Goal: Task Accomplishment & Management: Manage account settings

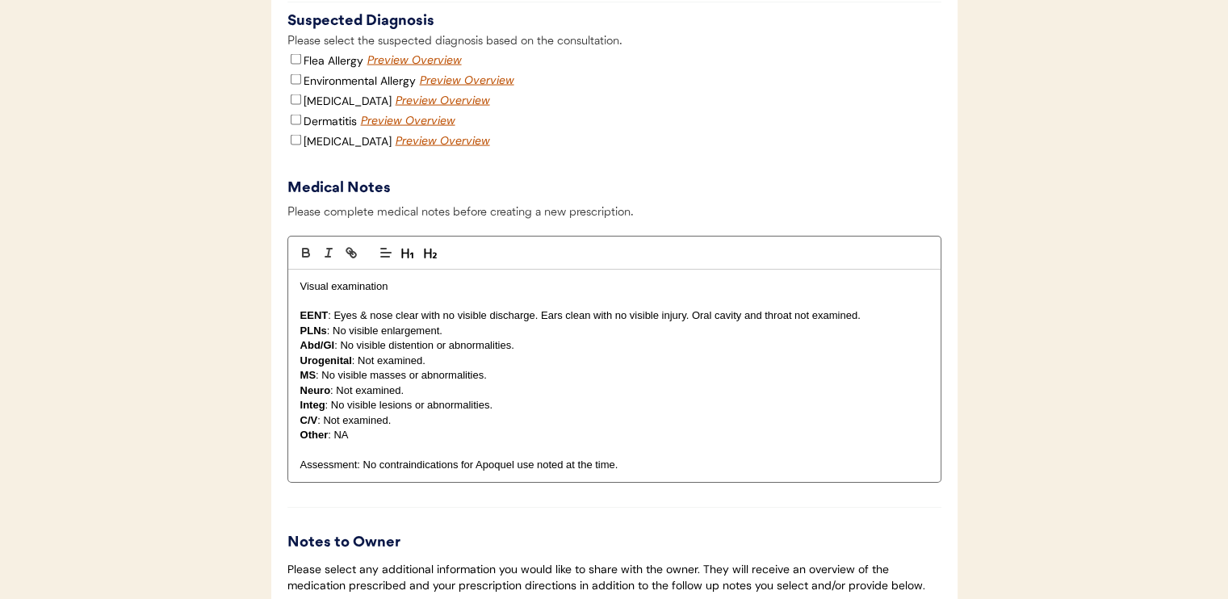
scroll to position [3392, 0]
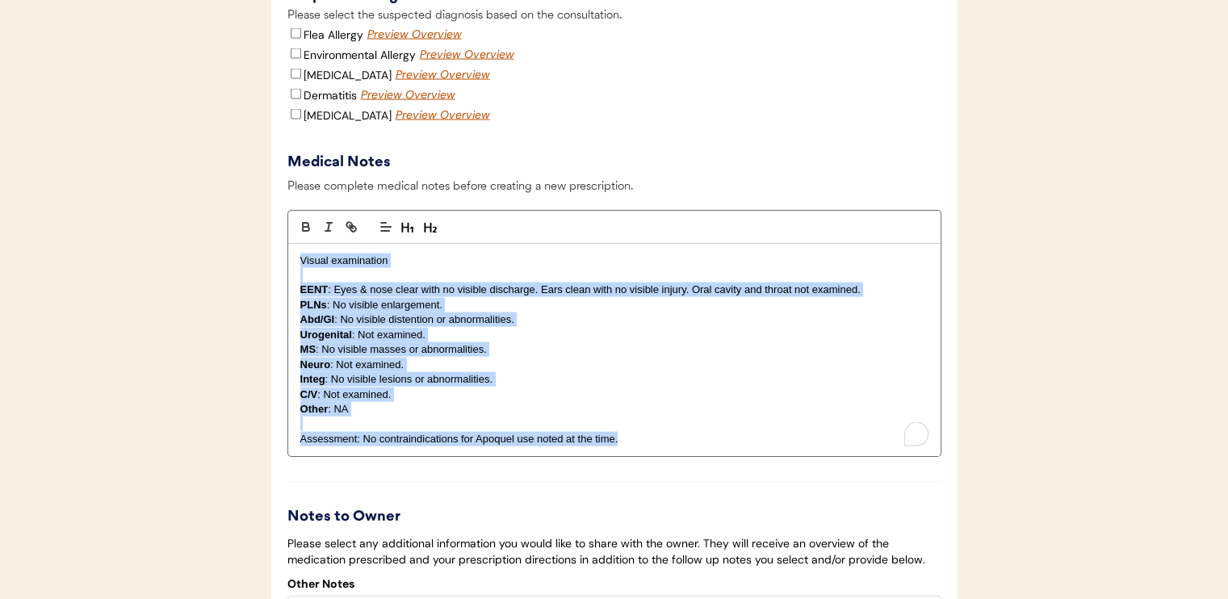
drag, startPoint x: 297, startPoint y: 277, endPoint x: 757, endPoint y: 497, distance: 510.0
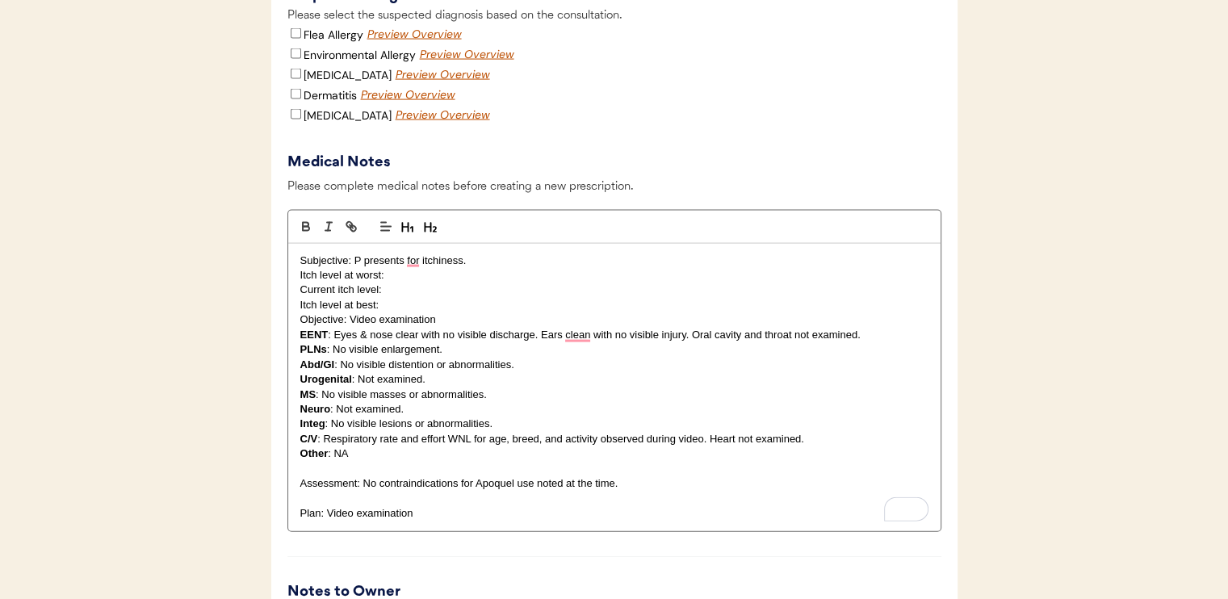
click at [388, 313] on p "Itch level at best:" at bounding box center [614, 305] width 628 height 15
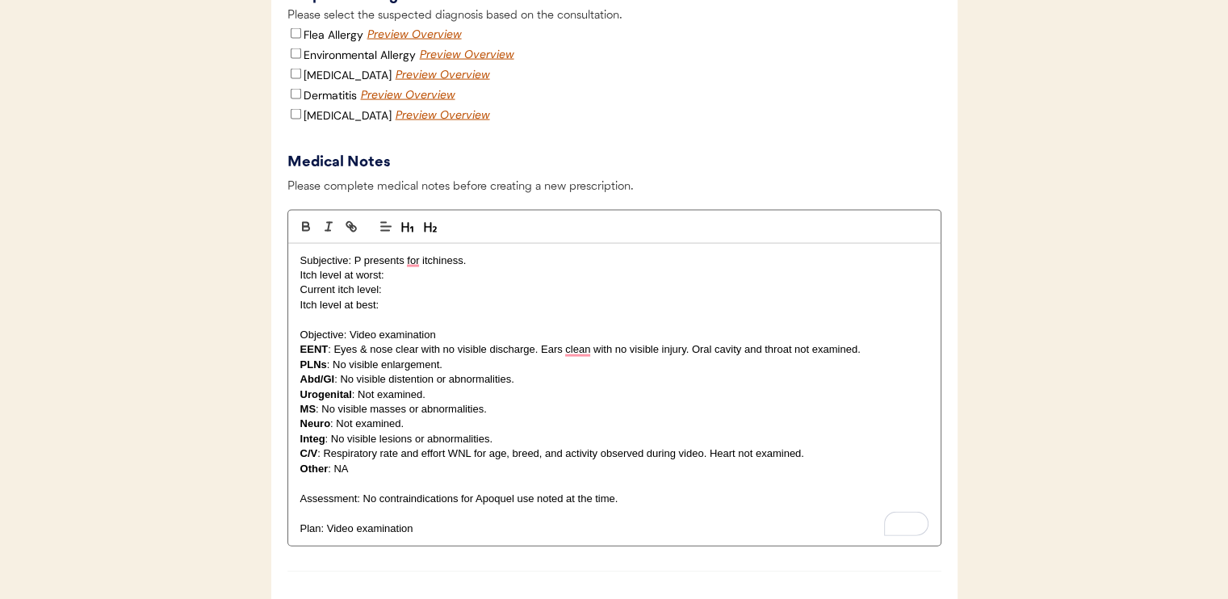
click at [510, 268] on p "Subjective: P presents for itchiness." at bounding box center [614, 261] width 628 height 15
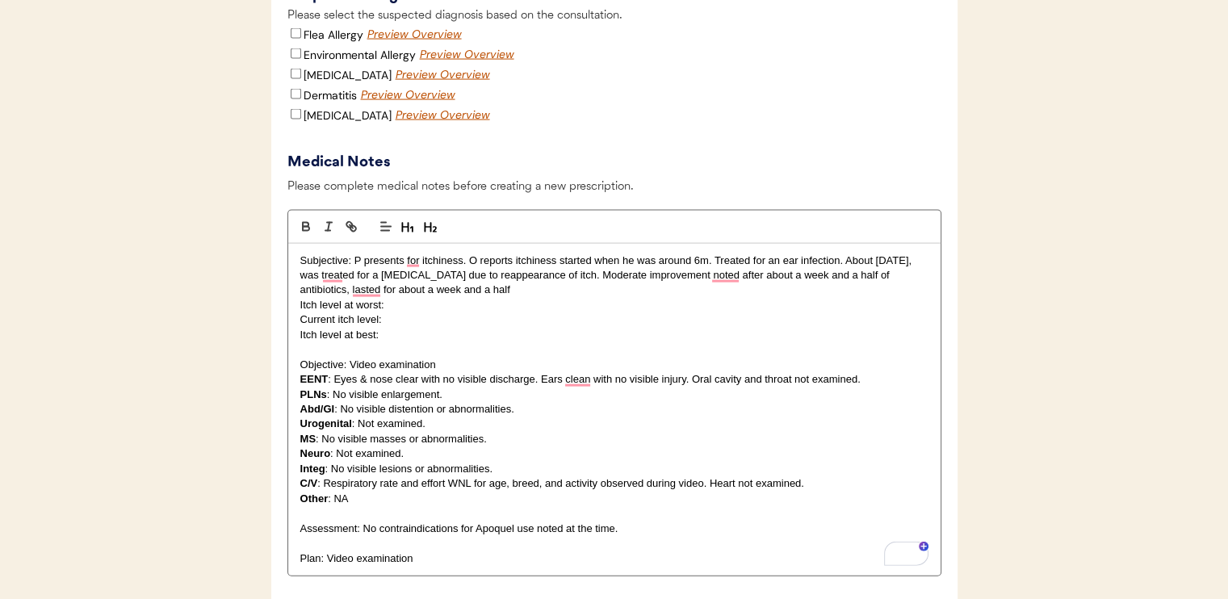
click at [518, 298] on p "Subjective: P presents for itchiness. O reports itchiness started when he was a…" at bounding box center [614, 276] width 628 height 44
click at [522, 298] on p "Subjective: P presents for itchiness. O reports itchiness started when he was a…" at bounding box center [614, 276] width 628 height 44
click at [573, 298] on p "Subjective: P presents for itchiness. O reports itchiness started when he was a…" at bounding box center [614, 276] width 628 height 44
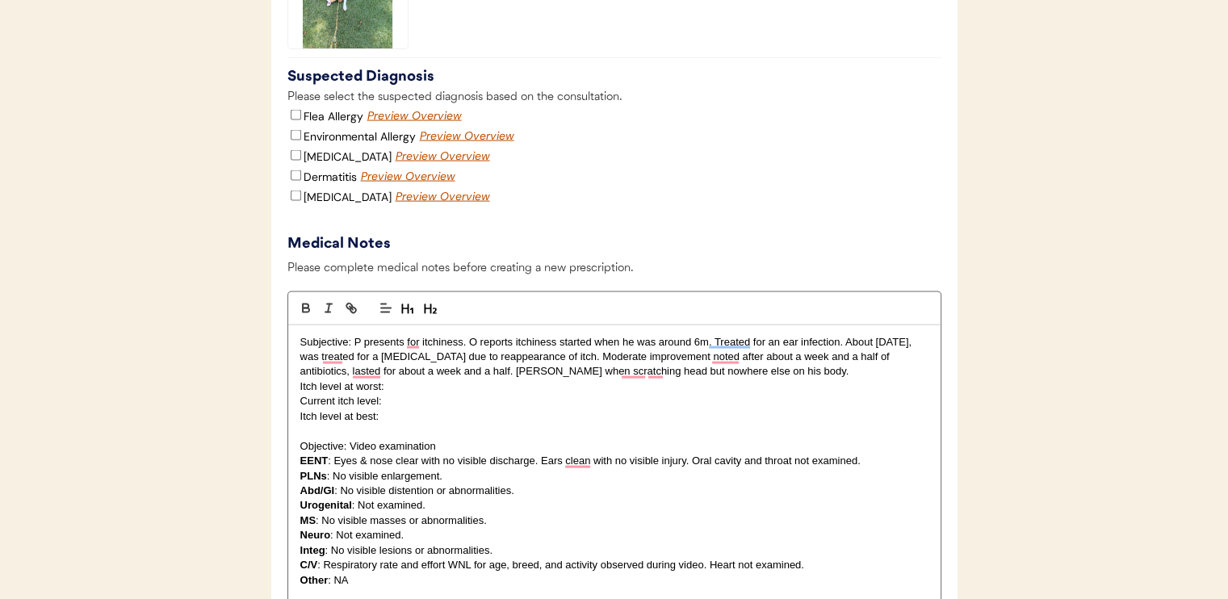
scroll to position [3311, 0]
click at [843, 379] on p "Subjective: P presents for itchiness. O reports itchiness started when he was a…" at bounding box center [614, 356] width 628 height 44
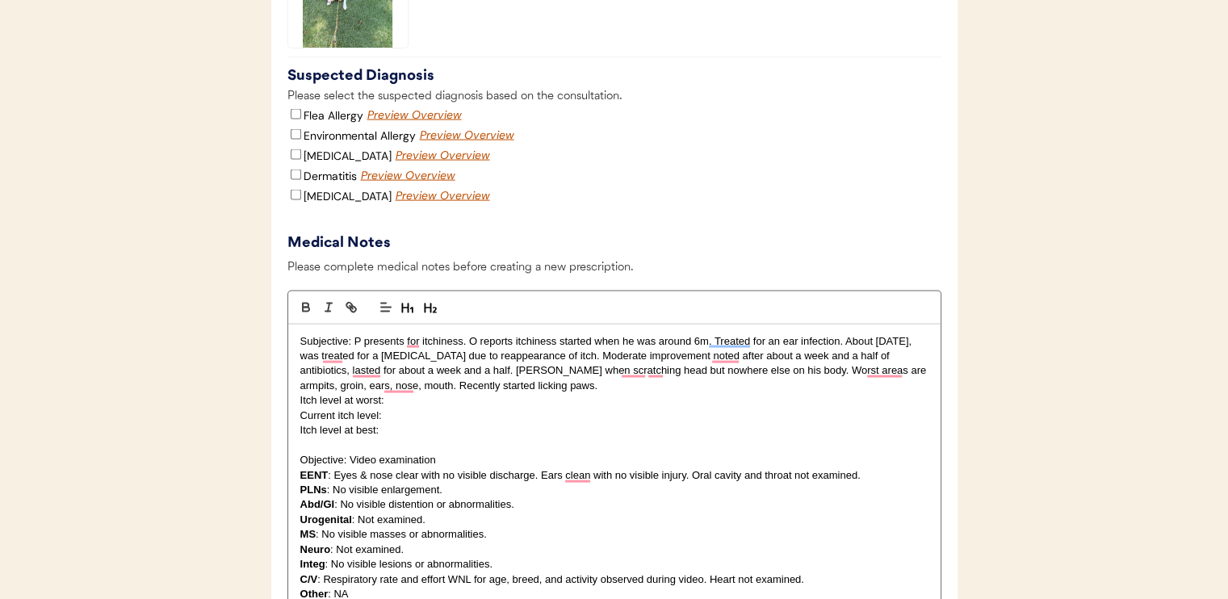
click at [381, 394] on p "Subjective: P presents for itchiness. O reports itchiness started when he was a…" at bounding box center [614, 364] width 628 height 60
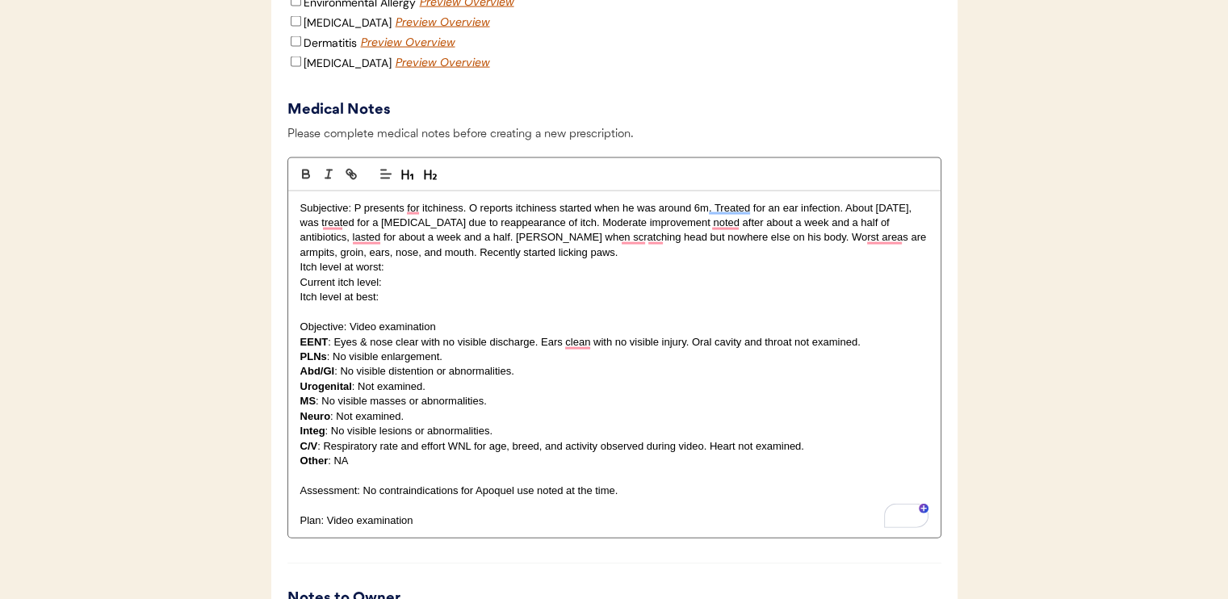
scroll to position [3472, 0]
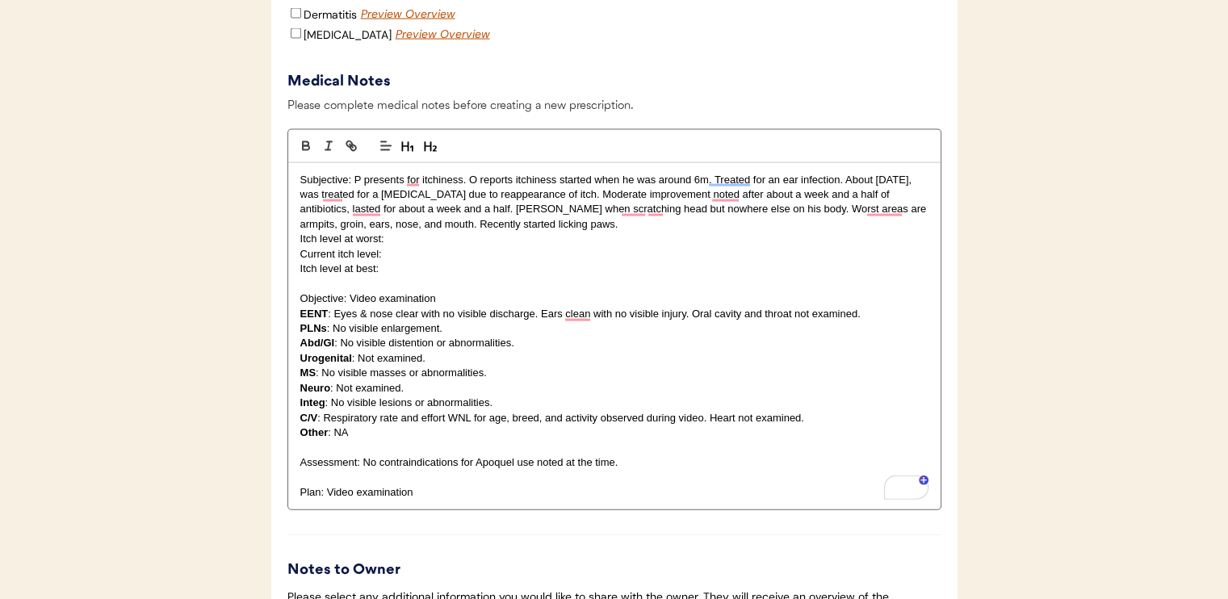
click at [510, 262] on p "Current itch level:" at bounding box center [614, 254] width 628 height 15
click at [457, 246] on p "Itch level at worst:" at bounding box center [614, 239] width 628 height 15
drag, startPoint x: 385, startPoint y: 274, endPoint x: 394, endPoint y: 273, distance: 8.9
click at [394, 262] on p "Current itch level: 10/10" at bounding box center [614, 254] width 628 height 15
click at [446, 246] on p "Itch level at worst:" at bounding box center [614, 239] width 628 height 15
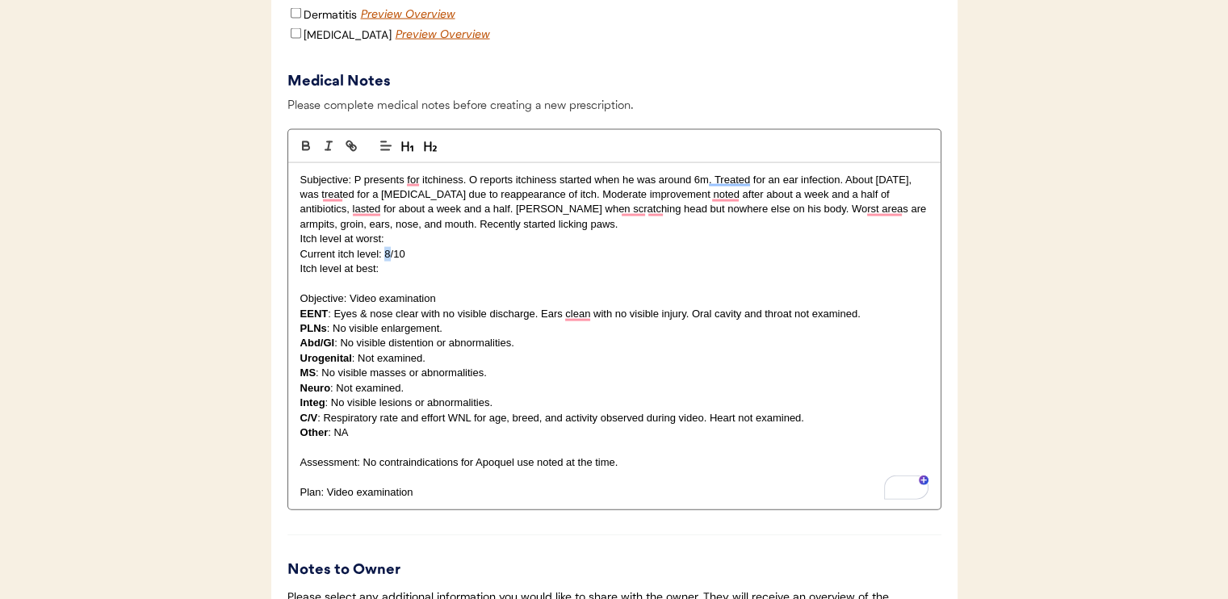
click at [388, 262] on p "Current itch level: 8/10" at bounding box center [614, 254] width 628 height 15
click at [409, 246] on p "Itch level at worst:" at bounding box center [614, 239] width 628 height 15
click at [426, 246] on p "Itch level at worst:" at bounding box center [614, 239] width 628 height 15
click at [405, 276] on p "Itch level at best:" at bounding box center [614, 269] width 628 height 15
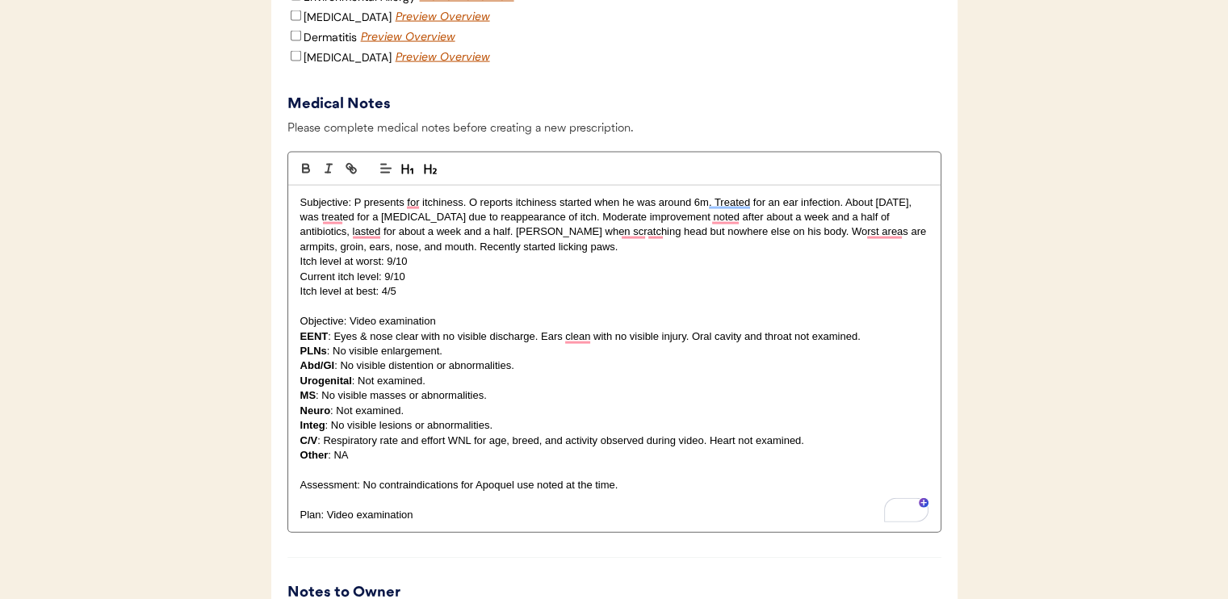
scroll to position [3553, 0]
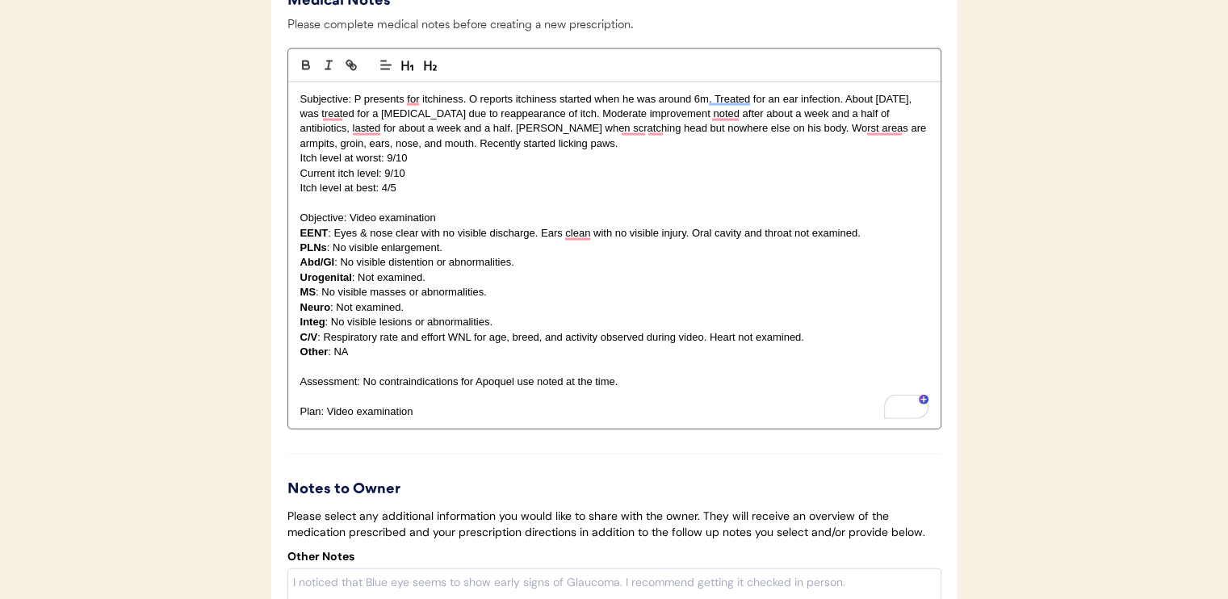
click at [687, 152] on p "Subjective: P presents for itchiness. O reports itchiness started when he was a…" at bounding box center [614, 122] width 628 height 60
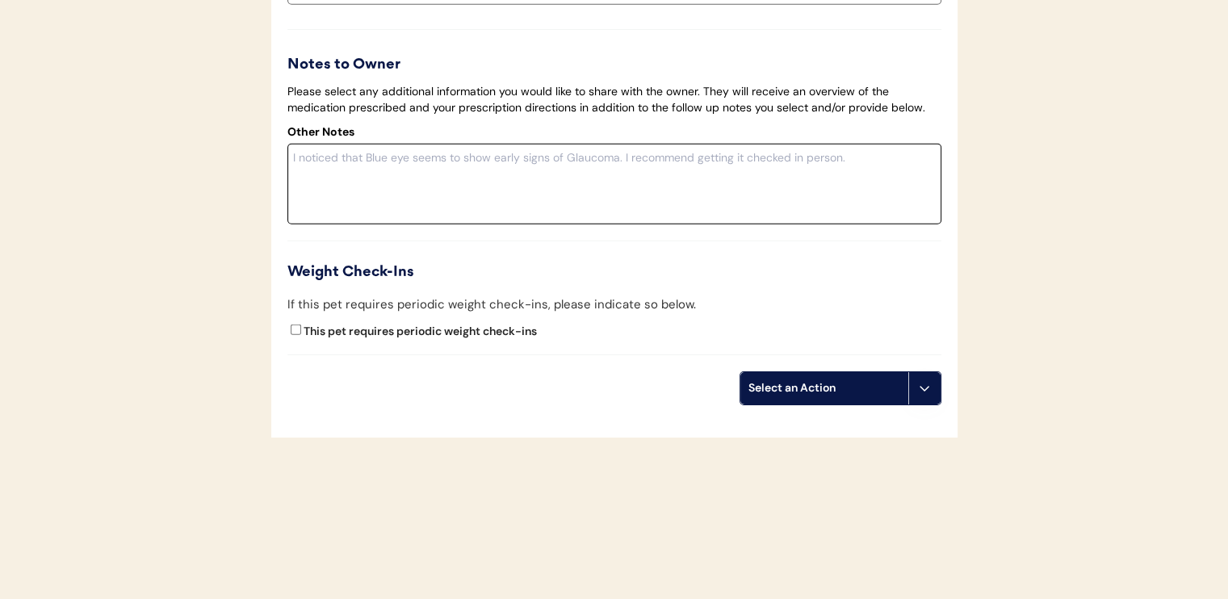
click at [514, 170] on textarea at bounding box center [614, 184] width 654 height 81
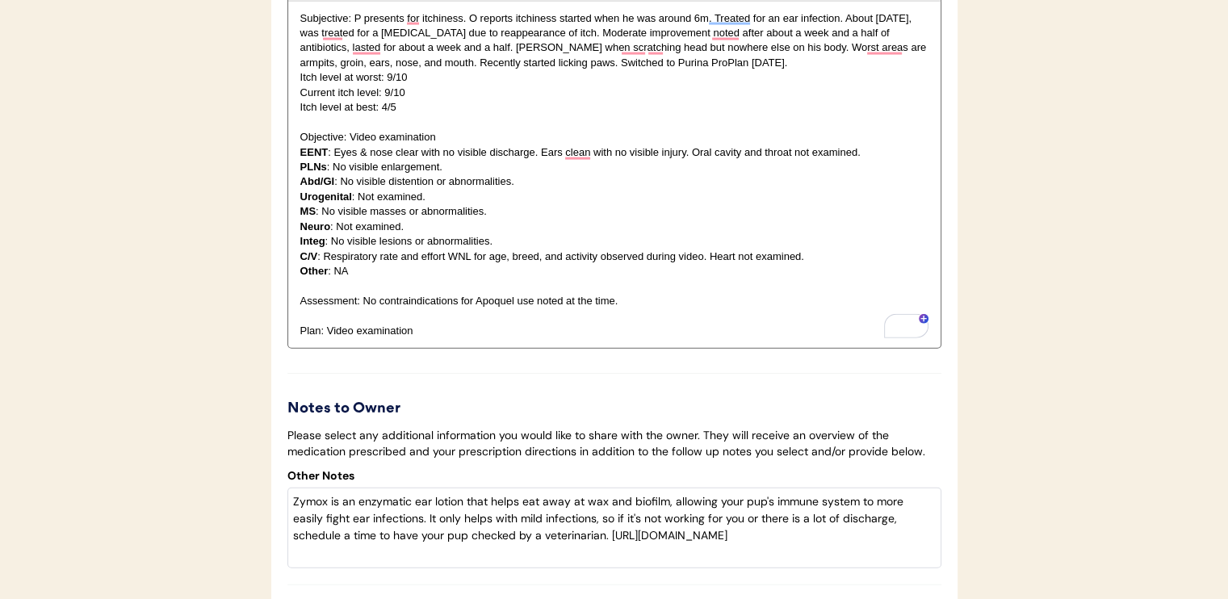
scroll to position [3553, 0]
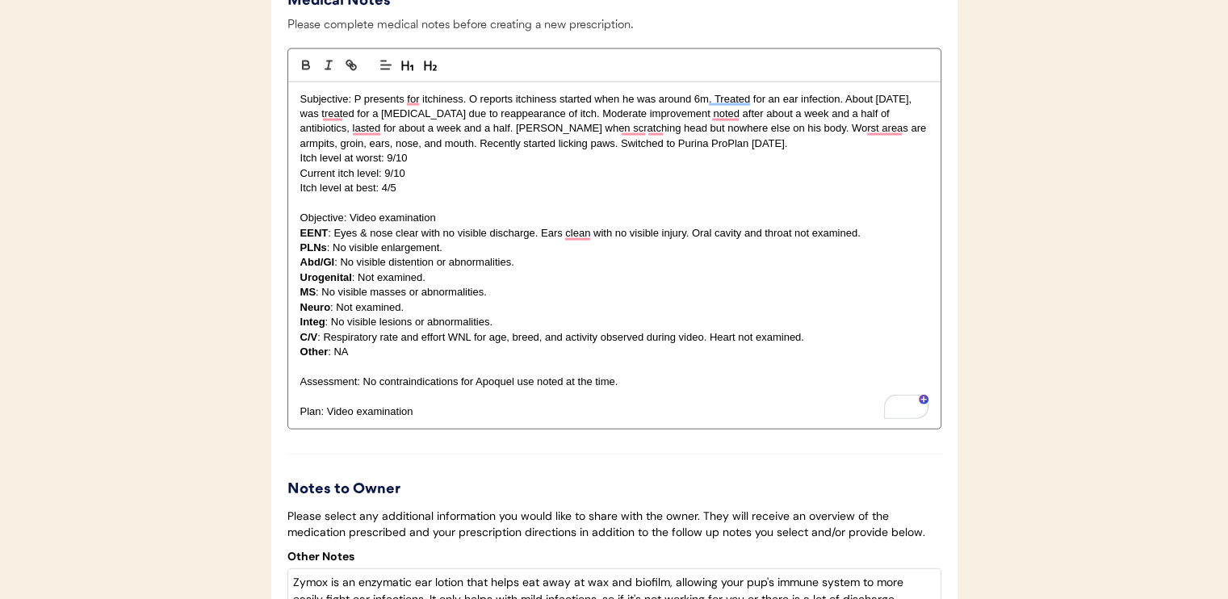
click at [837, 152] on p "Subjective: P presents for itchiness. O reports itchiness started when he was a…" at bounding box center [614, 122] width 628 height 60
click at [872, 152] on p "Subjective: P presents for itchiness. O reports itchiness started when he was a…" at bounding box center [614, 122] width 628 height 60
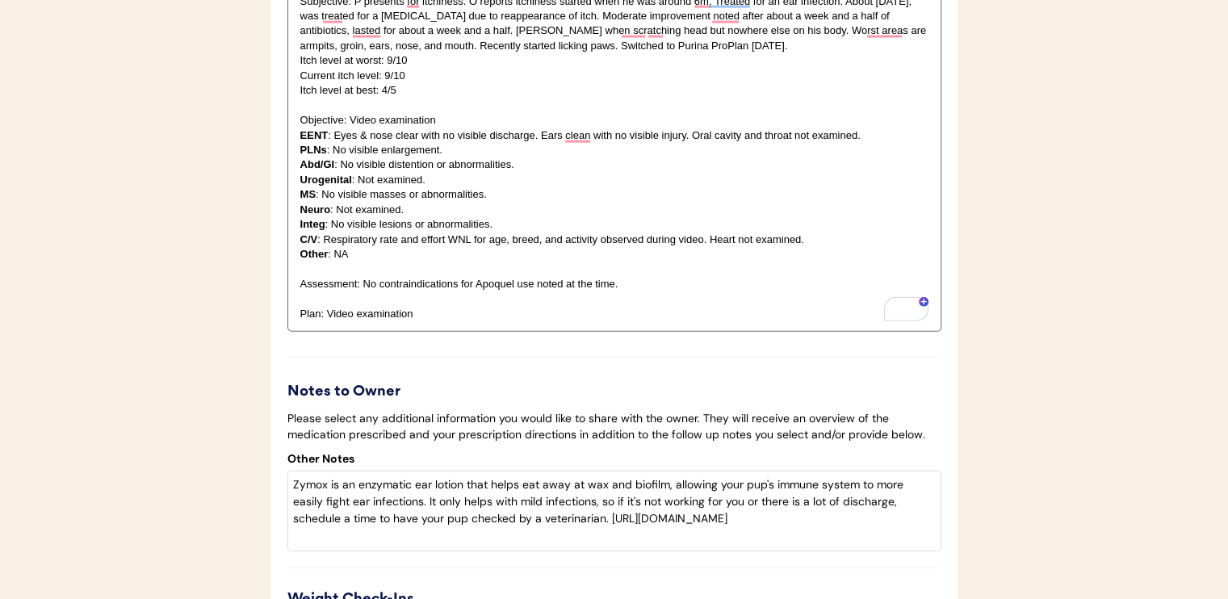
scroll to position [3715, 0]
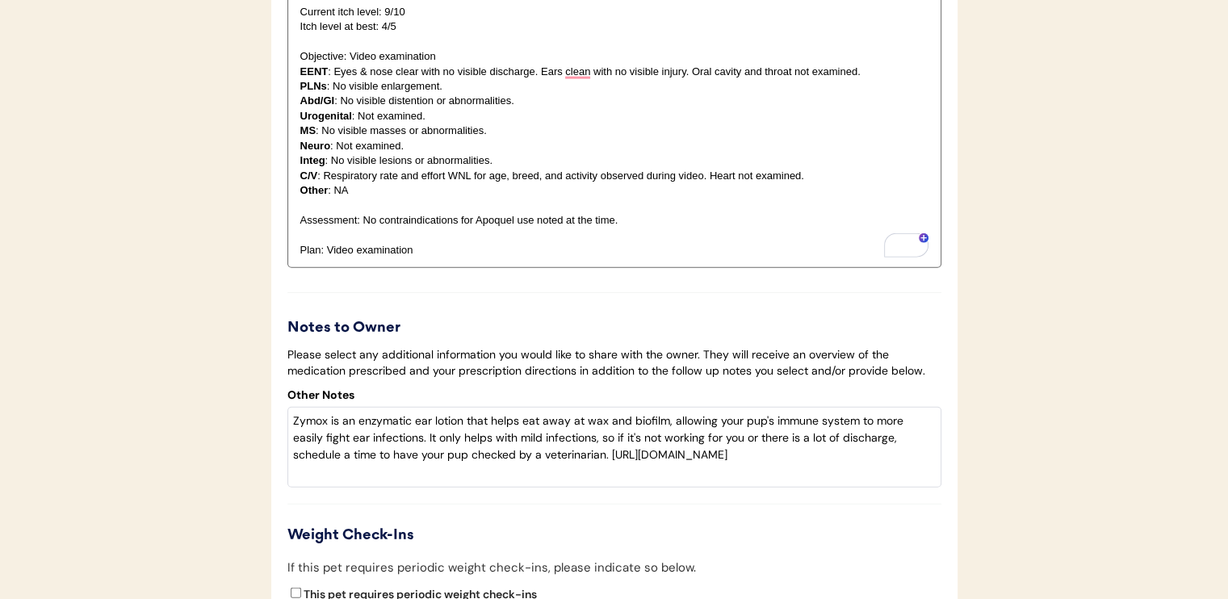
click at [485, 258] on p "Plan: Video examination" at bounding box center [614, 250] width 628 height 15
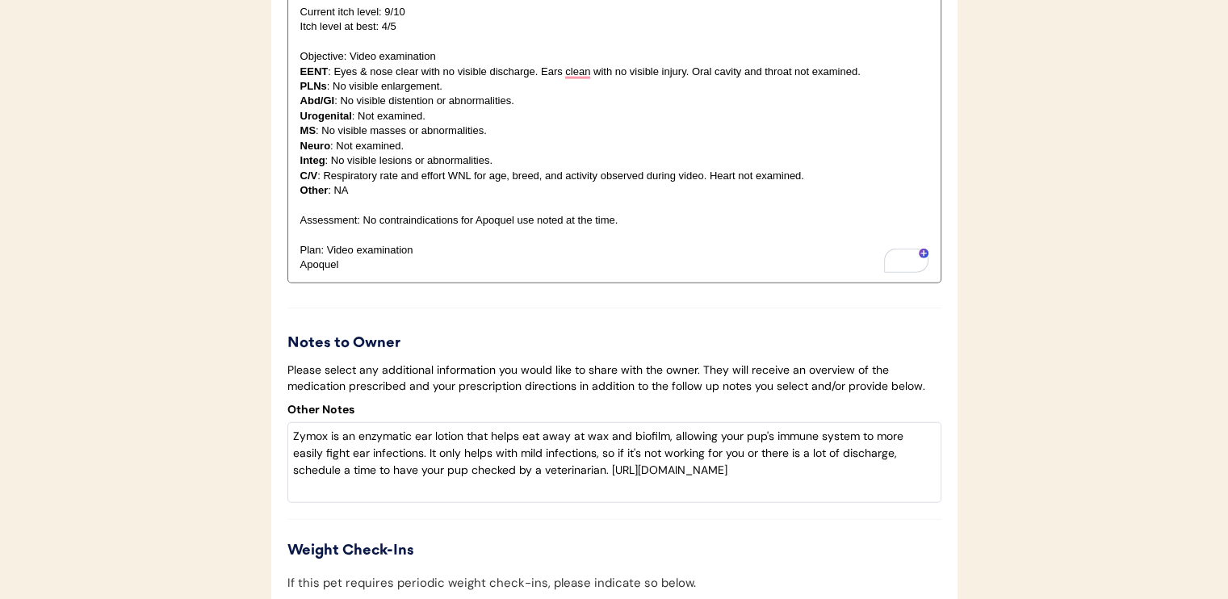
click at [398, 272] on p "Apoquel" at bounding box center [614, 265] width 628 height 15
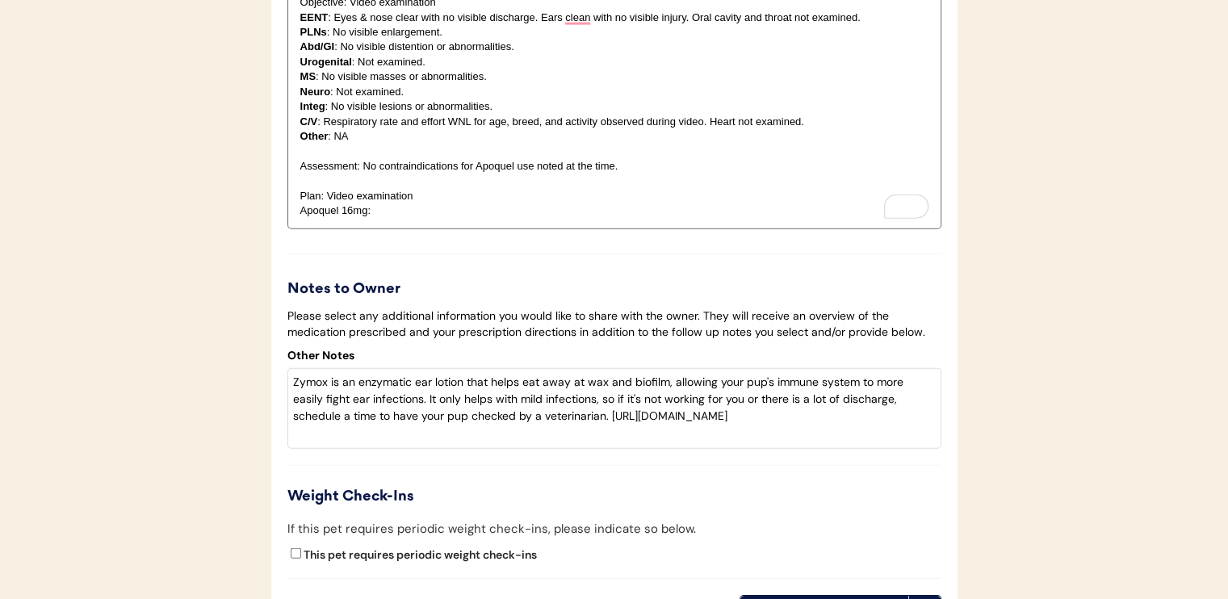
scroll to position [3957, 0]
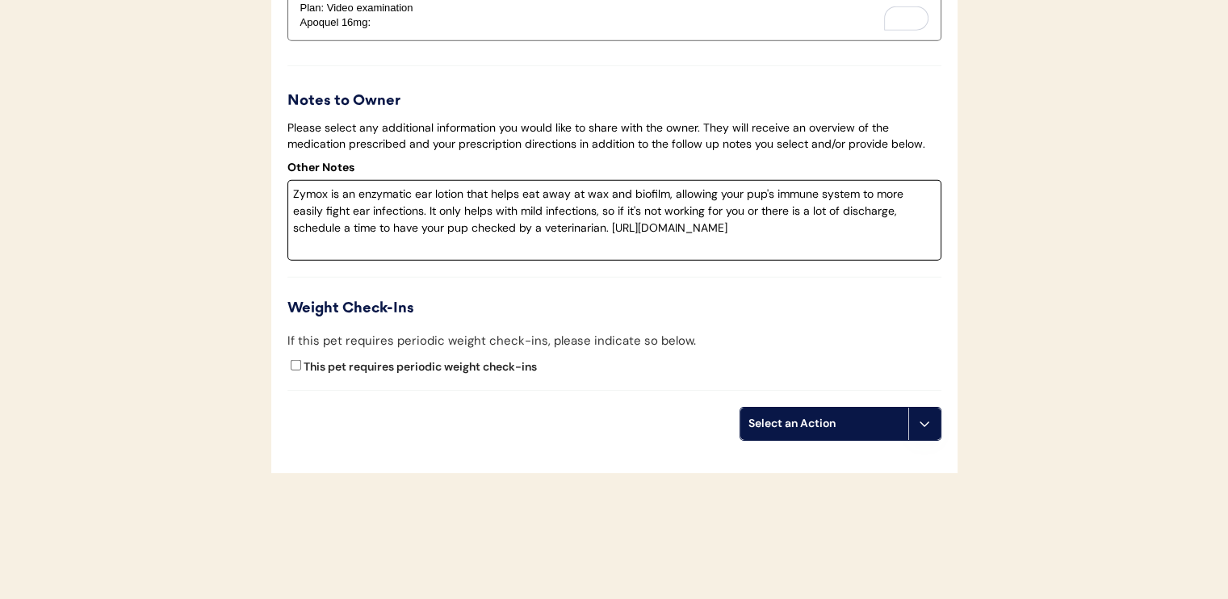
click at [724, 261] on textarea "Zymox is an enzymatic ear lotion that helps eat away at wax and biofilm, allowi…" at bounding box center [614, 220] width 654 height 81
click at [720, 252] on textarea "Zymox is an enzymatic ear lotion that helps eat away at wax and biofilm, allowi…" at bounding box center [614, 220] width 654 height 81
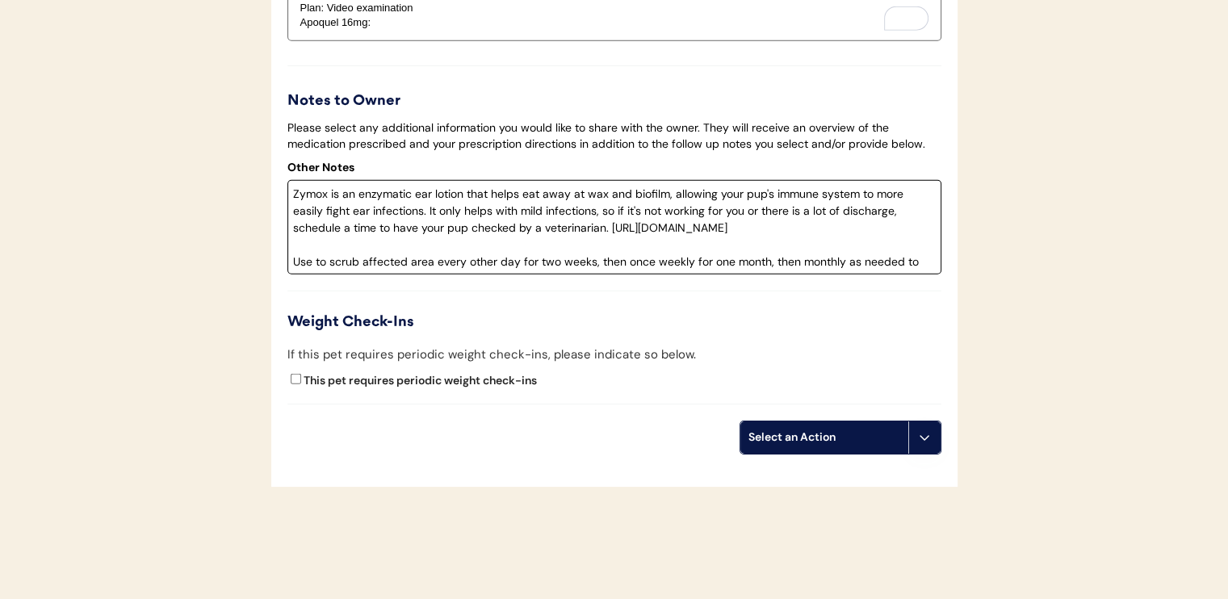
type textarea "Zymox is an enzymatic ear lotion that helps eat away at wax and biofilm, allowi…"
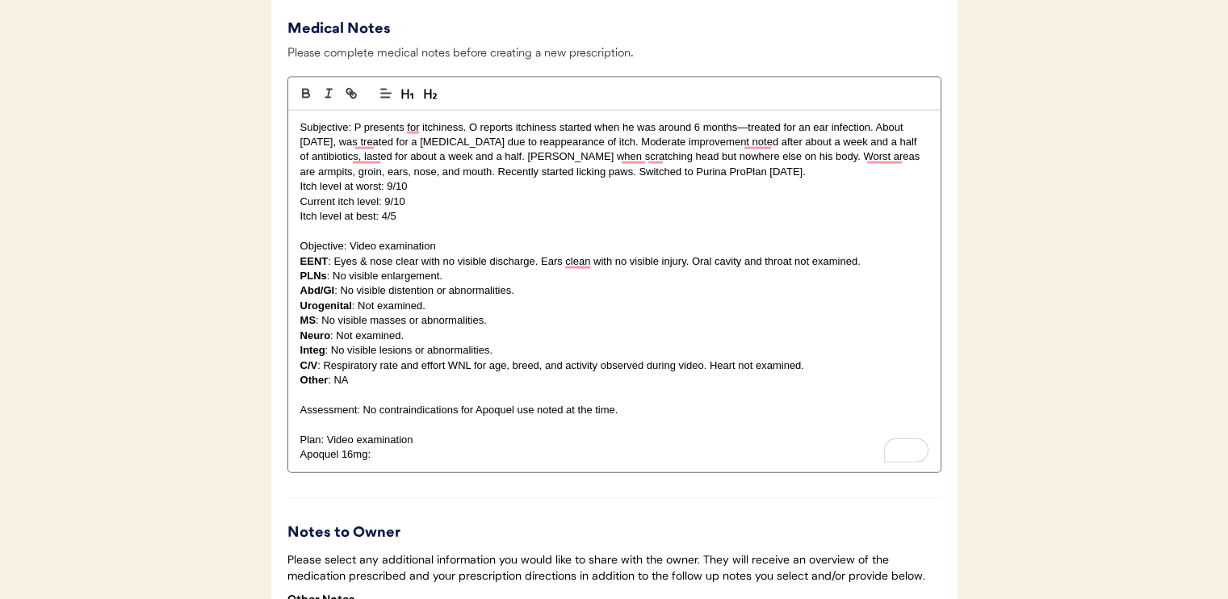
scroll to position [3553, 0]
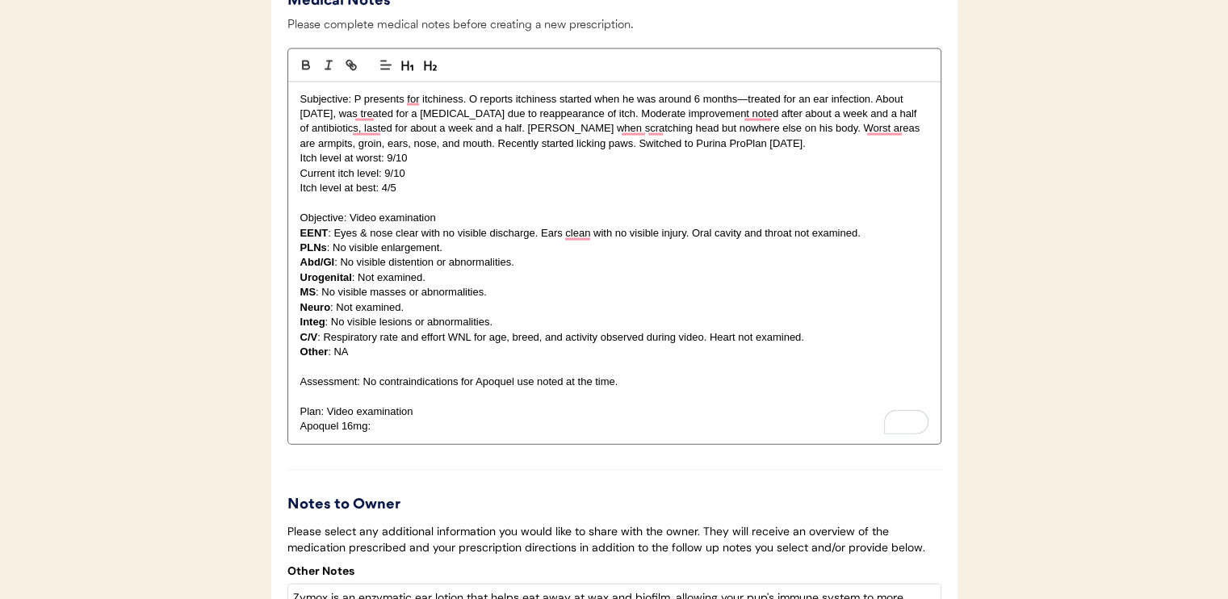
click at [485, 434] on p "Apoquel 16mg:" at bounding box center [614, 426] width 628 height 15
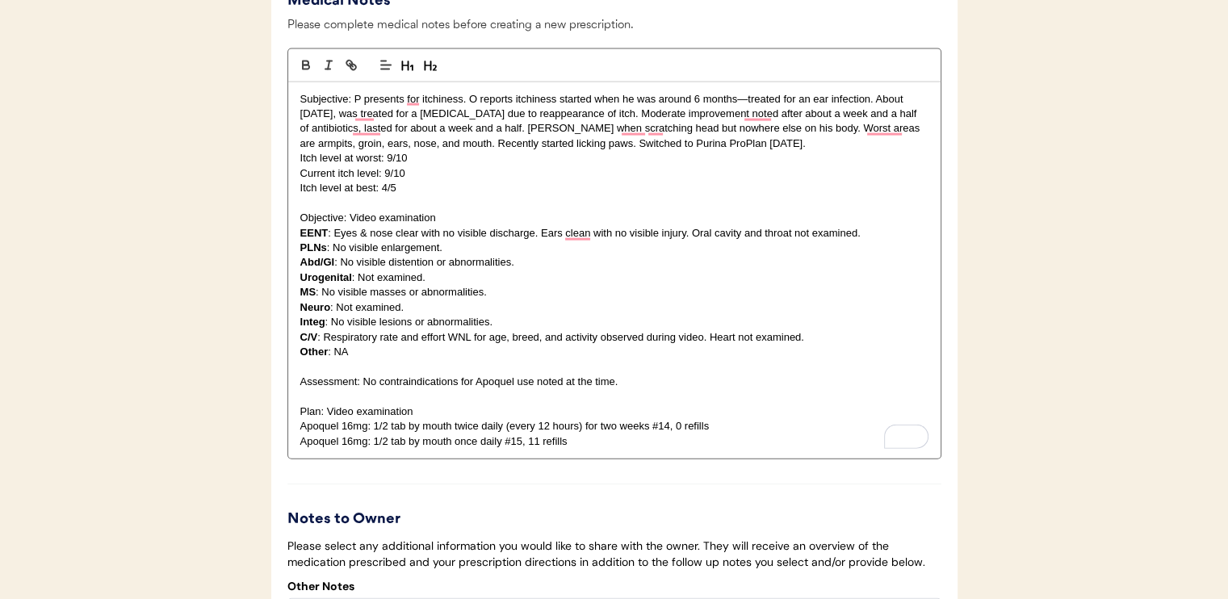
click at [607, 449] on p "Apoquel 16mg: 1/2 tab by mouth once daily #15, 11 refills" at bounding box center [614, 441] width 628 height 15
click at [582, 449] on p "Apoquel 16mg: 1/2 tab by mouth once daily #15, 11 refills" at bounding box center [614, 441] width 628 height 15
click at [675, 449] on p "Apoquel 16mg: 1/2 tab by mouth once daily #15, 11 refills" at bounding box center [614, 441] width 628 height 15
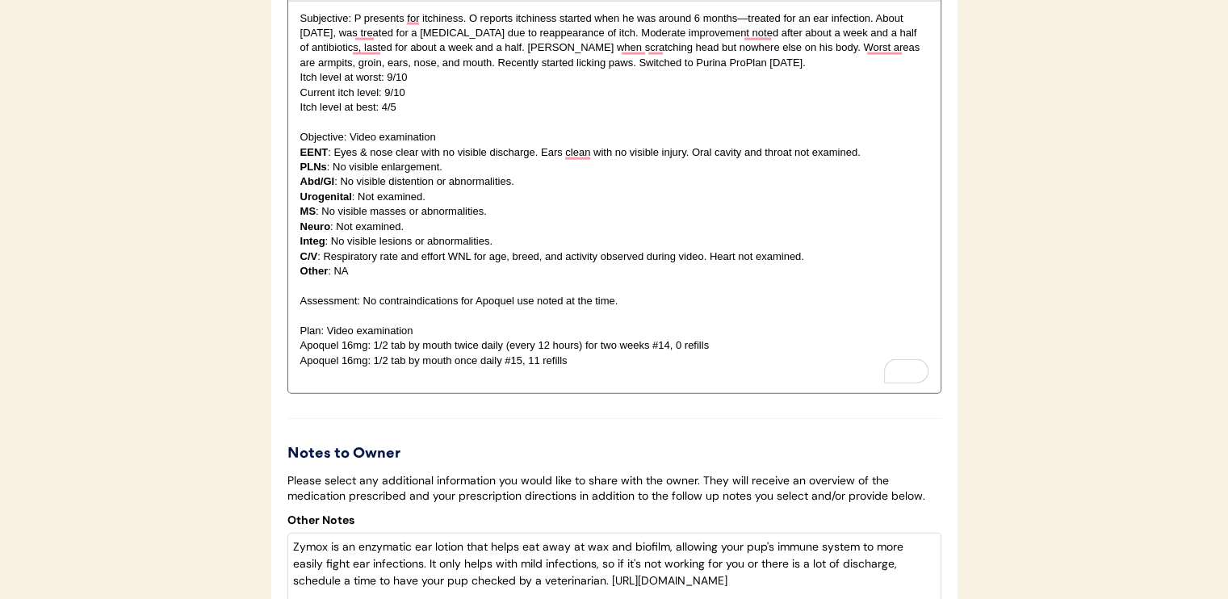
scroll to position [3876, 0]
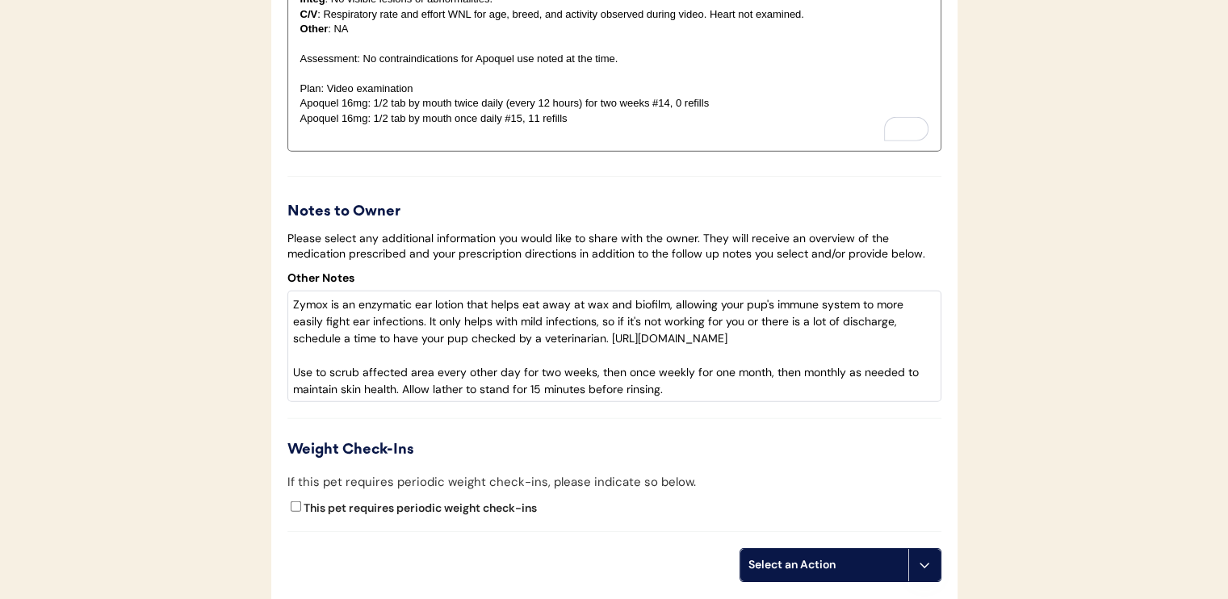
click at [563, 141] on p "To enrich screen reader interactions, please activate Accessibility in Grammarl…" at bounding box center [614, 133] width 628 height 15
click at [659, 141] on p "Simparica Trio: 1 chew by mouth every 30 days year-round to control" at bounding box center [614, 133] width 628 height 15
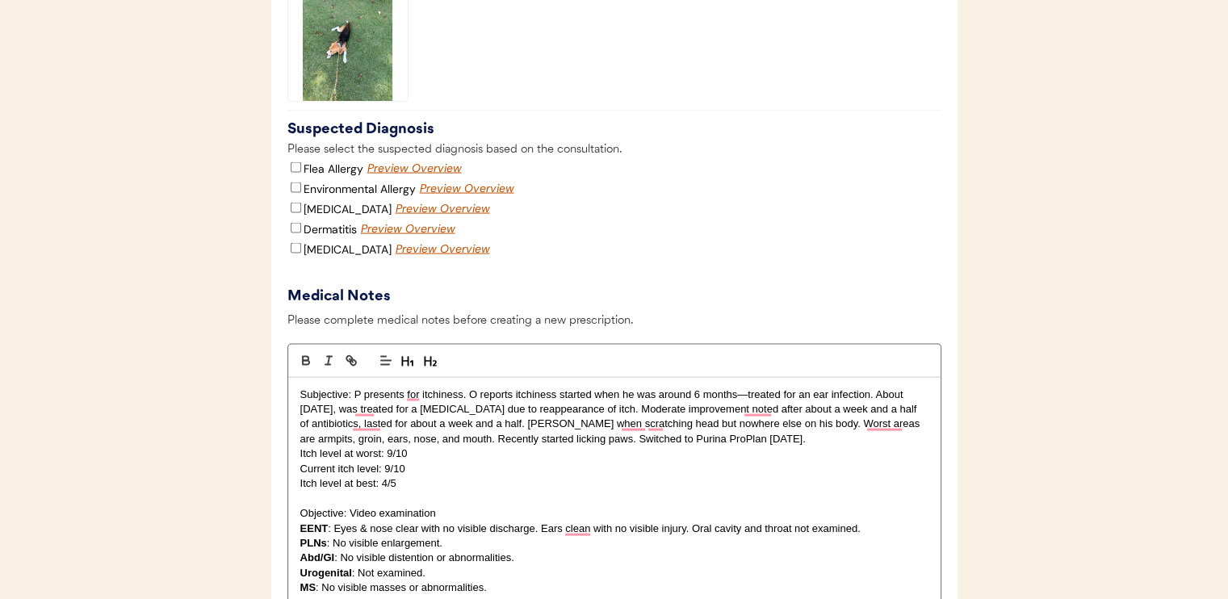
scroll to position [3230, 0]
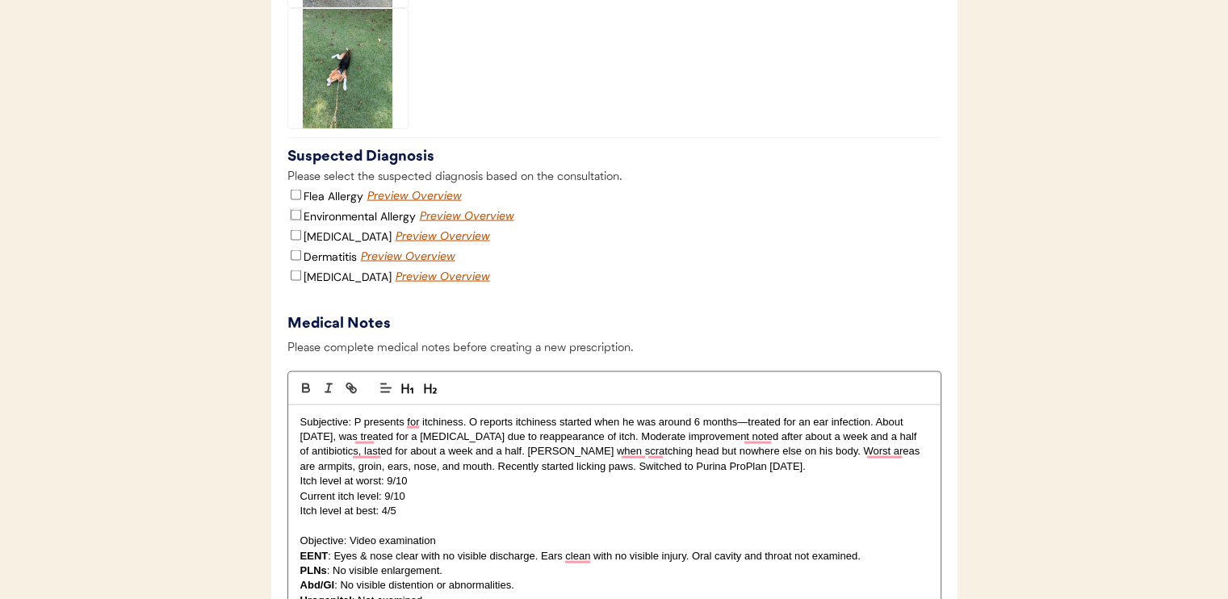
click at [294, 220] on input "Environmental Allergy" at bounding box center [296, 215] width 10 height 10
checkbox input "true"
click at [294, 261] on input "Dermatitis" at bounding box center [296, 255] width 10 height 10
checkbox input "true"
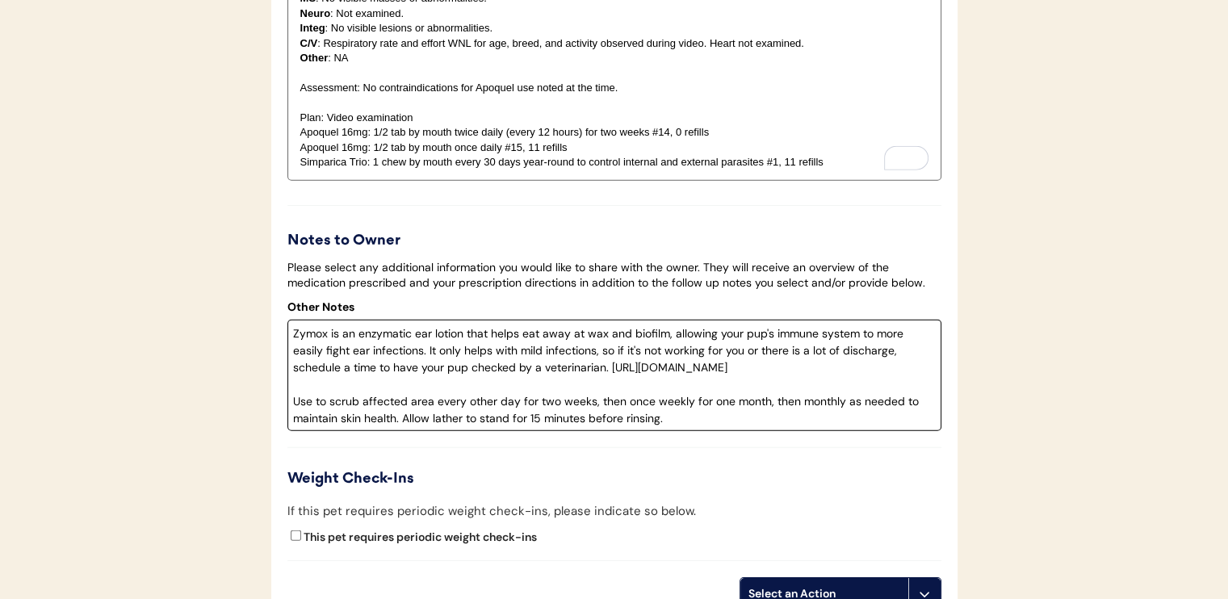
scroll to position [3876, 0]
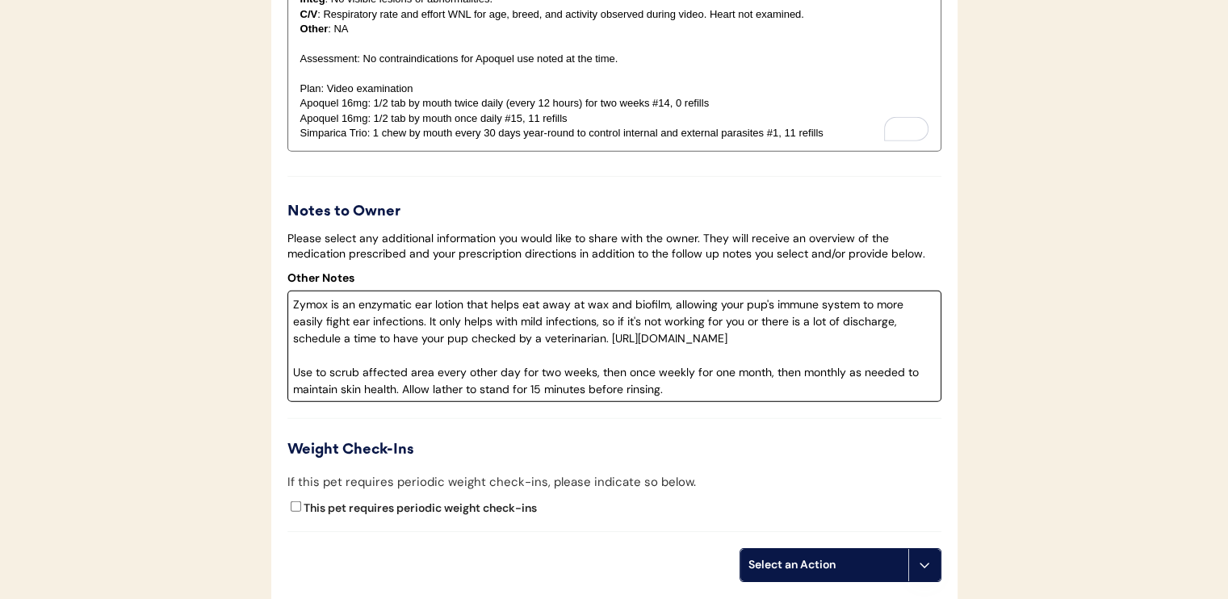
click at [292, 321] on textarea "Zymox is an enzymatic ear lotion that helps eat away at wax and biofilm, allowi…" at bounding box center [614, 346] width 654 height 111
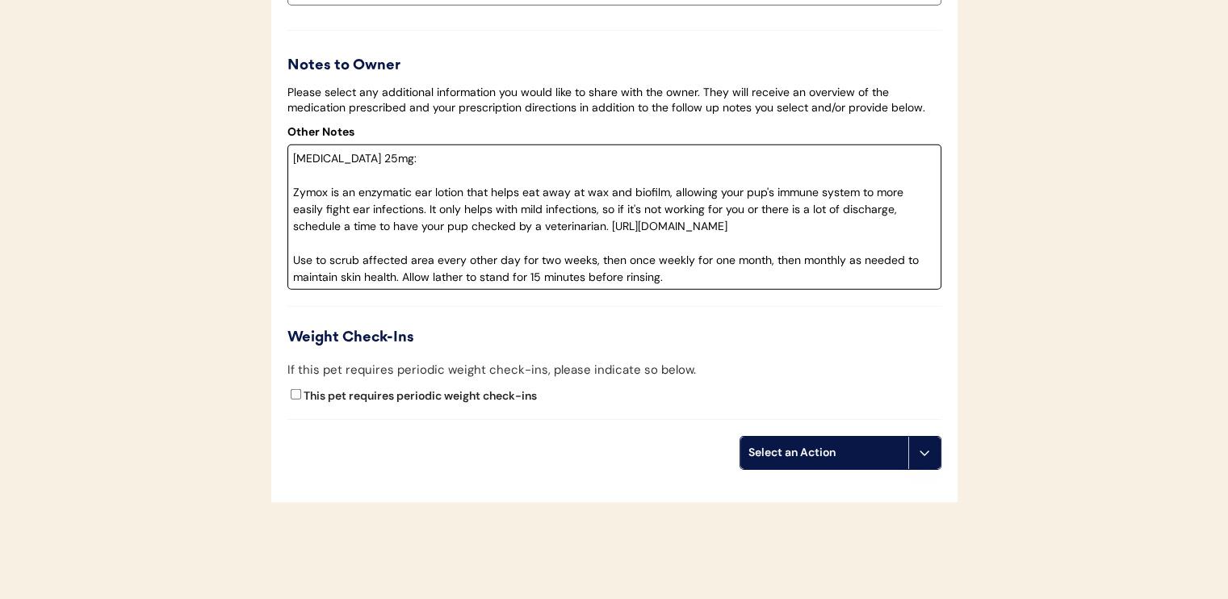
scroll to position [4024, 0]
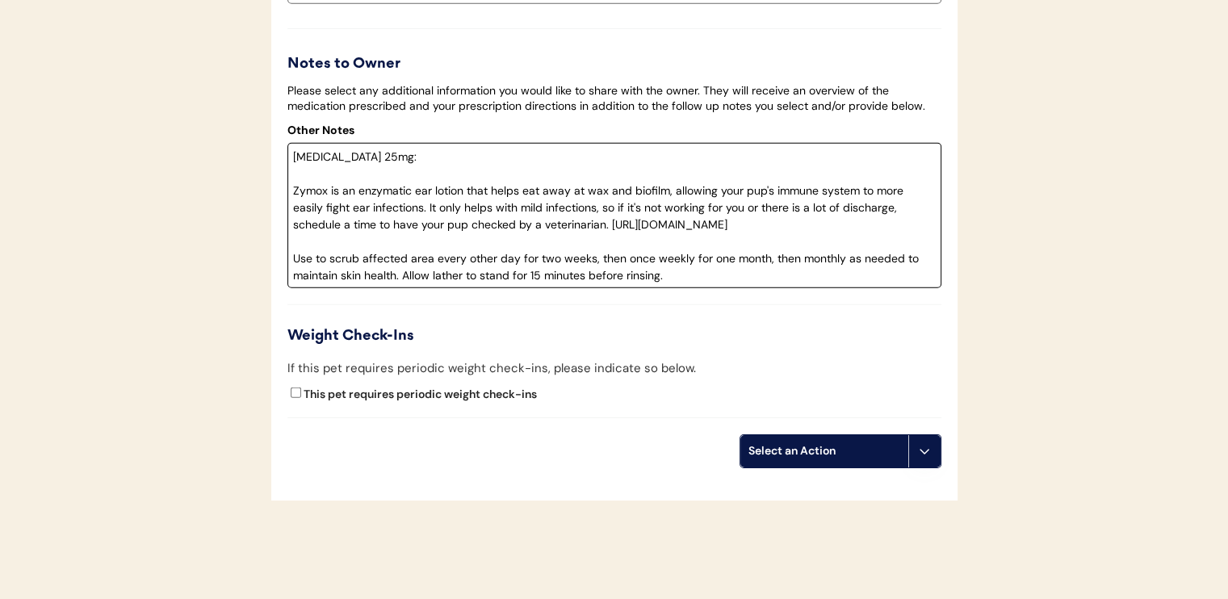
type textarea "Benadryl 25mg: Zymox is an enzymatic ear lotion that helps eat away at wax and …"
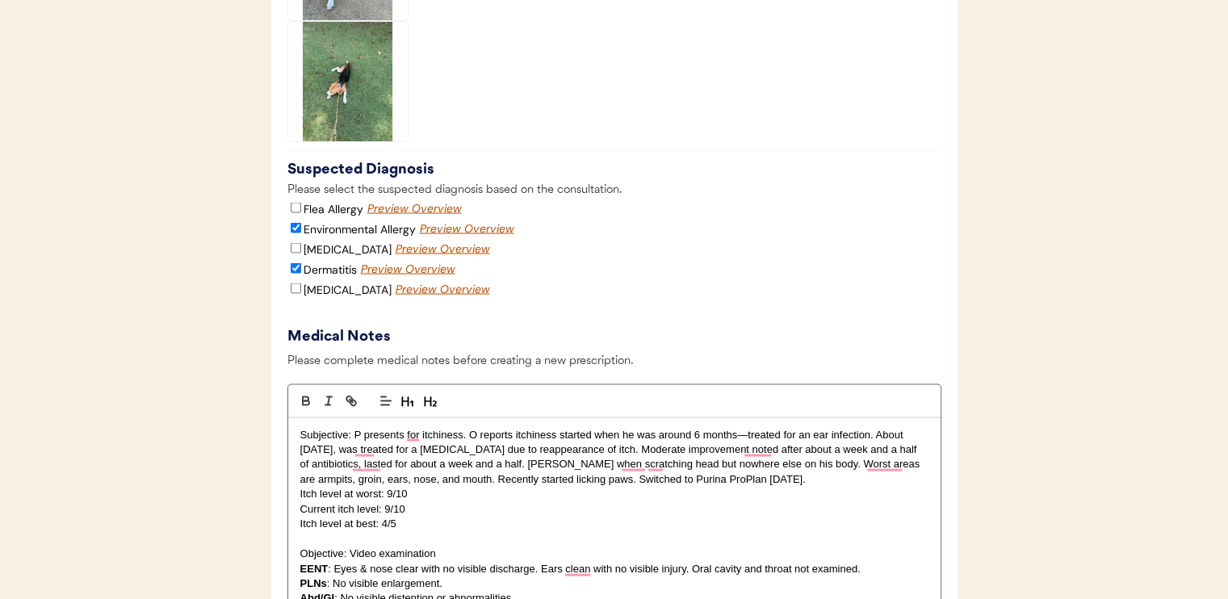
scroll to position [3216, 0]
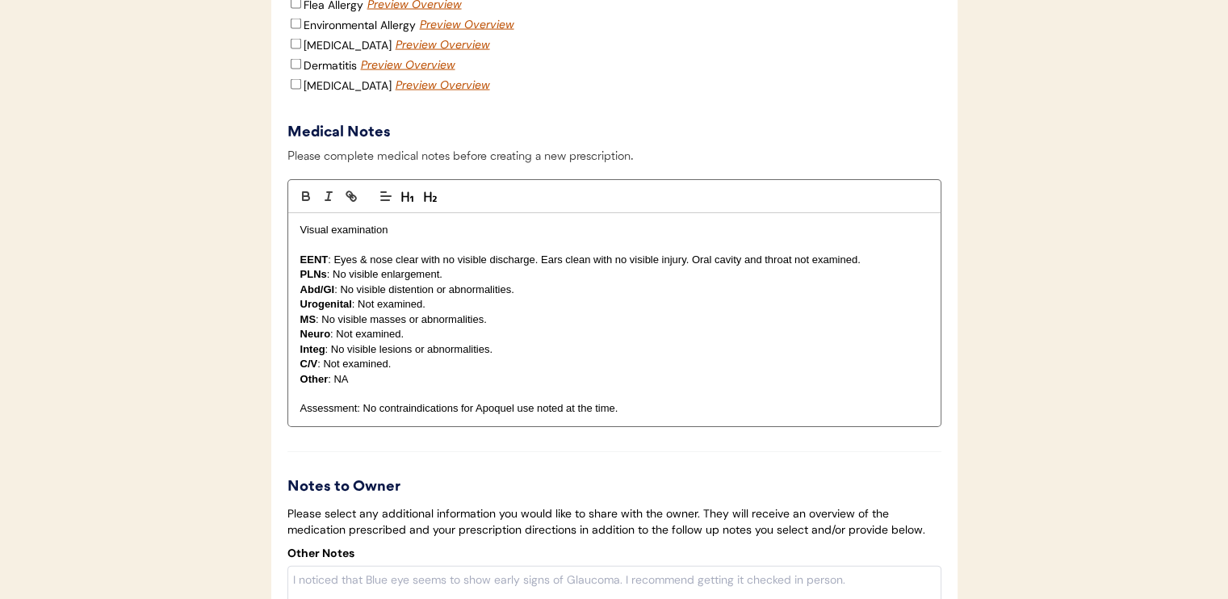
scroll to position [3311, 0]
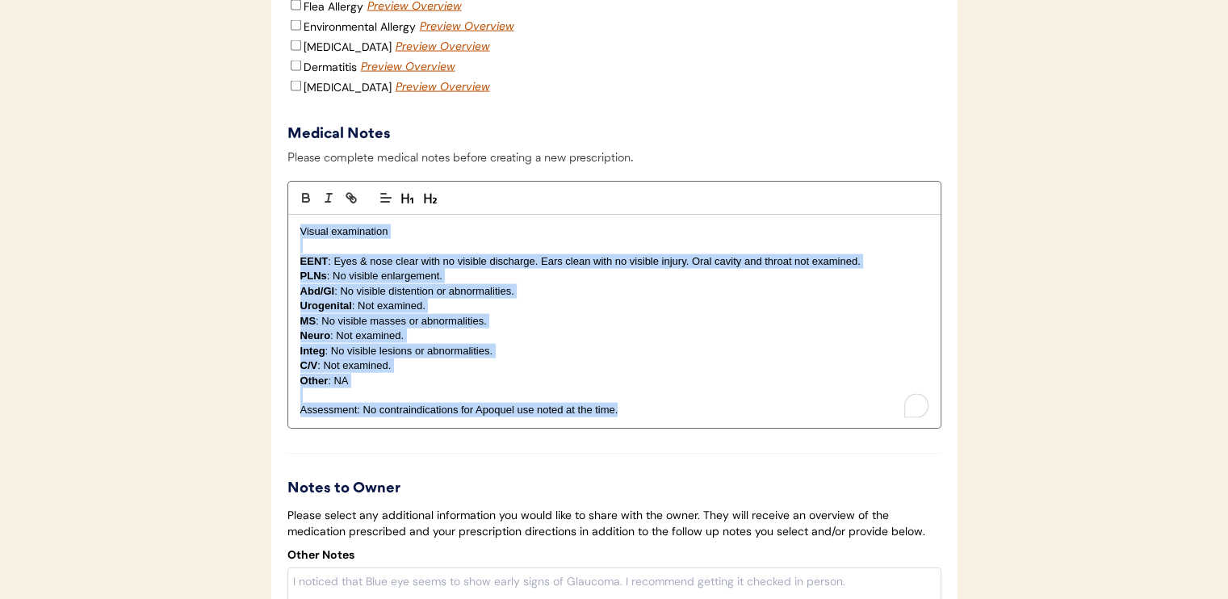
drag, startPoint x: 296, startPoint y: 258, endPoint x: 800, endPoint y: 471, distance: 547.1
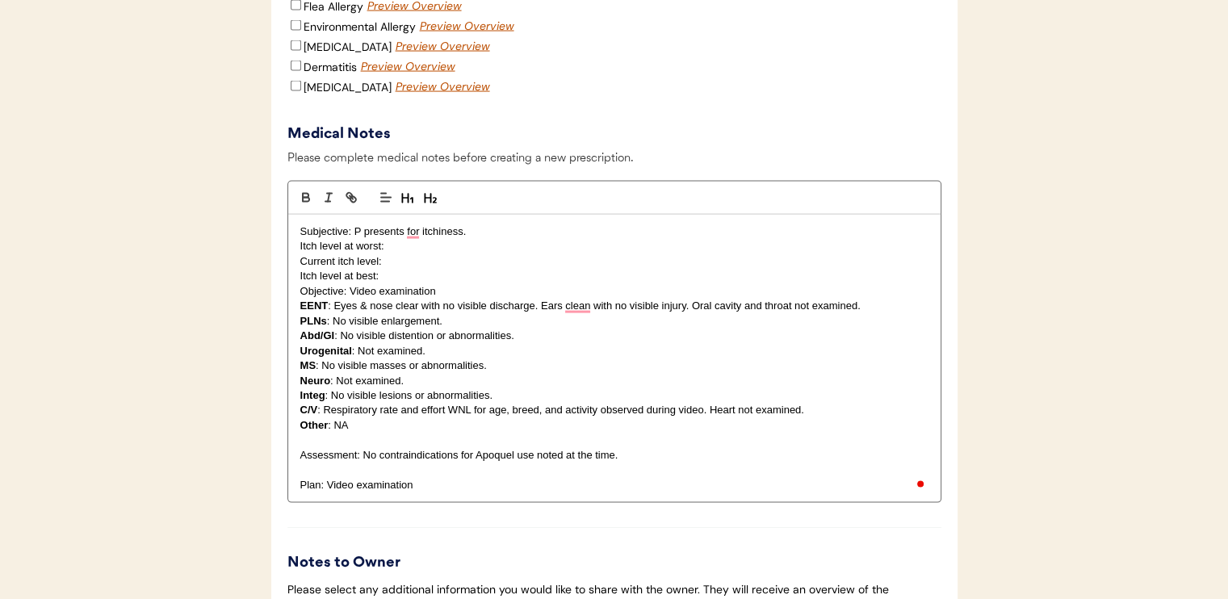
click at [422, 283] on p "Itch level at best:" at bounding box center [614, 276] width 628 height 15
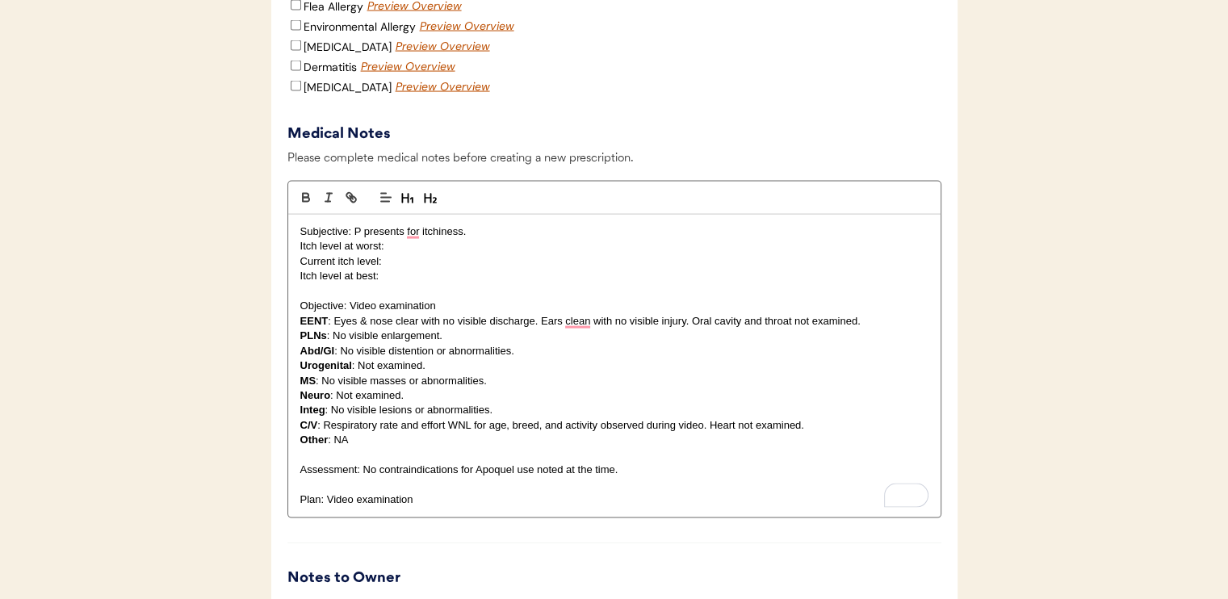
click at [547, 239] on p "Subjective: P presents for itchiness." at bounding box center [614, 231] width 628 height 15
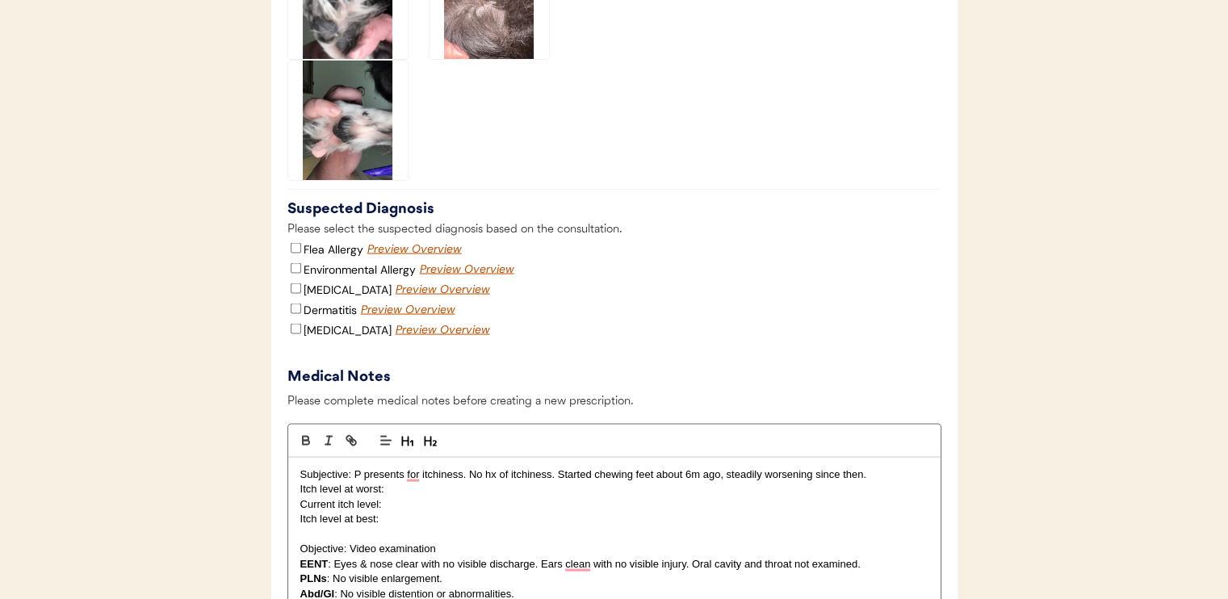
click at [366, 180] on img at bounding box center [348, 121] width 120 height 120
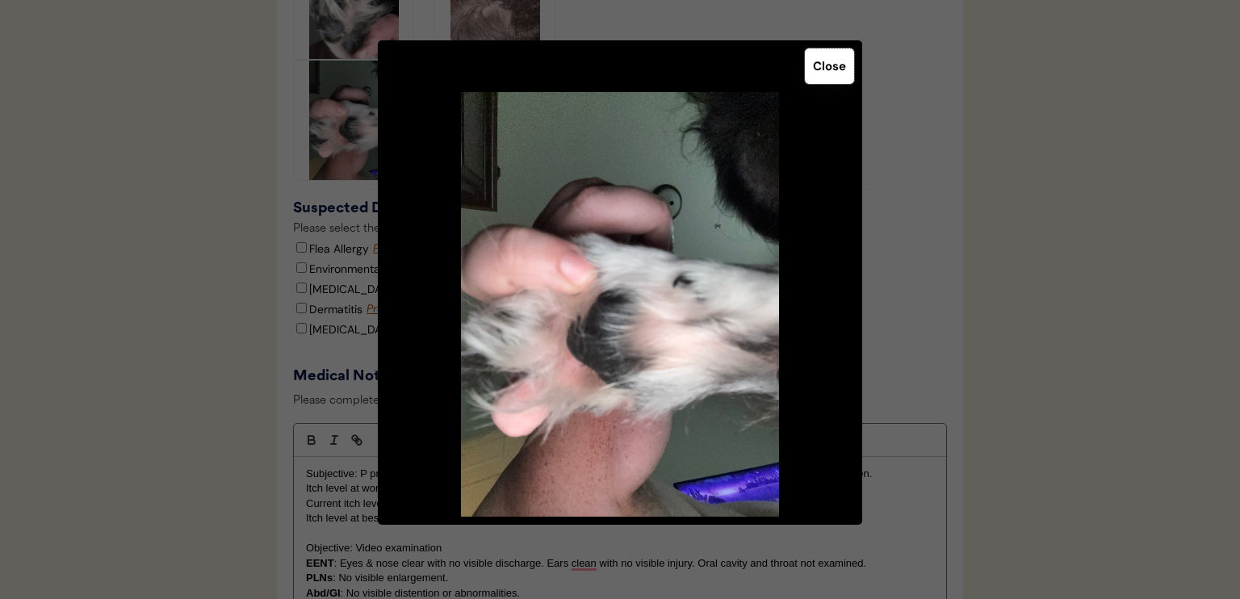
click at [839, 73] on button "Close" at bounding box center [829, 66] width 49 height 36
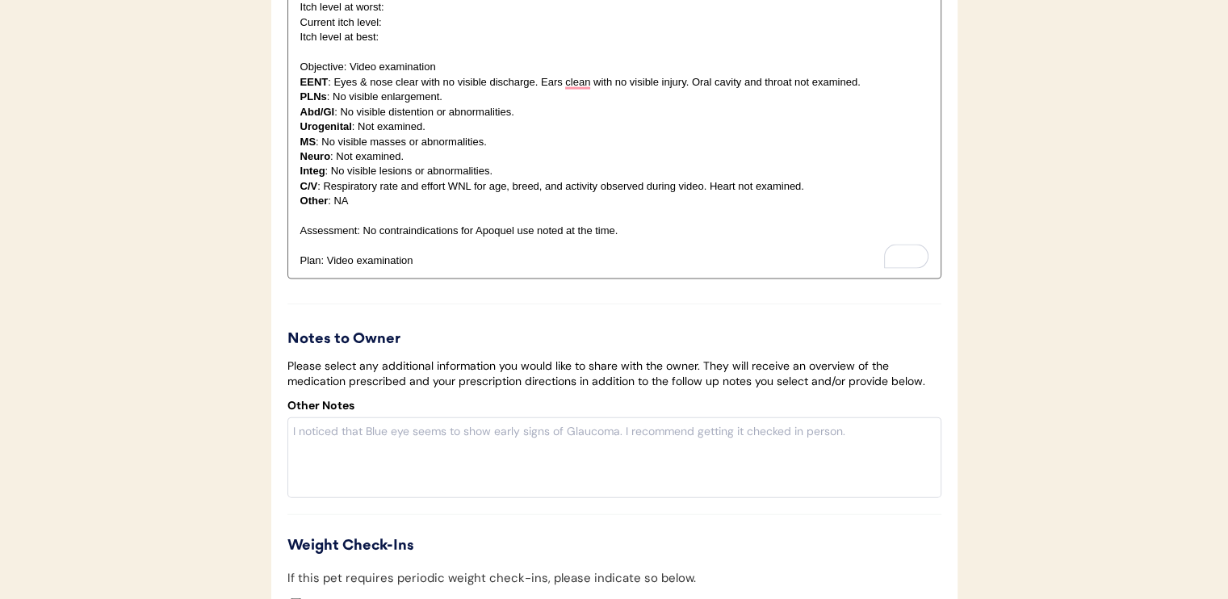
scroll to position [3715, 0]
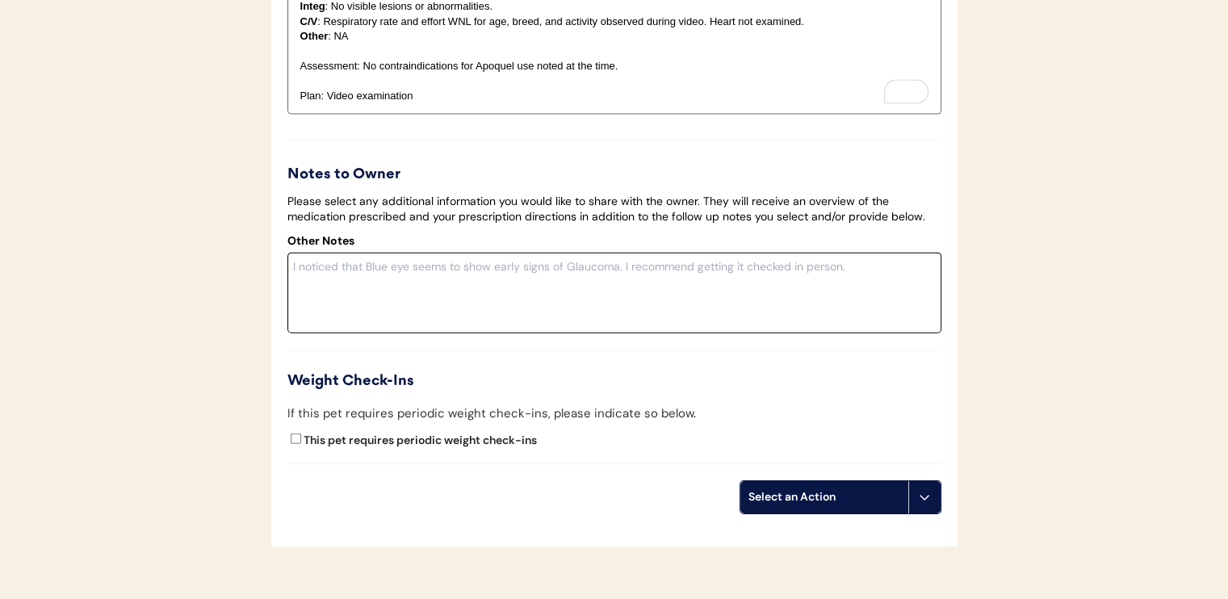
click at [523, 310] on textarea at bounding box center [614, 293] width 654 height 81
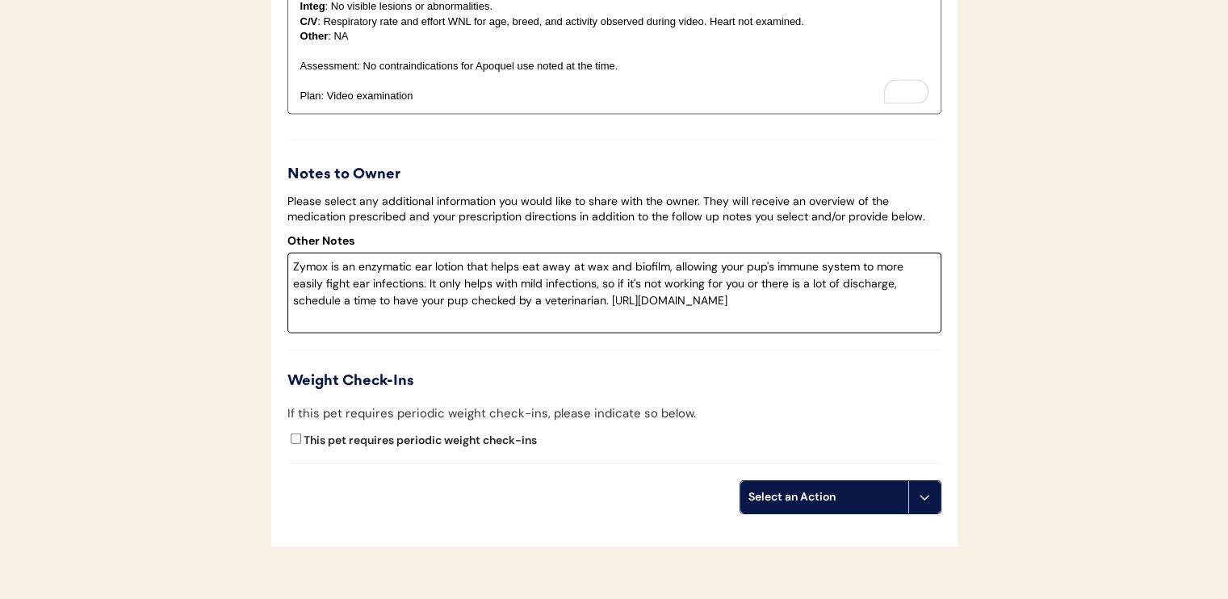
type textarea "Zymox is an enzymatic ear lotion that helps eat away at wax and biofilm, allowi…"
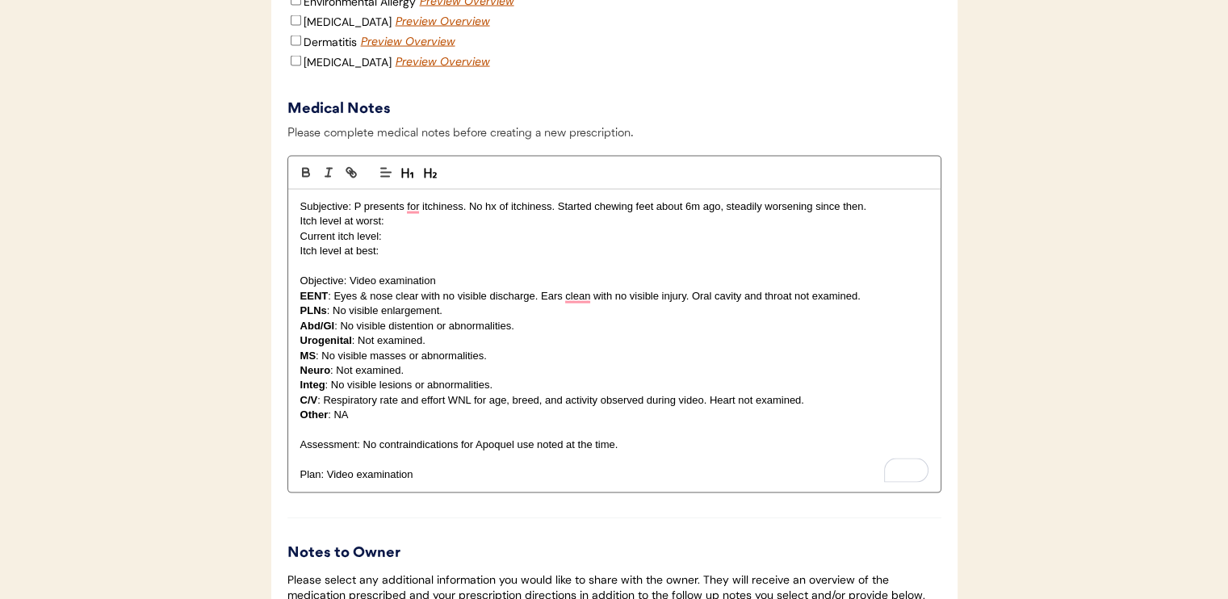
scroll to position [3311, 0]
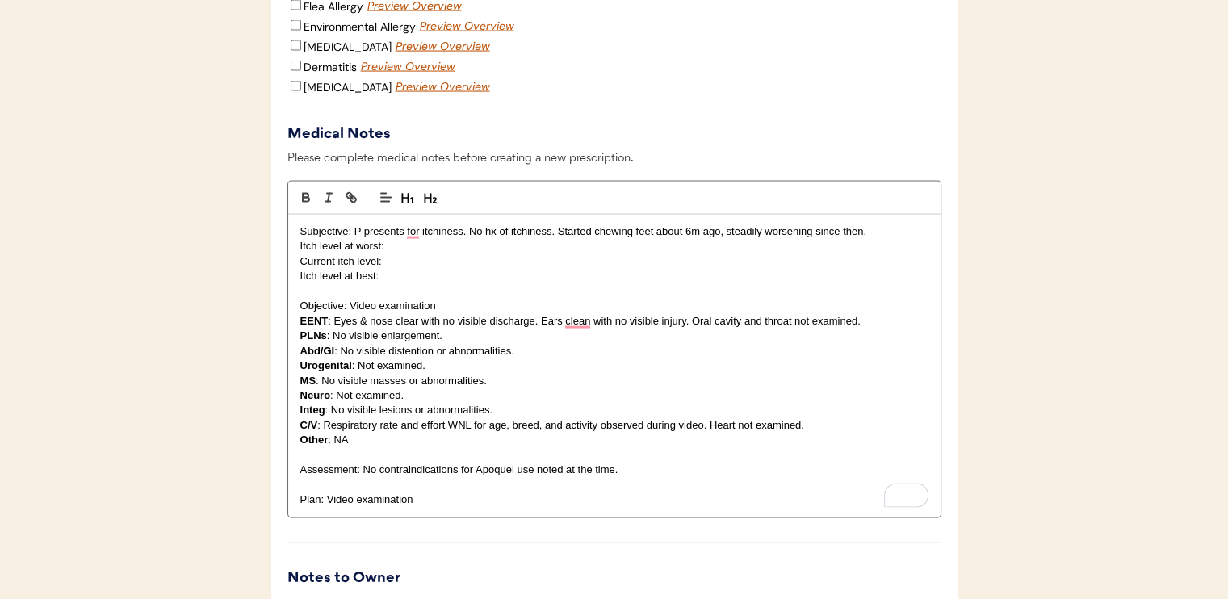
click at [888, 239] on p "Subjective: P presents for itchiness. No hx of itchiness. Started chewing feet …" at bounding box center [614, 231] width 628 height 15
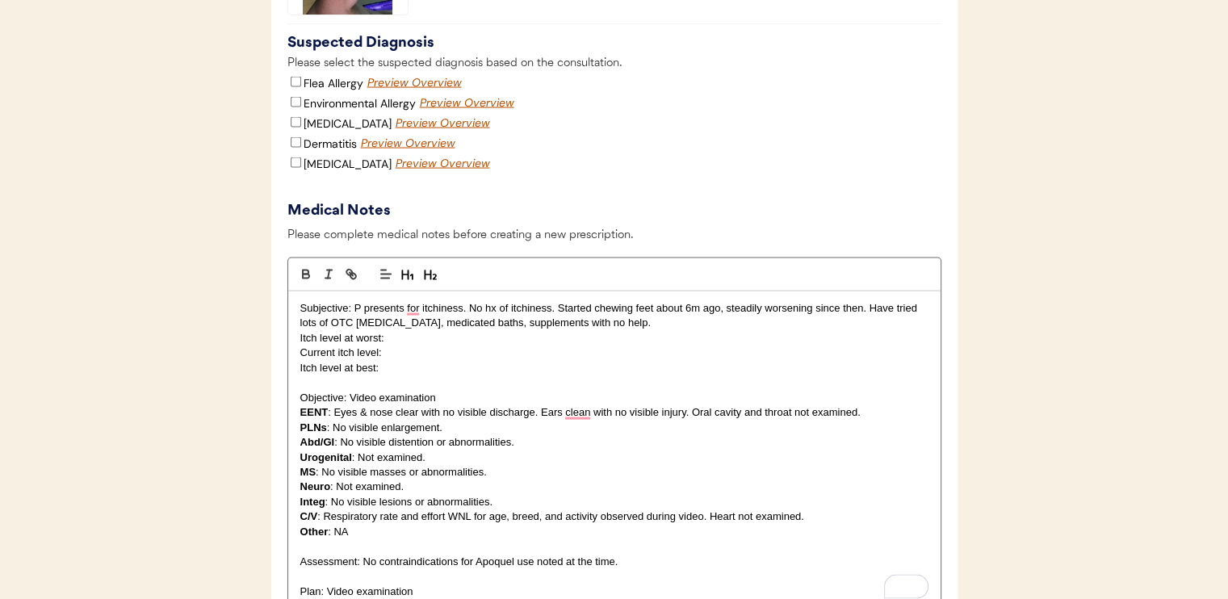
scroll to position [3230, 0]
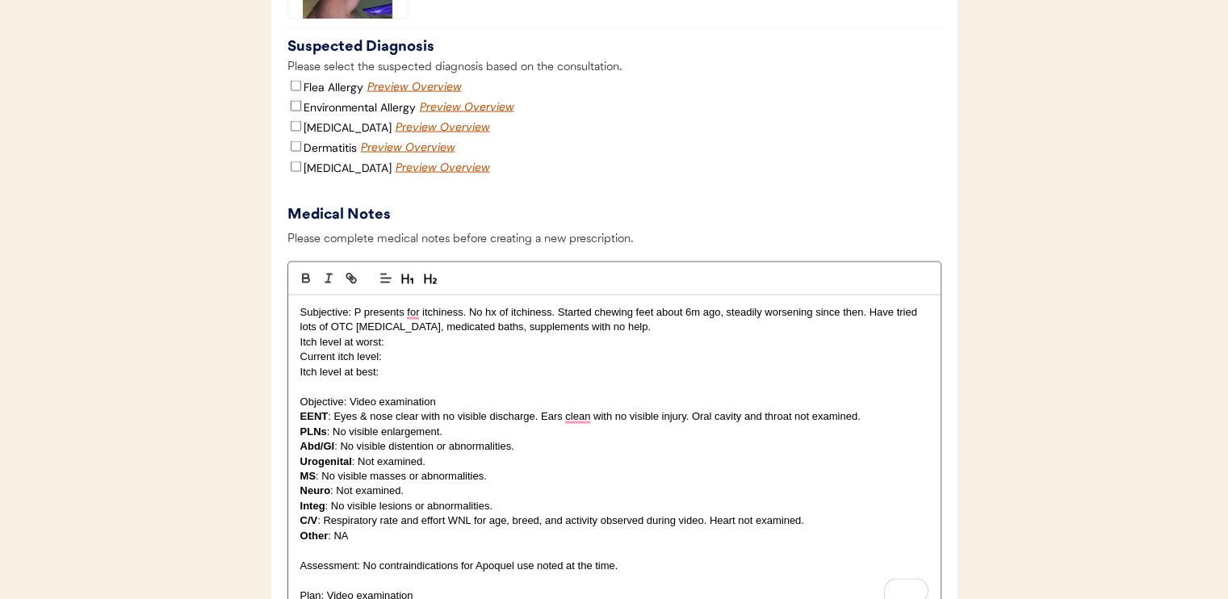
click at [295, 111] on input "Environmental Allergy" at bounding box center [296, 106] width 10 height 10
checkbox input "true"
click at [294, 152] on input "Dermatitis" at bounding box center [296, 146] width 10 height 10
checkbox input "true"
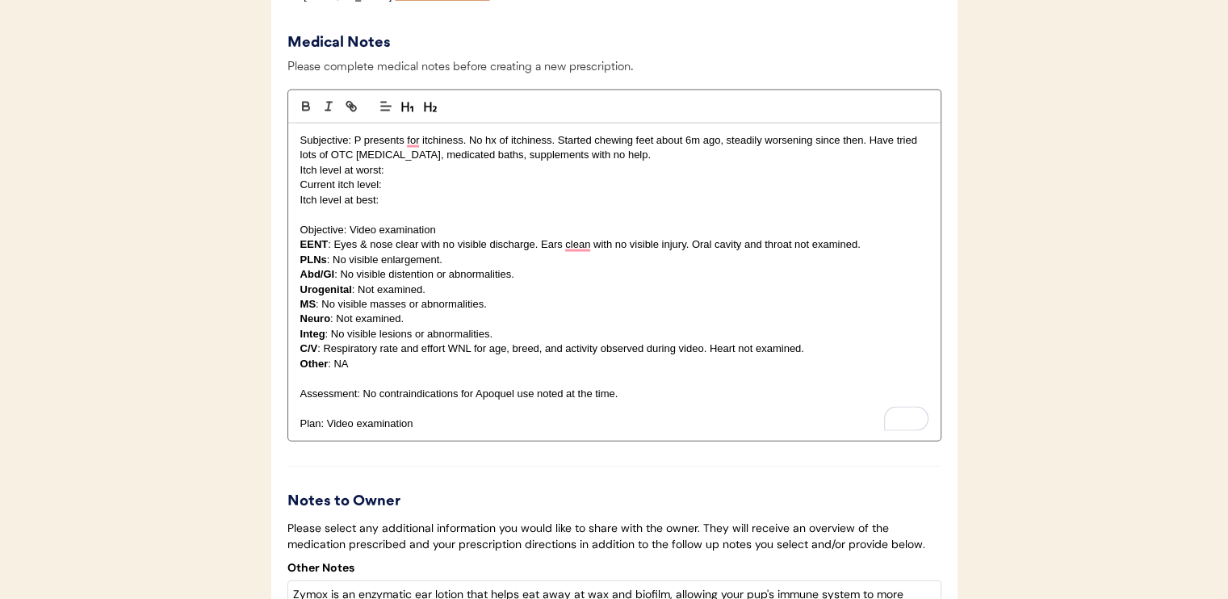
scroll to position [3472, 0]
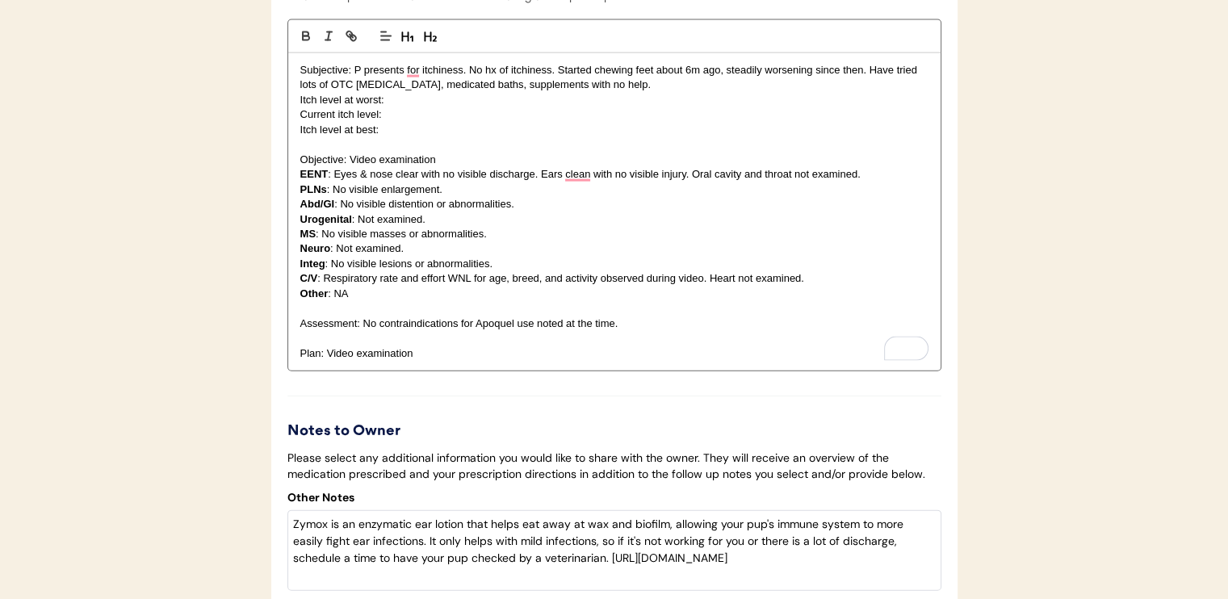
click at [704, 93] on p "Subjective: P presents for itchiness. No hx of itchiness. Started chewing feet …" at bounding box center [614, 78] width 628 height 30
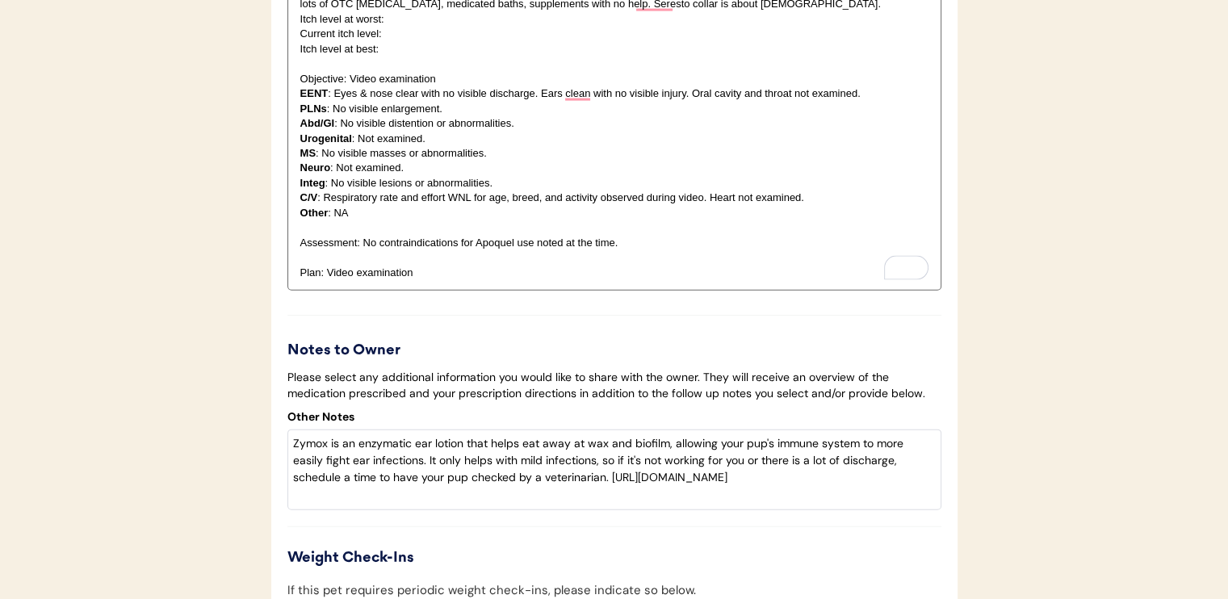
scroll to position [3392, 0]
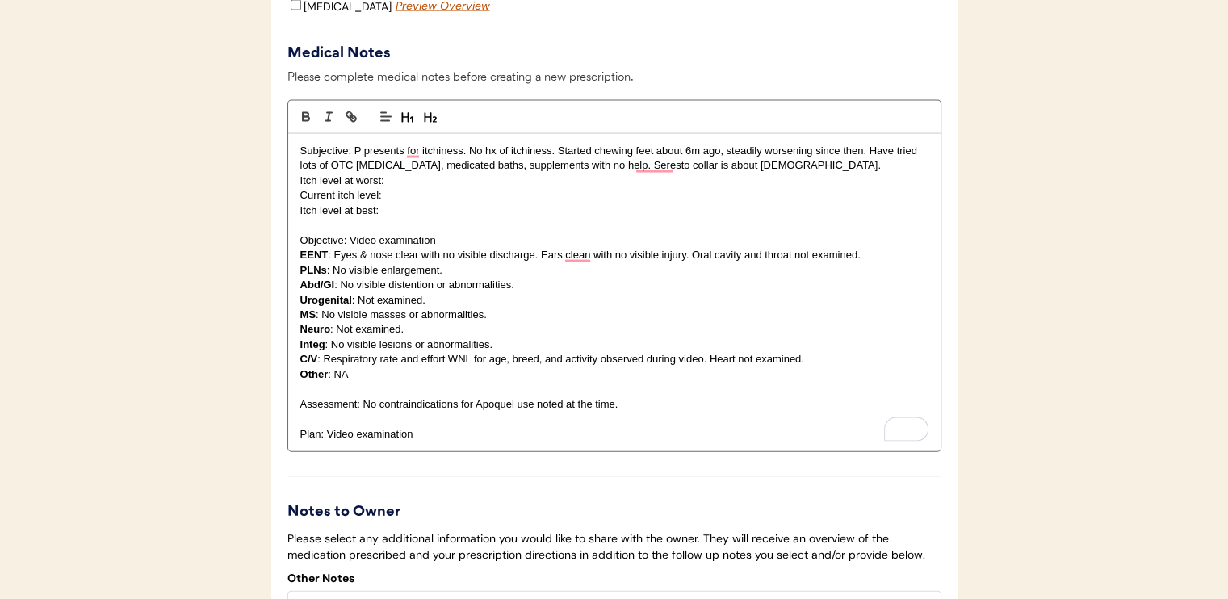
click at [446, 218] on p "Itch level at best:" at bounding box center [614, 210] width 628 height 15
click at [443, 203] on p "Current itch level:" at bounding box center [614, 195] width 628 height 15
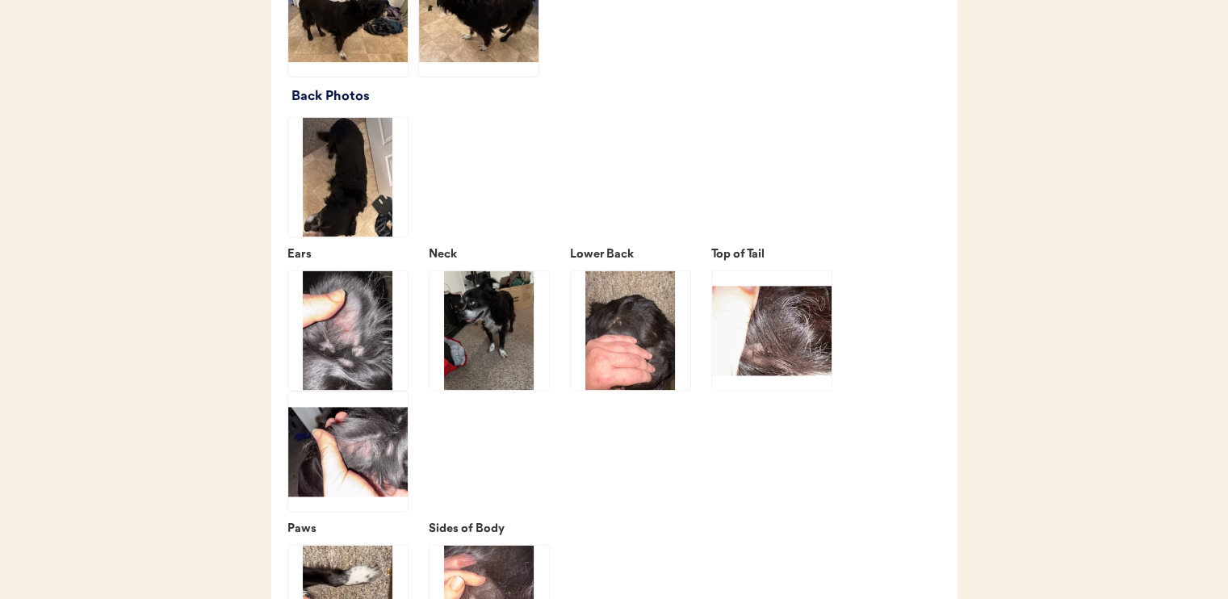
scroll to position [2100, 0]
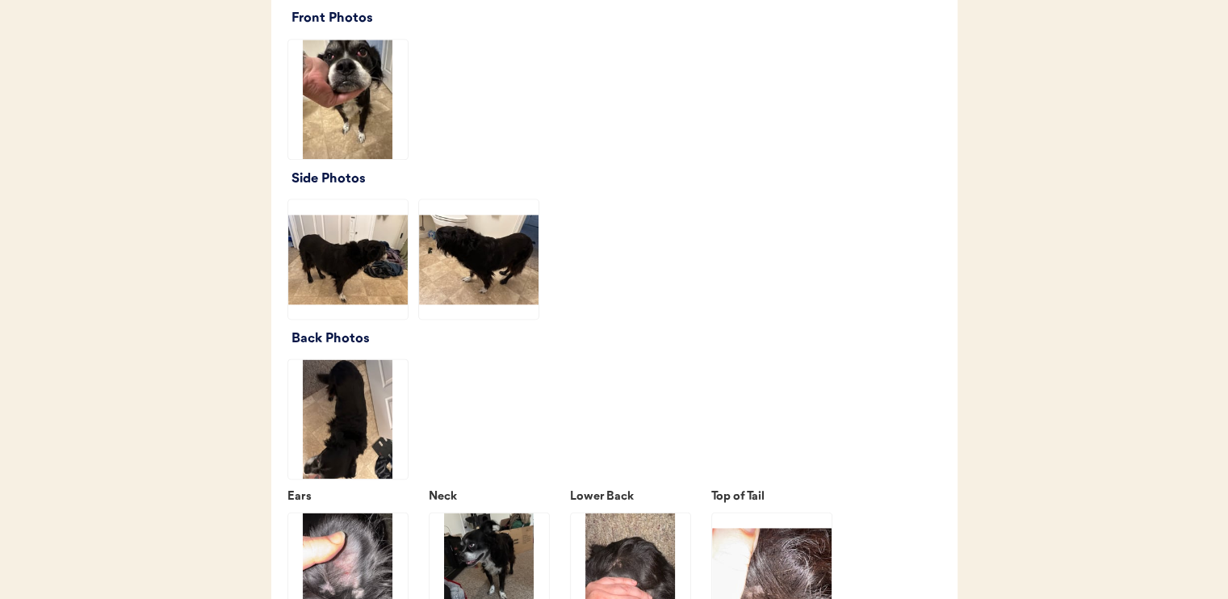
click at [349, 124] on img at bounding box center [348, 100] width 120 height 120
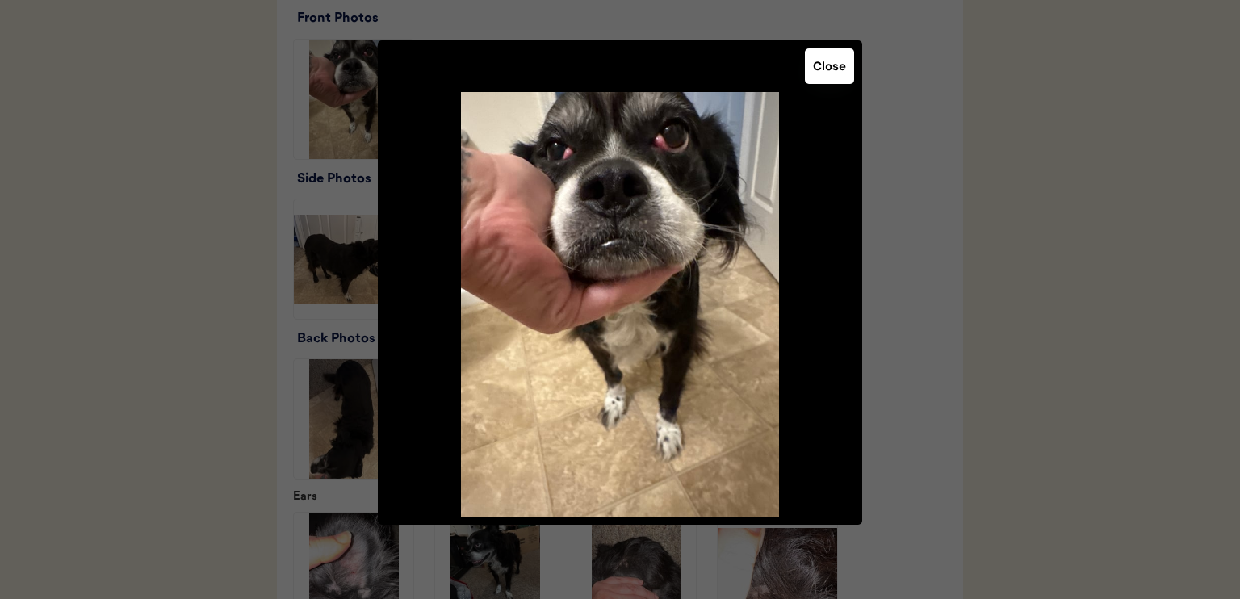
click at [840, 73] on button "Close" at bounding box center [829, 66] width 49 height 36
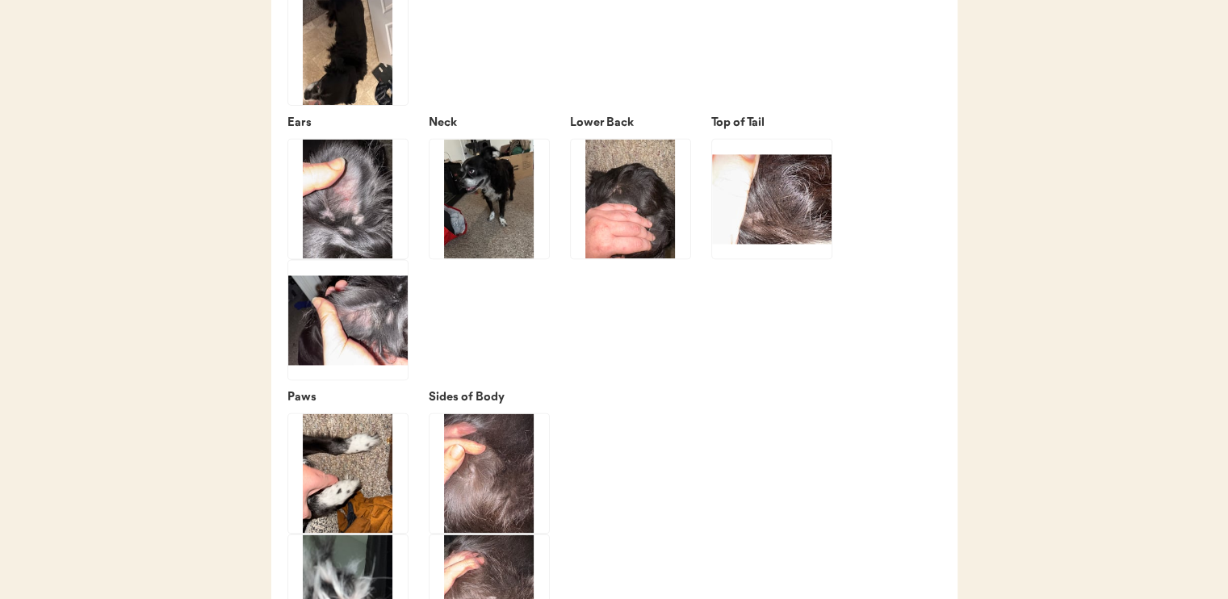
scroll to position [2503, 0]
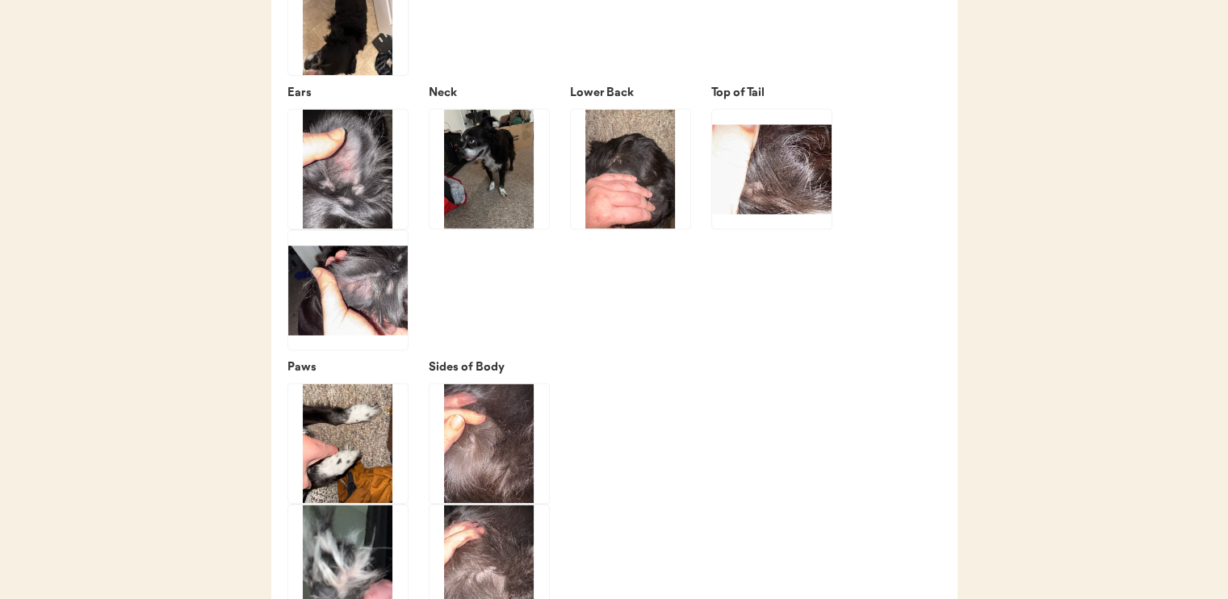
click at [356, 215] on img at bounding box center [348, 169] width 120 height 120
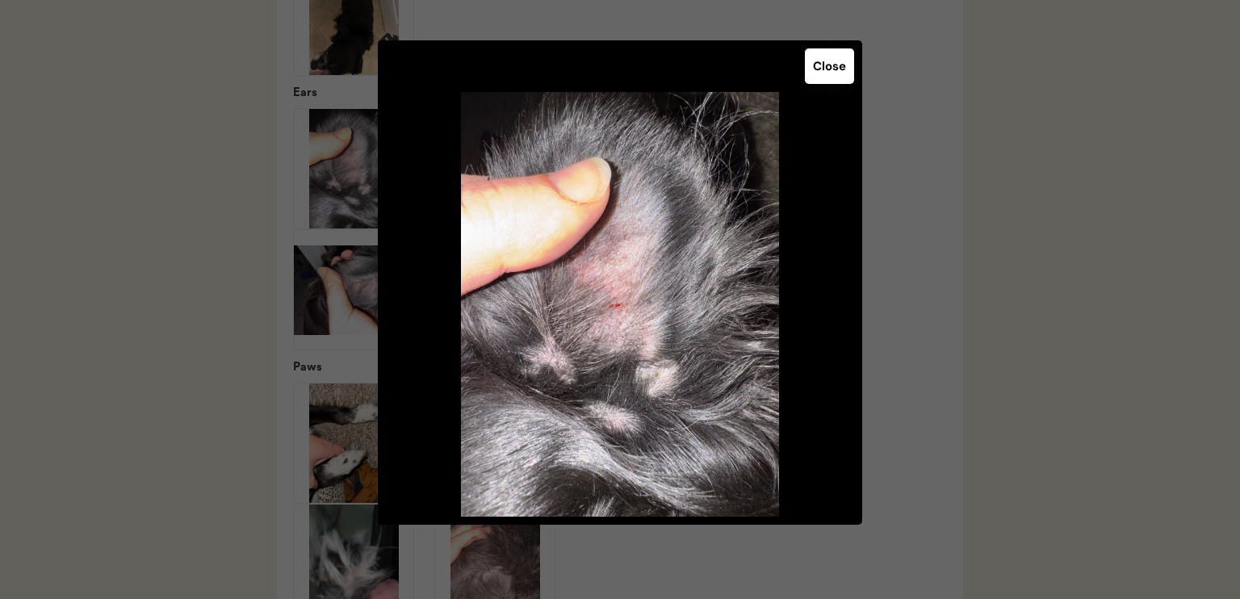
click at [845, 71] on button "Close" at bounding box center [829, 66] width 49 height 36
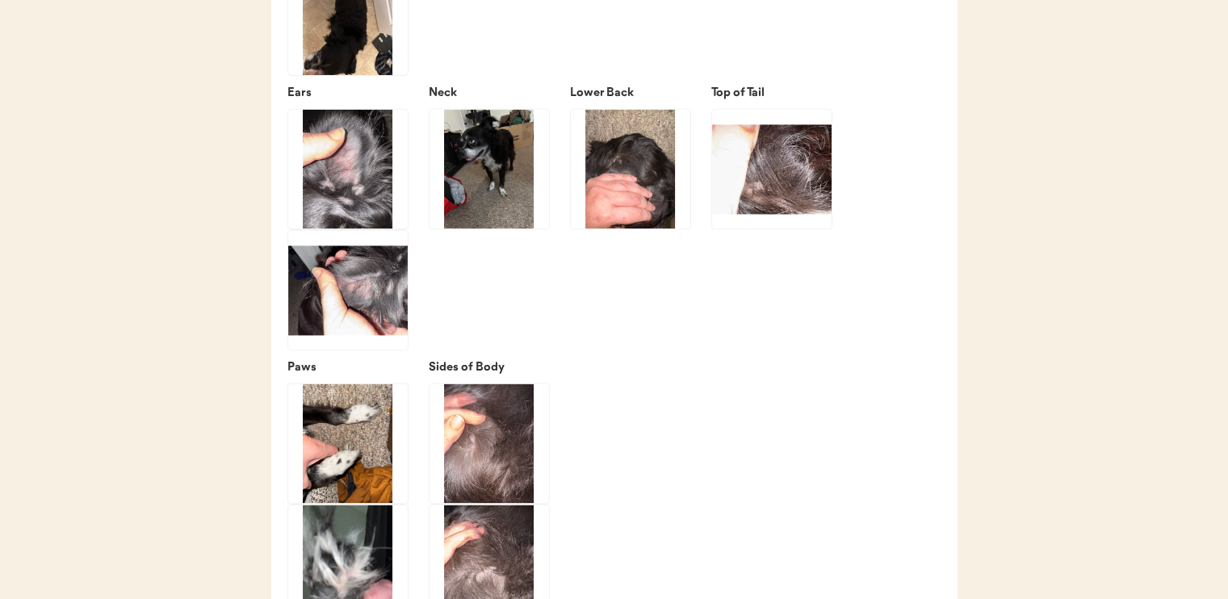
click at [337, 307] on img at bounding box center [348, 290] width 120 height 120
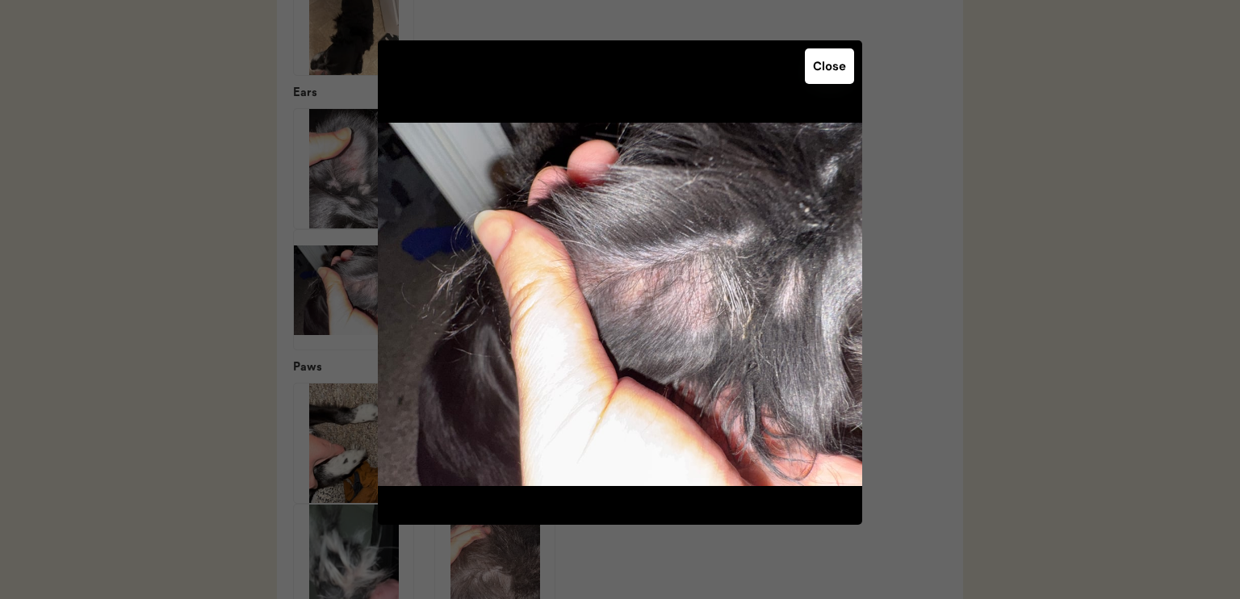
click at [841, 70] on button "Close" at bounding box center [829, 66] width 49 height 36
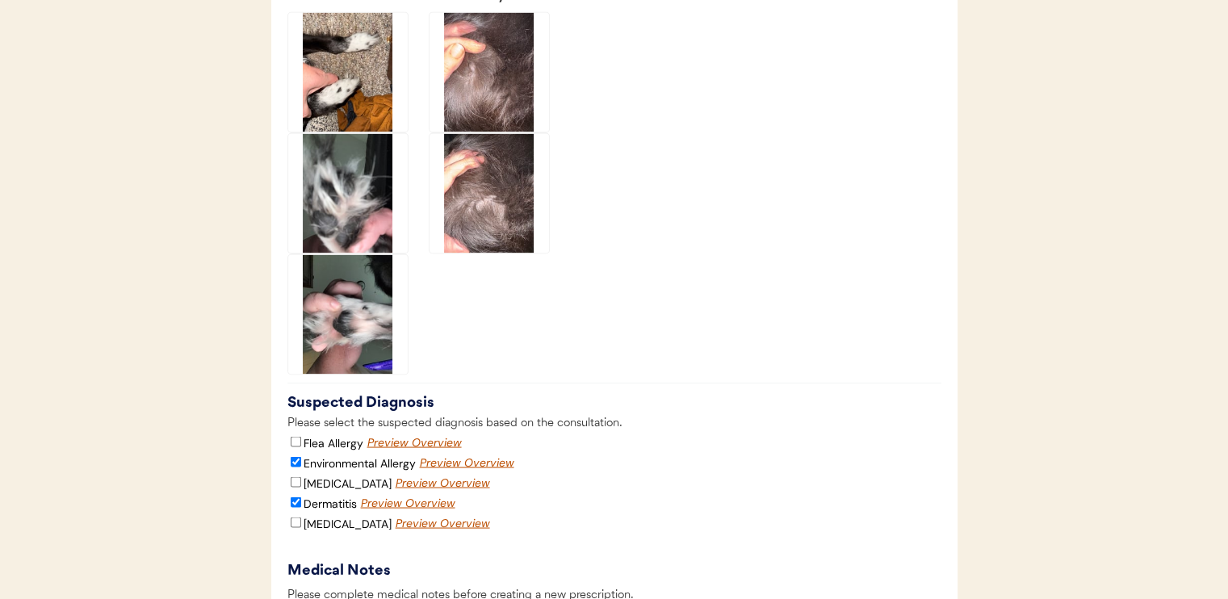
scroll to position [2907, 0]
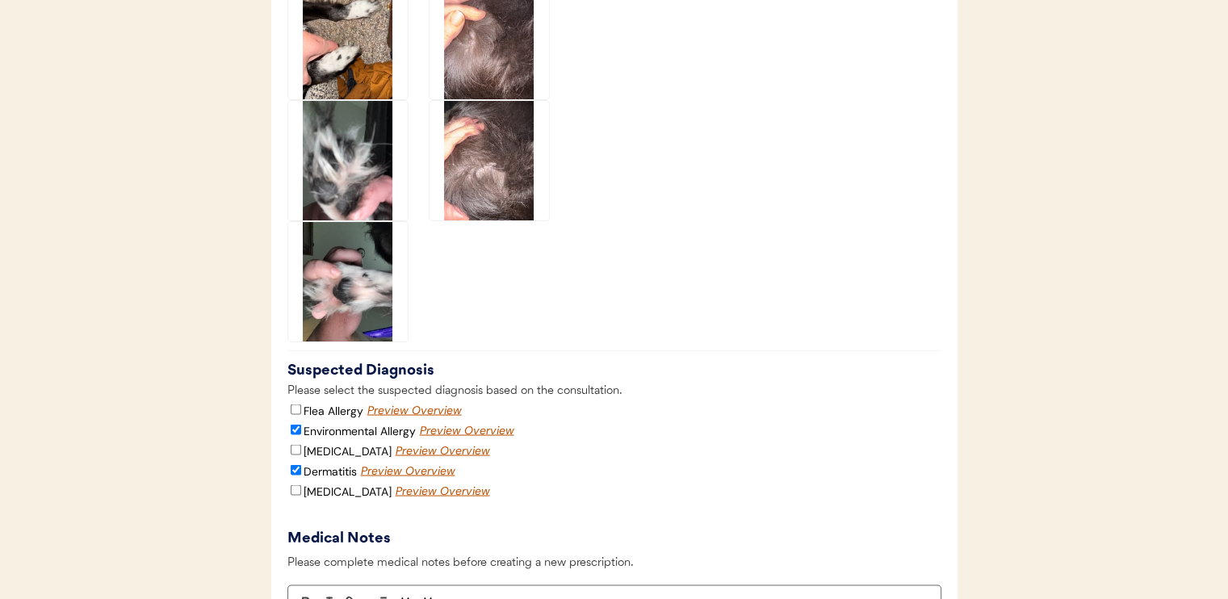
click at [374, 81] on img at bounding box center [348, 40] width 120 height 120
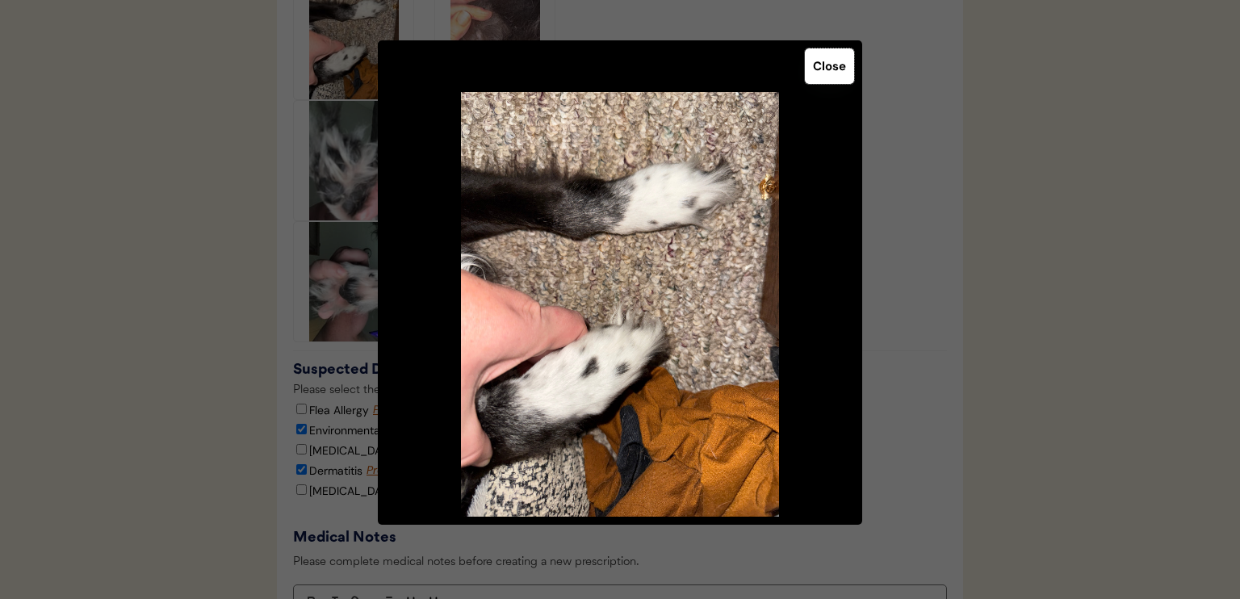
click at [834, 57] on button "Close" at bounding box center [829, 66] width 49 height 36
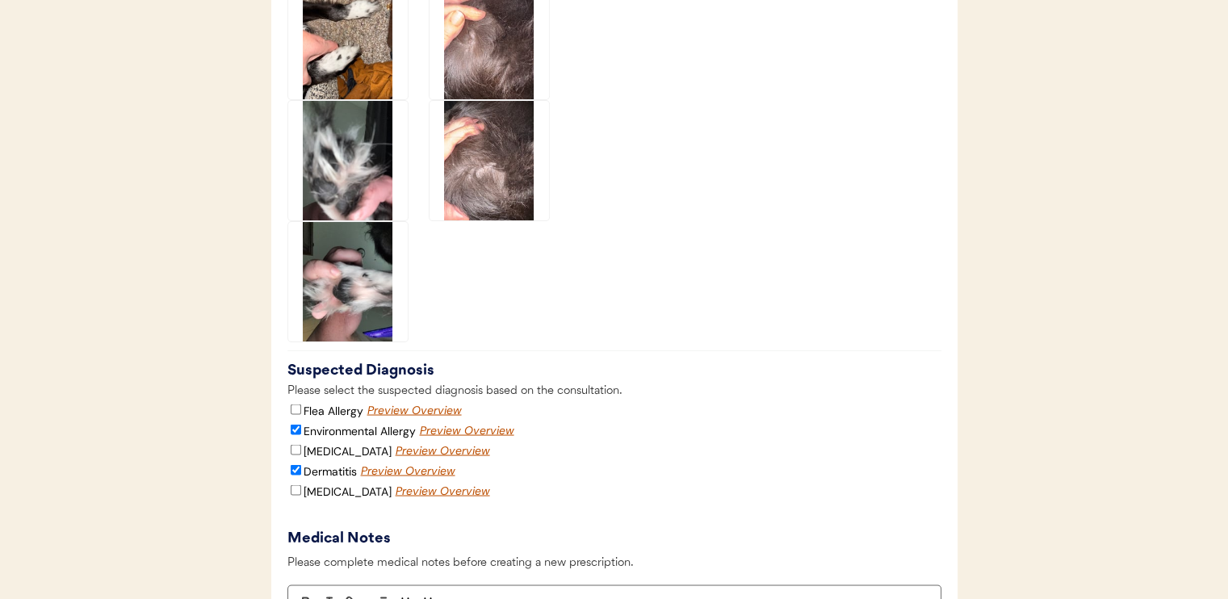
click at [356, 220] on img at bounding box center [348, 161] width 120 height 120
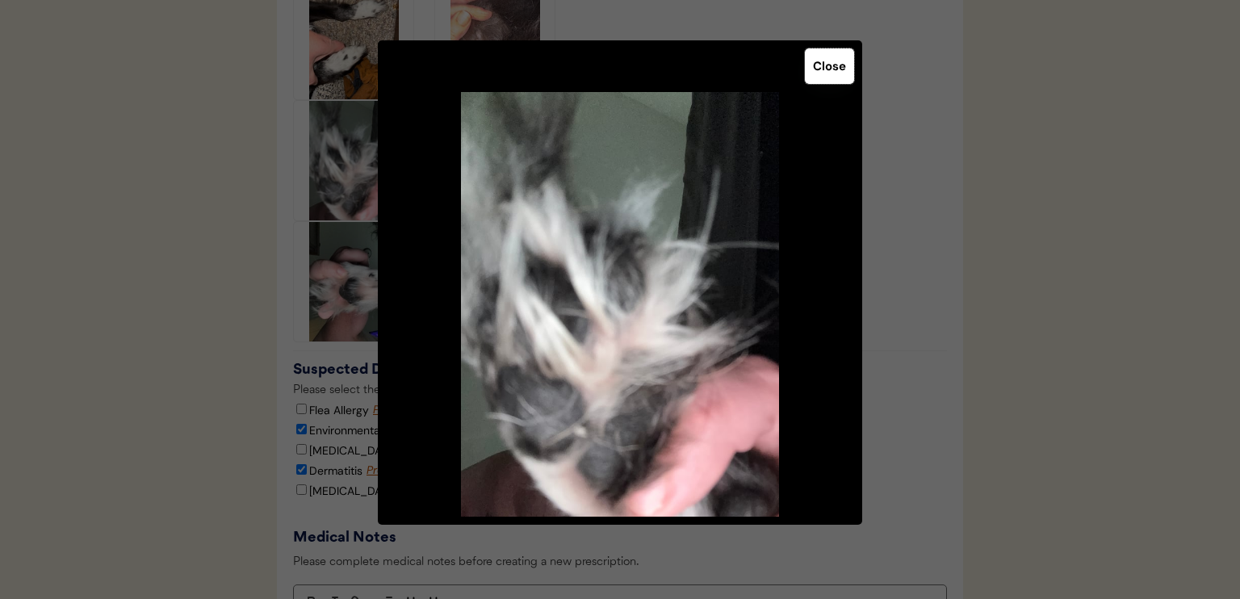
click at [849, 65] on button "Close" at bounding box center [829, 66] width 49 height 36
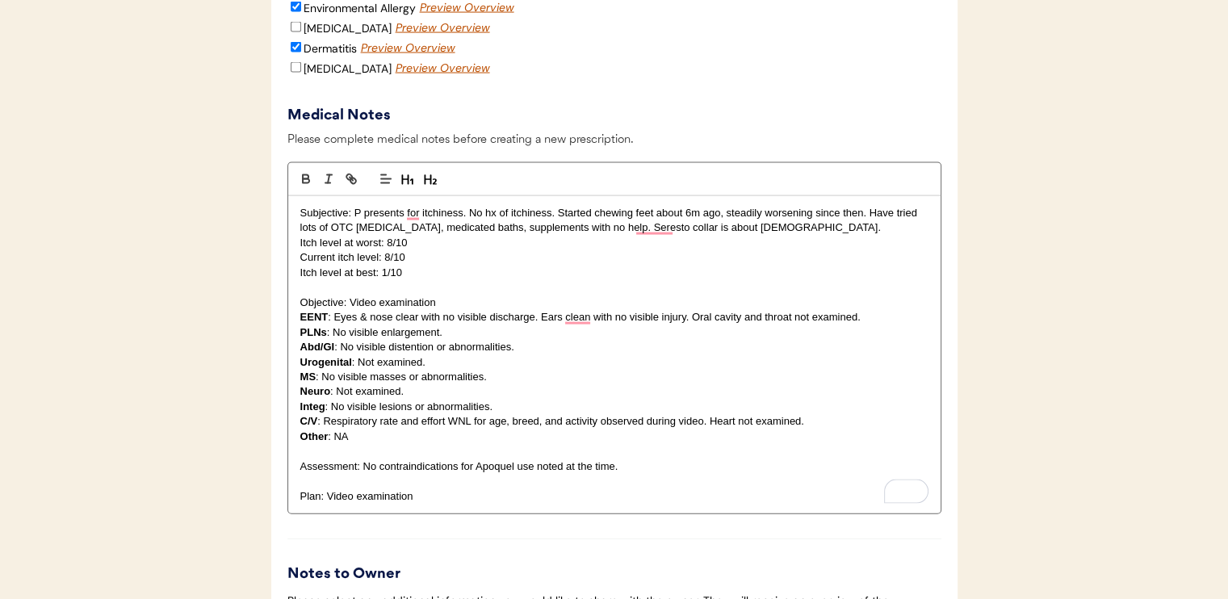
scroll to position [3311, 0]
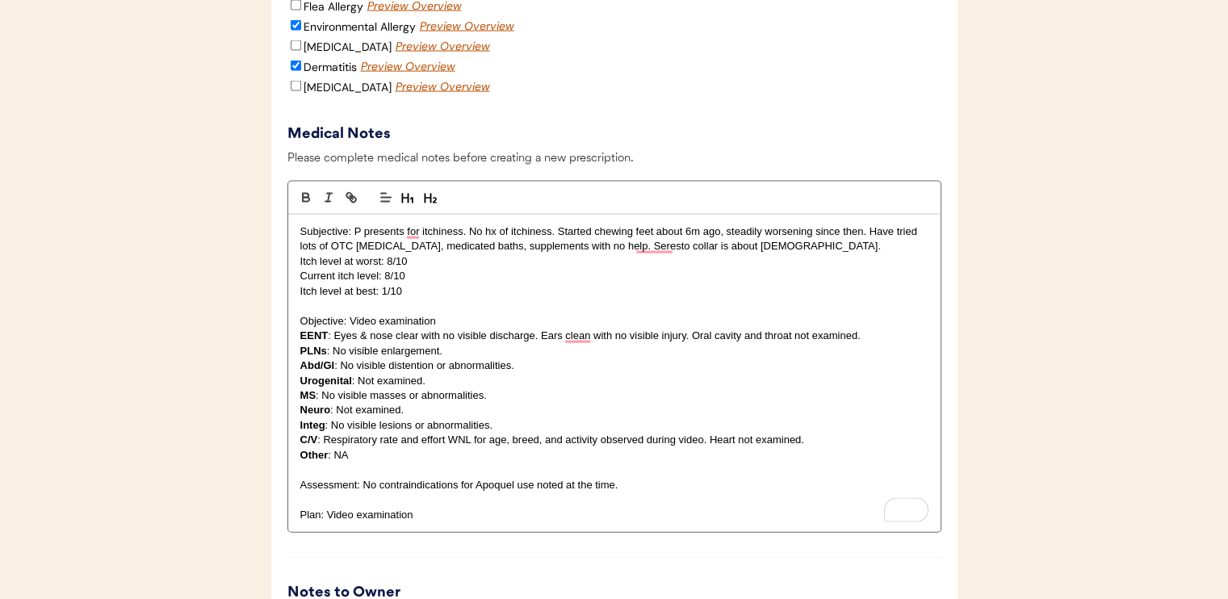
click at [859, 254] on p "Subjective: P presents for itchiness. No hx of itchiness. Started chewing feet …" at bounding box center [614, 239] width 628 height 30
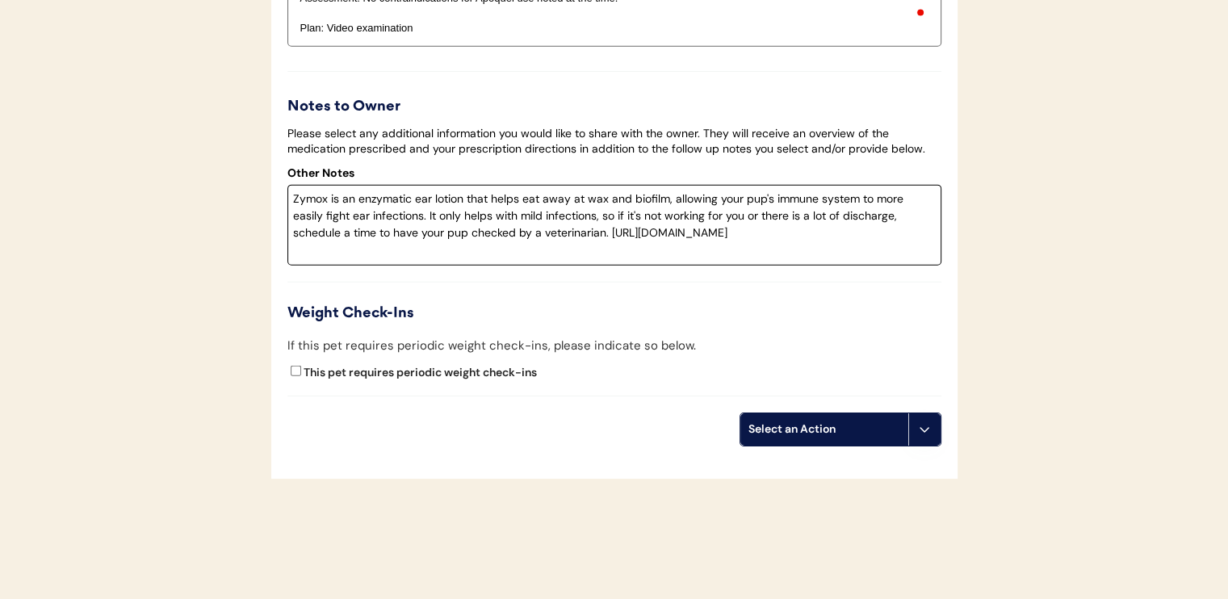
scroll to position [3715, 0]
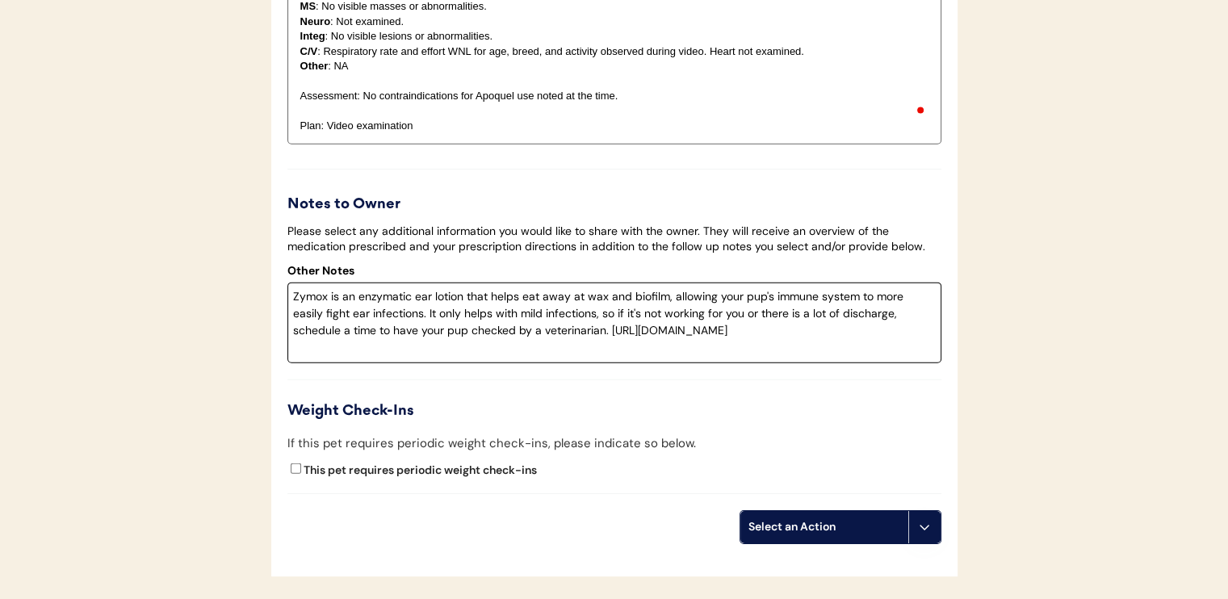
click at [761, 355] on textarea "Zymox is an enzymatic ear lotion that helps eat away at wax and biofilm, allowi…" at bounding box center [614, 323] width 654 height 81
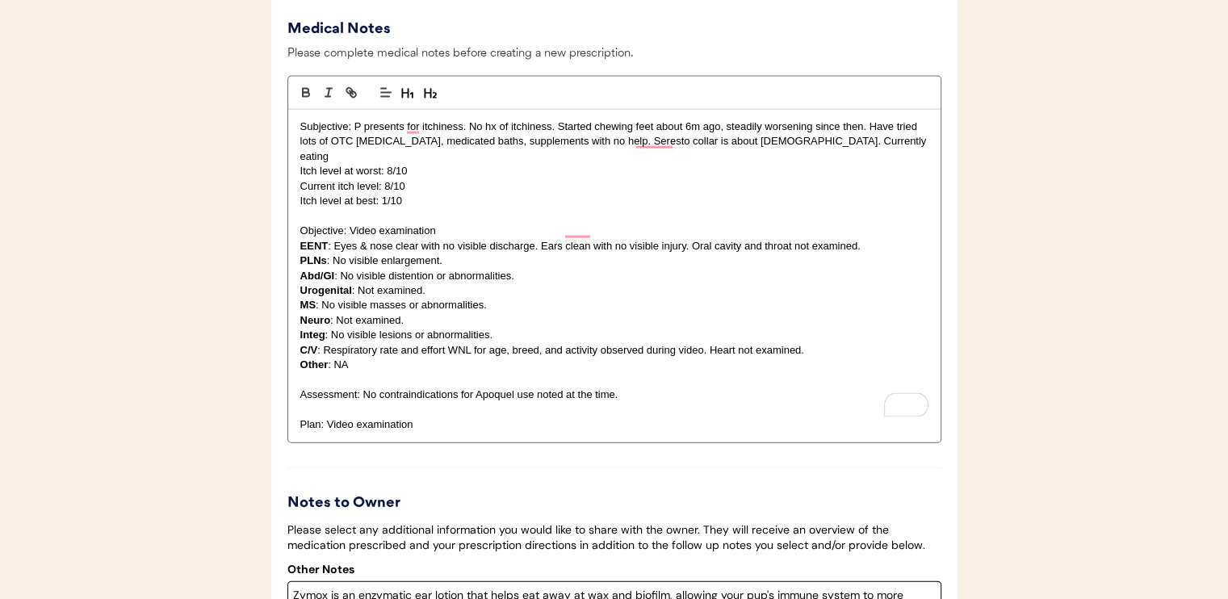
scroll to position [3392, 0]
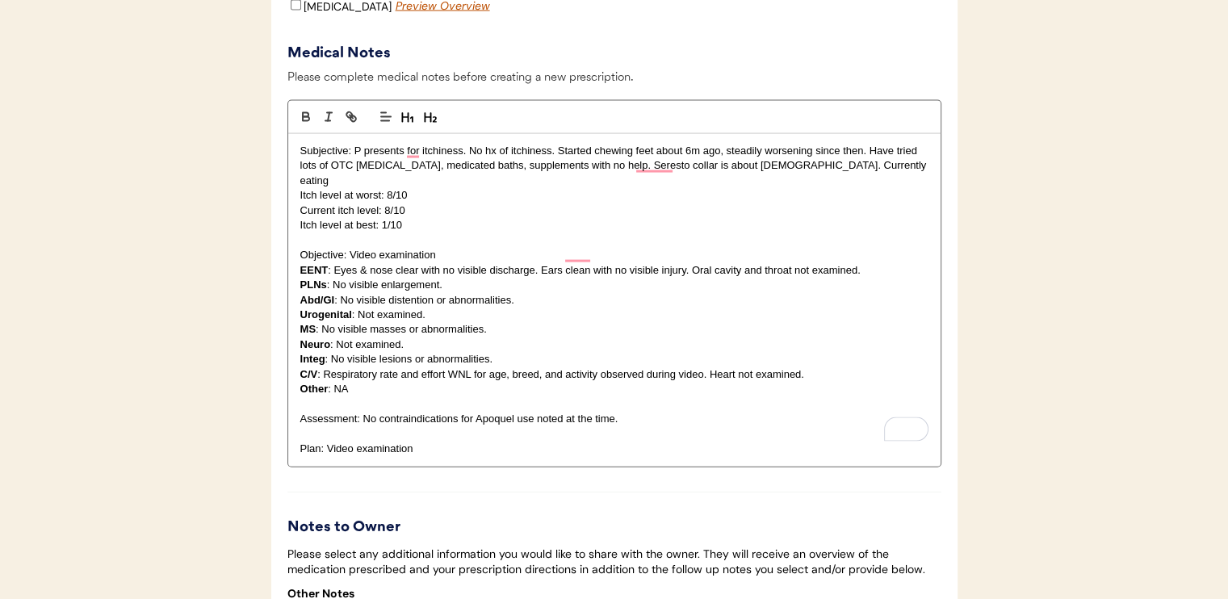
type textarea "Zymox is an enzymatic ear lotion that helps eat away at wax and biofilm, allowi…"
click at [897, 188] on p "Subjective: P presents for itchiness. No hx of itchiness. Started chewing feet …" at bounding box center [614, 166] width 628 height 44
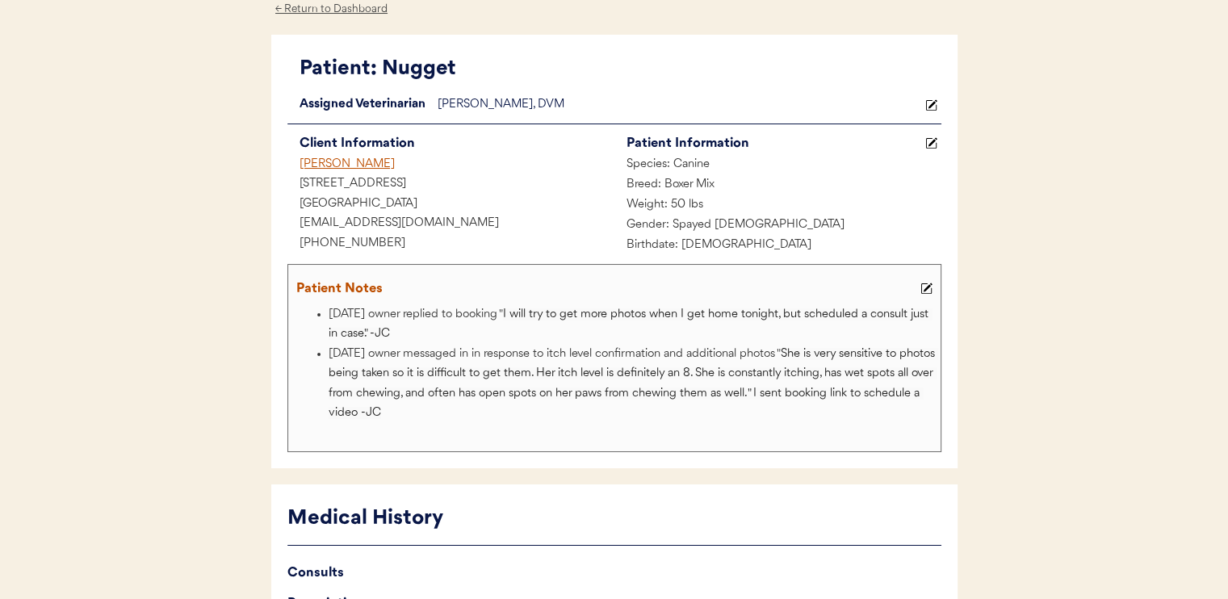
scroll to position [162, 0]
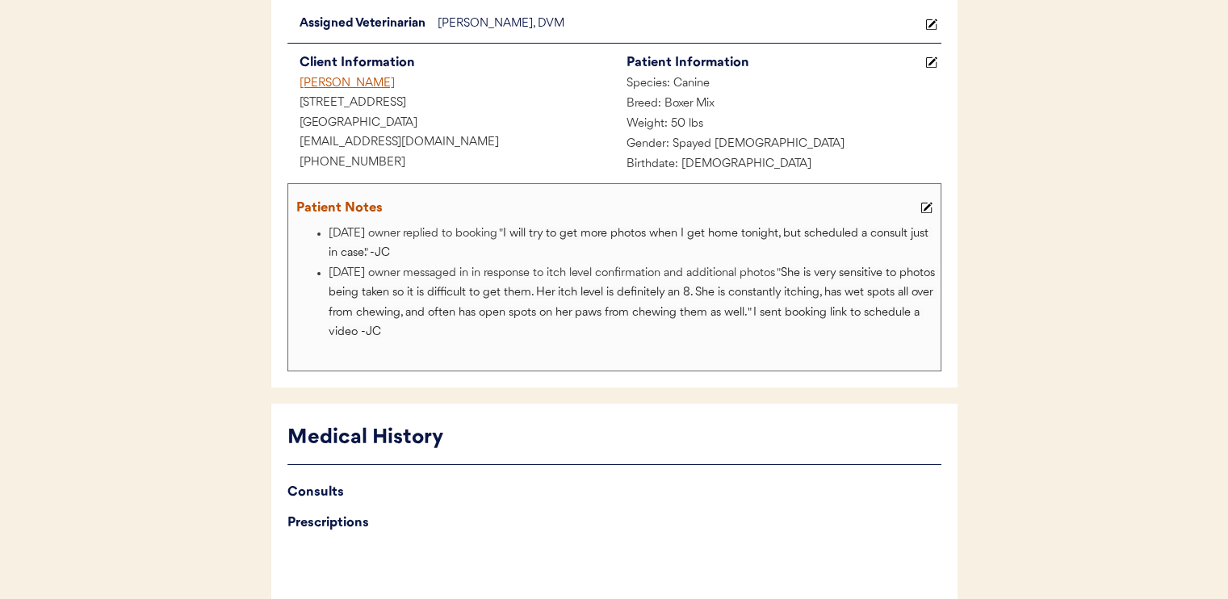
click at [671, 264] on li "8/20/25 owner messaged in in response to itch level confirmation and additional…" at bounding box center [633, 303] width 608 height 79
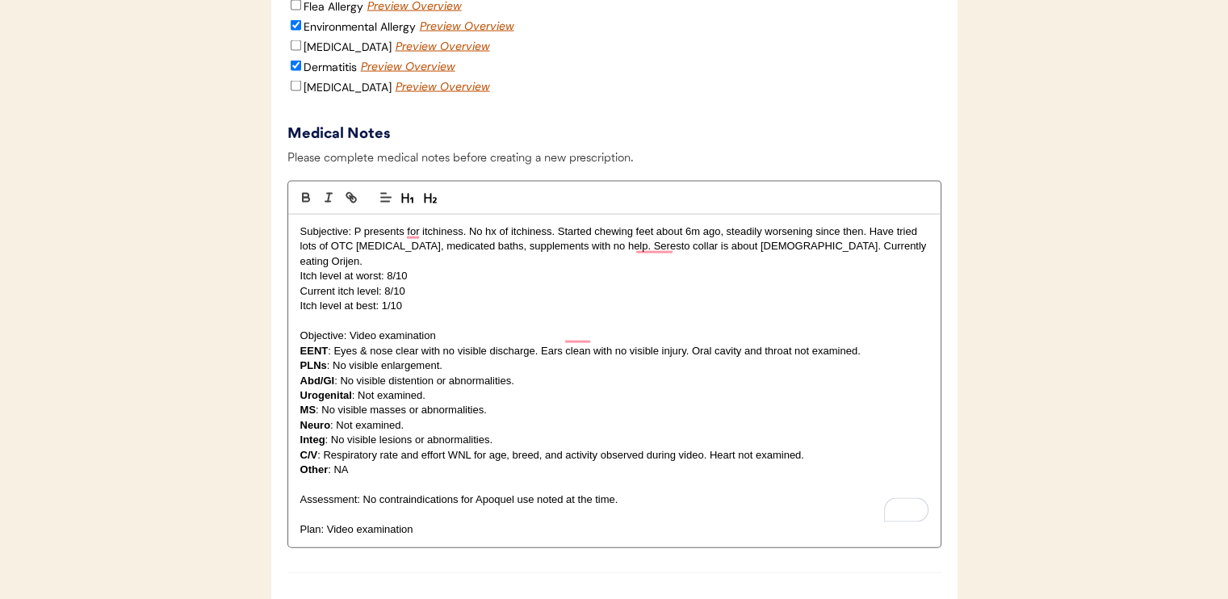
scroll to position [3472, 0]
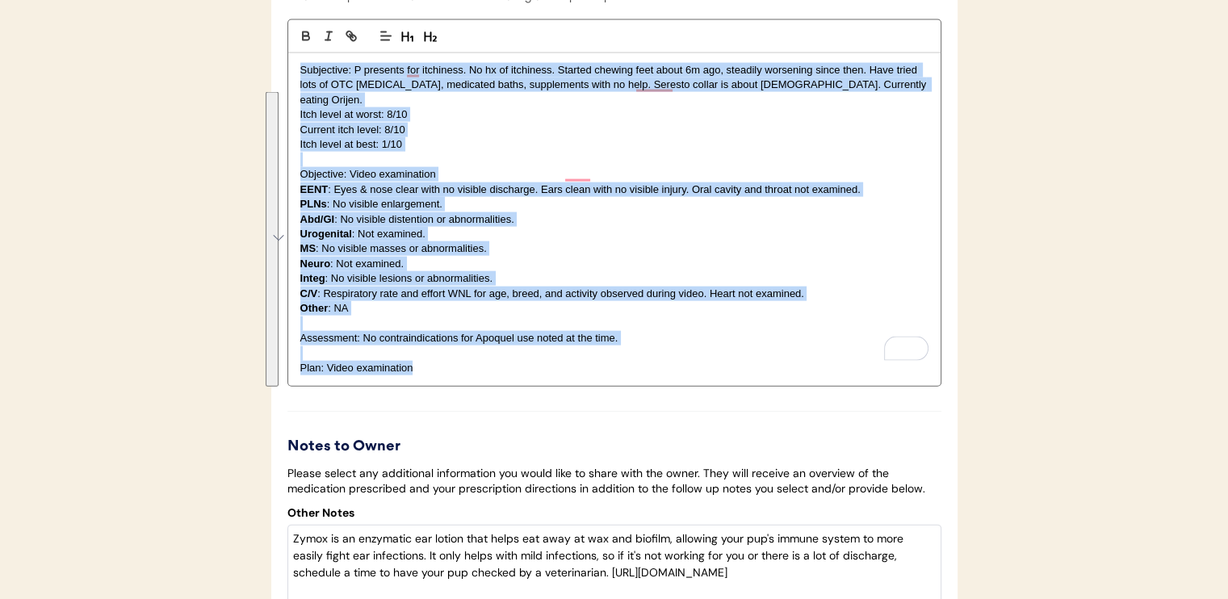
drag, startPoint x: 294, startPoint y: 105, endPoint x: 560, endPoint y: 405, distance: 401.0
click at [560, 386] on div "Subjective: P presents for itchiness. No hx of itchiness. Started chewing feet …" at bounding box center [614, 219] width 652 height 333
copy div "Subjective: P presents for itchiness. No hx of itchiness. Started chewing feet …"
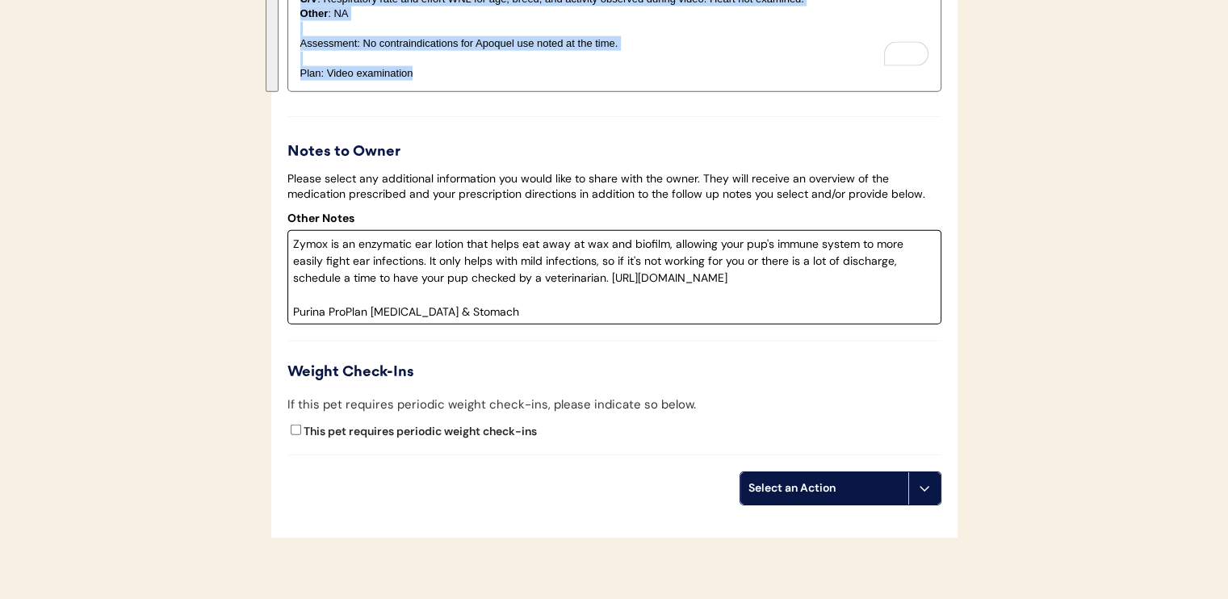
scroll to position [3808, 0]
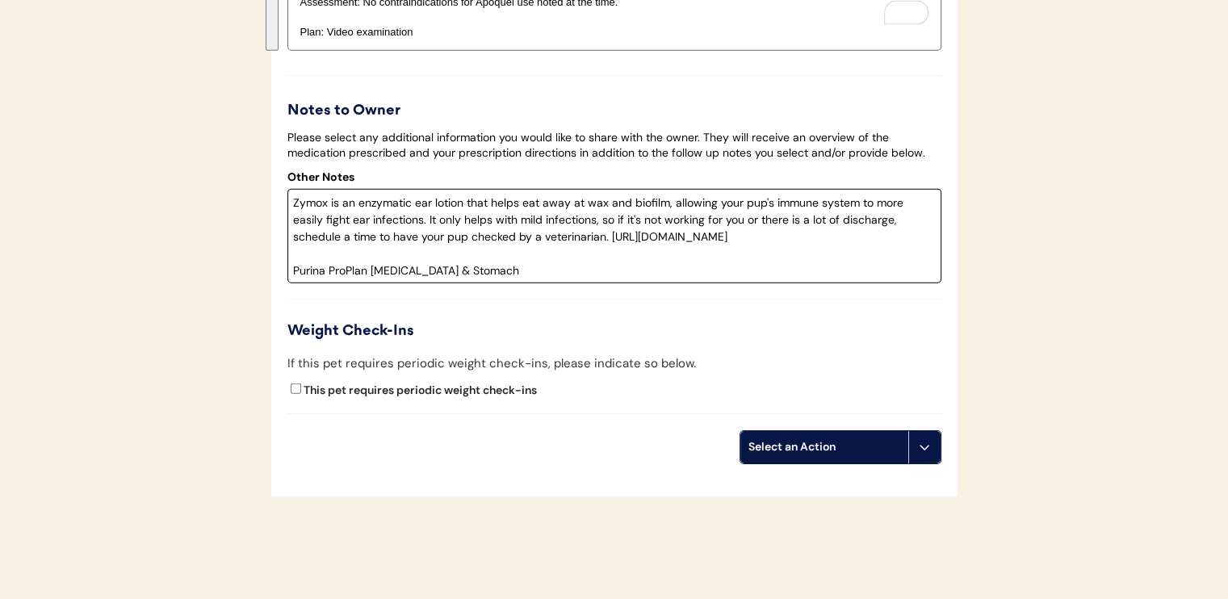
click at [523, 283] on textarea "Zymox is an enzymatic ear lotion that helps eat away at wax and biofilm, allowi…" at bounding box center [614, 236] width 654 height 94
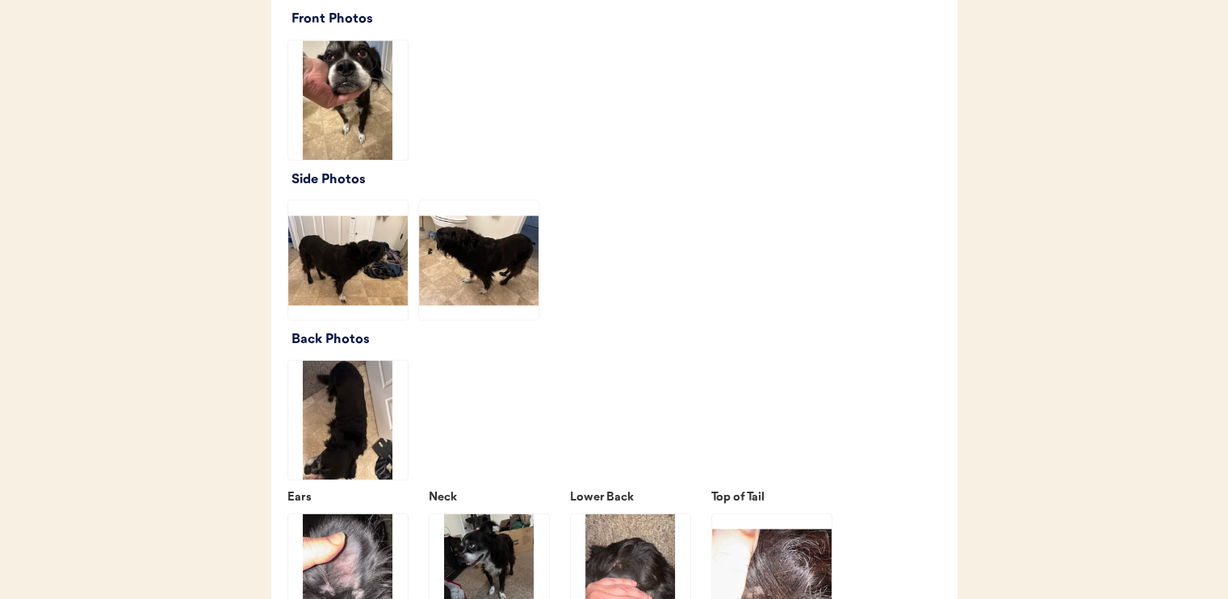
scroll to position [2100, 0]
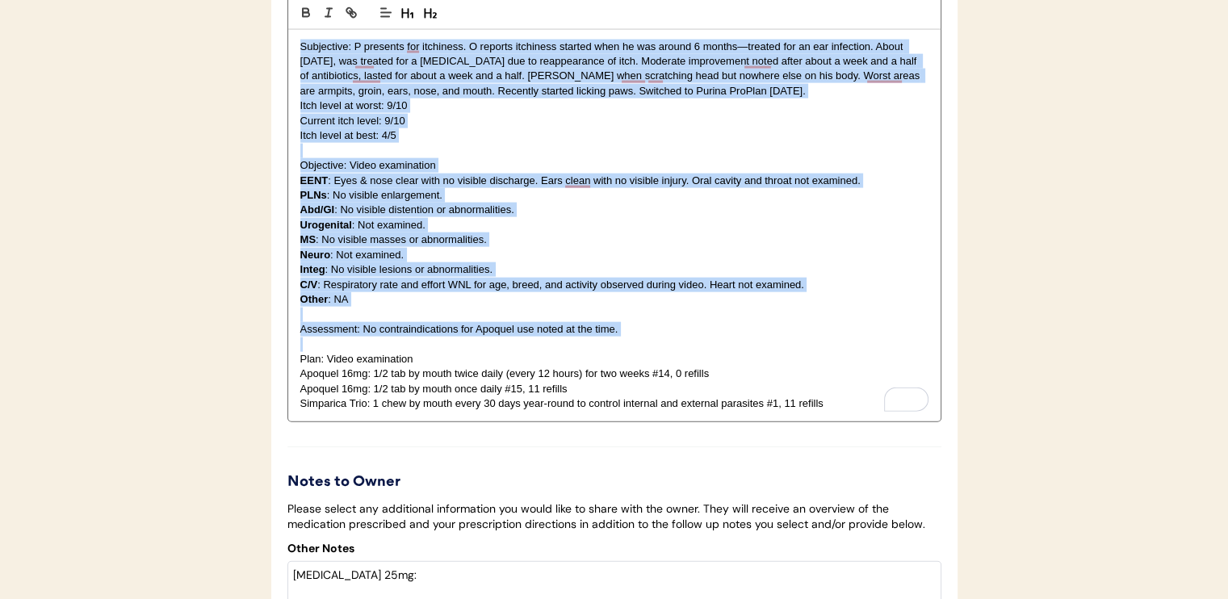
scroll to position [3701, 0]
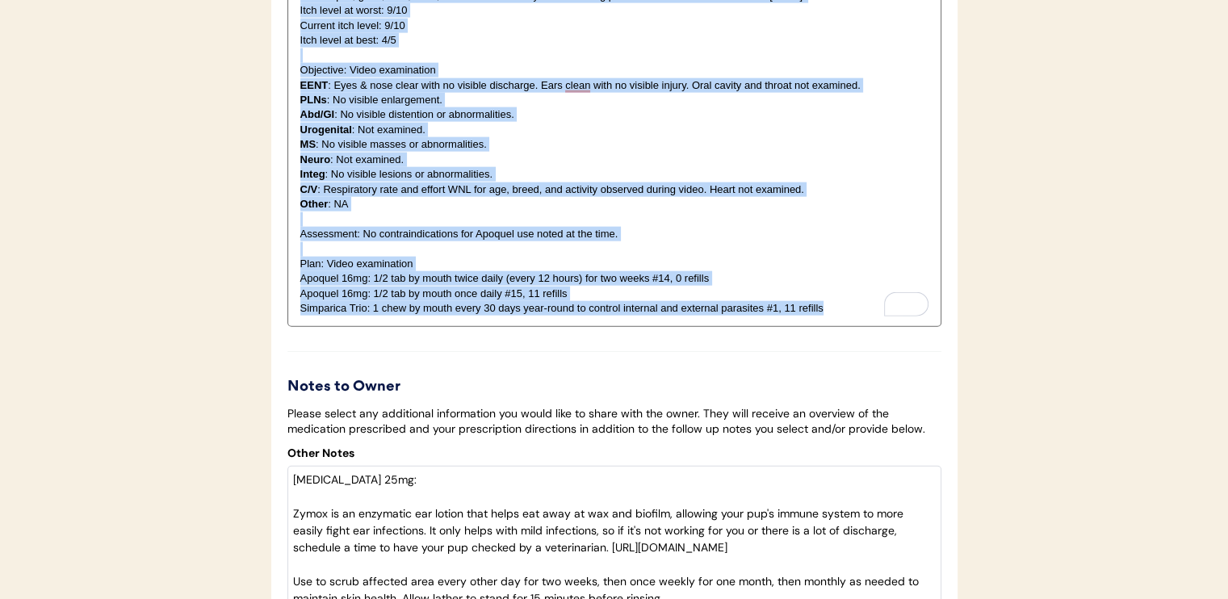
drag, startPoint x: 294, startPoint y: 287, endPoint x: 904, endPoint y: 368, distance: 615.8
copy div "Loremipsum: D sitametc adi elitseddo. E tempori utlaboree dolorem aliq en adm v…"
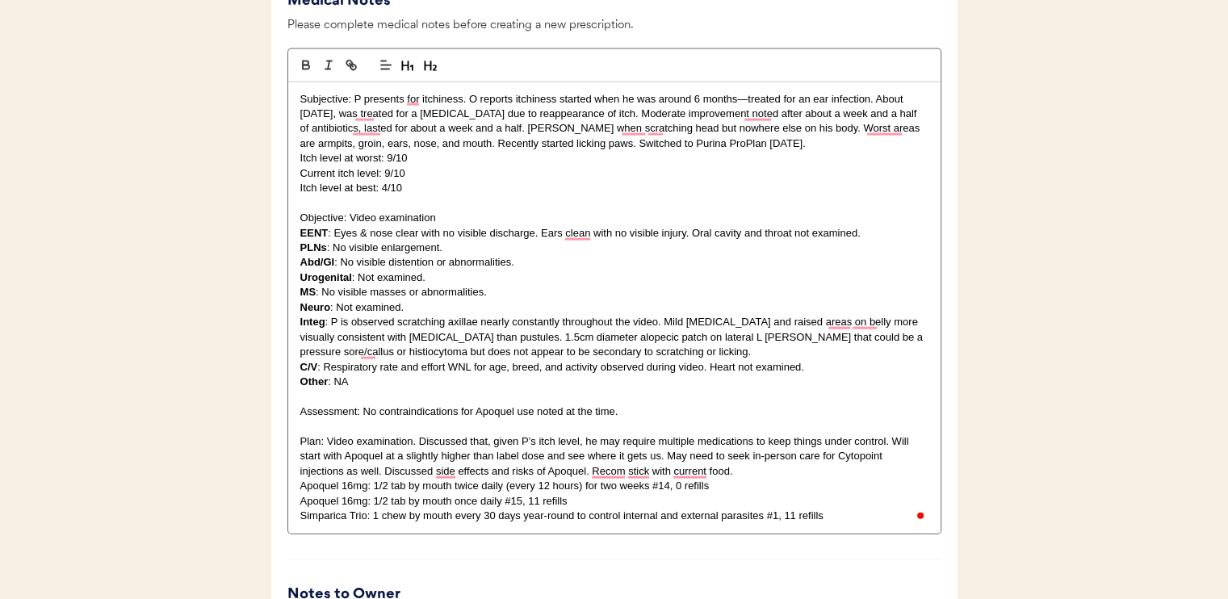
scroll to position [3957, 0]
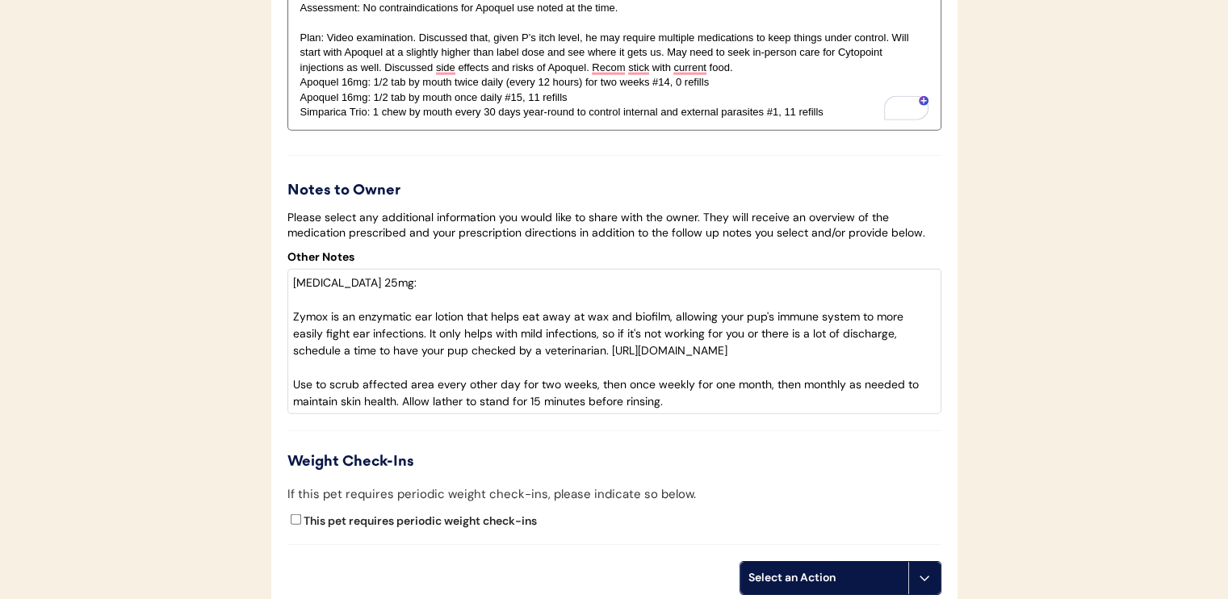
click at [289, 300] on textarea "[MEDICAL_DATA] 25mg: Zymox is an enzymatic ear lotion that helps eat away at wa…" at bounding box center [614, 341] width 654 height 145
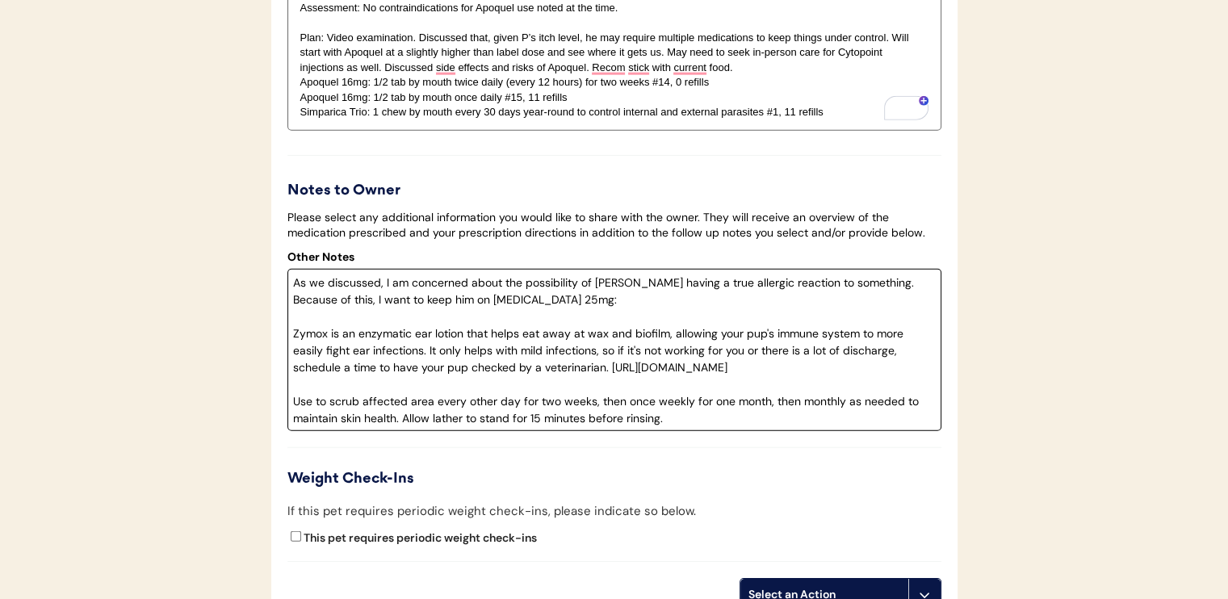
click at [480, 320] on textarea "As we discussed, I am concerned about the possibility of [PERSON_NAME] having a…" at bounding box center [614, 350] width 654 height 162
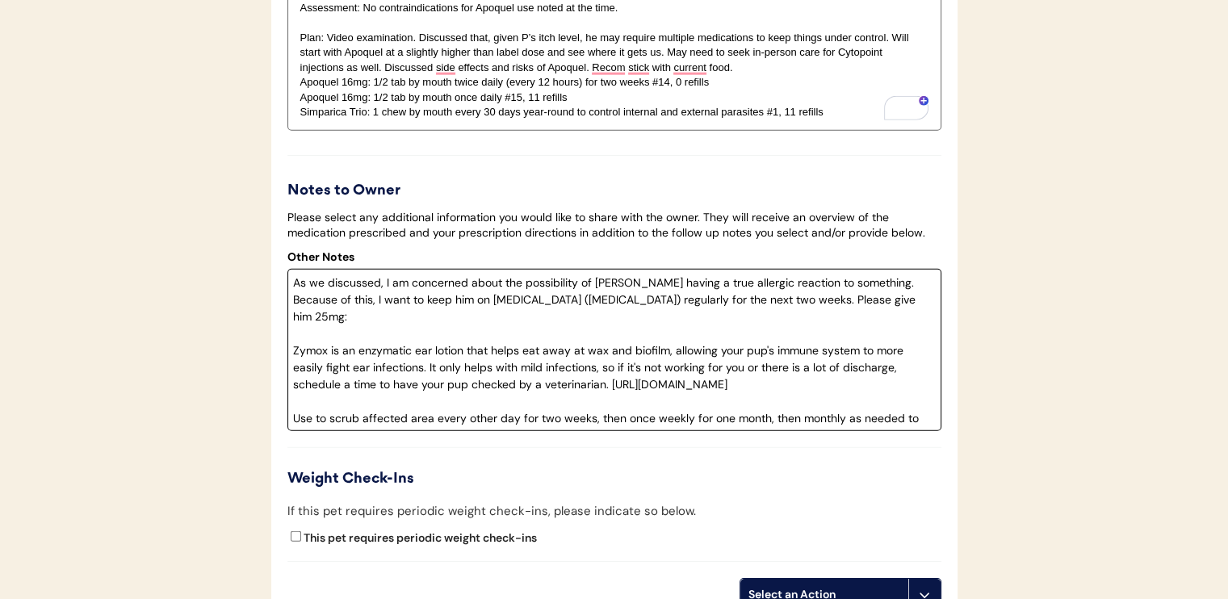
click at [879, 317] on textarea "As we discussed, I am concerned about the possibility of [PERSON_NAME] having a…" at bounding box center [614, 350] width 654 height 162
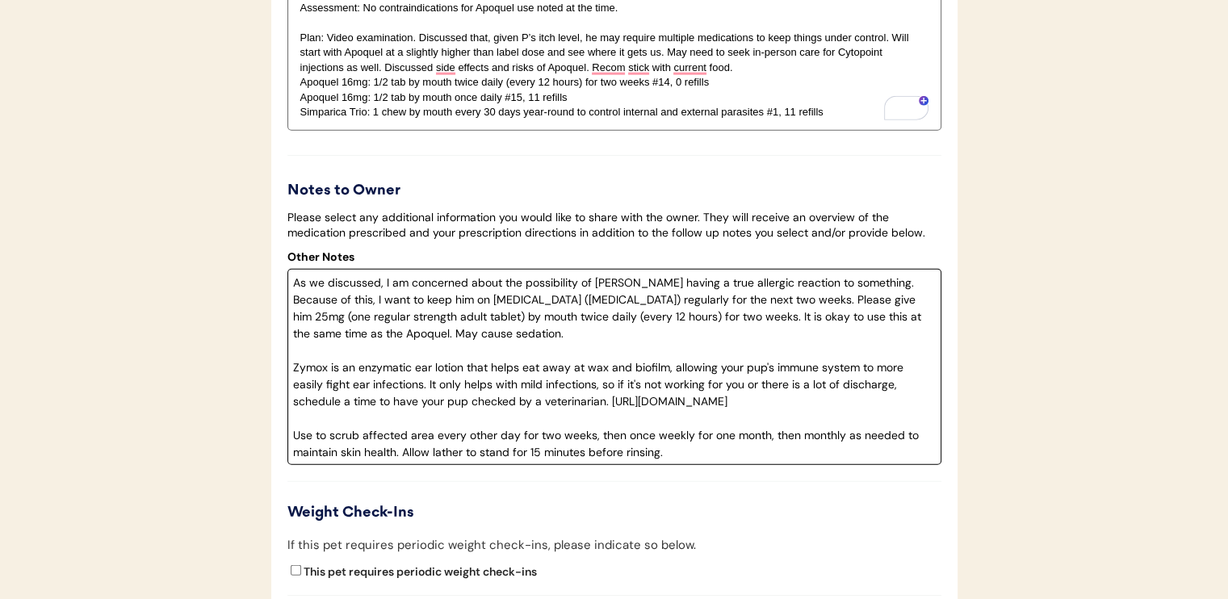
click at [291, 452] on textarea "As we discussed, I am concerned about the possibility of [PERSON_NAME] having a…" at bounding box center [614, 367] width 654 height 196
click at [326, 457] on textarea "As we discussed, I am concerned about the possibility of [PERSON_NAME] having a…" at bounding box center [614, 367] width 654 height 196
drag, startPoint x: 417, startPoint y: 455, endPoint x: 785, endPoint y: 476, distance: 368.1
click at [785, 465] on textarea "As we discussed, I am concerned about the possibility of [PERSON_NAME] having a…" at bounding box center [614, 367] width 654 height 196
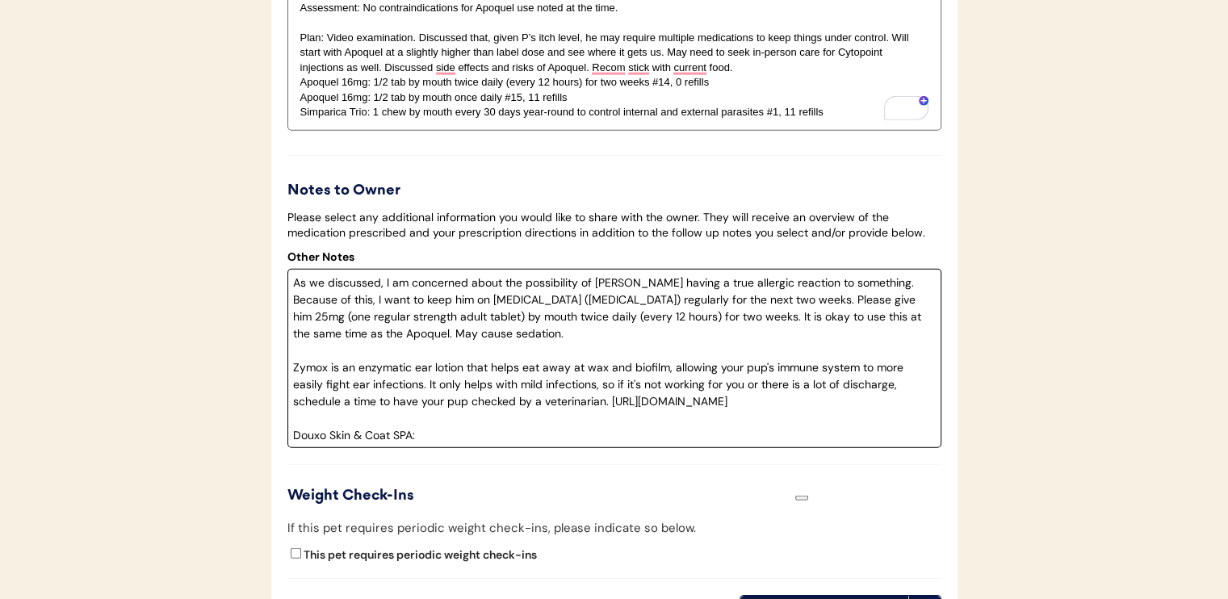
paste textarea "[URL][DOMAIN_NAME]"
click at [292, 448] on textarea "As we discussed, I am concerned about the possibility of [PERSON_NAME] having a…" at bounding box center [614, 358] width 654 height 179
click at [416, 448] on textarea "As we discussed, I am concerned about the possibility of [PERSON_NAME] having a…" at bounding box center [614, 358] width 654 height 179
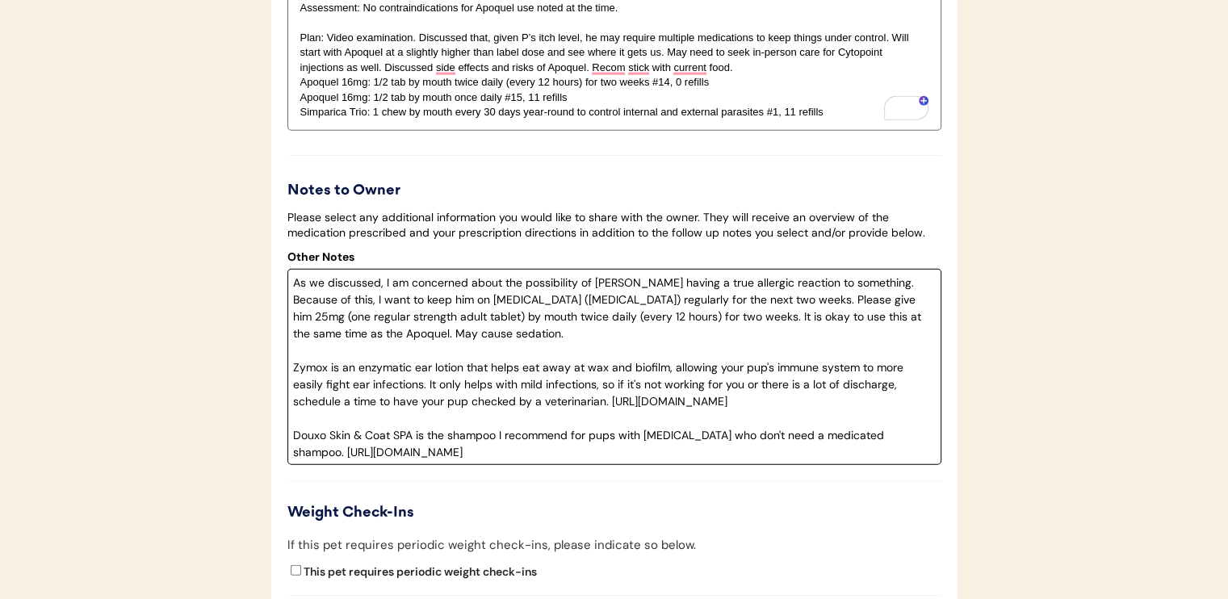
drag, startPoint x: 292, startPoint y: 304, endPoint x: 451, endPoint y: 468, distance: 229.0
click at [451, 465] on textarea "As we discussed, I am concerned about the possibility of Rudy having a true all…" at bounding box center [614, 367] width 654 height 196
type textarea "As we discussed, I am concerned about the possibility of Rudy having a true all…"
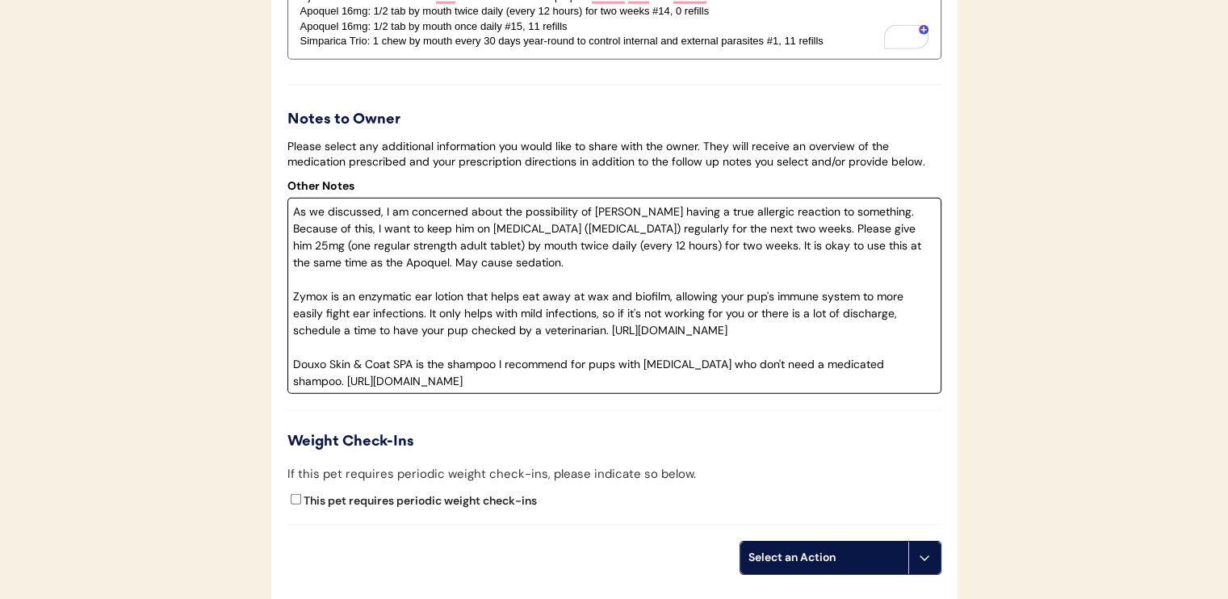
scroll to position [4054, 0]
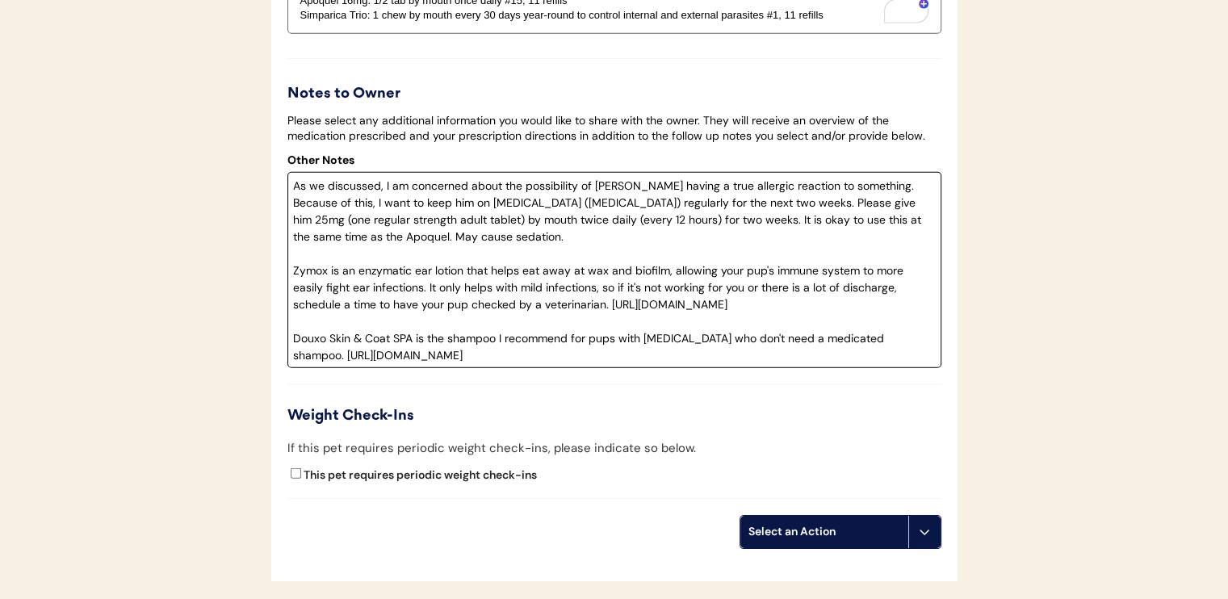
click at [808, 540] on div "Select an Action" at bounding box center [825, 532] width 152 height 16
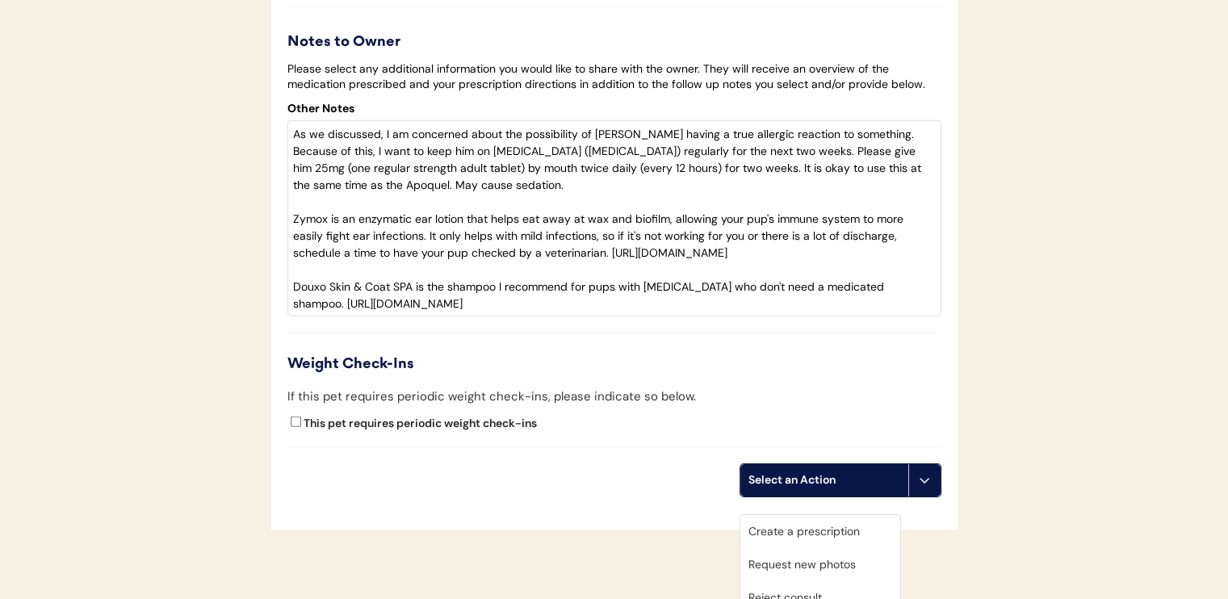
scroll to position [4135, 0]
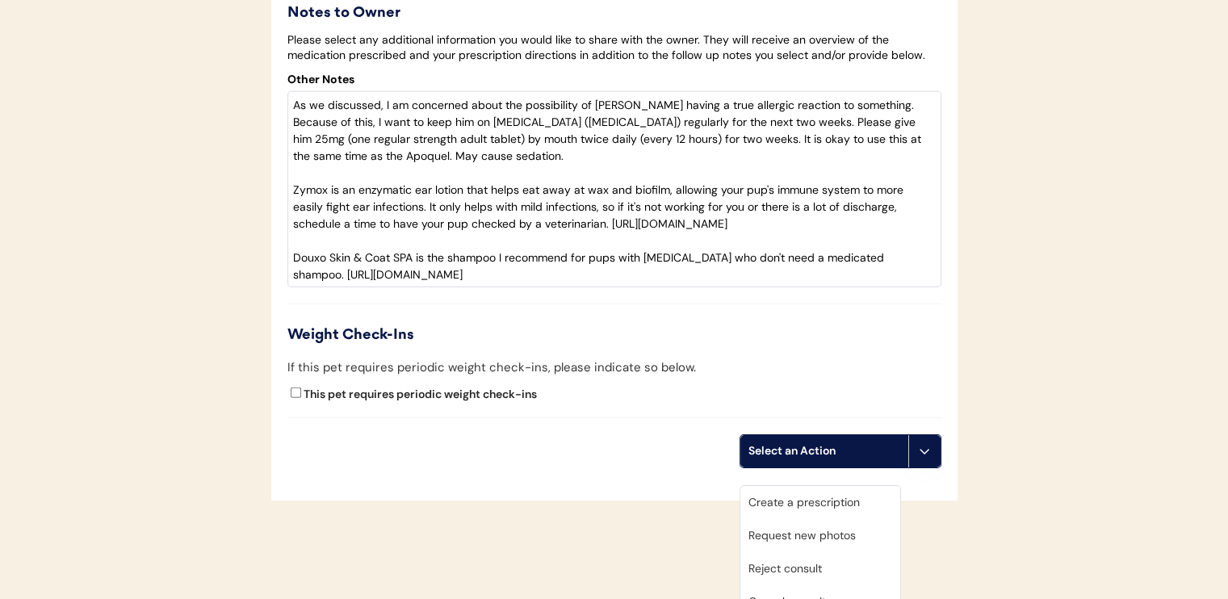
click at [804, 506] on div "Create a prescription" at bounding box center [821, 502] width 160 height 33
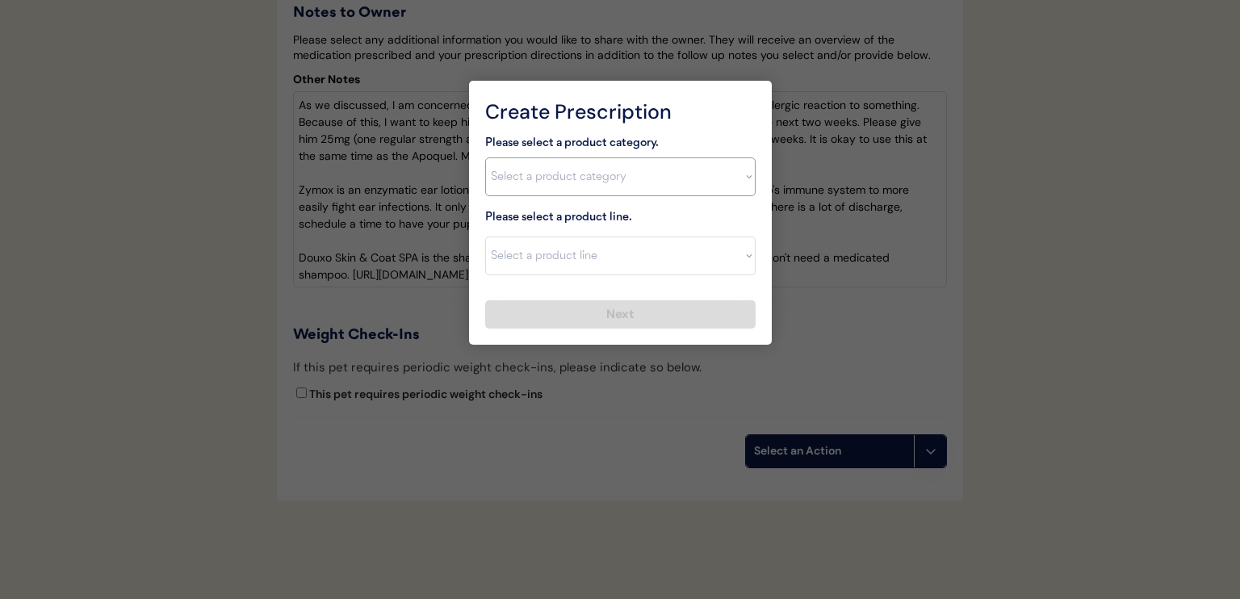
click at [630, 170] on select "Select a product category Allergies Antibiotics Anxiety Combo Parasite Preventi…" at bounding box center [620, 176] width 271 height 39
select select ""allergies""
click at [485, 157] on select "Select a product category Allergies Antibiotics Anxiety Combo Parasite Preventi…" at bounding box center [620, 176] width 271 height 39
click at [635, 250] on select "Select a product line Apoquel Chewable Tablet Apoquel Tablet Cyclosporine Derma…" at bounding box center [620, 256] width 271 height 39
select select ""Apoquel Tablet""
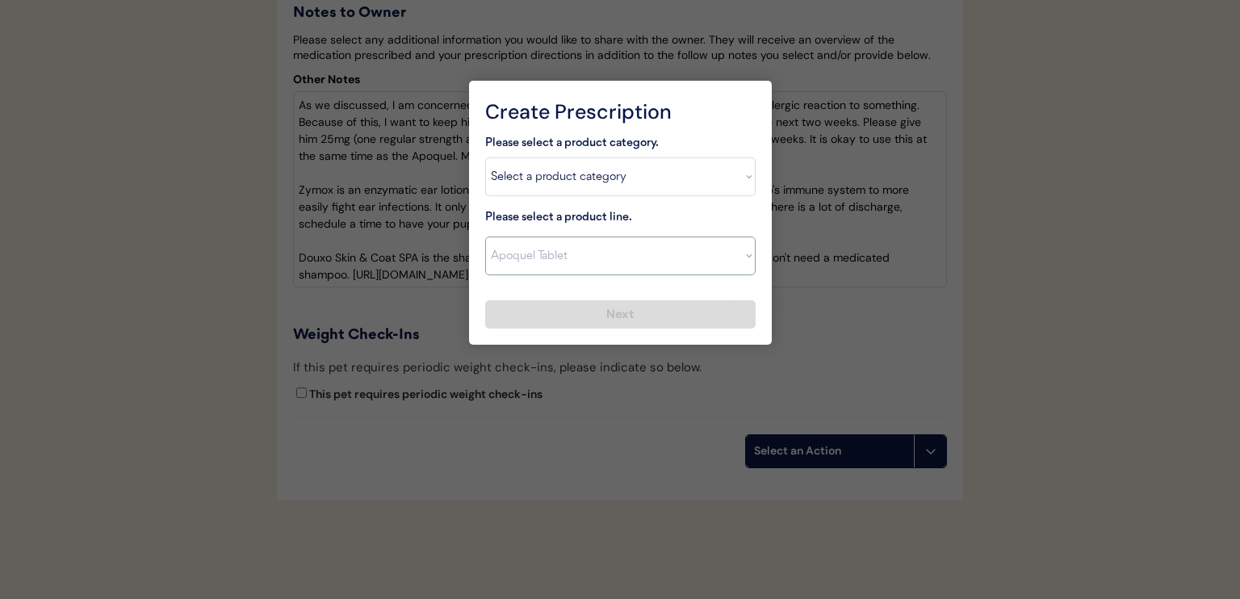
click at [485, 237] on select "Select a product line Apoquel Chewable Tablet Apoquel Tablet Cyclosporine Derma…" at bounding box center [620, 256] width 271 height 39
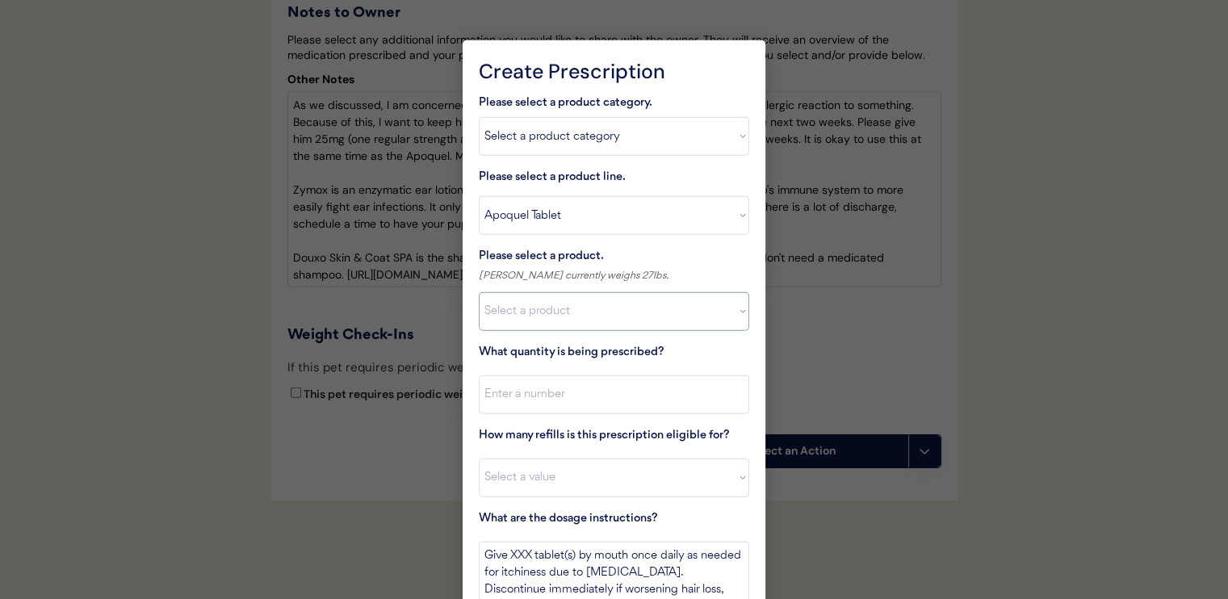
click at [636, 304] on select "Select a product Apoquel Tablet (16 mg) Apoquel Tablet (3.6 mg) Apoquel Tablet …" at bounding box center [614, 311] width 271 height 39
select select ""1348695171700984260__LOOKUP__1720647054590x322599372364987400""
click at [479, 292] on select "Select a product Apoquel Tablet (16 mg) Apoquel Tablet (3.6 mg) Apoquel Tablet …" at bounding box center [614, 311] width 271 height 39
click at [634, 397] on input "input" at bounding box center [614, 395] width 271 height 39
type input "2"
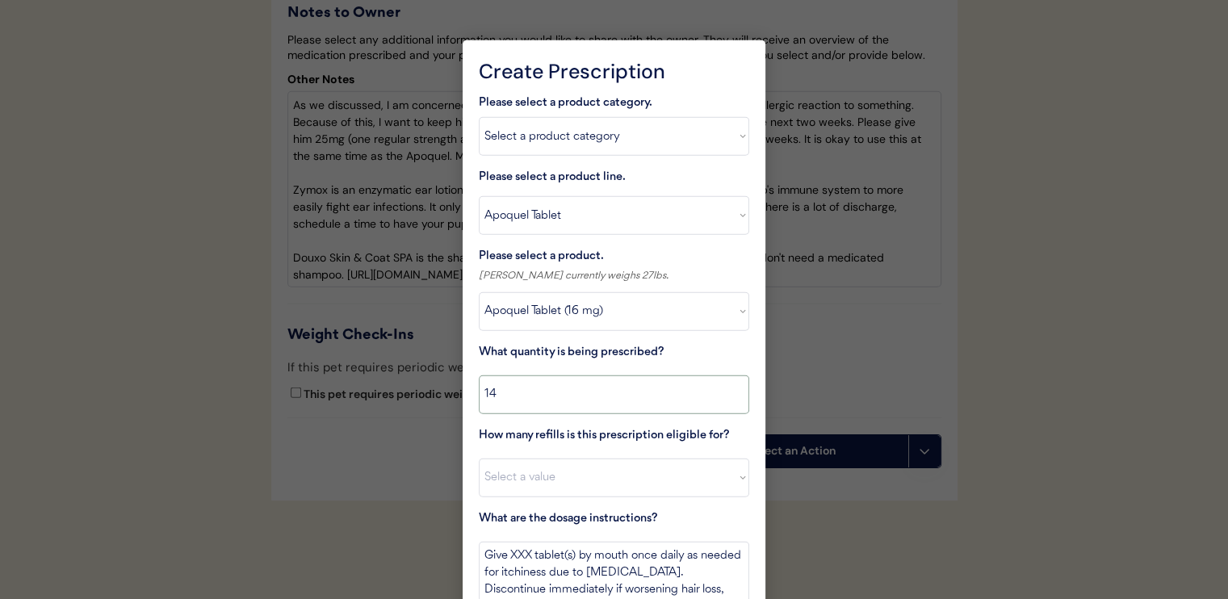
type input "14"
click at [591, 487] on select "Select a value 0 1 2 3 4 5 6 7 8 10 11" at bounding box center [614, 478] width 271 height 39
select select "0"
click at [479, 459] on select "Select a value 0 1 2 3 4 5 6 7 8 10 11" at bounding box center [614, 478] width 271 height 39
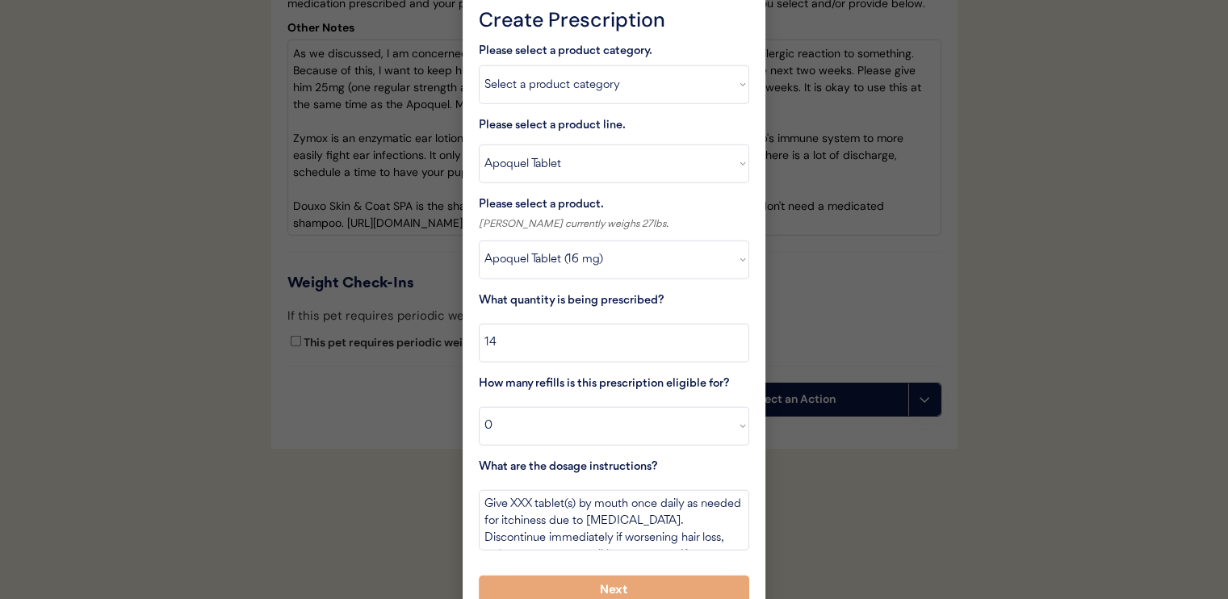
scroll to position [4215, 0]
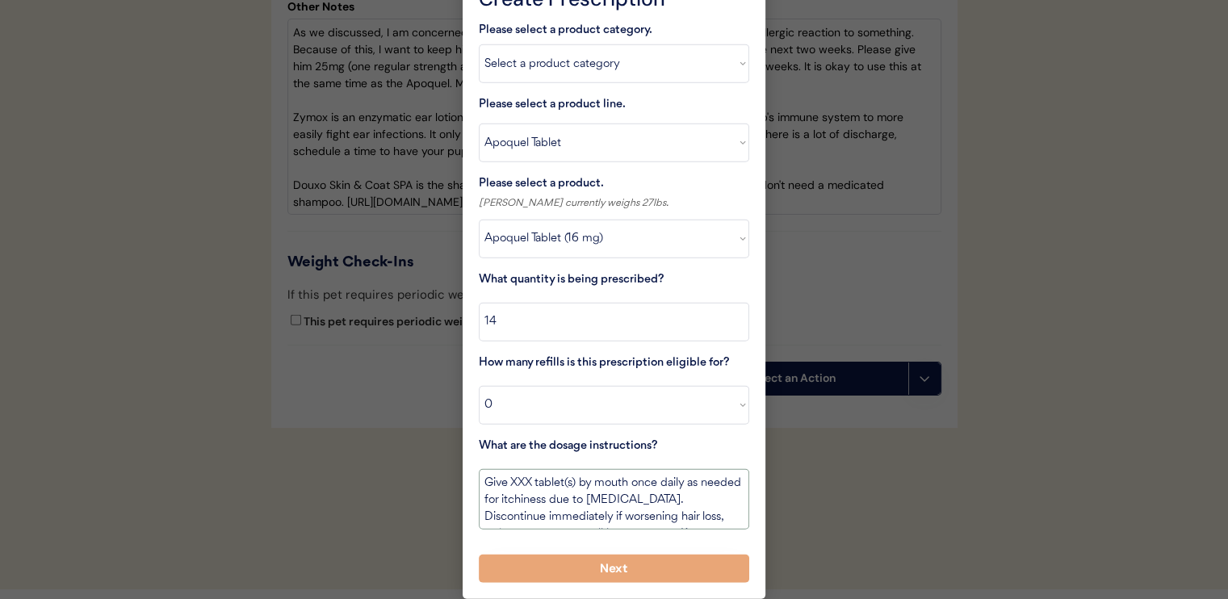
click at [488, 474] on textarea "Give XXX tablet(s) by mouth once daily as needed for itchiness due to [MEDICAL_…" at bounding box center [614, 499] width 271 height 61
click at [669, 474] on textarea "USE THIS BOTTLE FIRST. Give XXX tablet(s) by mouth once daily as needed for itc…" at bounding box center [614, 499] width 271 height 61
click at [653, 471] on textarea "USE THIS BOTTLE FIRST. Give XXX tablet(s) by mouth once daily as needed for itc…" at bounding box center [614, 499] width 271 height 61
click at [547, 497] on textarea "USE THIS BOTTLE FIRST. Give one-half tablet(s) by mouth once daily as needed fo…" at bounding box center [614, 499] width 271 height 61
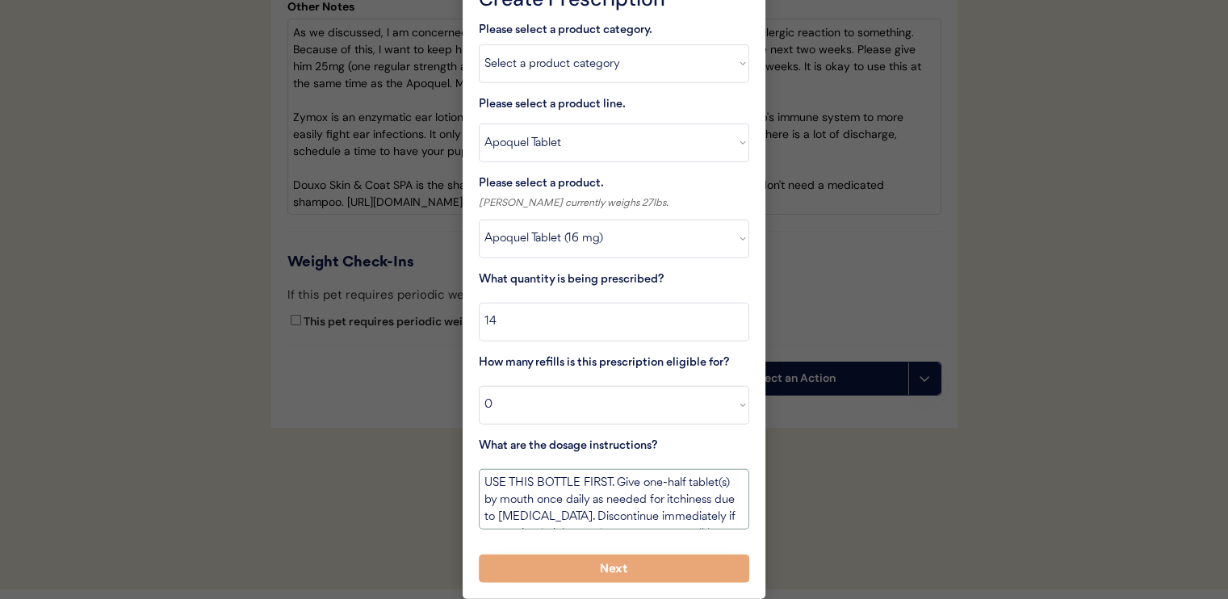
click at [547, 496] on textarea "USE THIS BOTTLE FIRST. Give one-half tablet(s) by mouth once daily as needed fo…" at bounding box center [614, 499] width 271 height 61
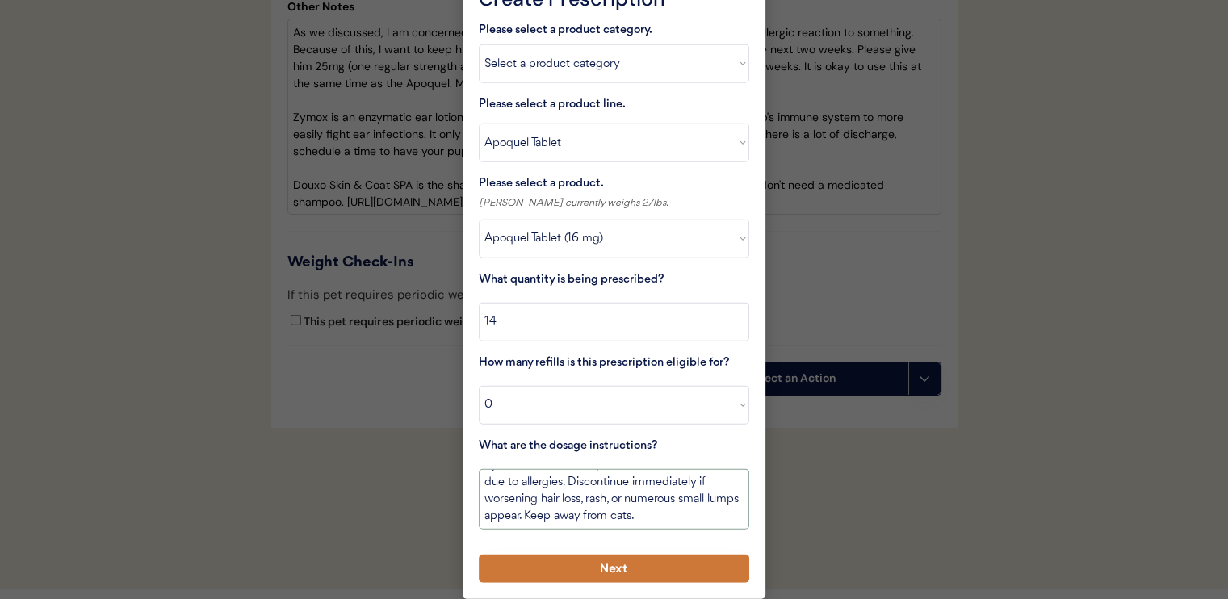
type textarea "USE THIS BOTTLE FIRST. Give one-half tablet(s) by mouth TWICE daily as needed f…"
click at [581, 555] on button "Next" at bounding box center [614, 569] width 271 height 28
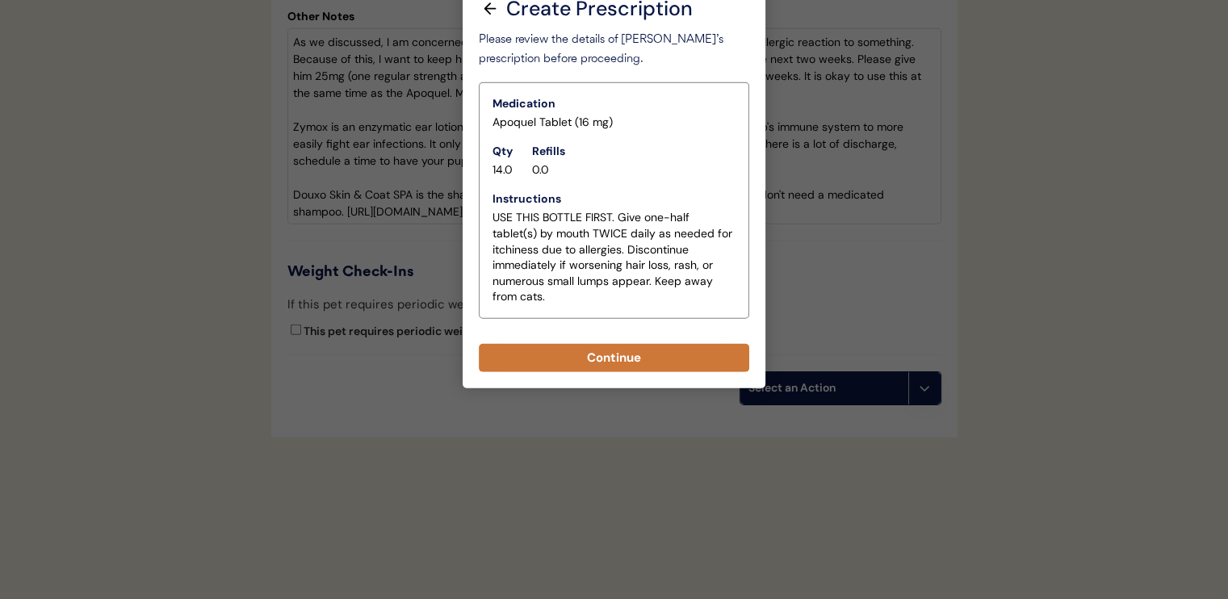
click at [629, 344] on button "Continue" at bounding box center [614, 358] width 271 height 28
select select ""PLACEHOLDER_1427118222253""
type textarea "Give XXX tablet(s) by mouth once daily as needed for itchiness due to [MEDICAL_…"
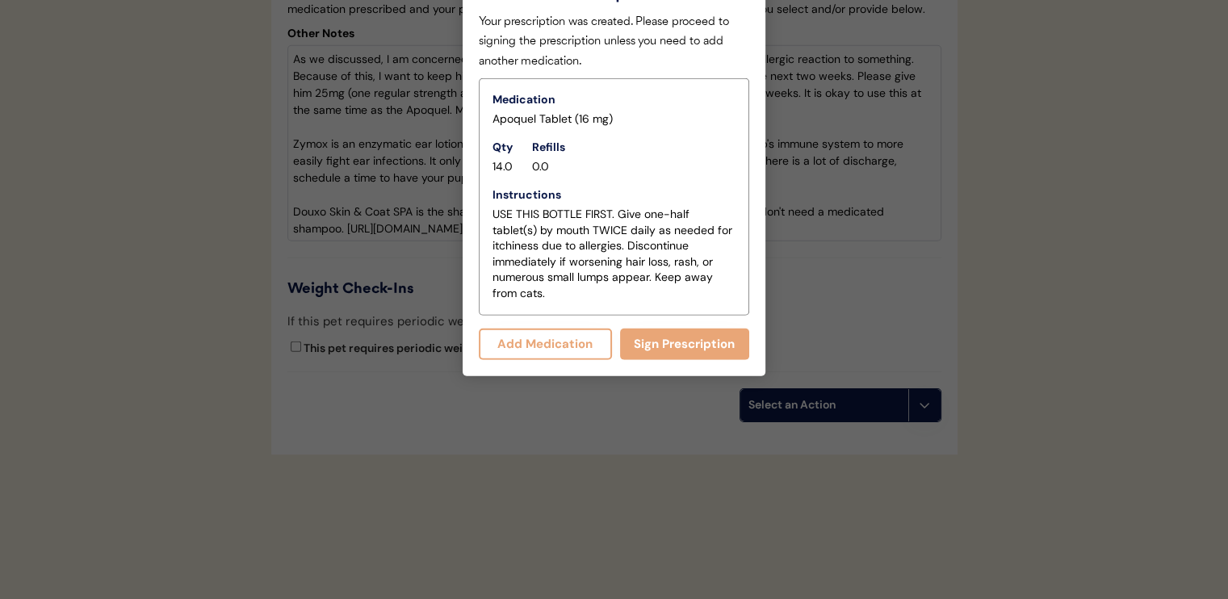
scroll to position [4249, 0]
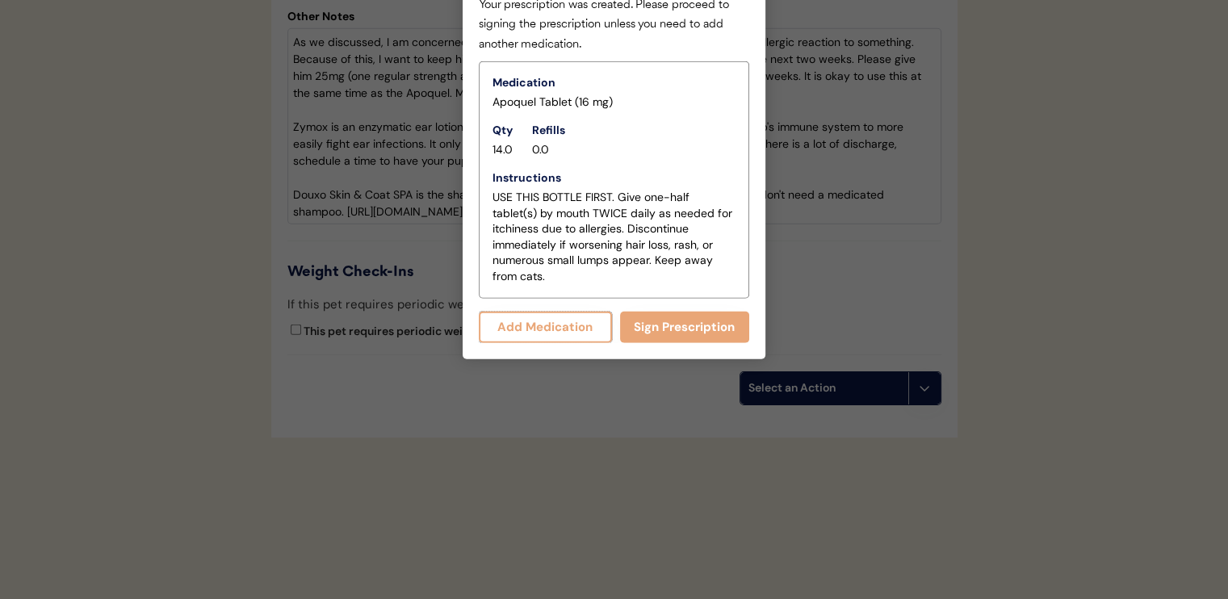
click at [564, 312] on button "Add Medication" at bounding box center [545, 327] width 133 height 31
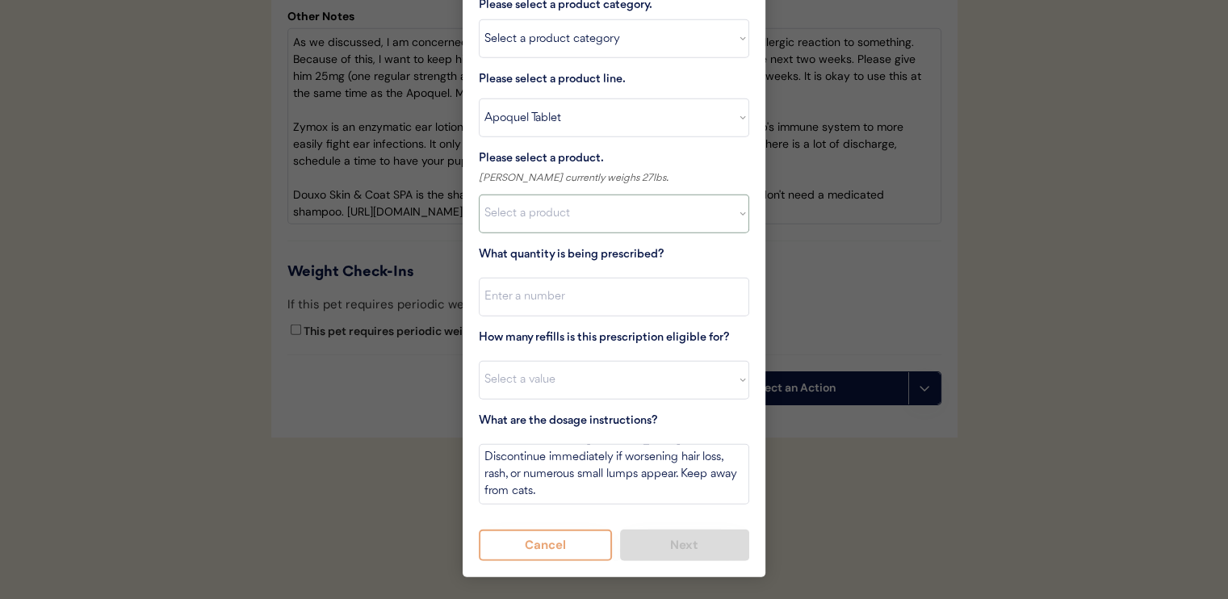
click at [543, 198] on select "Select a product Apoquel Tablet (16 mg) Apoquel Tablet (3.6 mg) Apoquel Tablet …" at bounding box center [614, 214] width 271 height 39
select select ""1348695171700984260__LOOKUP__1720647054590x322599372364987400""
click at [479, 195] on select "Select a product Apoquel Tablet (16 mg) Apoquel Tablet (3.6 mg) Apoquel Tablet …" at bounding box center [614, 214] width 271 height 39
click at [572, 280] on input "input" at bounding box center [614, 297] width 271 height 39
type input "15"
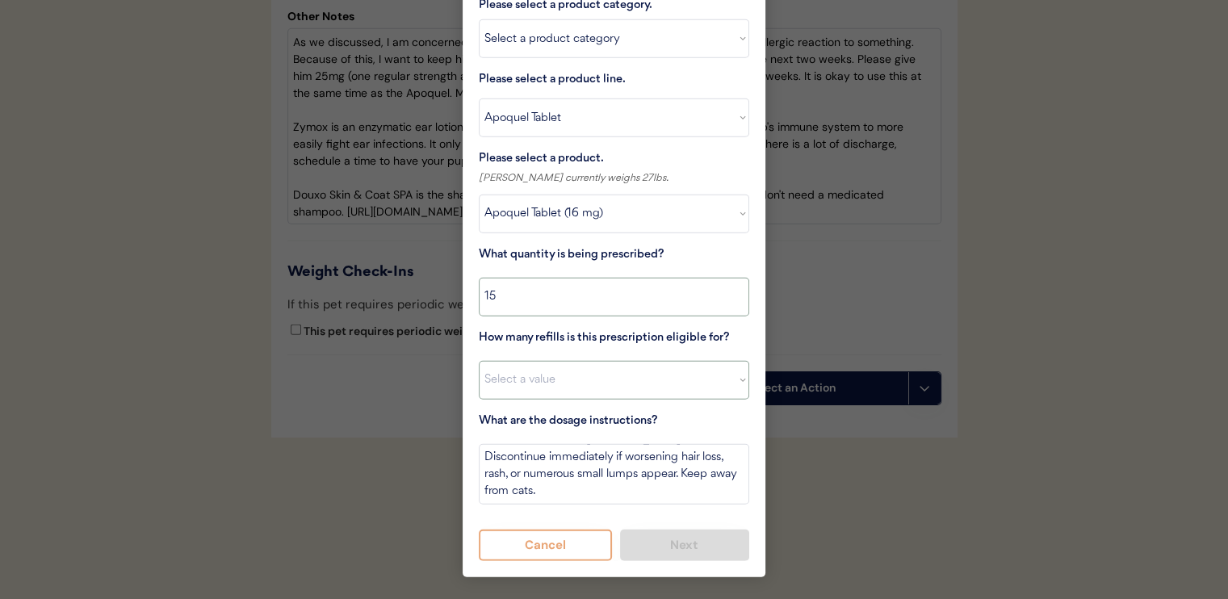
click at [591, 361] on select "Select a value 0 1 2 3 4 5 6 7 8 10 11" at bounding box center [614, 380] width 271 height 39
select select "11"
click at [479, 361] on select "Select a value 0 1 2 3 4 5 6 7 8 10 11" at bounding box center [614, 380] width 271 height 39
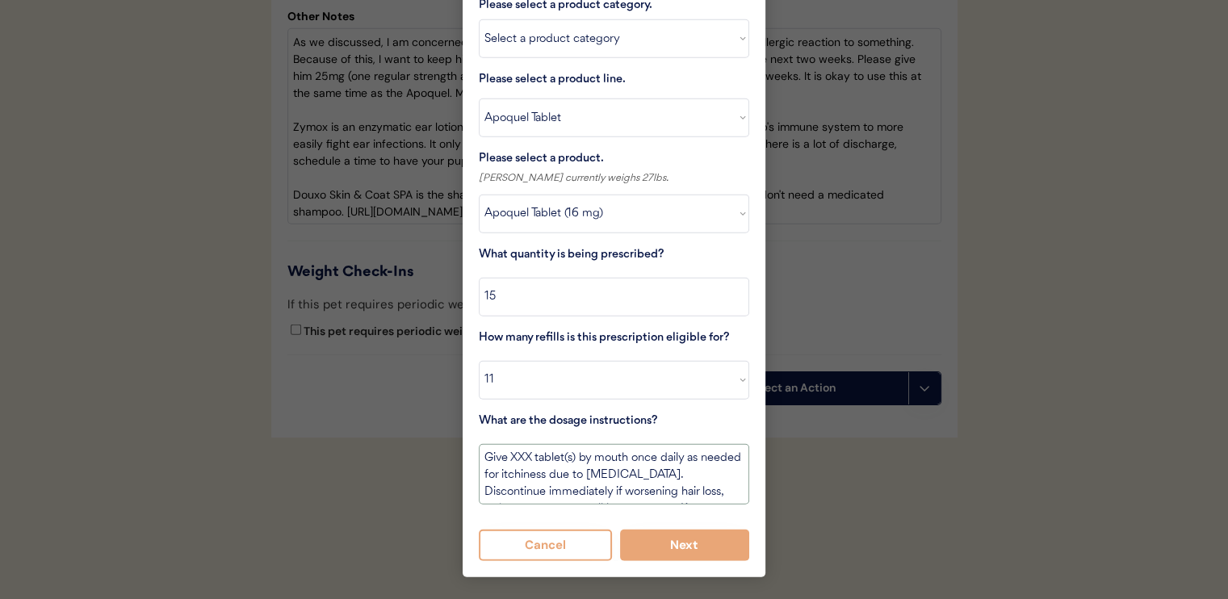
click at [481, 444] on textarea "Give XXX tablet(s) by mouth once daily as needed for itchiness due to [MEDICAL_…" at bounding box center [614, 474] width 271 height 61
click at [672, 445] on textarea "USE THIS BOTTLE SECOND. Give XXX tablet(s) by mouth once daily as needed for it…" at bounding box center [614, 474] width 271 height 61
type textarea "USE THIS BOTTLE SECOND. Give one-half tablet(s) by mouth once daily as needed f…"
click at [707, 530] on button "Next" at bounding box center [685, 545] width 130 height 31
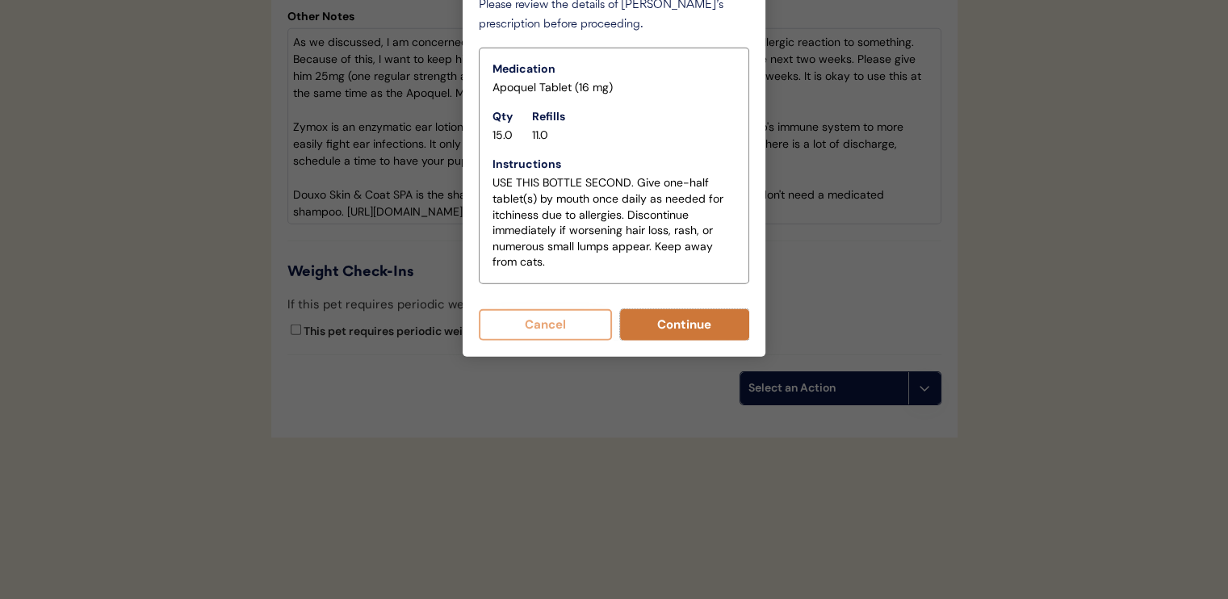
click at [650, 309] on button "Continue" at bounding box center [685, 324] width 130 height 31
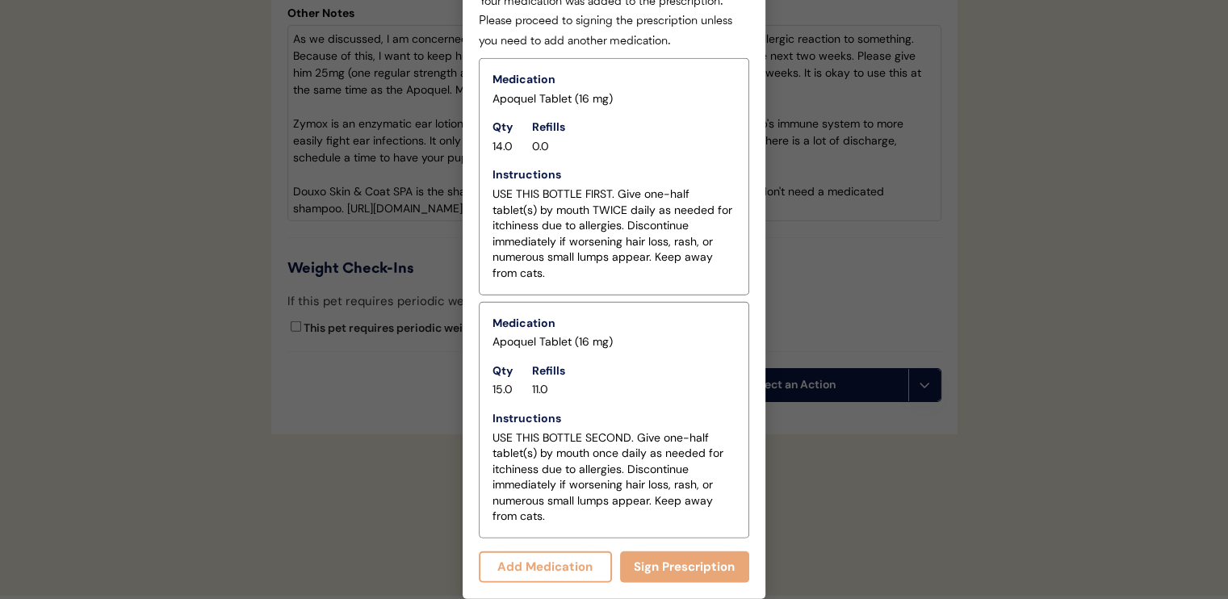
click at [563, 552] on button "Add Medication" at bounding box center [545, 567] width 133 height 31
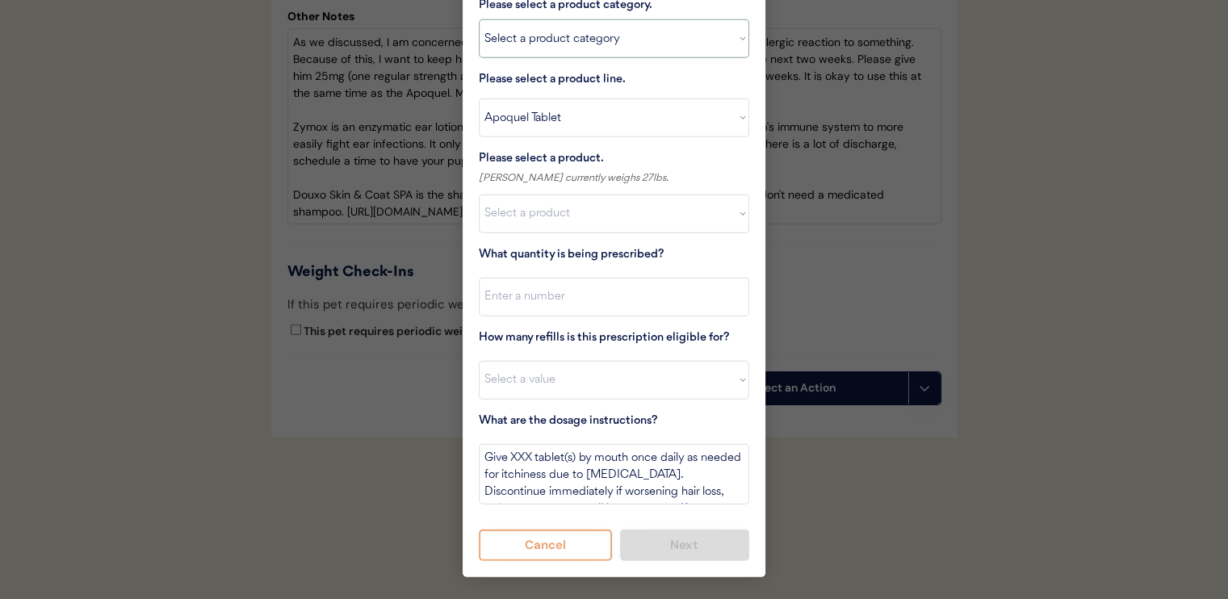
click at [577, 19] on select "Select a product category [MEDICAL_DATA] Antibiotics Anxiety Combo [MEDICAL_DAT…" at bounding box center [614, 38] width 271 height 39
select select ""combo_parasite_prevention""
click at [479, 19] on select "Select a product category [MEDICAL_DATA] Antibiotics Anxiety Combo [MEDICAL_DAT…" at bounding box center [614, 38] width 271 height 39
click at [581, 108] on select "Select a product line Apoquel Chewable Tablet Apoquel Tablet [MEDICAL_DATA] Der…" at bounding box center [614, 118] width 271 height 39
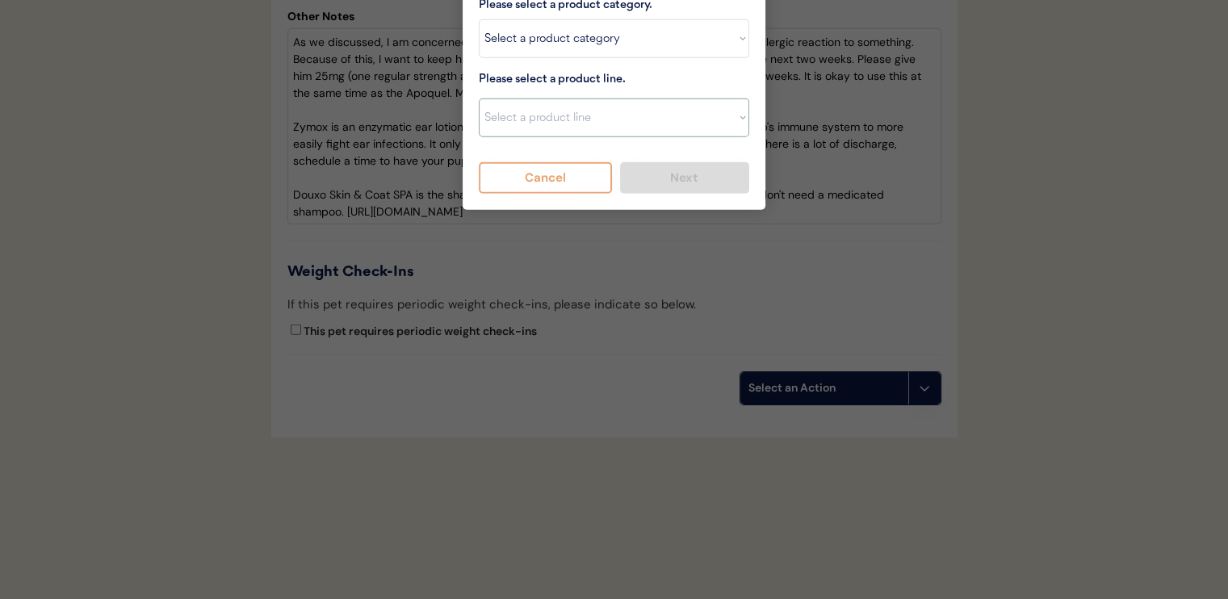
click at [581, 107] on select "Select a product line Apoquel Chewable Tablet Apoquel Tablet [MEDICAL_DATA] Der…" at bounding box center [614, 118] width 271 height 39
drag, startPoint x: 581, startPoint y: 107, endPoint x: 594, endPoint y: 54, distance: 54.7
click at [581, 107] on select "Select a product line Apoquel Chewable Tablet Apoquel Tablet [MEDICAL_DATA] Der…" at bounding box center [614, 118] width 271 height 39
click at [590, 22] on select "Select a product category [MEDICAL_DATA] Antibiotics Anxiety Combo [MEDICAL_DAT…" at bounding box center [614, 38] width 271 height 39
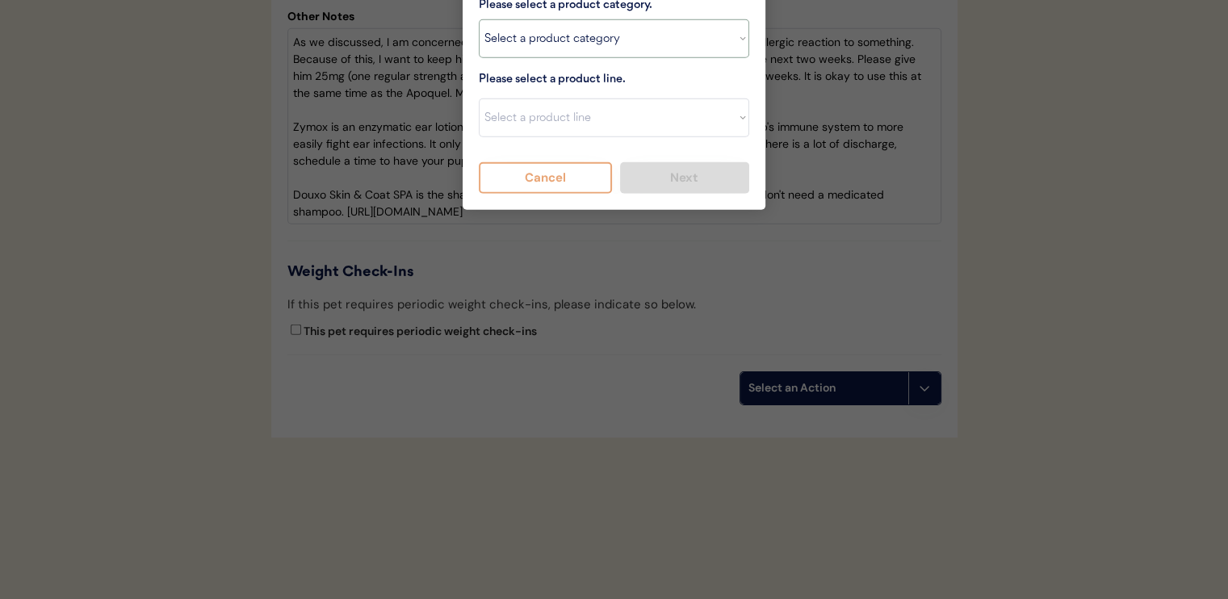
click at [479, 19] on select "Select a product category [MEDICAL_DATA] Antibiotics Anxiety Combo [MEDICAL_DAT…" at bounding box center [614, 38] width 271 height 39
click at [586, 102] on select "Select a product line Advantage Multi for Dogs Credelio Quattro NexGard Plus Ne…" at bounding box center [614, 118] width 271 height 39
select select ""Simparica Trio""
click at [479, 99] on select "Select a product line Advantage Multi for Dogs Credelio Quattro NexGard Plus Ne…" at bounding box center [614, 118] width 271 height 39
type textarea "Give one chew by mouth every 30 days year round to control internal and externa…"
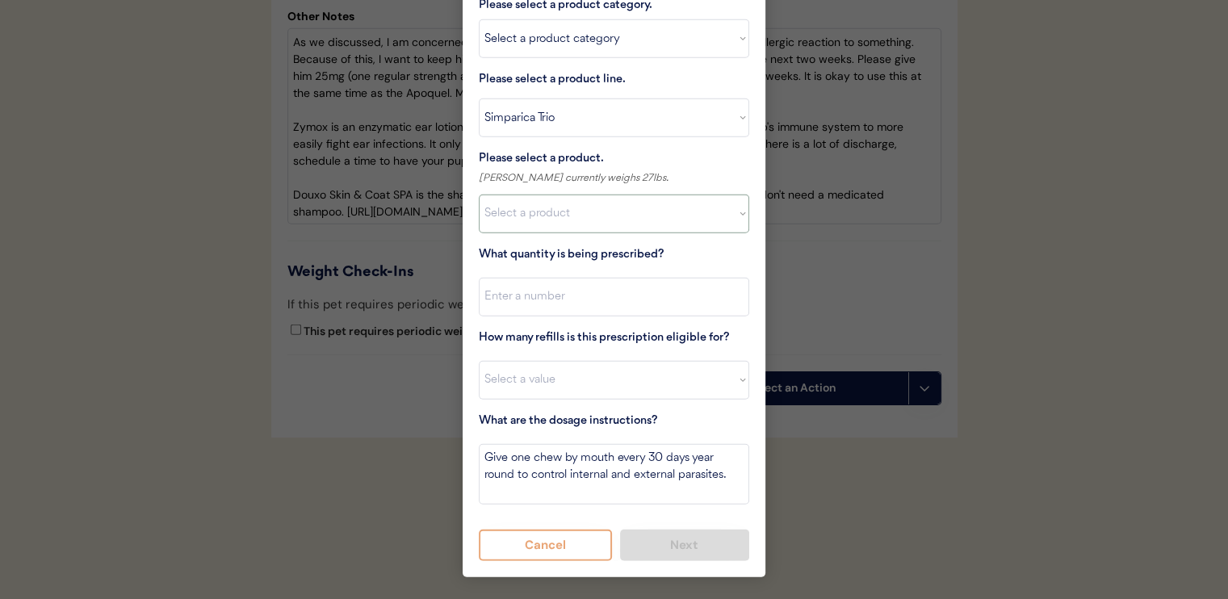
click at [596, 200] on select "Select a product Simparica Trio, 2.8 - 5.5lbs Simparica Trio, 5.6 - 11lbs Simpa…" at bounding box center [614, 214] width 271 height 39
select select ""1348695171700984260__LOOKUP__1704773707524x107284382987270270""
click at [479, 195] on select "Select a product Simparica Trio, 2.8 - 5.5lbs Simparica Trio, 5.6 - 11lbs Simpa…" at bounding box center [614, 214] width 271 height 39
click at [610, 291] on input "input" at bounding box center [614, 297] width 271 height 39
type input "1"
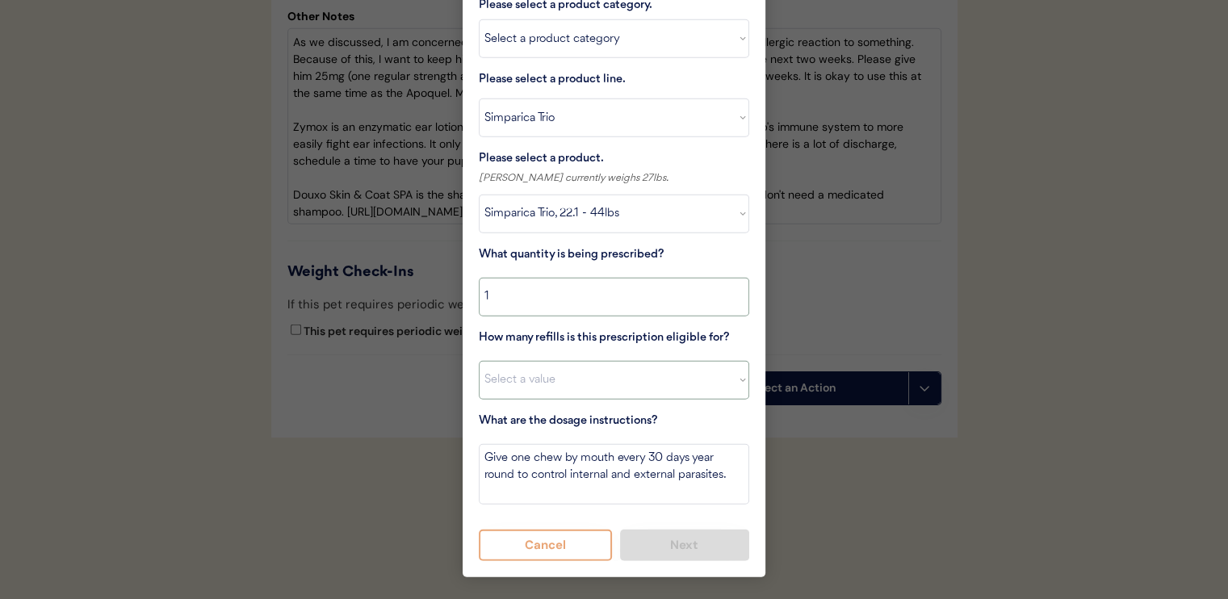
click at [612, 362] on select "Select a value 0 1 2 3 4 5 6 7 8 10 11" at bounding box center [614, 380] width 271 height 39
select select "11"
click at [479, 361] on select "Select a value 0 1 2 3 4 5 6 7 8 10 11" at bounding box center [614, 380] width 271 height 39
click at [686, 530] on button "Next" at bounding box center [685, 545] width 130 height 31
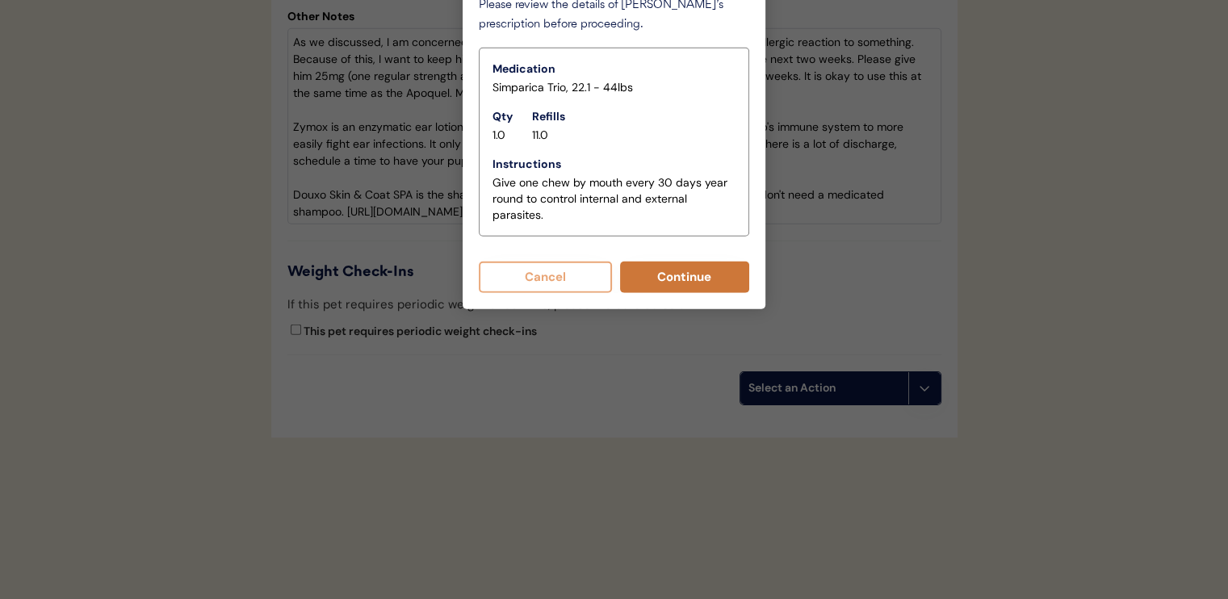
click at [664, 266] on button "Continue" at bounding box center [685, 277] width 130 height 31
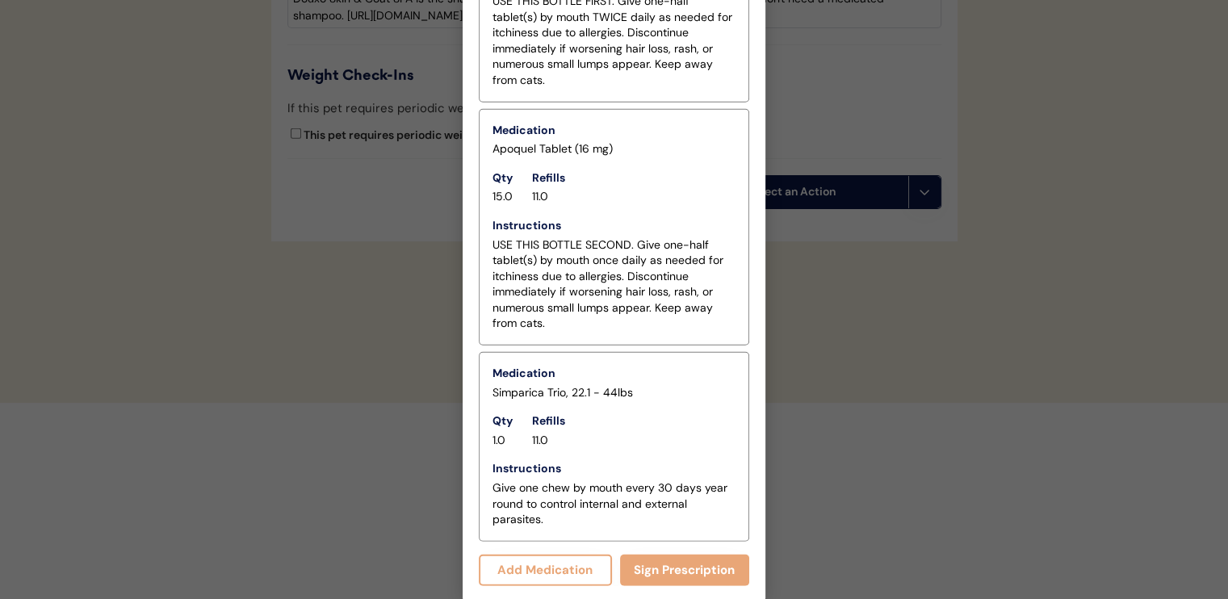
scroll to position [4429, 0]
click at [676, 568] on button "Sign Prescription" at bounding box center [685, 569] width 130 height 31
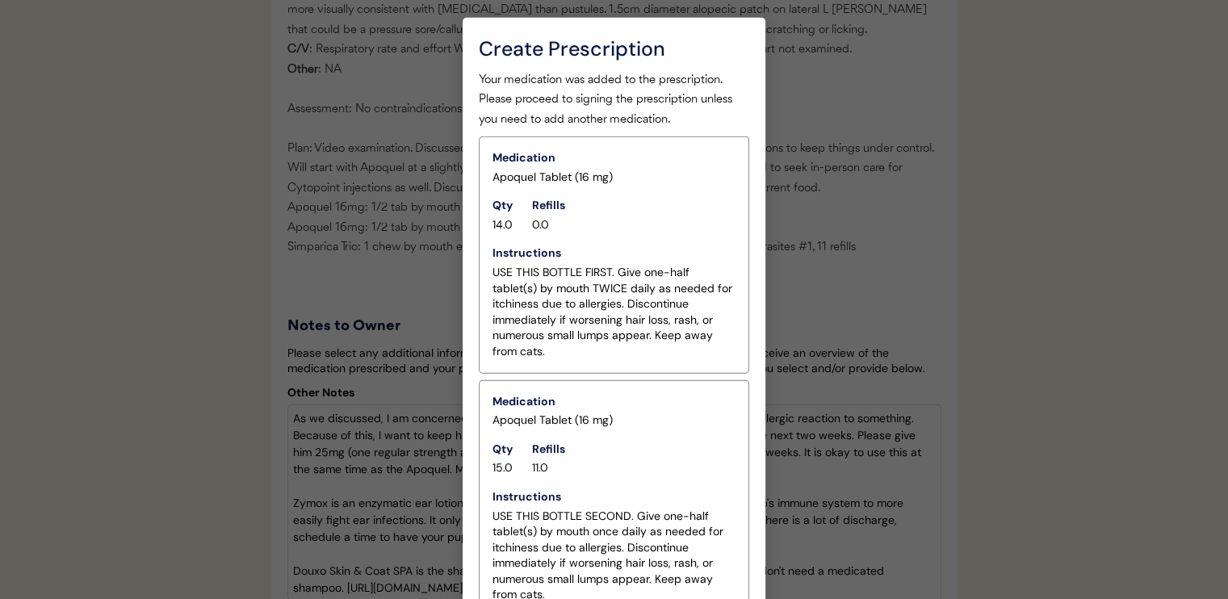
scroll to position [4550, 0]
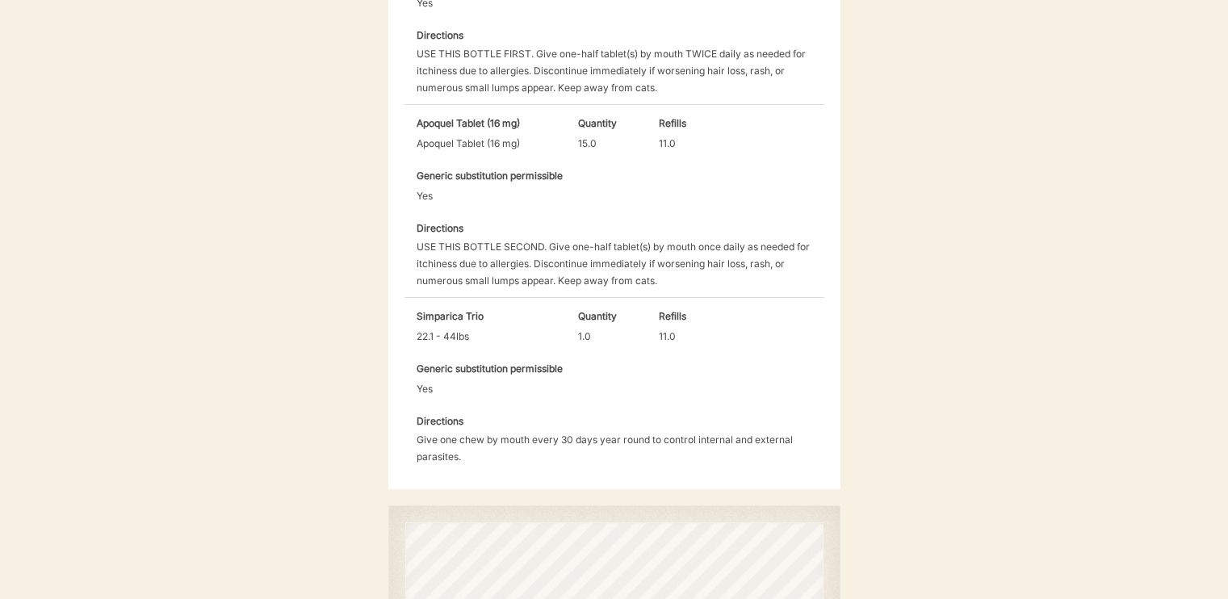
scroll to position [762, 0]
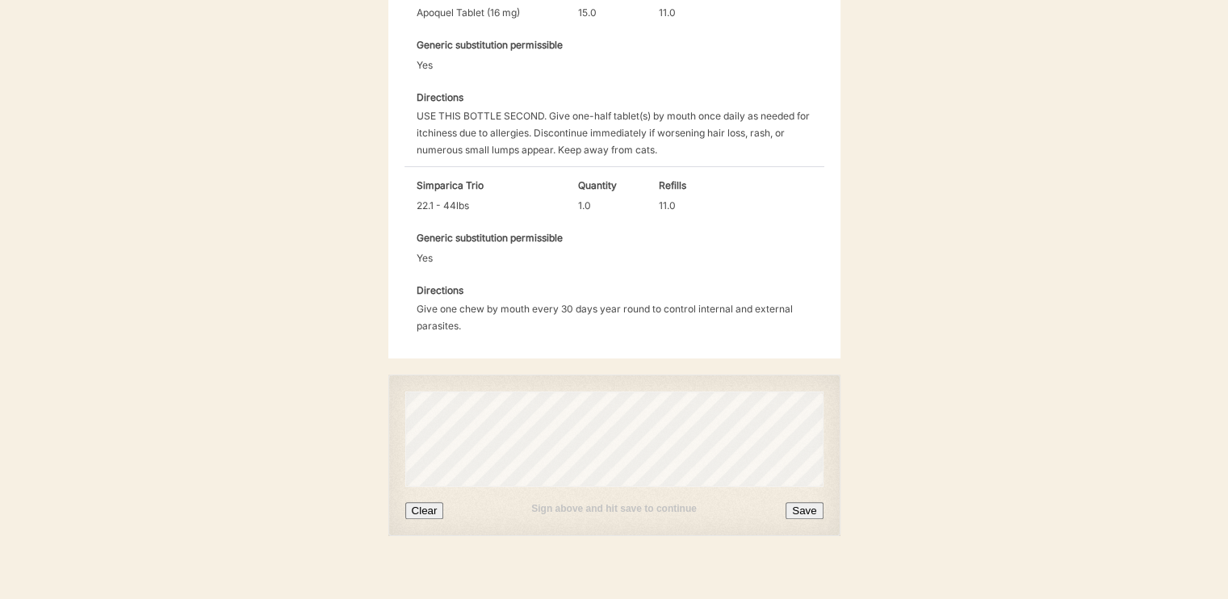
click at [426, 502] on button "Clear" at bounding box center [424, 510] width 39 height 17
click at [803, 502] on button "Save" at bounding box center [804, 510] width 37 height 17
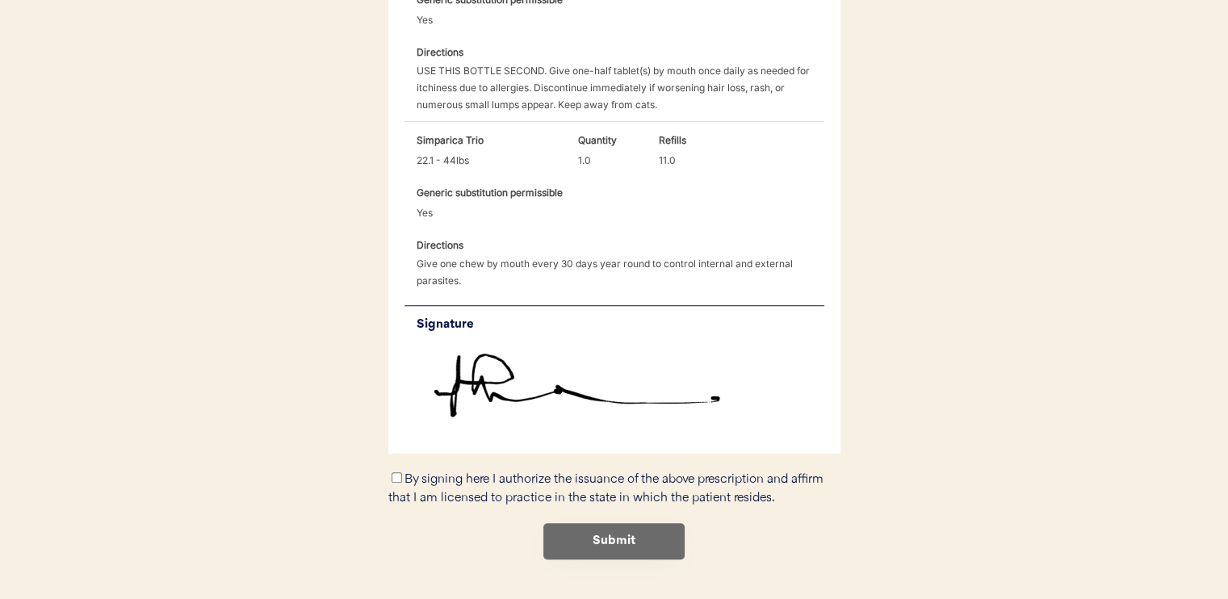
scroll to position [830, 0]
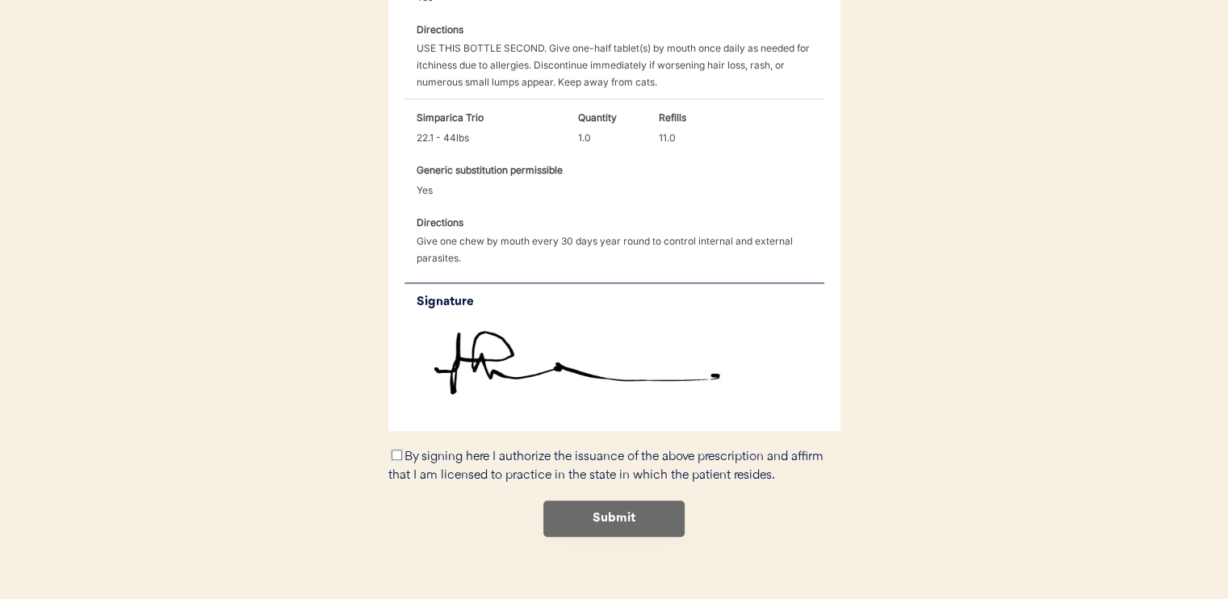
click at [396, 450] on input "By signing here I authorize the issuance of the above prescription and affirm t…" at bounding box center [397, 455] width 10 height 10
checkbox input "true"
click at [649, 508] on button "Submit" at bounding box center [613, 519] width 141 height 36
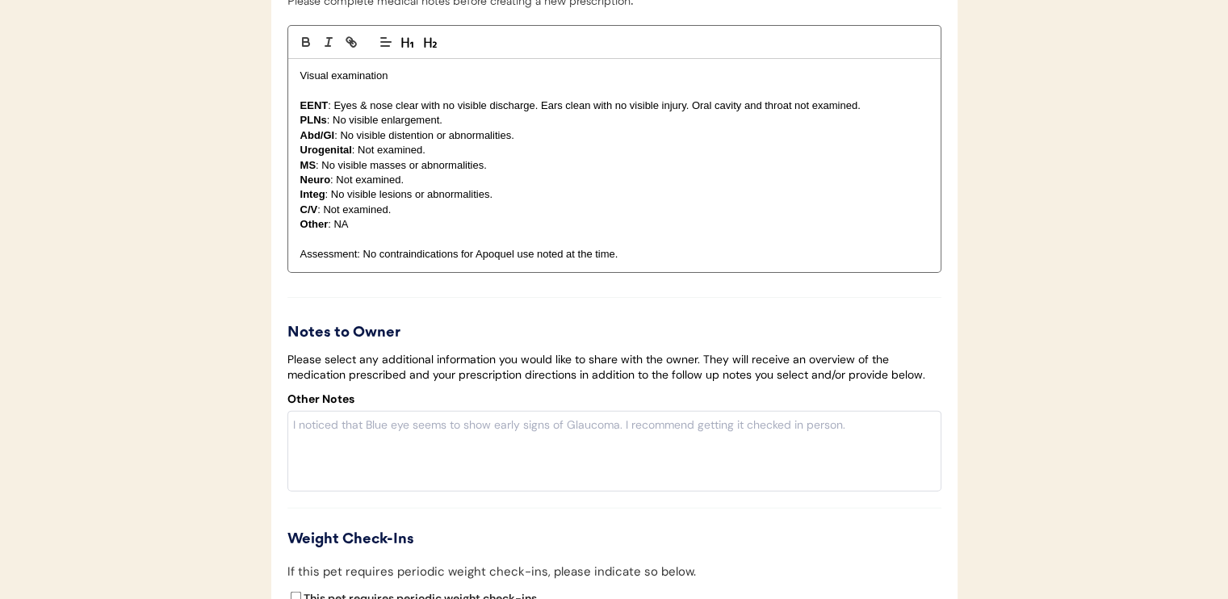
scroll to position [3472, 0]
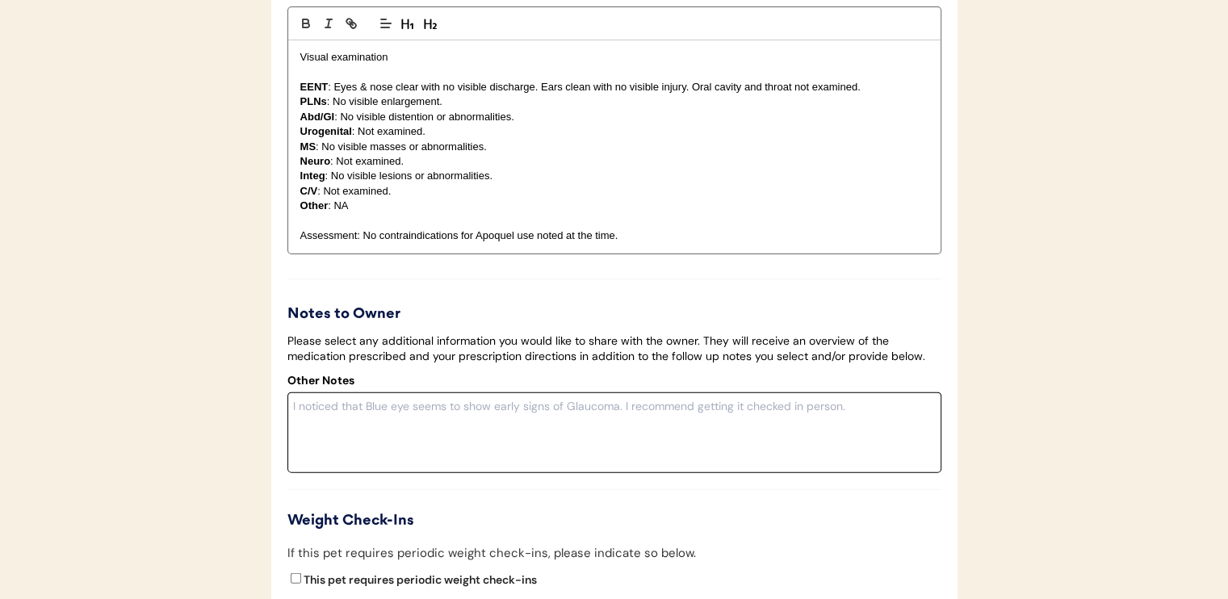
click at [472, 461] on textarea at bounding box center [614, 432] width 654 height 81
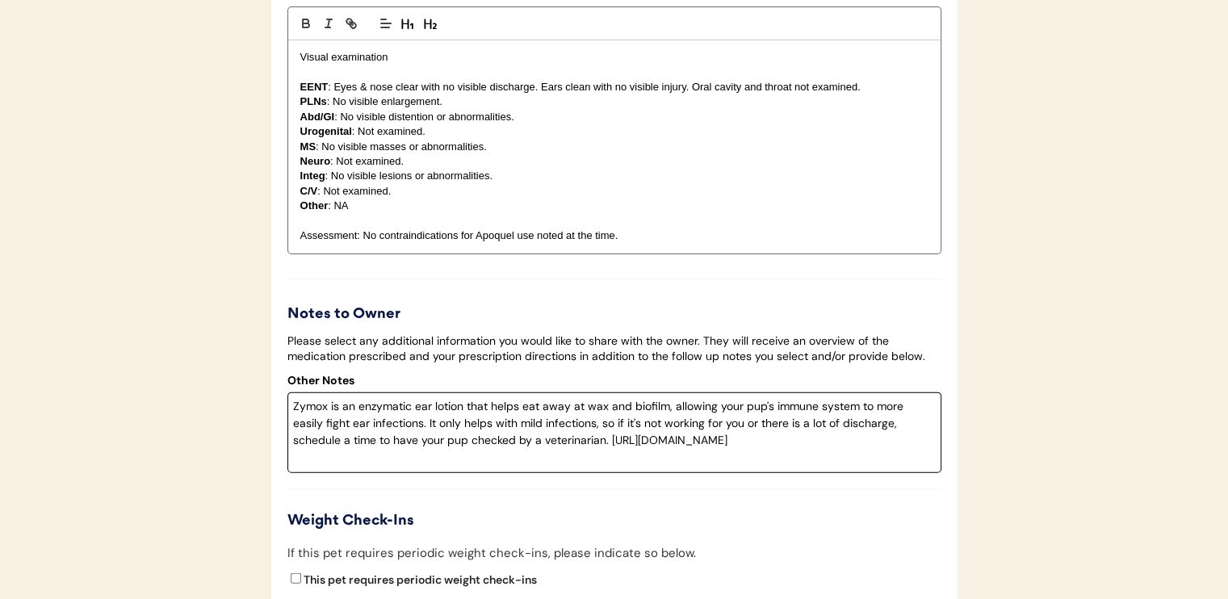
click at [287, 445] on textarea "Zymox is an enzymatic ear lotion that helps eat away at wax and biofilm, allowi…" at bounding box center [614, 432] width 654 height 81
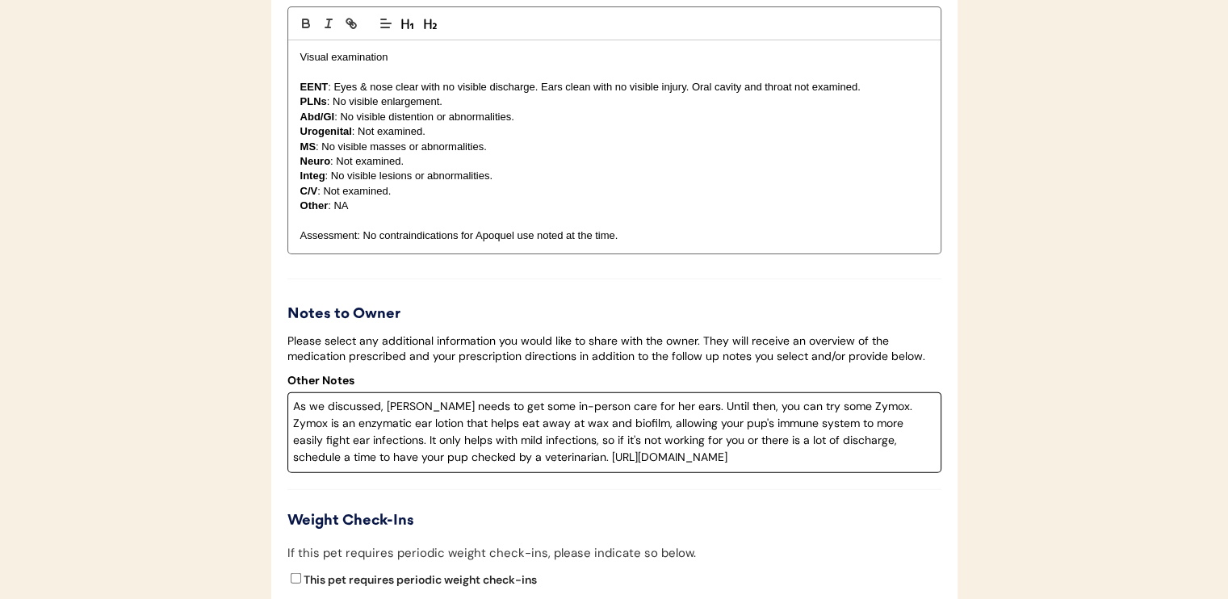
click at [875, 443] on textarea "As we discussed, [PERSON_NAME] needs to get some in-person care for her ears. U…" at bounding box center [614, 432] width 654 height 81
type textarea "As we discussed, [PERSON_NAME] needs to get some in-person care for her ears. U…"
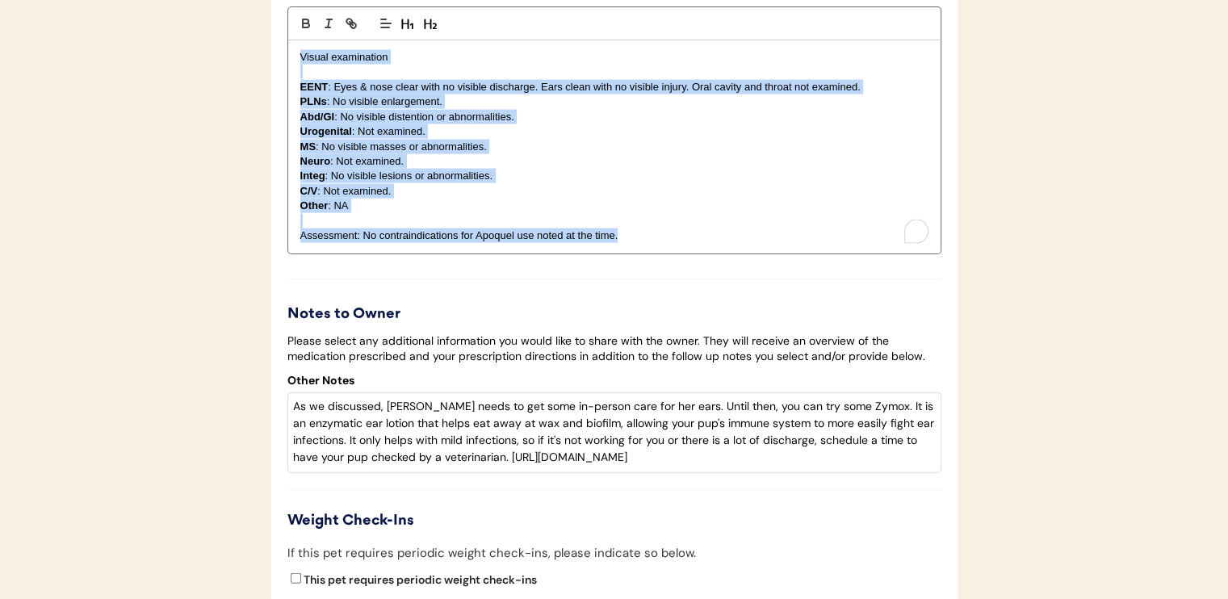
drag, startPoint x: 295, startPoint y: 88, endPoint x: 686, endPoint y: 307, distance: 447.9
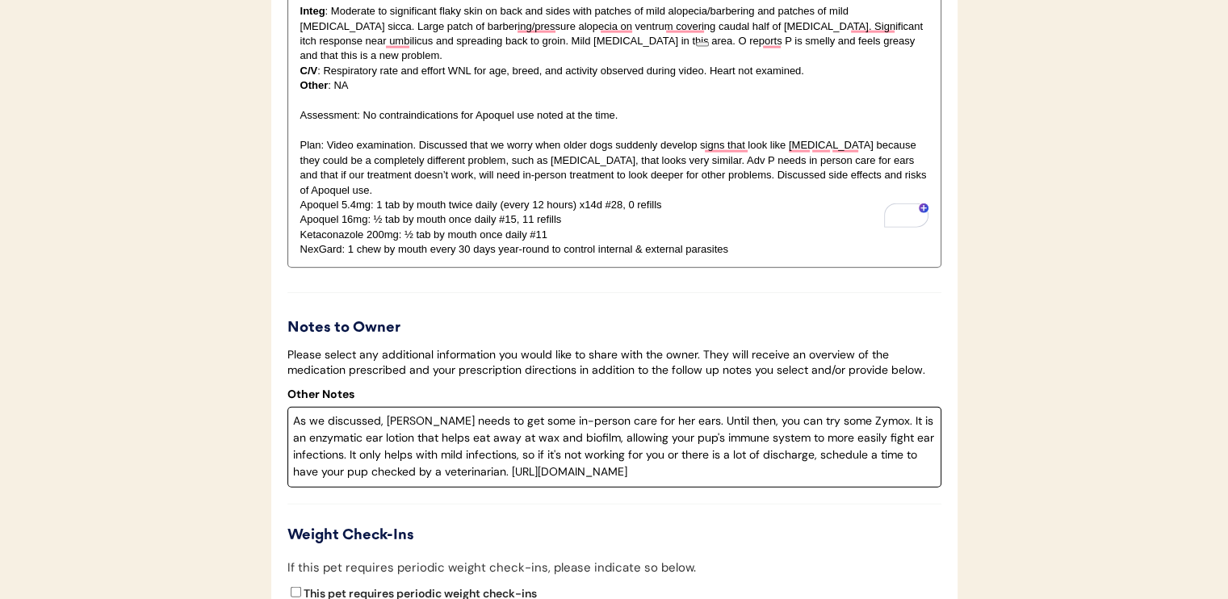
scroll to position [3876, 0]
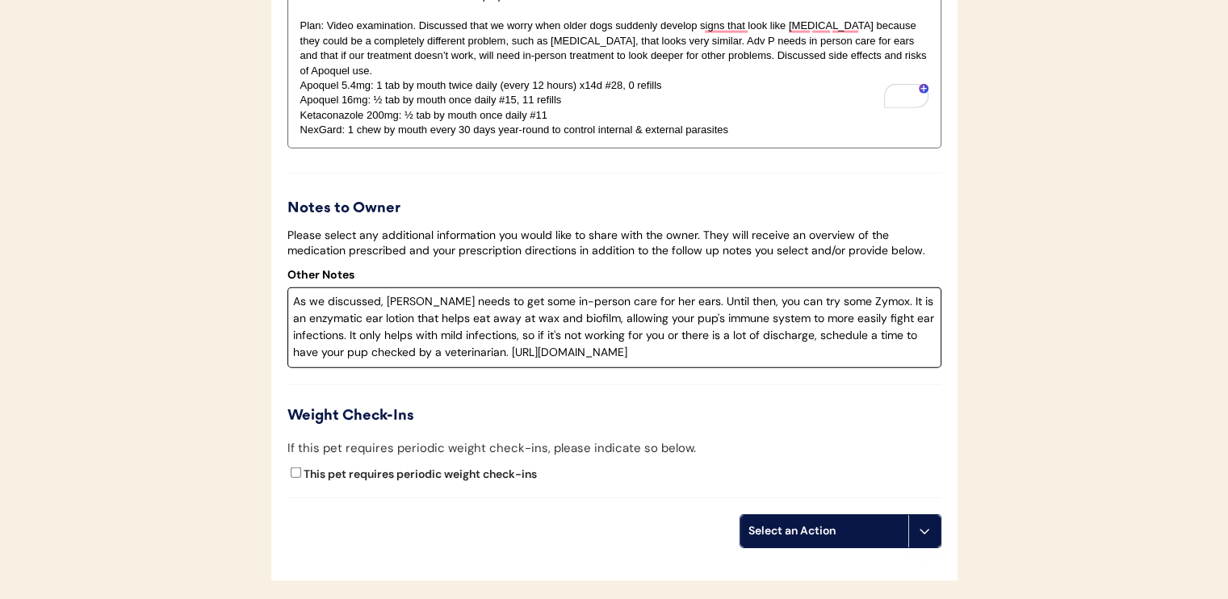
drag, startPoint x: 669, startPoint y: 362, endPoint x: 203, endPoint y: 258, distance: 477.3
click at [613, 220] on div "Notes to Owner" at bounding box center [614, 209] width 654 height 22
click at [835, 535] on div "Select an Action" at bounding box center [825, 531] width 152 height 16
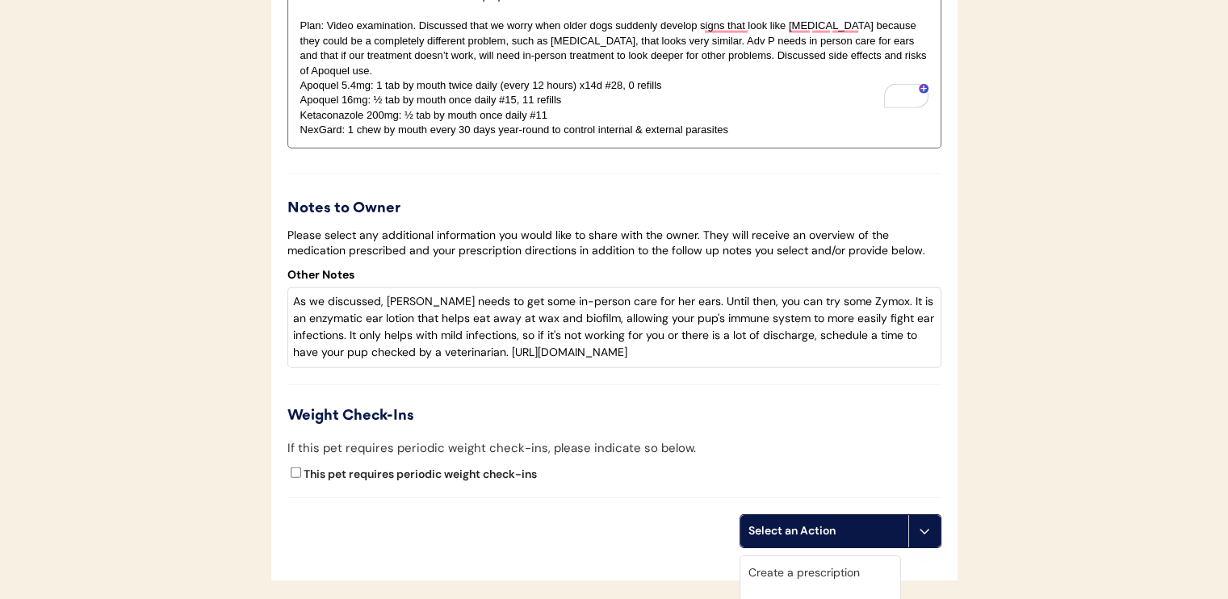
click at [837, 574] on div "Create a prescription" at bounding box center [821, 572] width 160 height 33
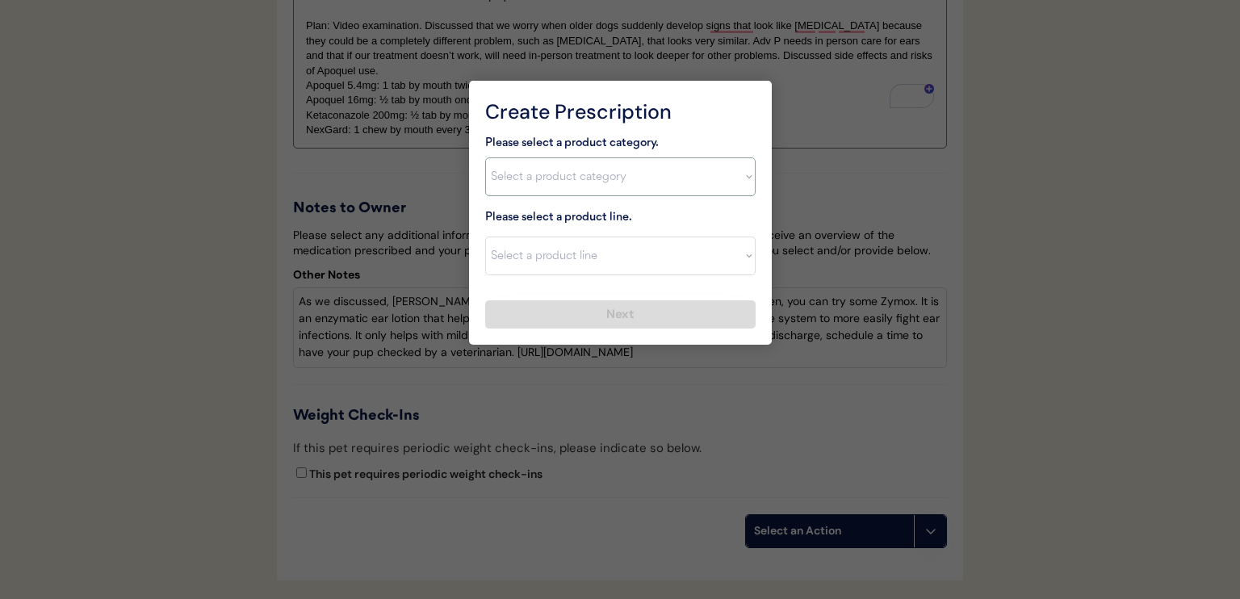
click at [606, 166] on select "Select a product category [MEDICAL_DATA] Antibiotics Anxiety Combo [MEDICAL_DAT…" at bounding box center [620, 176] width 271 height 39
select select ""[MEDICAL_DATA]""
click at [485, 157] on select "Select a product category [MEDICAL_DATA] Antibiotics Anxiety Combo [MEDICAL_DAT…" at bounding box center [620, 176] width 271 height 39
click at [620, 252] on select "Select a product line" at bounding box center [620, 256] width 271 height 39
select select ""Apoquel Tablet""
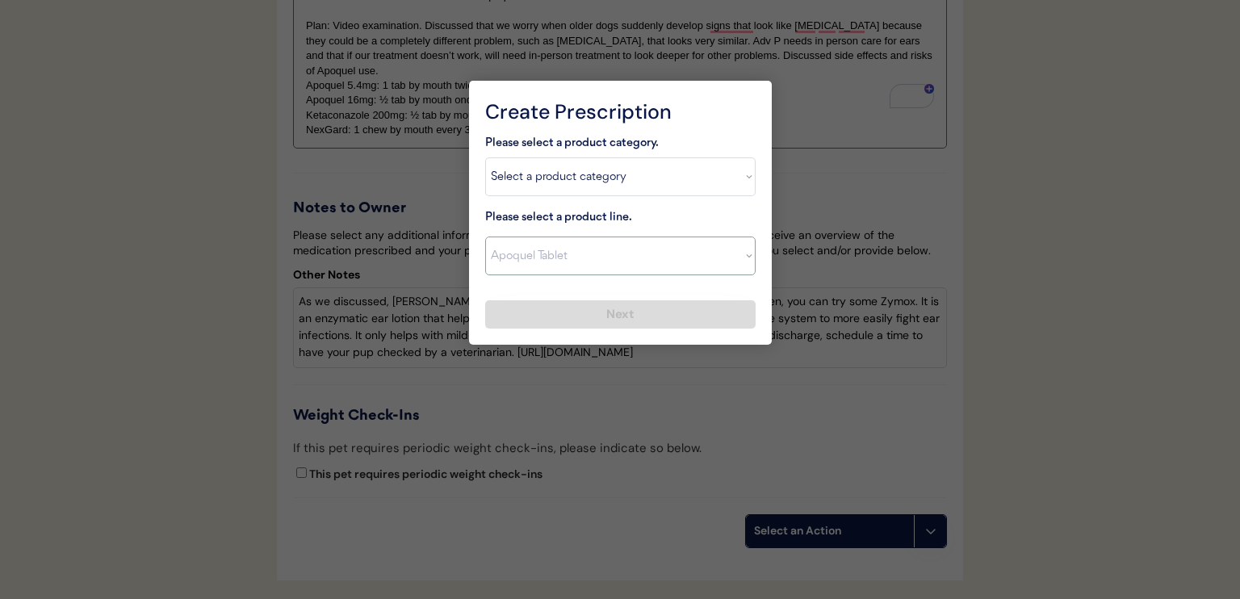
click at [485, 237] on select "Select a product line Apoquel Chewable Tablet Apoquel Tablet [MEDICAL_DATA] Der…" at bounding box center [620, 256] width 271 height 39
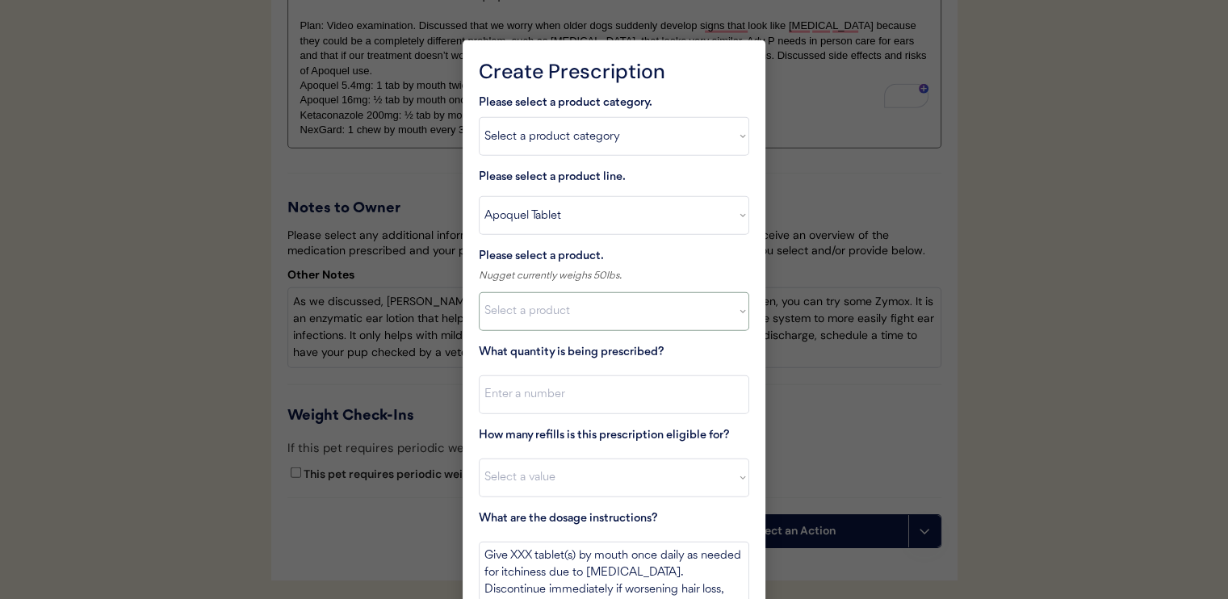
drag, startPoint x: 620, startPoint y: 270, endPoint x: 618, endPoint y: 324, distance: 54.2
click at [618, 324] on select "Select a product Apoquel Tablet (16 mg) Apoquel Tablet (3.6 mg) Apoquel Tablet …" at bounding box center [614, 311] width 271 height 39
select select ""1348695171700984260__LOOKUP__1720647054595x451849566471218300""
click at [479, 292] on select "Select a product Apoquel Tablet (16 mg) Apoquel Tablet (3.6 mg) Apoquel Tablet …" at bounding box center [614, 311] width 271 height 39
click at [636, 398] on input "input" at bounding box center [614, 395] width 271 height 39
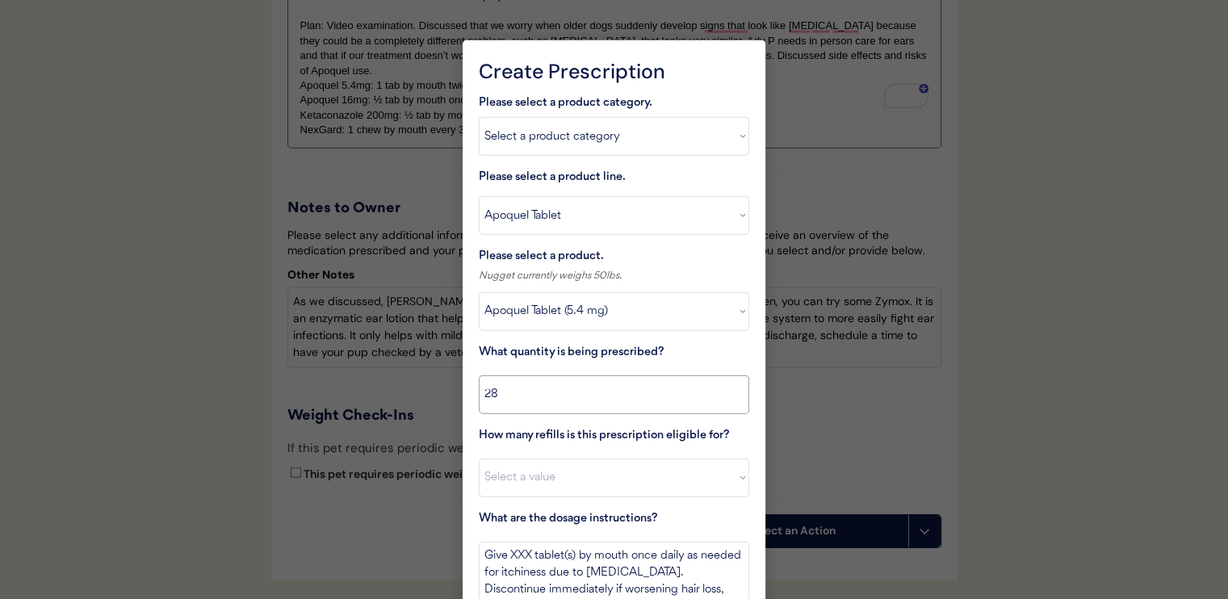
type input "28"
click at [646, 476] on select "Select a value 0 1 2 3 4 5 6 7 8 10 11" at bounding box center [614, 478] width 271 height 39
select select "0"
click at [479, 459] on select "Select a value 0 1 2 3 4 5 6 7 8 10 11" at bounding box center [614, 478] width 271 height 39
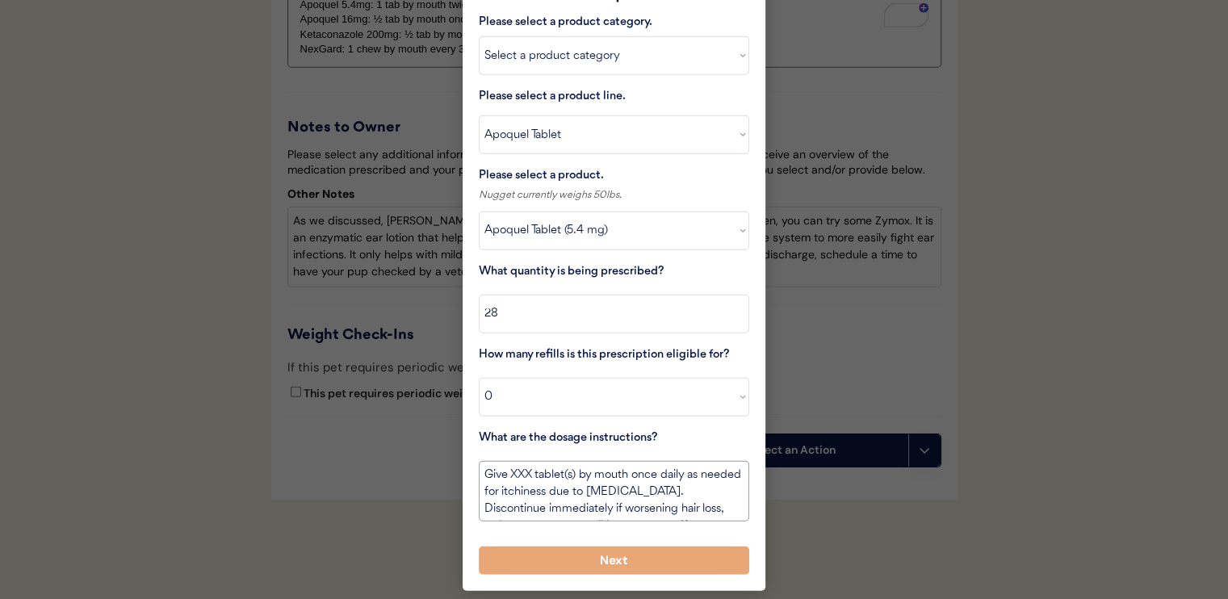
click at [485, 475] on textarea "Give XXX tablet(s) by mouth once daily as needed for itchiness due to [MEDICAL_…" at bounding box center [614, 491] width 271 height 61
click at [657, 472] on textarea "USE THIS BOTTLE FIRST. Give XXX tablet(s) by mouth once daily as needed for itc…" at bounding box center [614, 491] width 271 height 61
click at [535, 492] on textarea "USE THIS BOTTLE FIRST. Give ONE tablet(s) by mouth once daily as needed for itc…" at bounding box center [614, 491] width 271 height 61
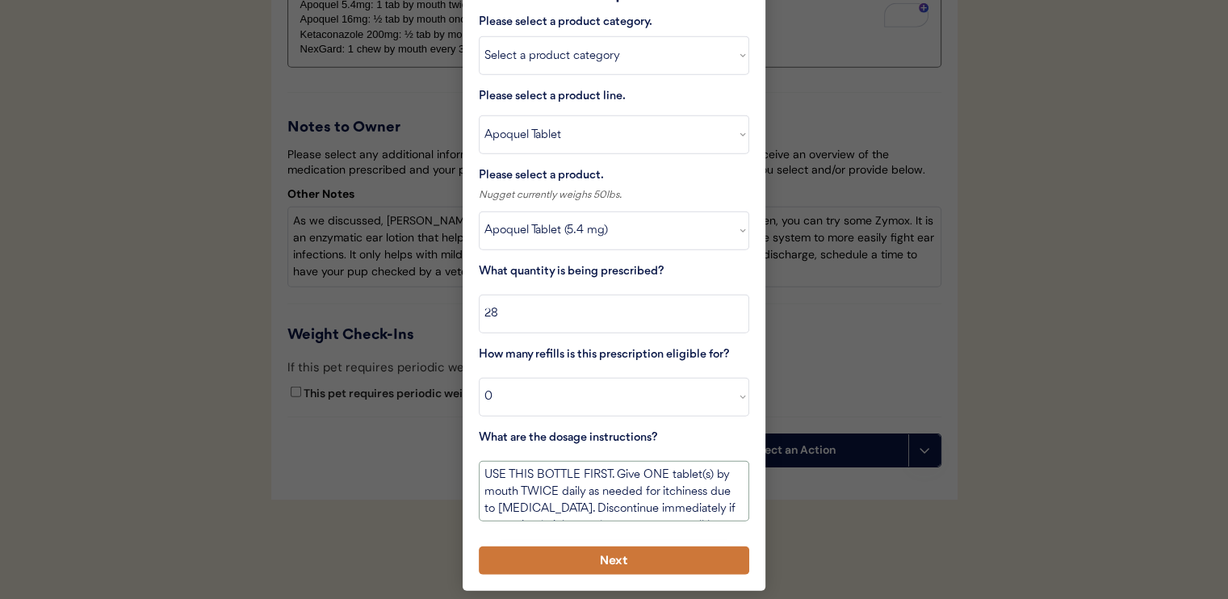
type textarea "USE THIS BOTTLE FIRST. Give ONE tablet(s) by mouth TWICE daily as needed for it…"
click at [622, 556] on button "Next" at bounding box center [614, 561] width 271 height 28
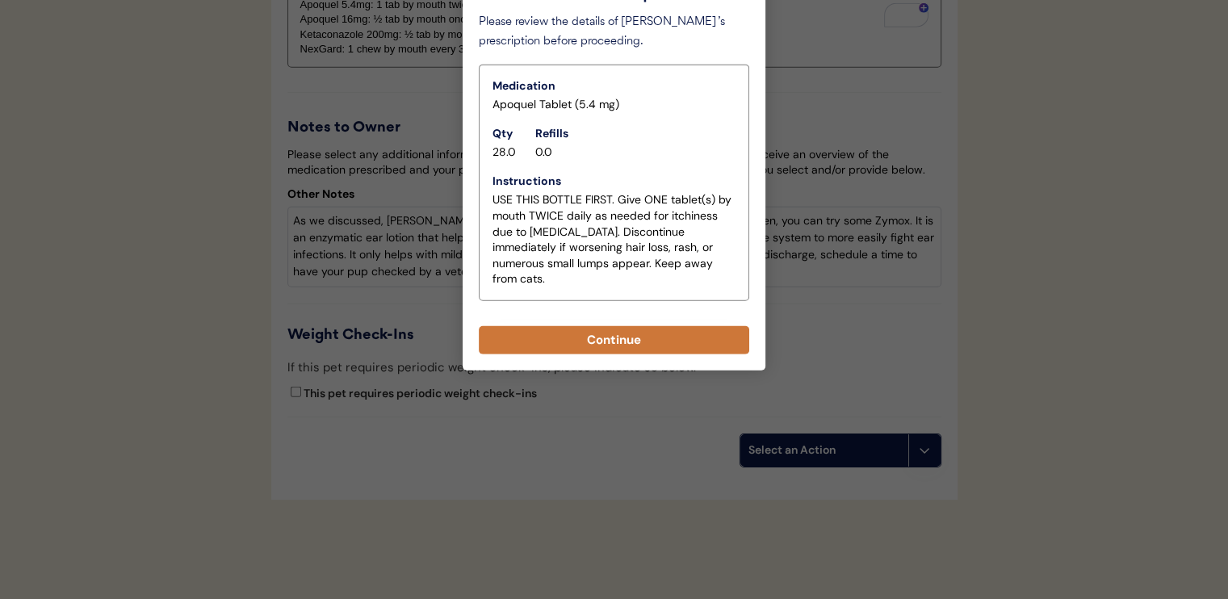
click at [614, 334] on button "Continue" at bounding box center [614, 340] width 271 height 28
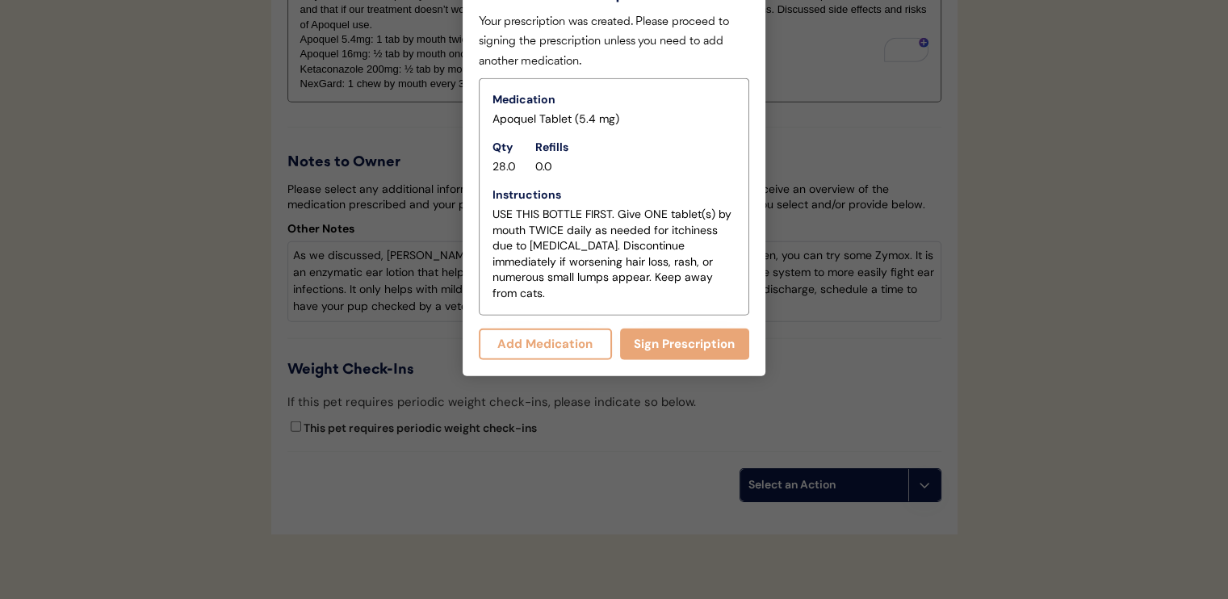
scroll to position [3991, 0]
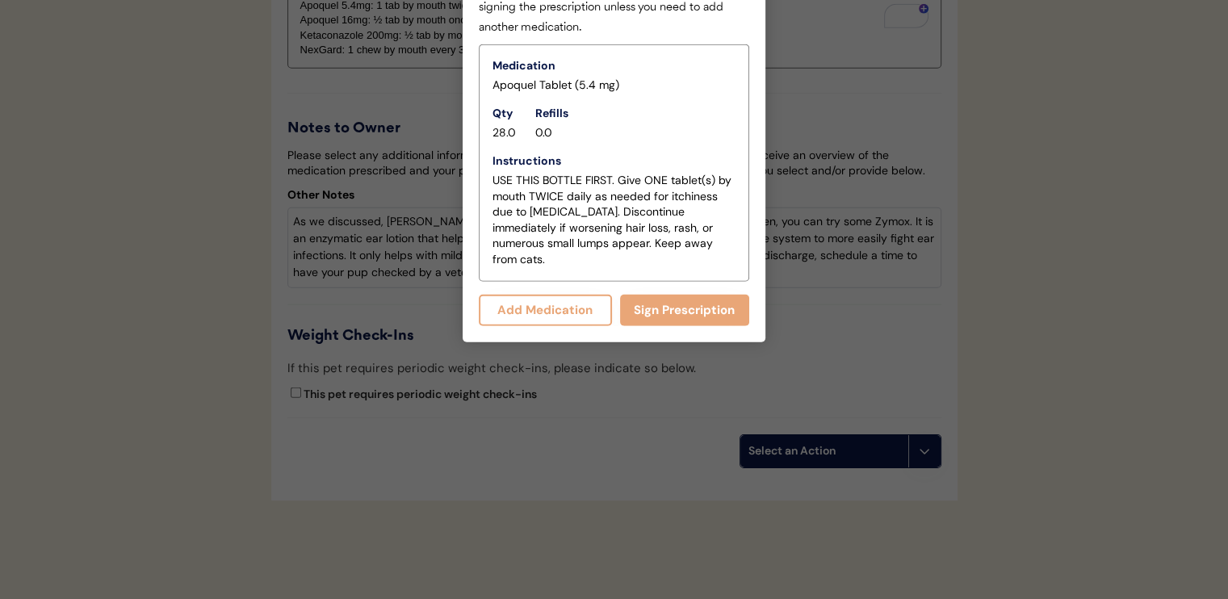
click at [579, 295] on button "Add Medication" at bounding box center [545, 310] width 133 height 31
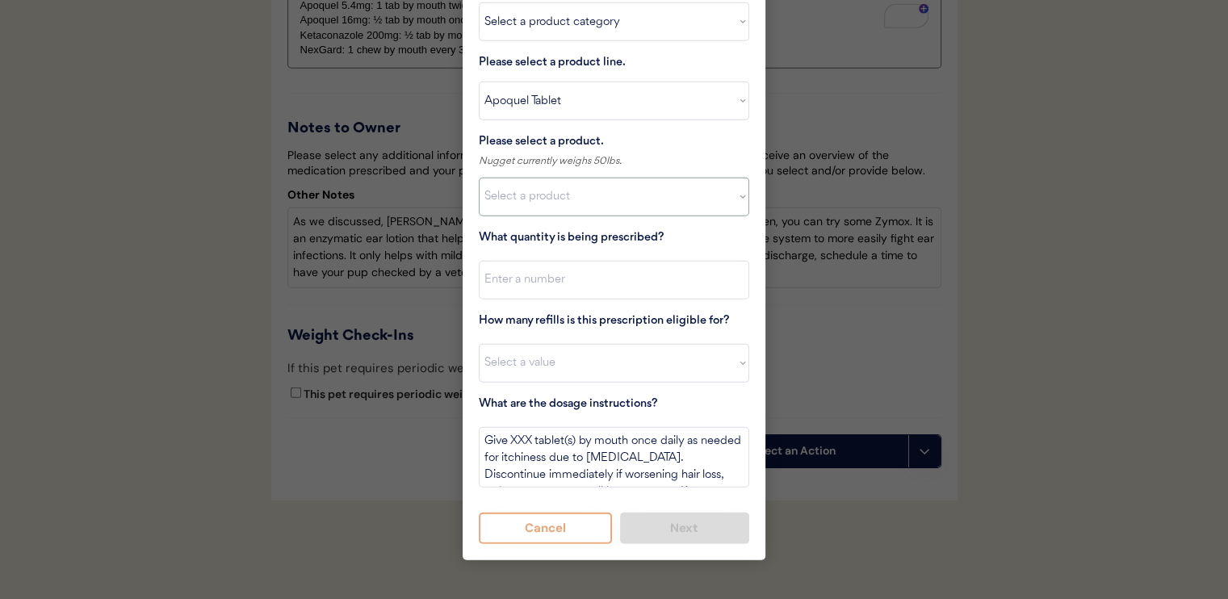
click at [589, 198] on select "Select a product Apoquel Tablet (16 mg) Apoquel Tablet (3.6 mg) Apoquel Tablet …" at bounding box center [614, 197] width 271 height 39
select select ""1348695171700984260__LOOKUP__1720647054590x322599372364987400""
click at [479, 178] on select "Select a product Apoquel Tablet (16 mg) Apoquel Tablet (3.6 mg) Apoquel Tablet …" at bounding box center [614, 197] width 271 height 39
click at [606, 281] on input "input" at bounding box center [614, 280] width 271 height 39
type input "15"
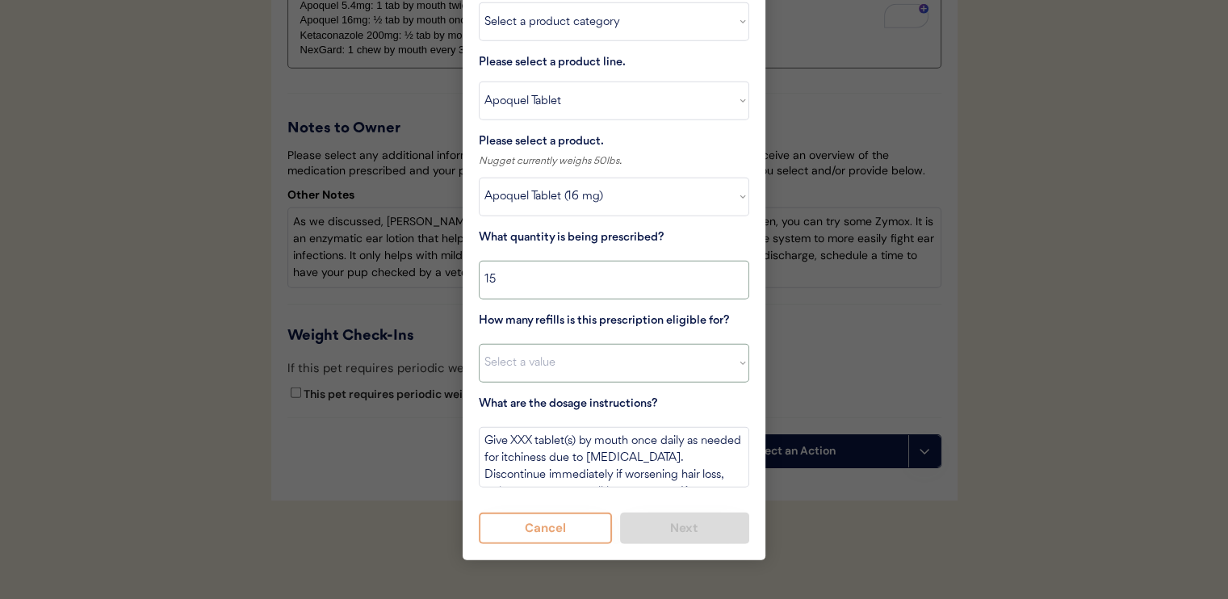
click at [638, 369] on select "Select a value 0 1 2 3 4 5 6 7 8 10 11" at bounding box center [614, 363] width 271 height 39
select select "11"
click at [479, 344] on select "Select a value 0 1 2 3 4 5 6 7 8 10 11" at bounding box center [614, 363] width 271 height 39
click at [524, 438] on textarea "Give XXX tablet(s) by mouth once daily as needed for itchiness due to allergies…" at bounding box center [614, 457] width 271 height 61
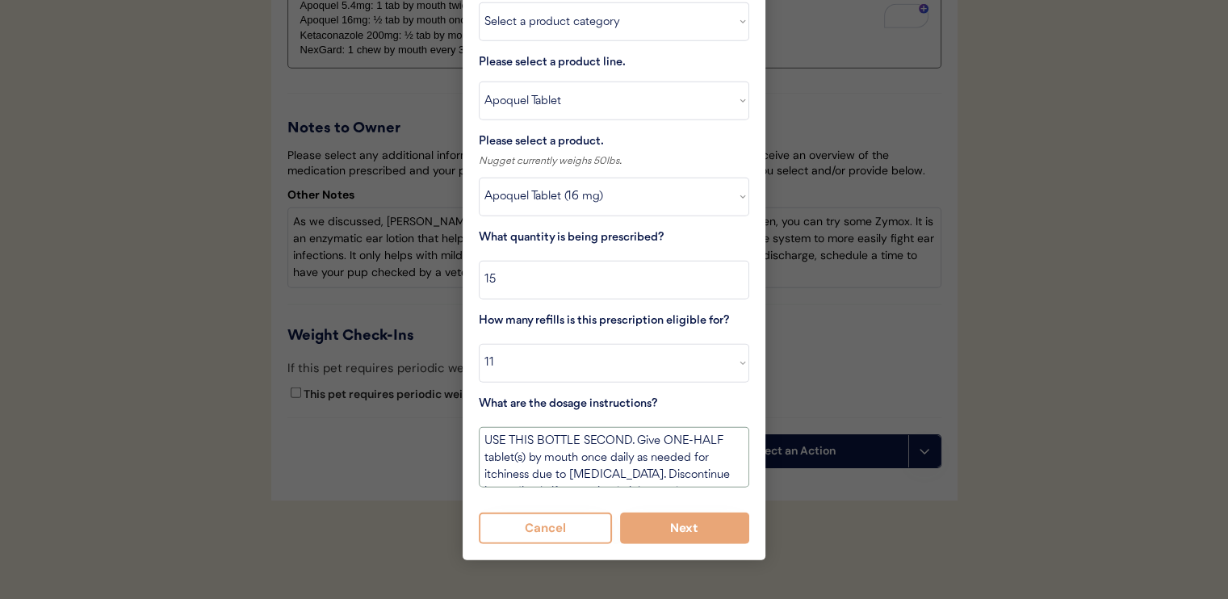
click at [581, 459] on textarea "USE THIS BOTTLE SECOND. Give ONE-HALF tablet(s) by mouth once daily as needed f…" at bounding box center [614, 457] width 271 height 61
type textarea "USE THIS BOTTLE SECOND. Give ONE-HALF tablet(s) by mouth ONCE daily as needed f…"
click at [677, 522] on button "Next" at bounding box center [685, 528] width 130 height 31
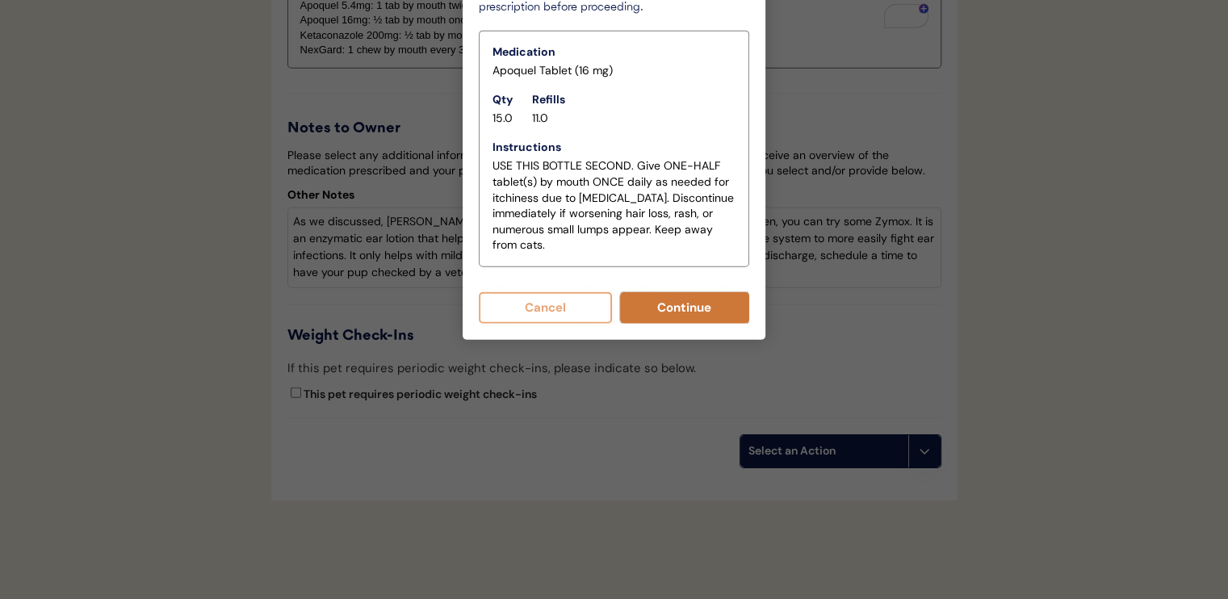
click at [675, 308] on button "Continue" at bounding box center [685, 307] width 130 height 31
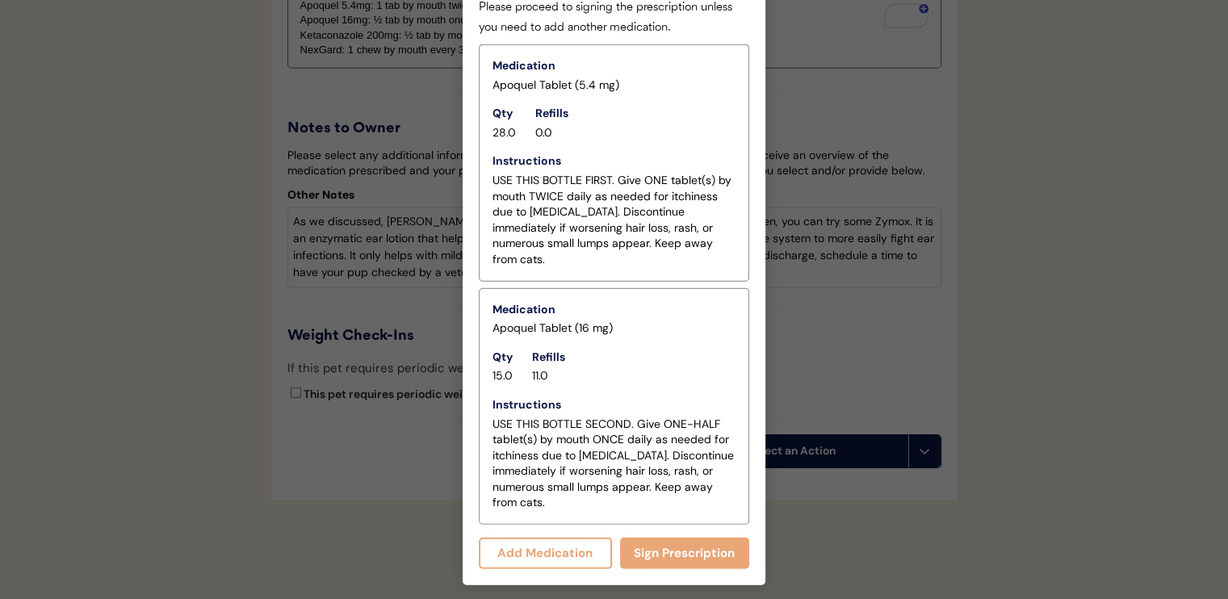
click at [560, 538] on button "Add Medication" at bounding box center [545, 553] width 133 height 31
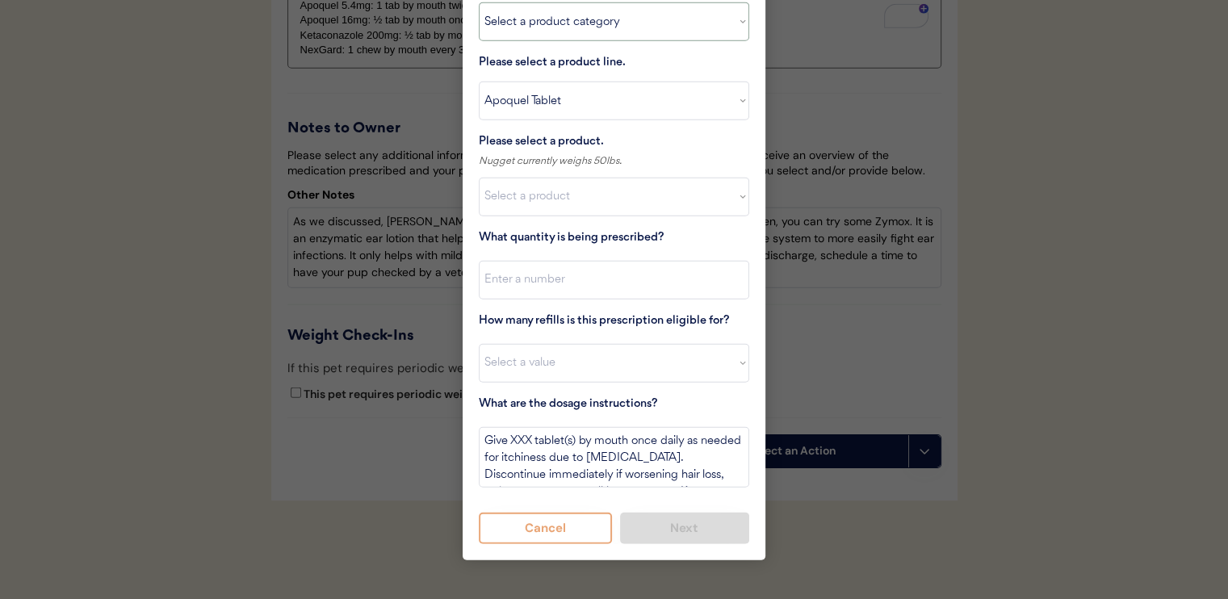
click at [610, 36] on select "Select a product category Allergies Antibiotics Anxiety Combo Parasite Preventi…" at bounding box center [614, 21] width 271 height 39
select select ""antibiotics""
click at [479, 2] on select "Select a product category Allergies Antibiotics Anxiety Combo Parasite Preventi…" at bounding box center [614, 21] width 271 height 39
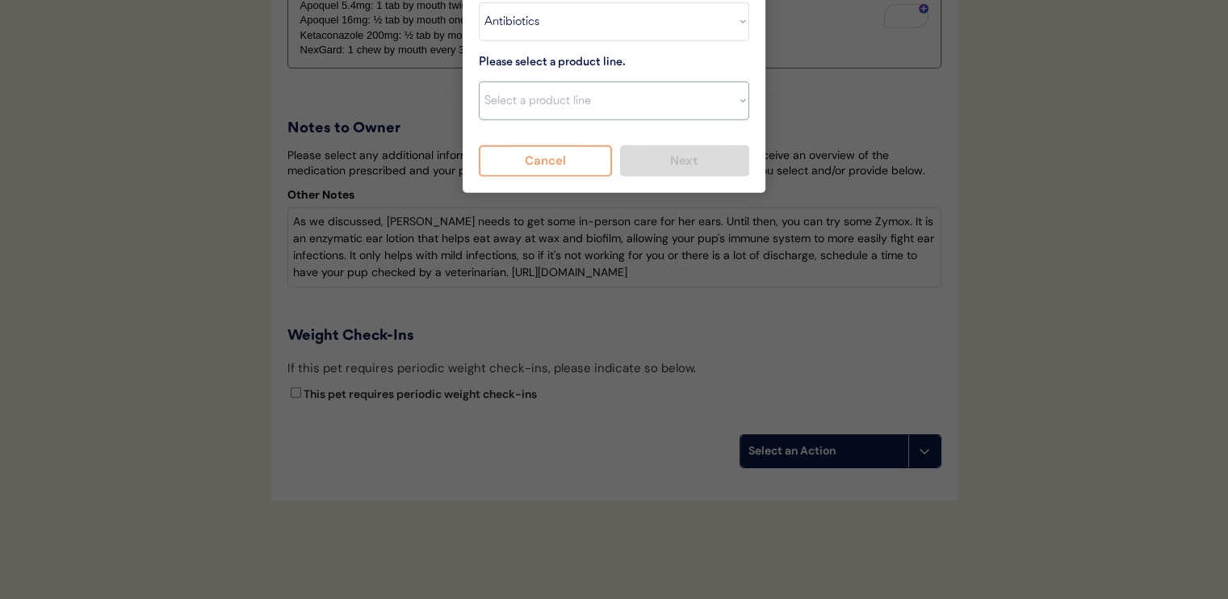
click at [598, 101] on select "Select a product line Cephalexin Cephalexin Suspension Doxycycline Ketoconazole" at bounding box center [614, 101] width 271 height 39
select select ""Ketoconazole""
click at [479, 82] on select "Select a product line Cephalexin Cephalexin Suspension Doxycycline Ketoconazole" at bounding box center [614, 101] width 271 height 39
type textarea "Give XXX tablet by mouth once daily until gone. Give with food."
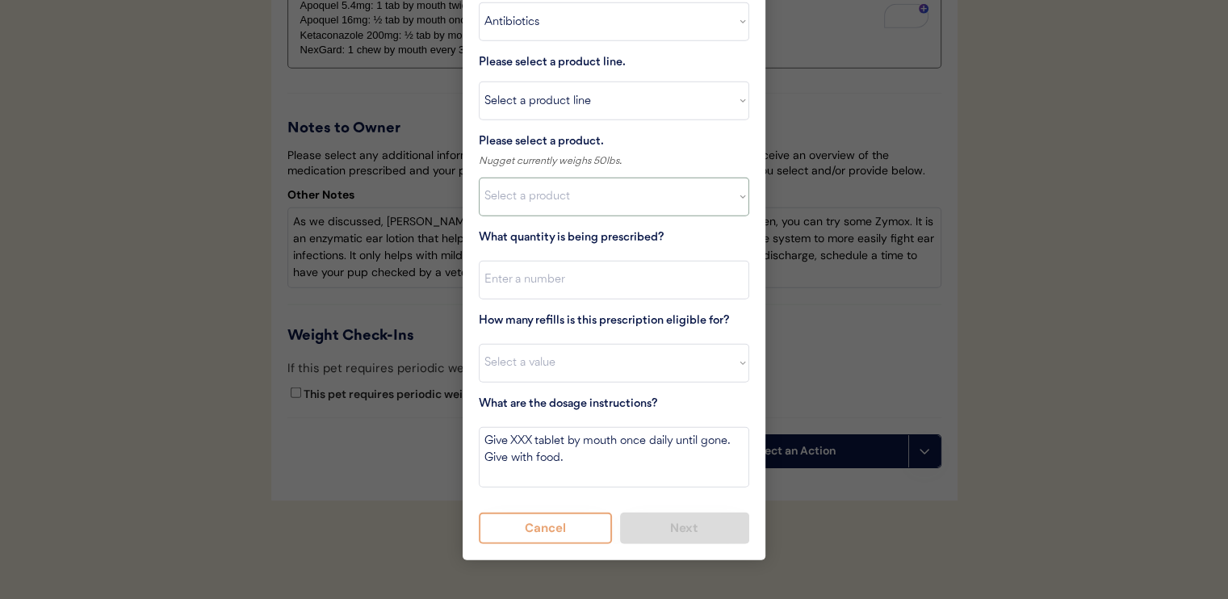
click at [607, 190] on select "Select a product Ketoconazole (200mg)" at bounding box center [614, 197] width 271 height 39
select select ""1348695171700984260__LOOKUP__1718203300636x699363217403140700""
click at [479, 178] on select "Select a product Ketoconazole (200mg)" at bounding box center [614, 197] width 271 height 39
click at [618, 275] on input "input" at bounding box center [614, 280] width 271 height 39
type input "11"
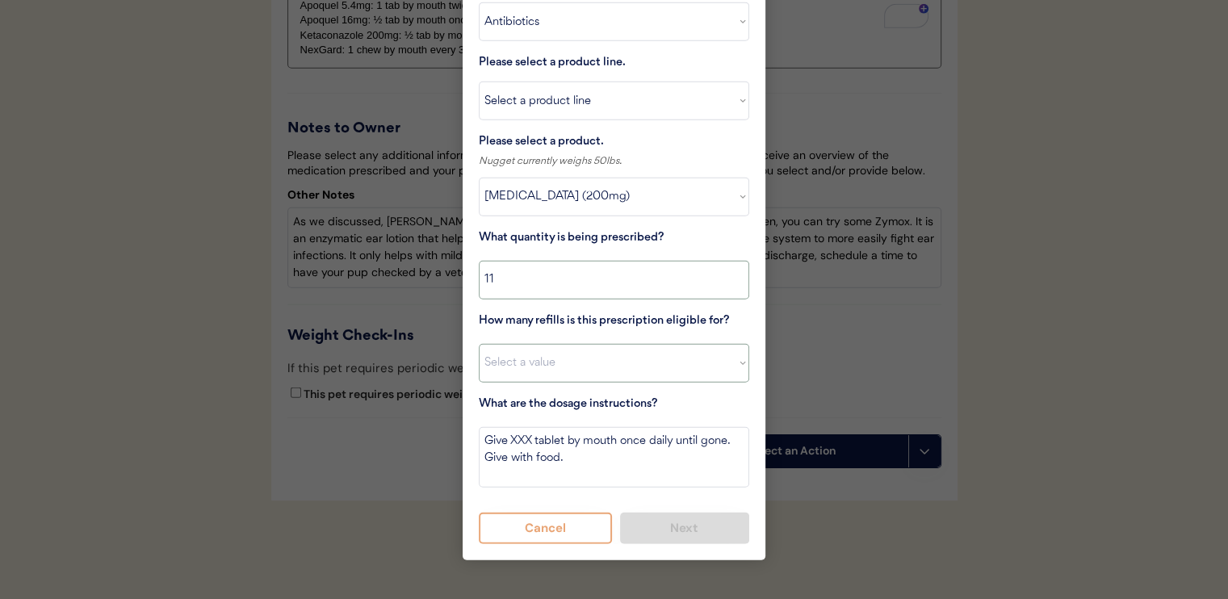
click at [636, 355] on select "Select a value 0 1 2 3 4 5 6 7 8 10 11" at bounding box center [614, 363] width 271 height 39
select select "0"
click at [479, 344] on select "Select a value 0 1 2 3 4 5 6 7 8 10 11" at bounding box center [614, 363] width 271 height 39
click at [527, 439] on textarea "Give XXX tablet by mouth once daily until gone. Give with food." at bounding box center [614, 457] width 271 height 61
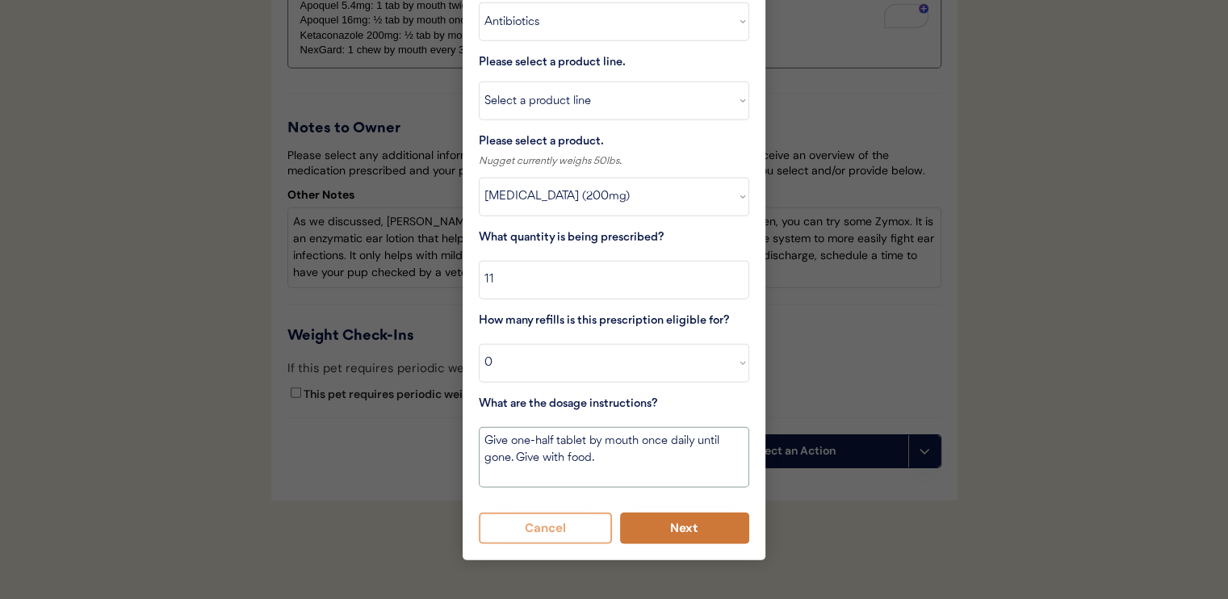
type textarea "Give one-half tablet by mouth once daily until gone. Give with food."
click at [697, 530] on button "Next" at bounding box center [685, 528] width 130 height 31
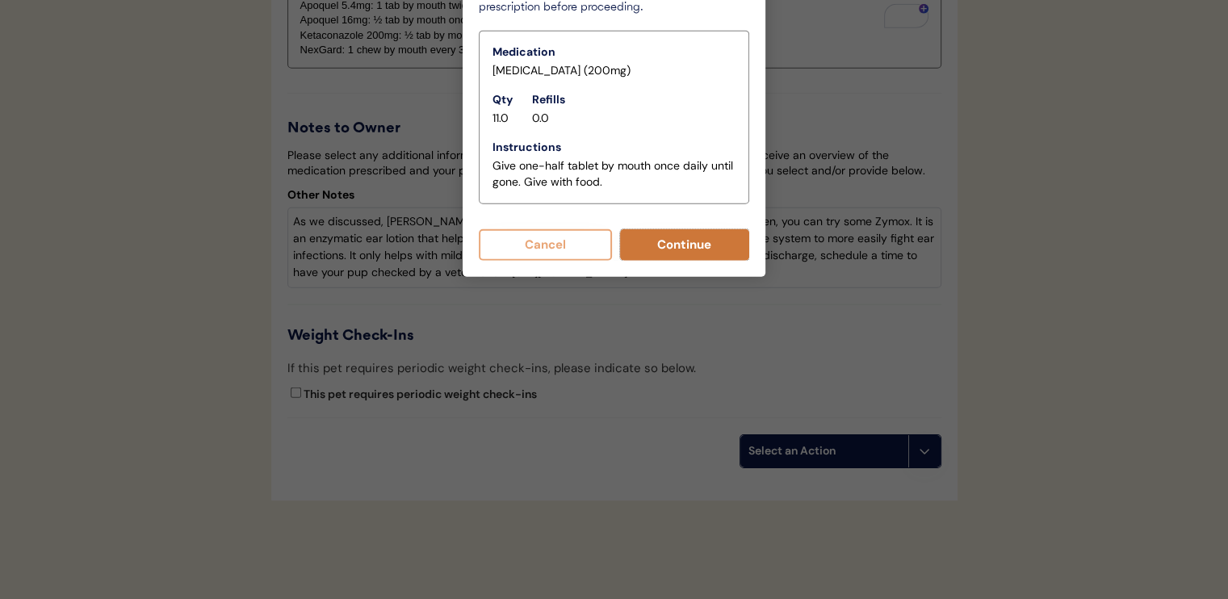
click at [652, 248] on button "Continue" at bounding box center [685, 244] width 130 height 31
select select ""PLACEHOLDER_1427118222253""
type textarea "Give XXX tablet by mouth once daily until gone. Give with food."
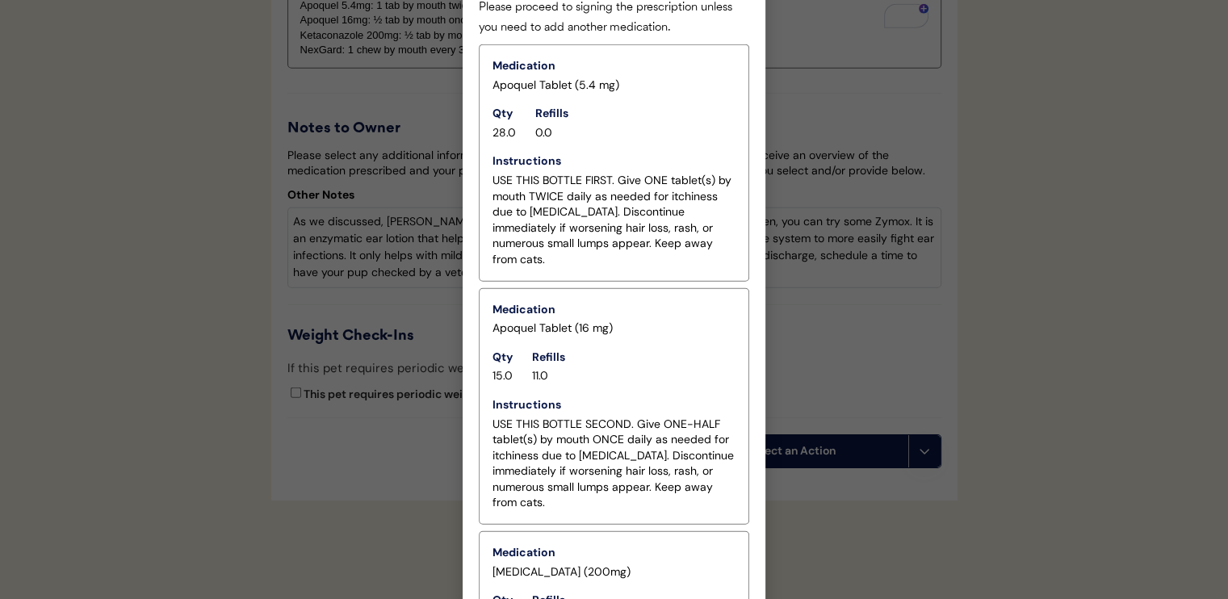
scroll to position [4139, 0]
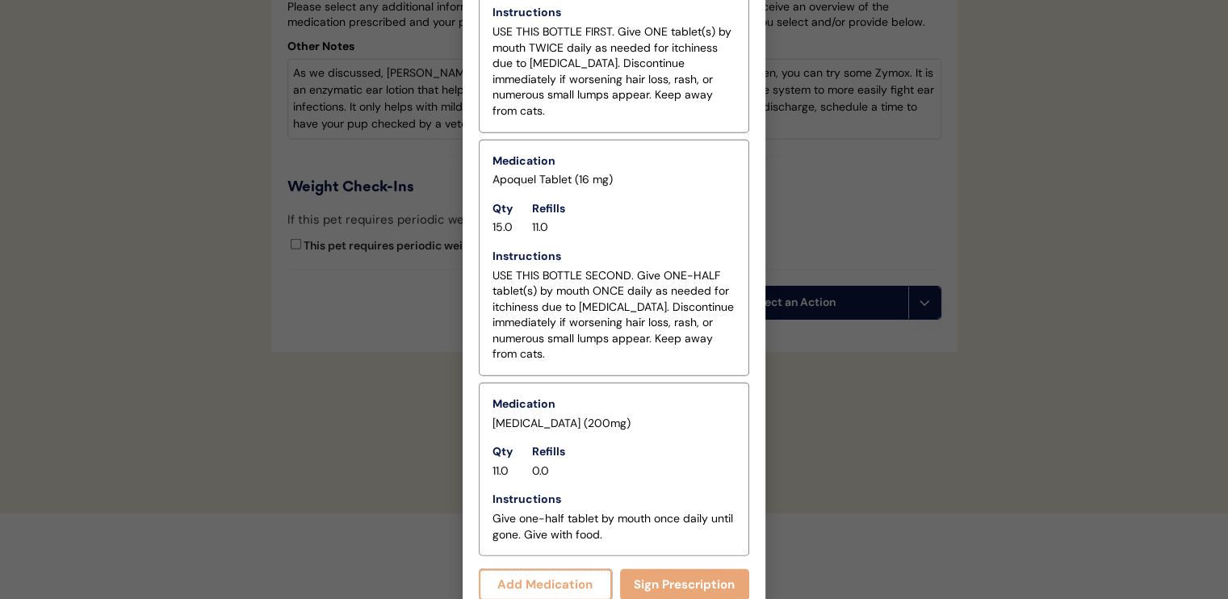
click at [543, 569] on button "Add Medication" at bounding box center [545, 584] width 133 height 31
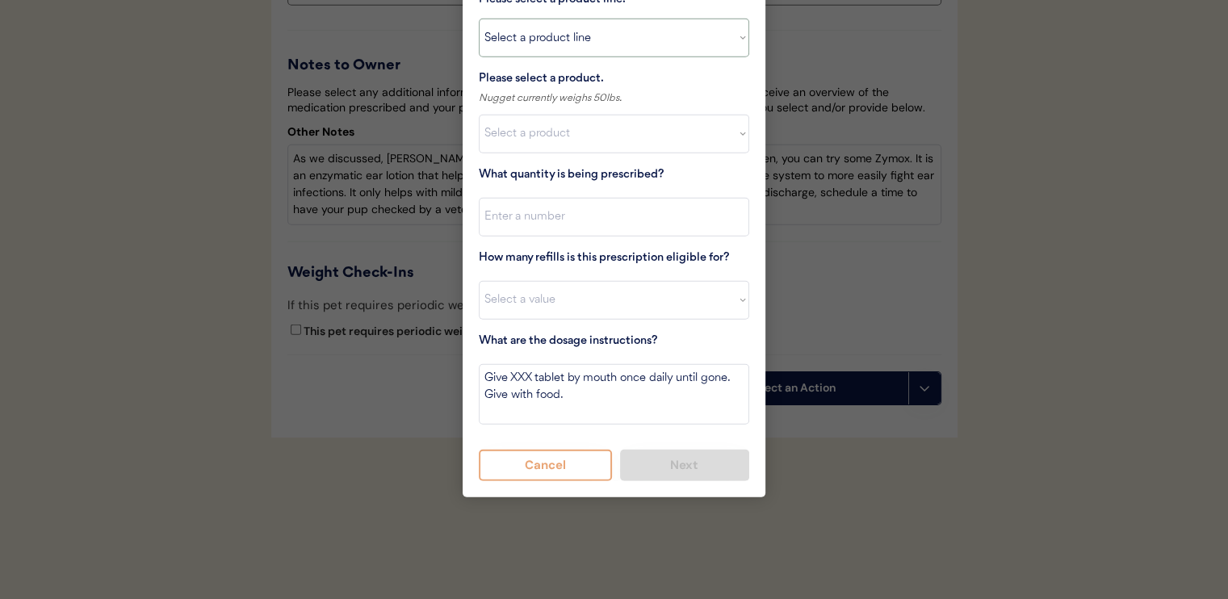
click at [550, 44] on select "Select a product line Cephalexin Cephalexin Suspension Doxycycline Ketoconazole" at bounding box center [614, 38] width 271 height 39
click at [560, 40] on select "Select a product line Cephalexin Cephalexin Suspension Doxycycline Ketoconazole" at bounding box center [614, 38] width 271 height 39
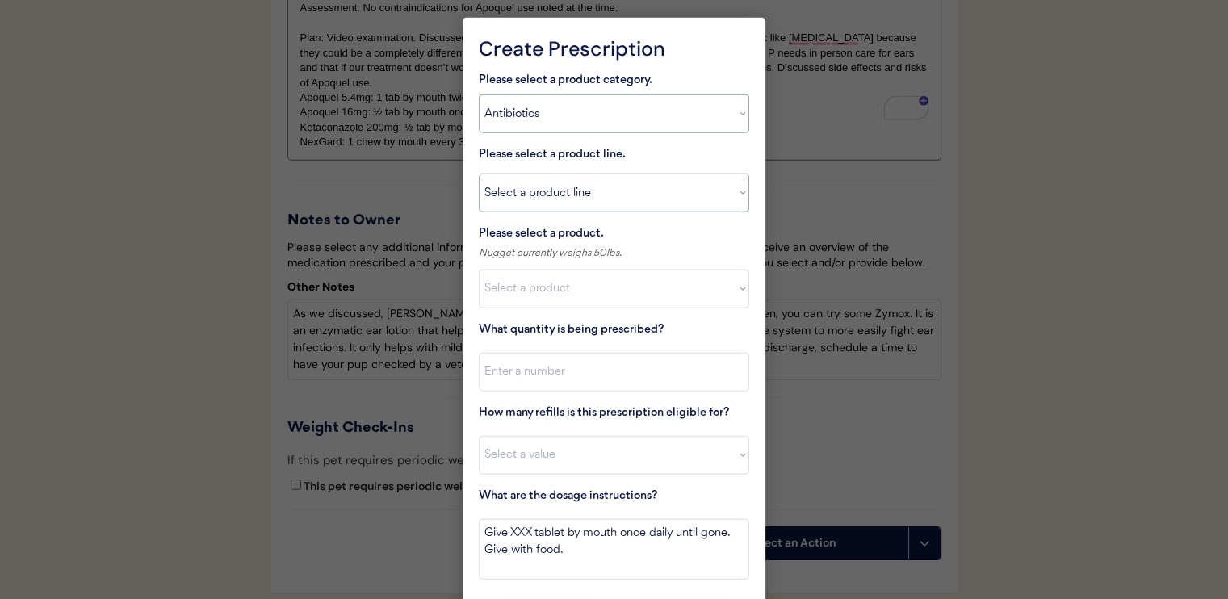
click at [557, 107] on select "Select a product category Allergies Antibiotics Anxiety Combo Parasite Preventi…" at bounding box center [614, 113] width 271 height 39
select select ""flea___tick""
click at [479, 94] on select "Select a product category Allergies Antibiotics Anxiety Combo Parasite Preventi…" at bounding box center [614, 113] width 271 height 39
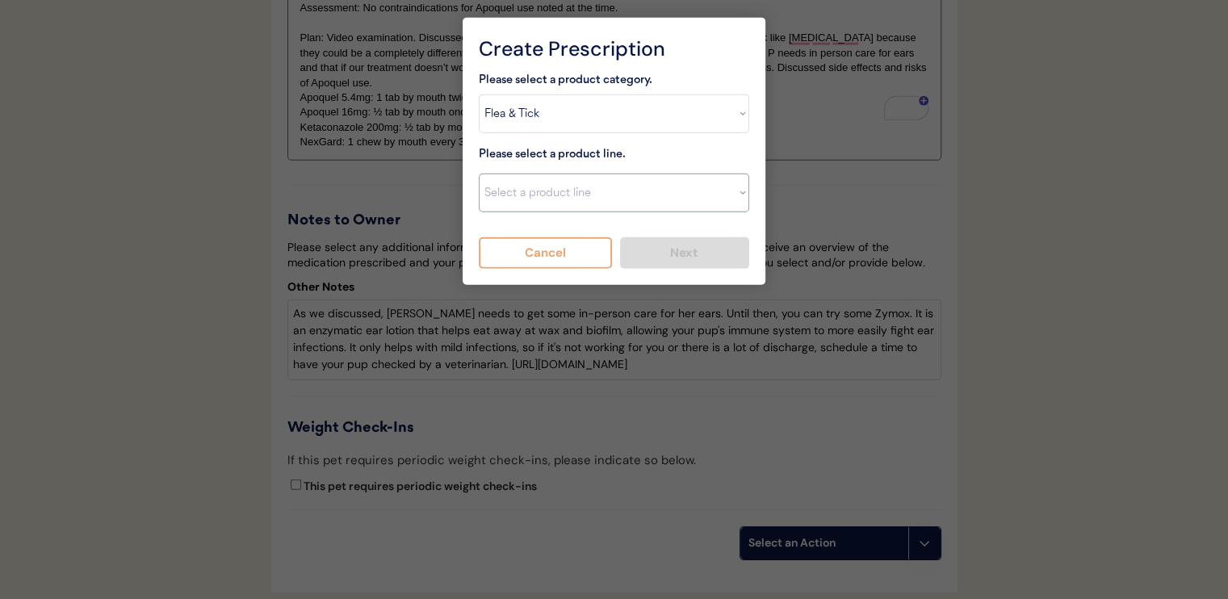
click at [569, 201] on select "Select a product line Advantix II Bravecto 1 Month Bravecto 1 Month (3 Month) B…" at bounding box center [614, 193] width 271 height 39
select select ""NexGard""
click at [479, 174] on select "Select a product line Advantix II Bravecto 1 Month Bravecto 1 Month (3 Month) B…" at bounding box center [614, 193] width 271 height 39
type textarea "Give one chew by mouth every 30 days year round to control external parasites. …"
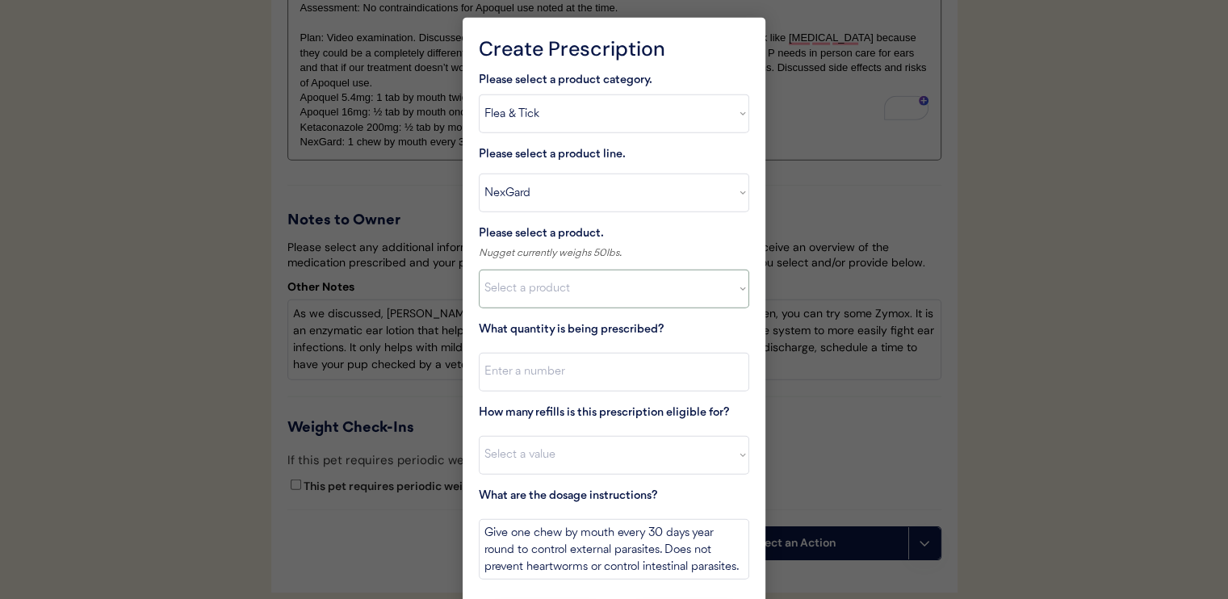
click at [560, 285] on select "Select a product NexGard, 4 - 10lbs NexGard, 10.1 - 24lbs NexGard, 24.1 - 60lbs…" at bounding box center [614, 289] width 271 height 39
select select ""1348695171700984260__LOOKUP__1670802168528x104437410217383500""
click at [479, 270] on select "Select a product NexGard, 4 - 10lbs NexGard, 10.1 - 24lbs NexGard, 24.1 - 60lbs…" at bounding box center [614, 289] width 271 height 39
click at [579, 371] on input "input" at bounding box center [614, 372] width 271 height 39
type input "1"
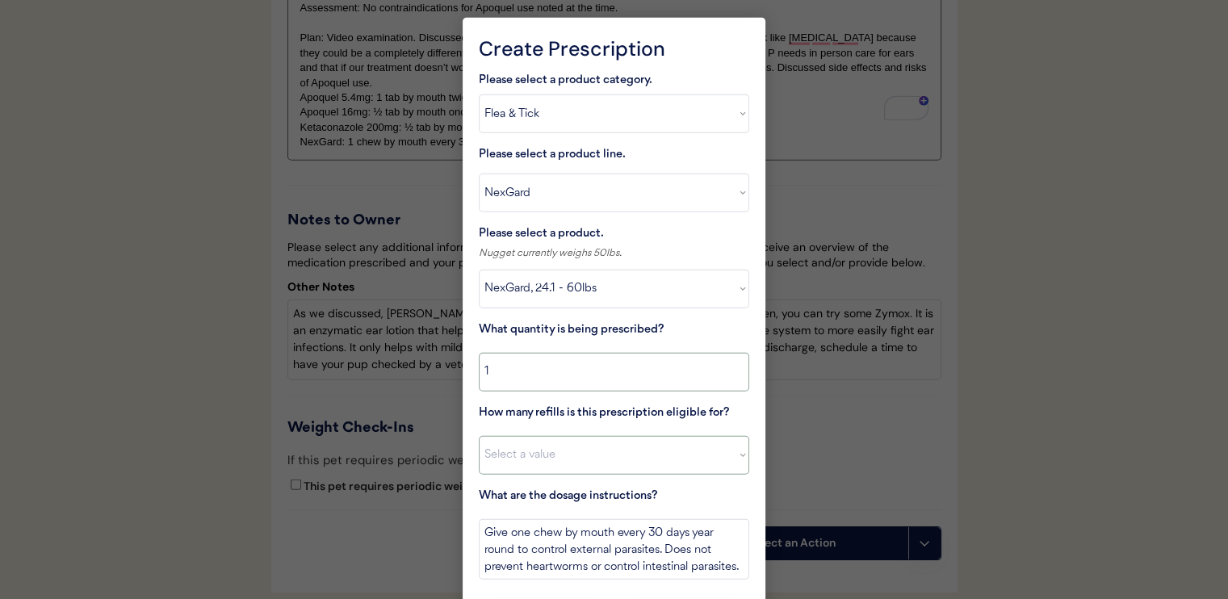
click at [593, 464] on select "Select a value 0 1 2 3 4 5 6 7 8 10 11" at bounding box center [614, 455] width 271 height 39
select select "11"
click at [479, 436] on select "Select a value 0 1 2 3 4 5 6 7 8 10 11" at bounding box center [614, 455] width 271 height 39
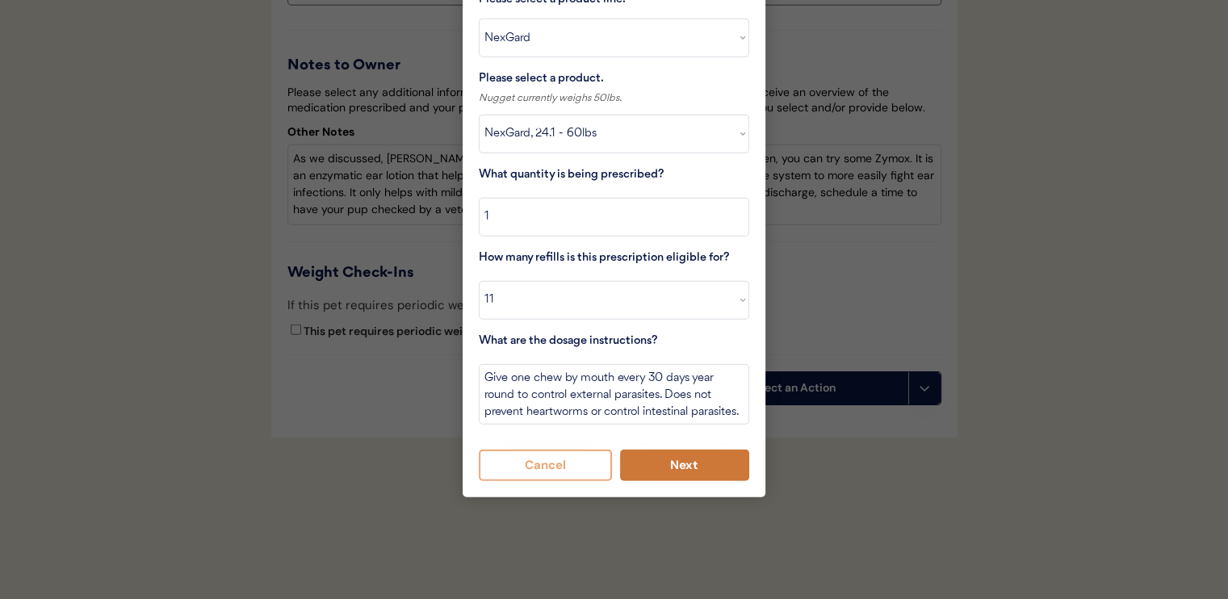
click at [690, 450] on button "Next" at bounding box center [685, 465] width 130 height 31
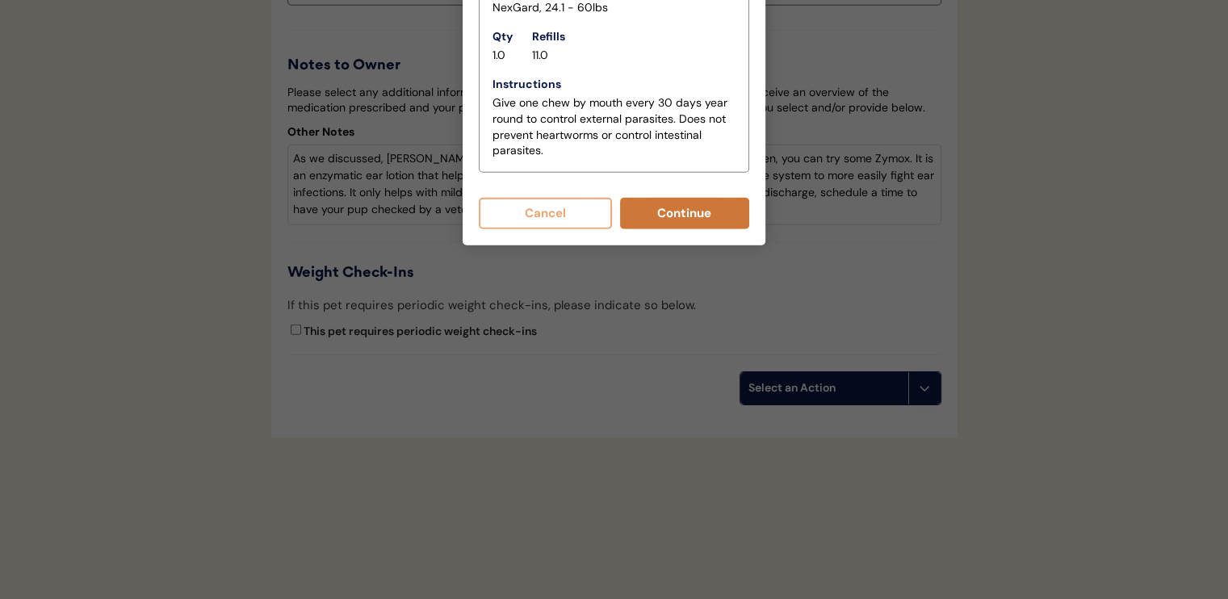
click at [662, 199] on button "Continue" at bounding box center [685, 213] width 130 height 31
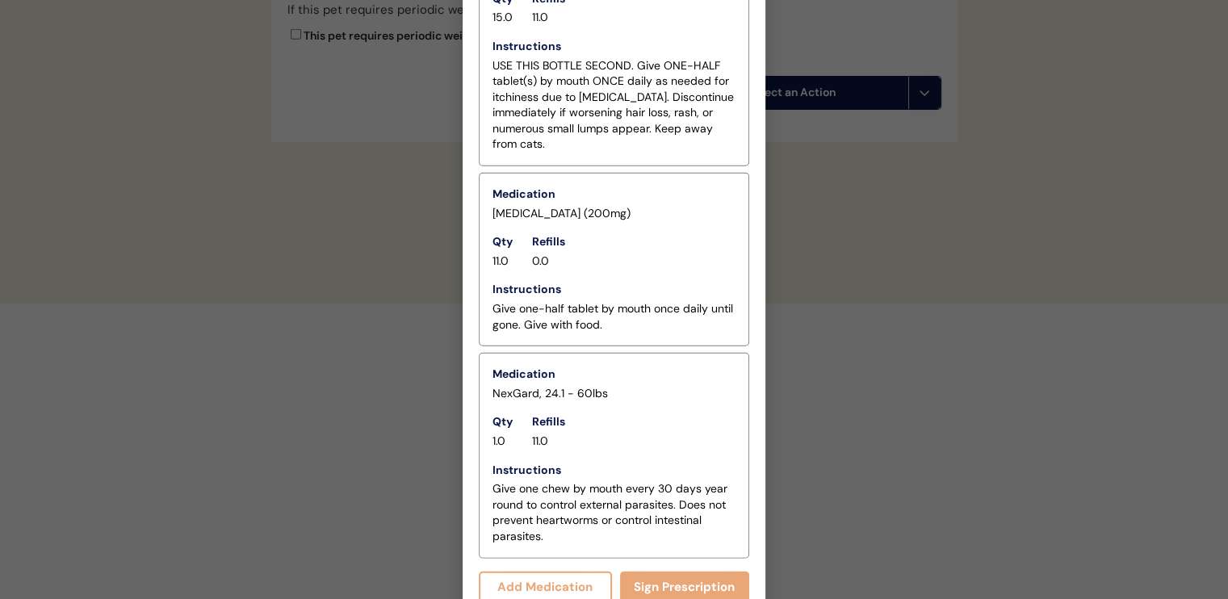
scroll to position [4351, 0]
click at [665, 571] on button "Sign Prescription" at bounding box center [685, 585] width 130 height 31
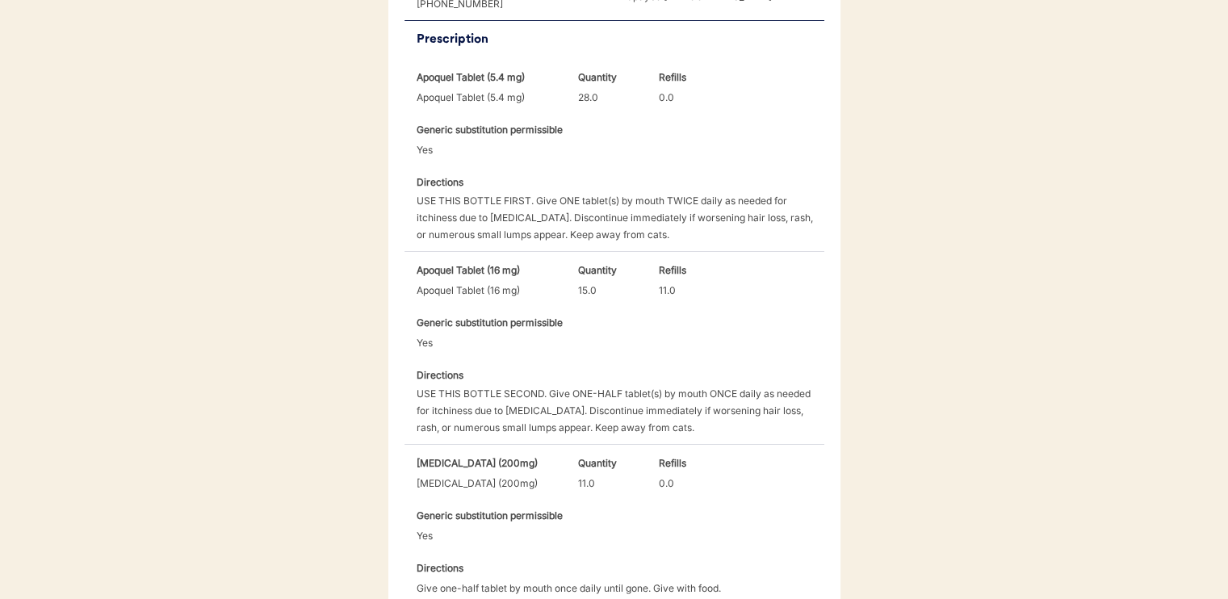
scroll to position [924, 0]
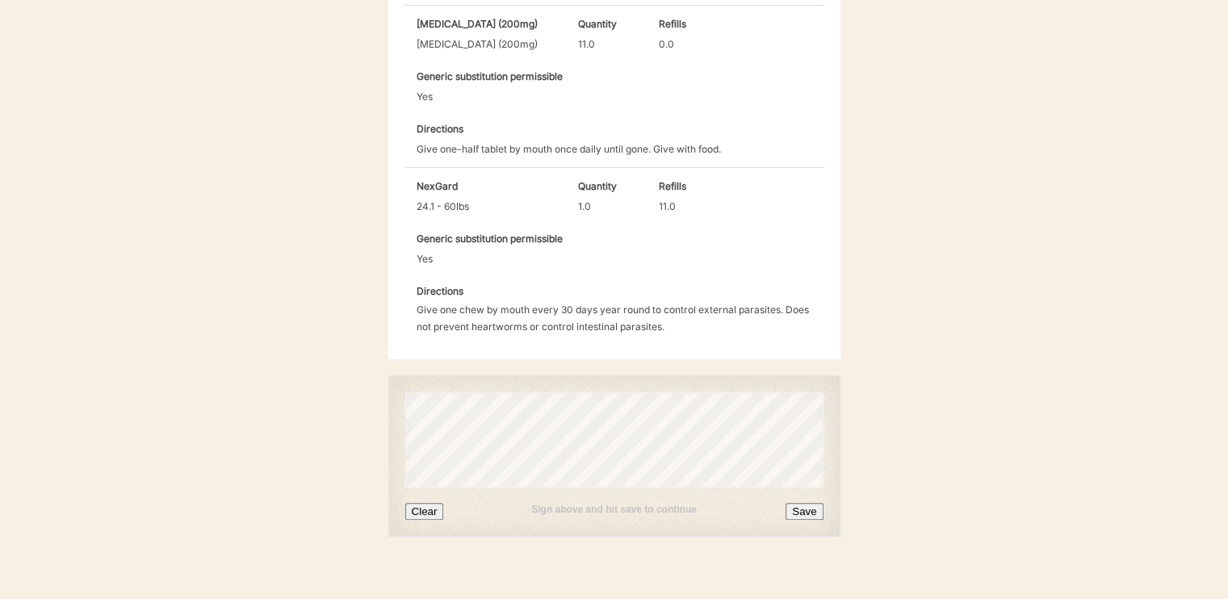
click at [817, 503] on button "Save" at bounding box center [804, 511] width 37 height 17
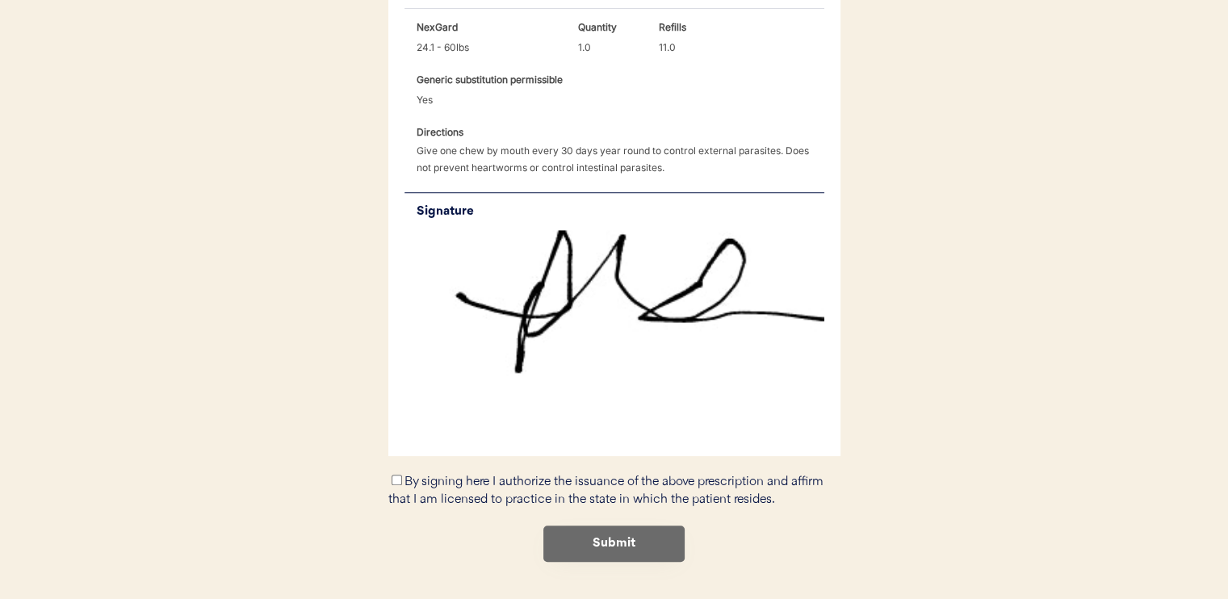
scroll to position [1108, 0]
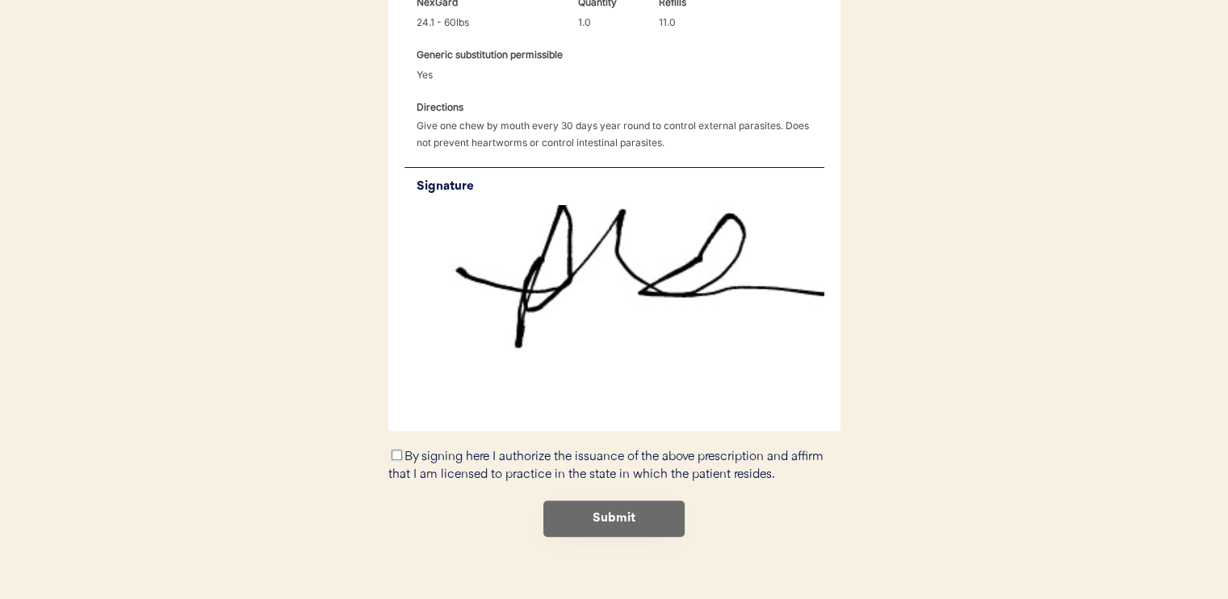
click at [398, 450] on input "By signing here I authorize the issuance of the above prescription and affirm t…" at bounding box center [397, 455] width 10 height 10
checkbox input "true"
click at [617, 501] on button "Submit" at bounding box center [613, 519] width 141 height 36
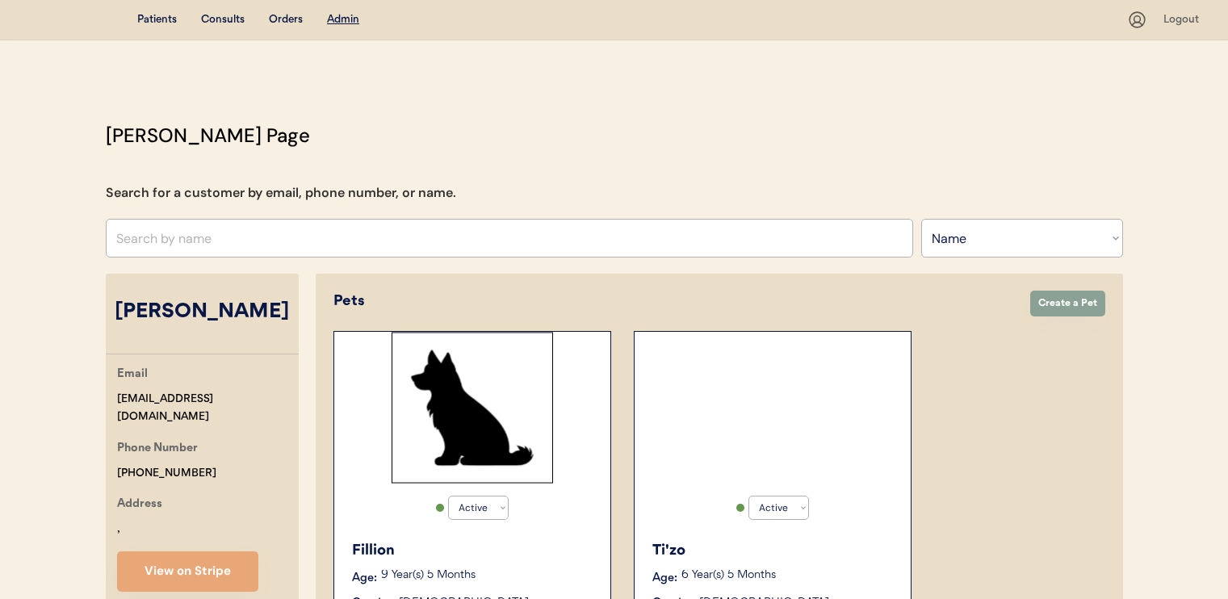
select select ""Name""
select select "true"
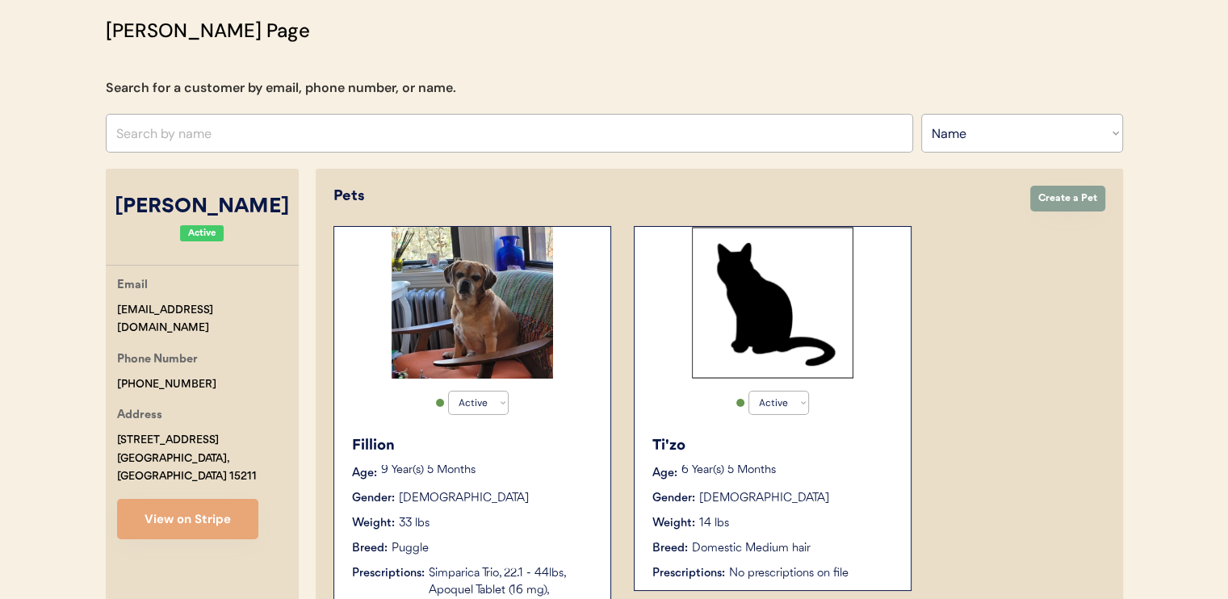
scroll to position [162, 0]
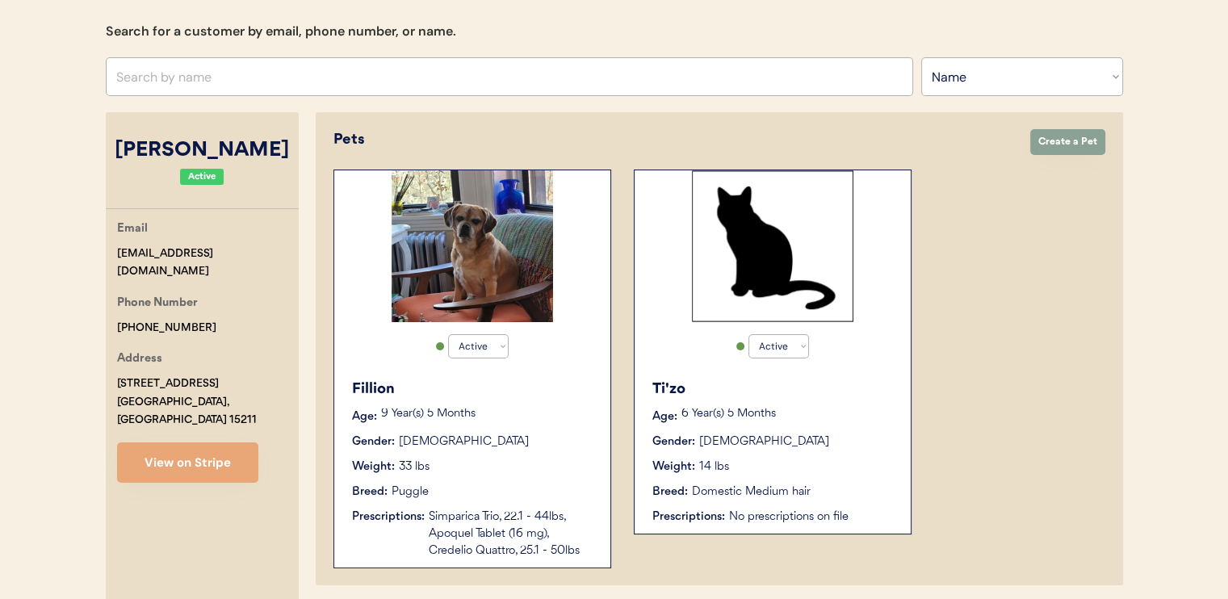
click at [510, 309] on img at bounding box center [473, 246] width 162 height 152
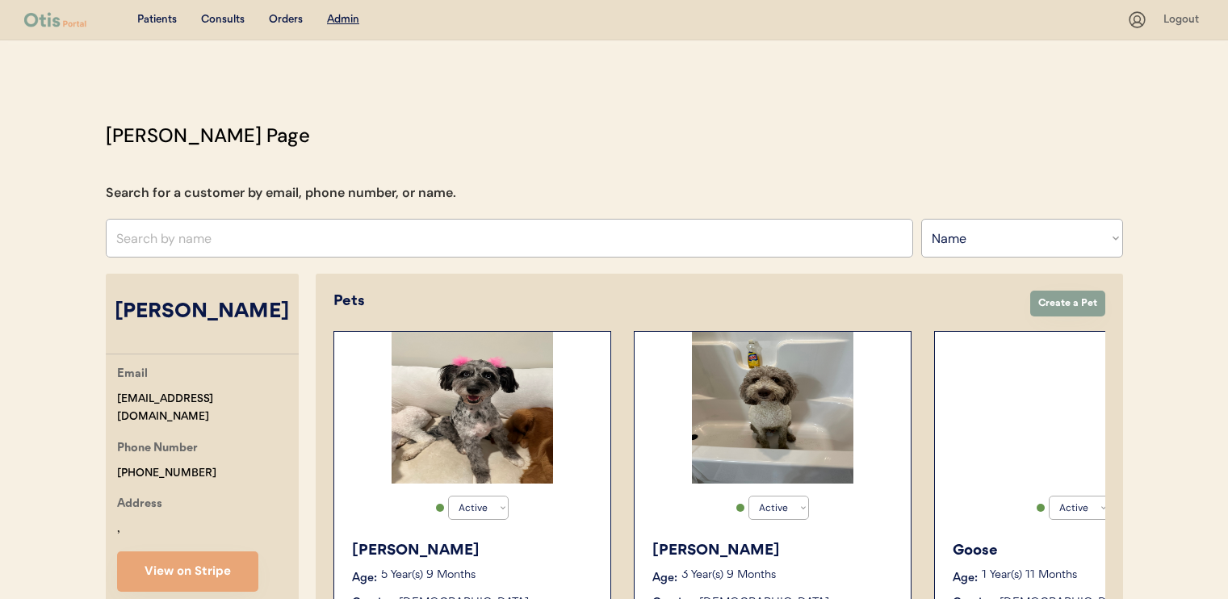
select select ""Name""
select select "true"
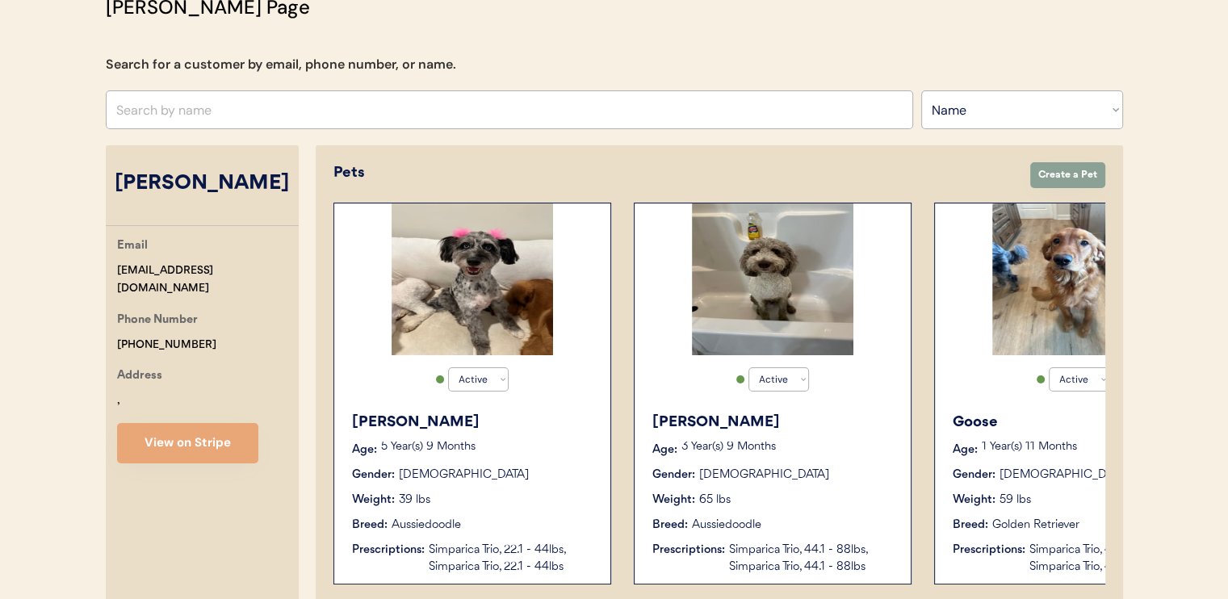
scroll to position [162, 0]
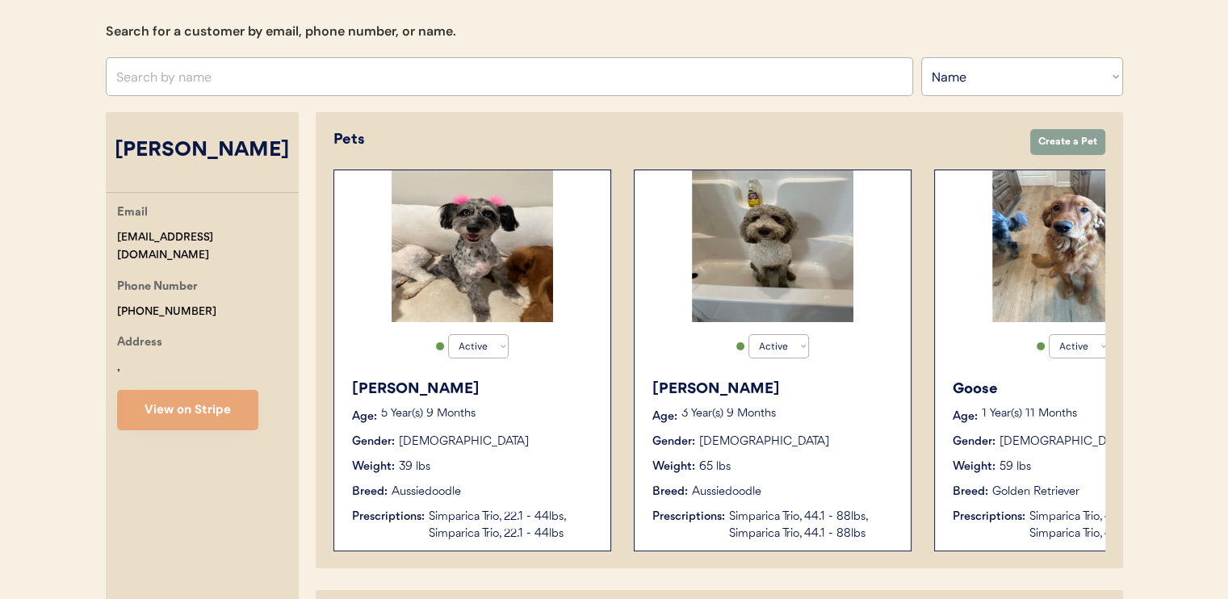
click at [675, 303] on div "Active Active Inactive Clyde Age: 3 Year(s) 9 Months Gender: Male Weight: 65 lb…" at bounding box center [773, 361] width 278 height 382
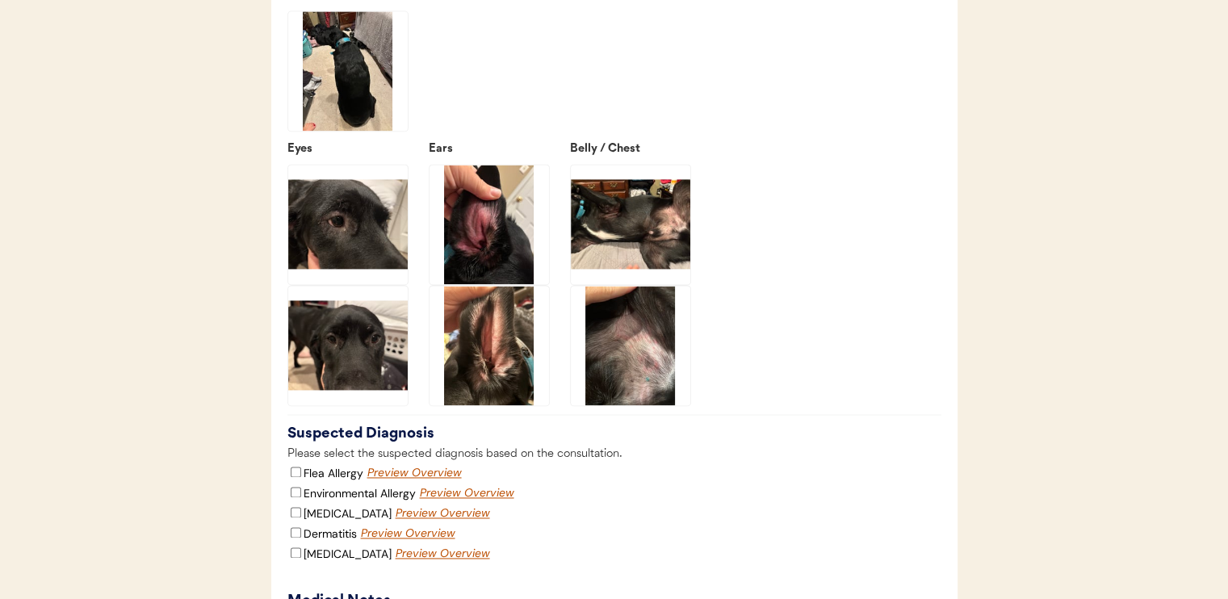
scroll to position [2261, 0]
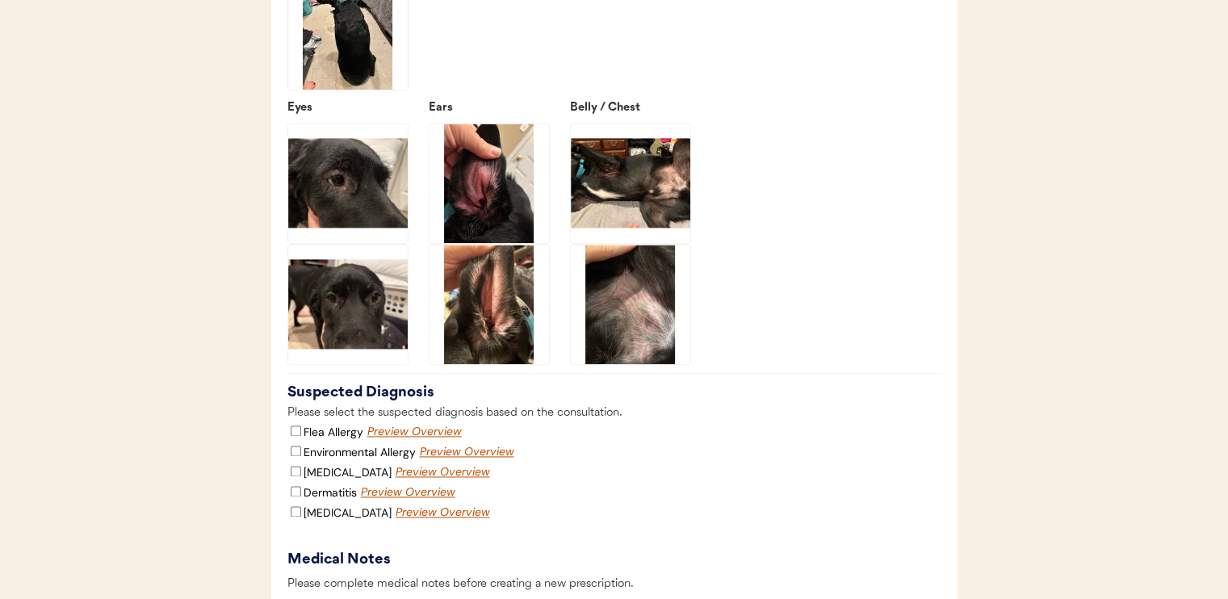
click at [514, 203] on img at bounding box center [490, 184] width 120 height 120
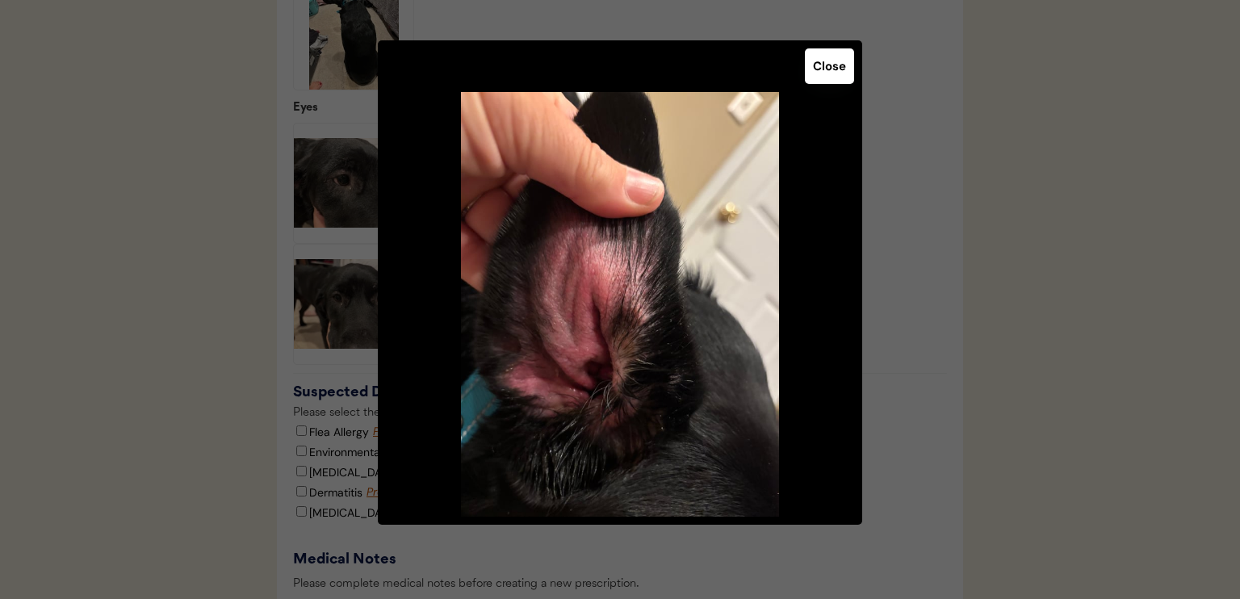
click at [825, 73] on button "Close" at bounding box center [829, 66] width 49 height 36
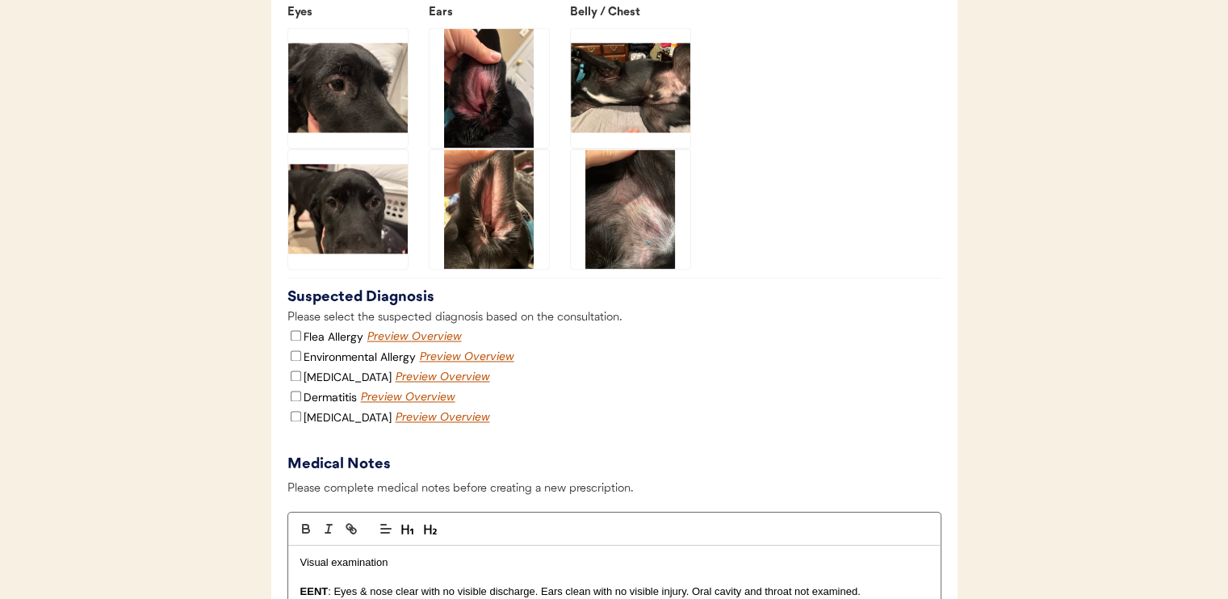
scroll to position [2665, 0]
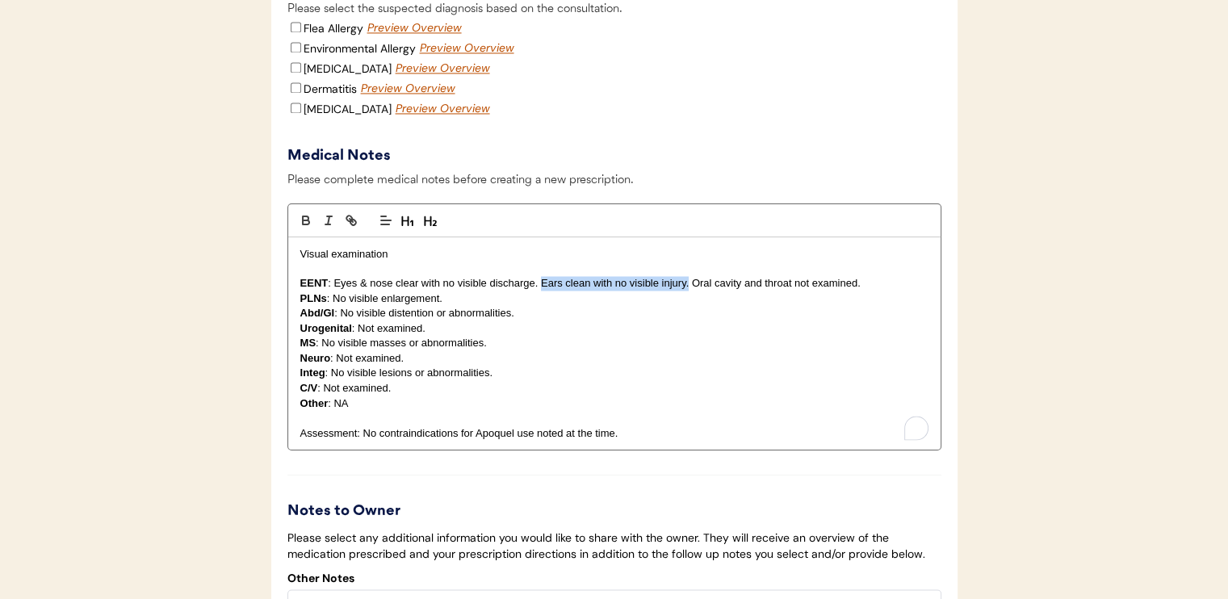
drag, startPoint x: 541, startPoint y: 297, endPoint x: 689, endPoint y: 303, distance: 147.9
click at [689, 291] on p "EENT : Eyes & nose clear with no visible discharge. Ears clean with no visible …" at bounding box center [614, 283] width 628 height 15
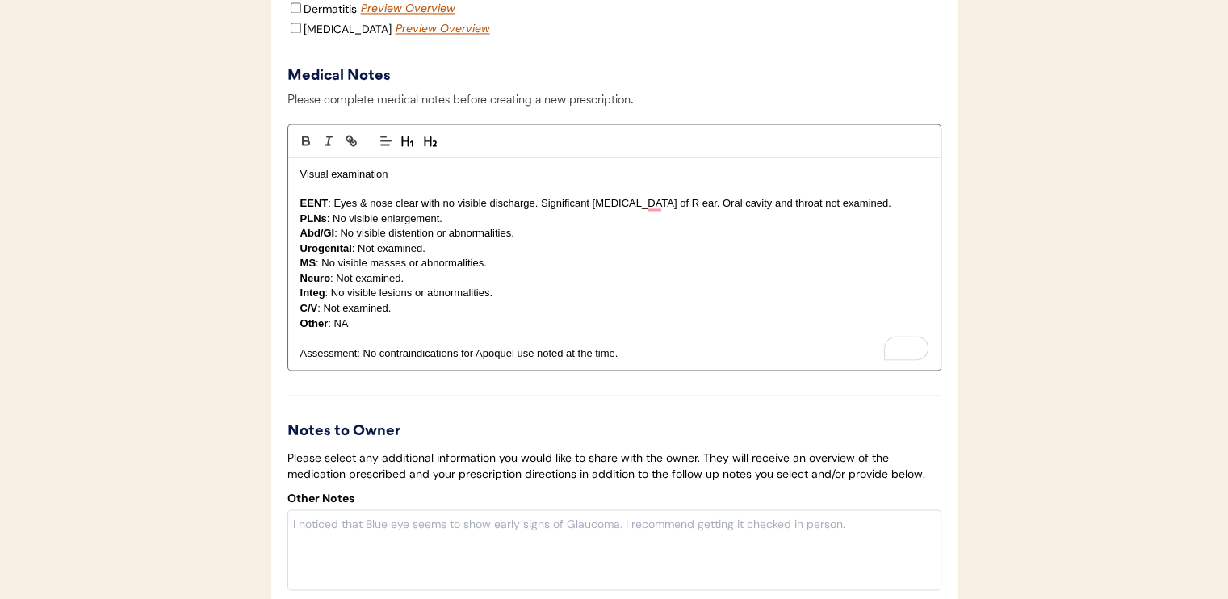
scroll to position [2746, 0]
click at [661, 359] on p "Assessment: No contraindications for Apoquel use noted at the time." at bounding box center [614, 352] width 628 height 15
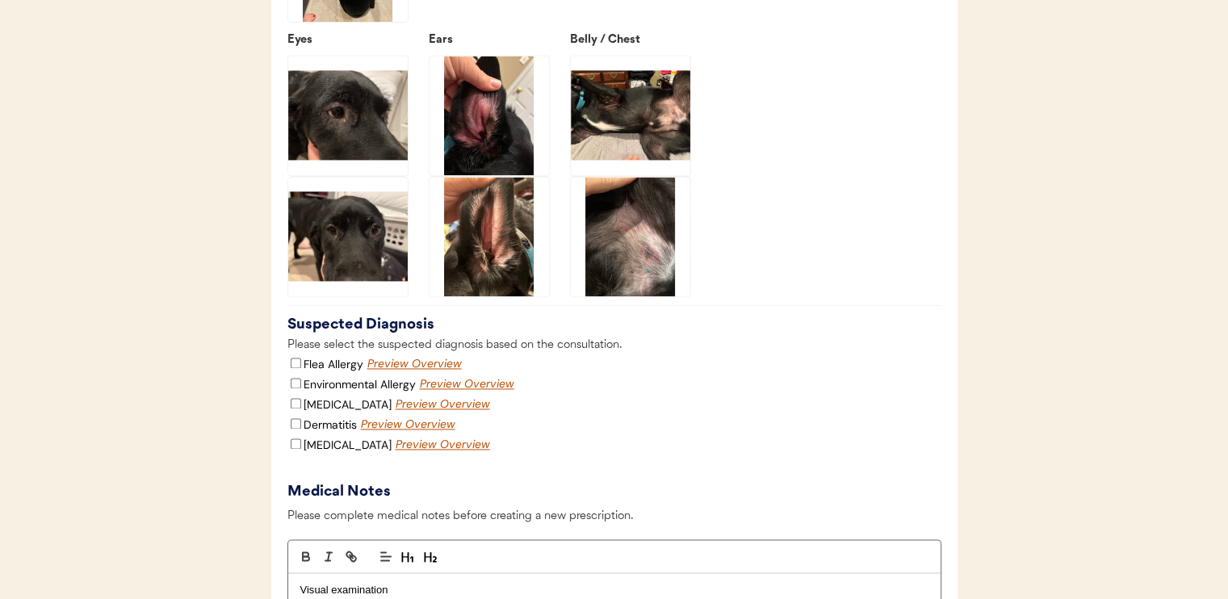
scroll to position [2342, 0]
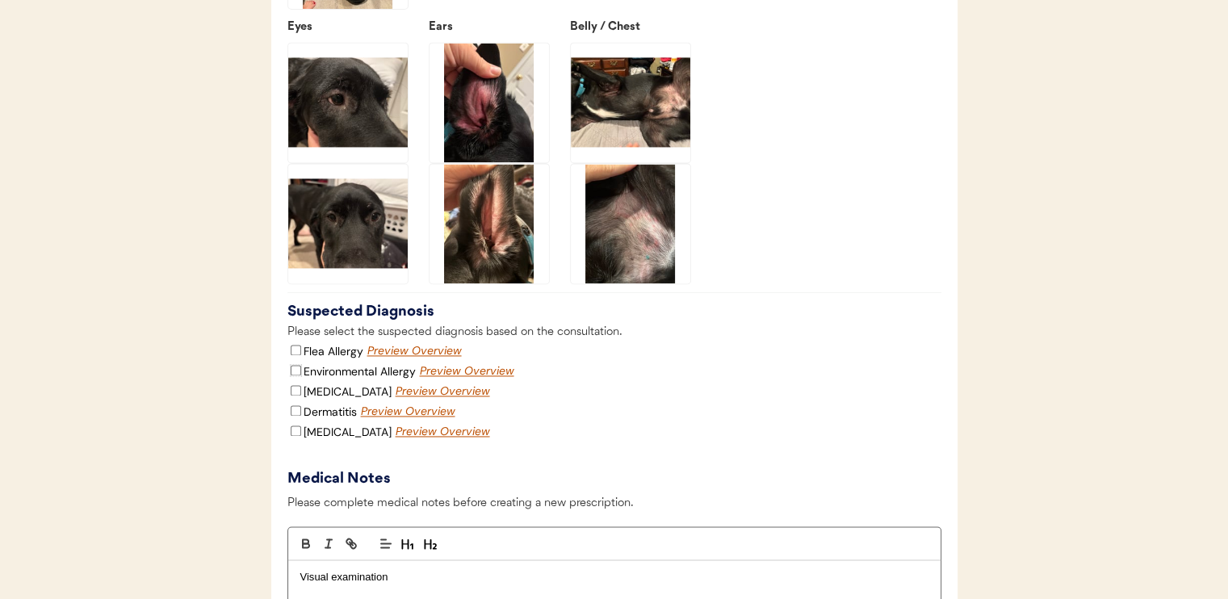
click at [297, 376] on input "Environmental Allergy" at bounding box center [296, 370] width 10 height 10
checkbox input "true"
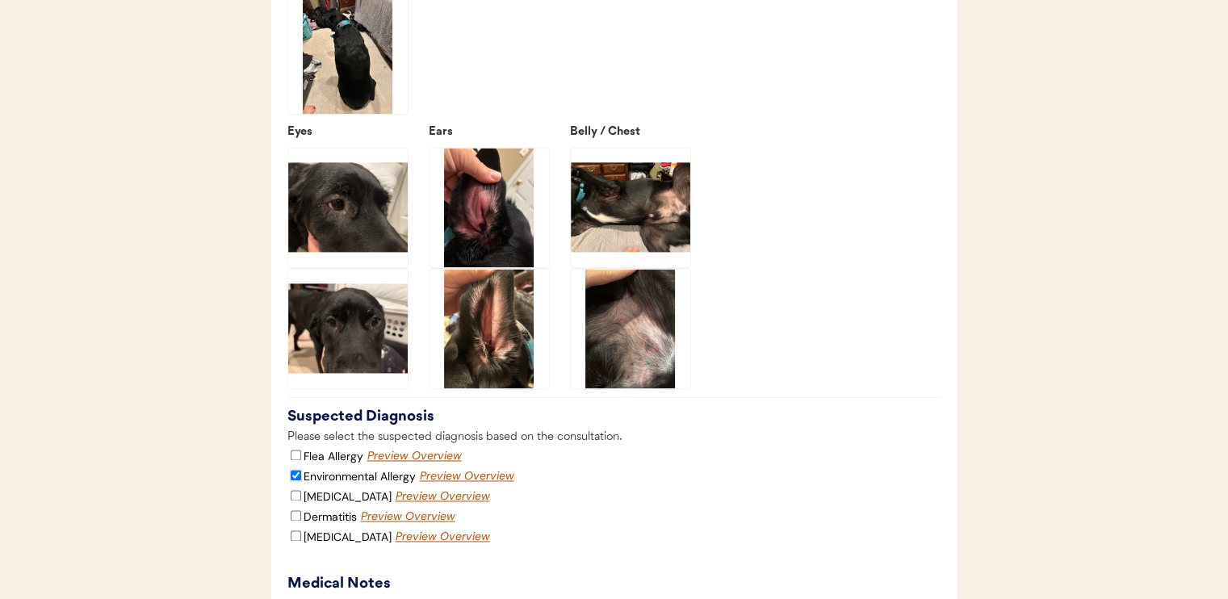
scroll to position [2261, 0]
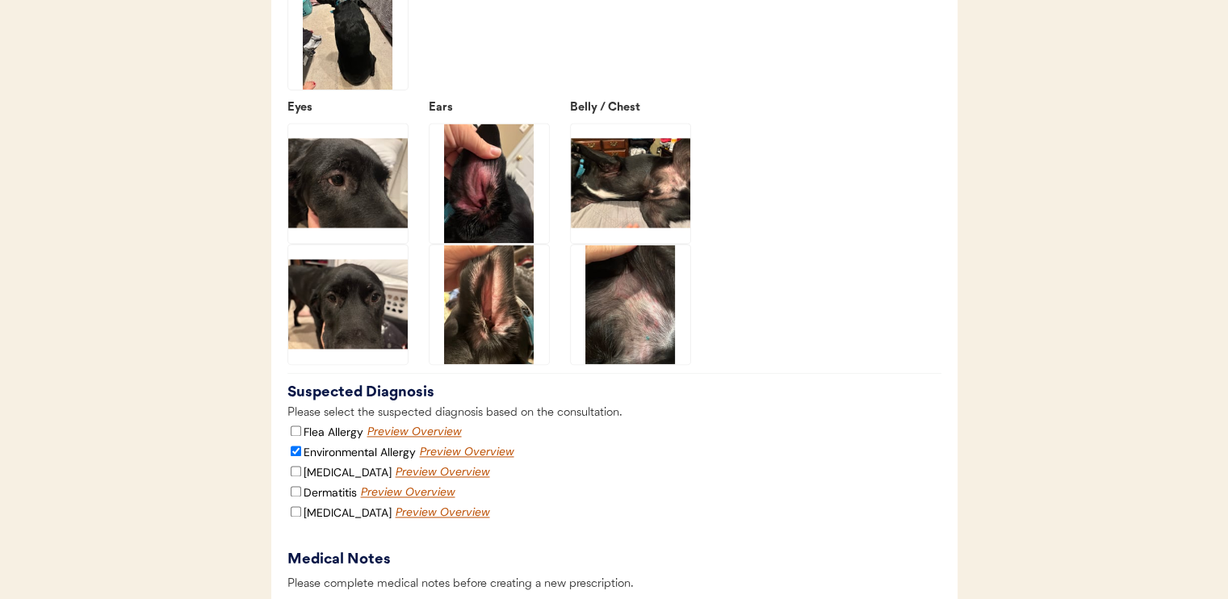
click at [642, 323] on img at bounding box center [631, 305] width 120 height 120
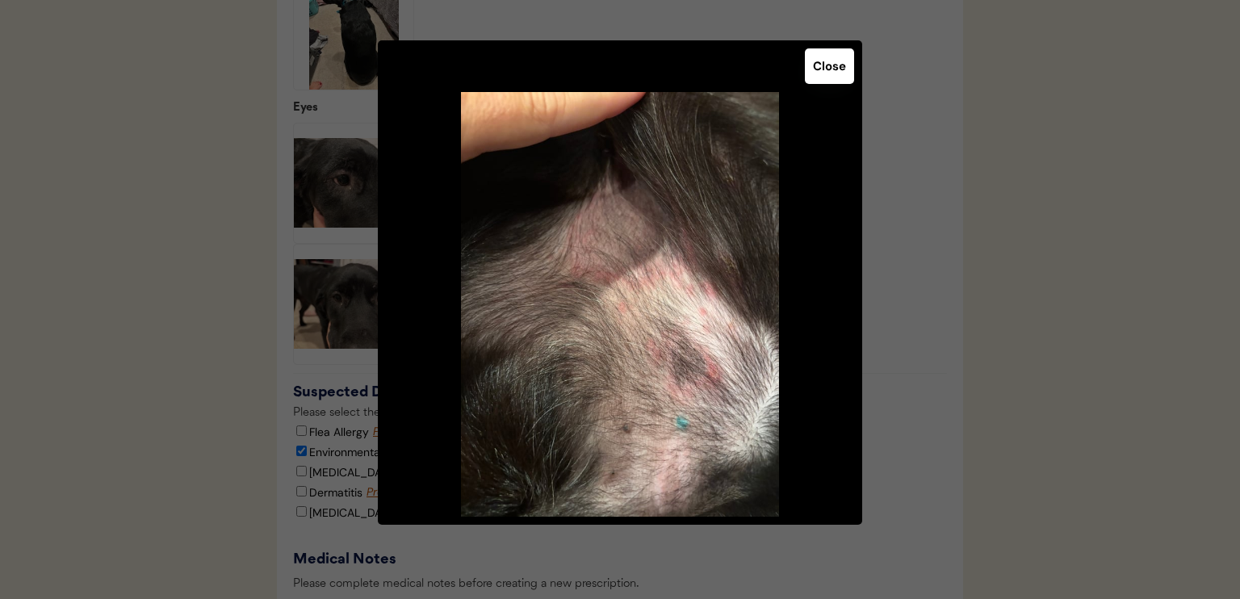
click at [837, 69] on button "Close" at bounding box center [829, 66] width 49 height 36
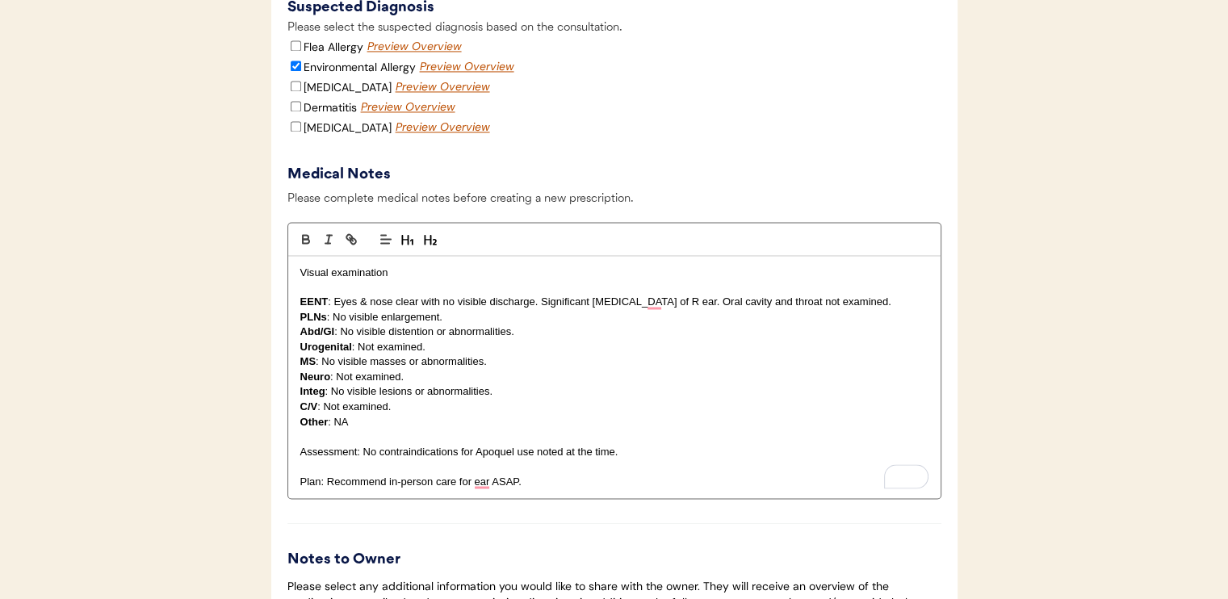
scroll to position [2665, 0]
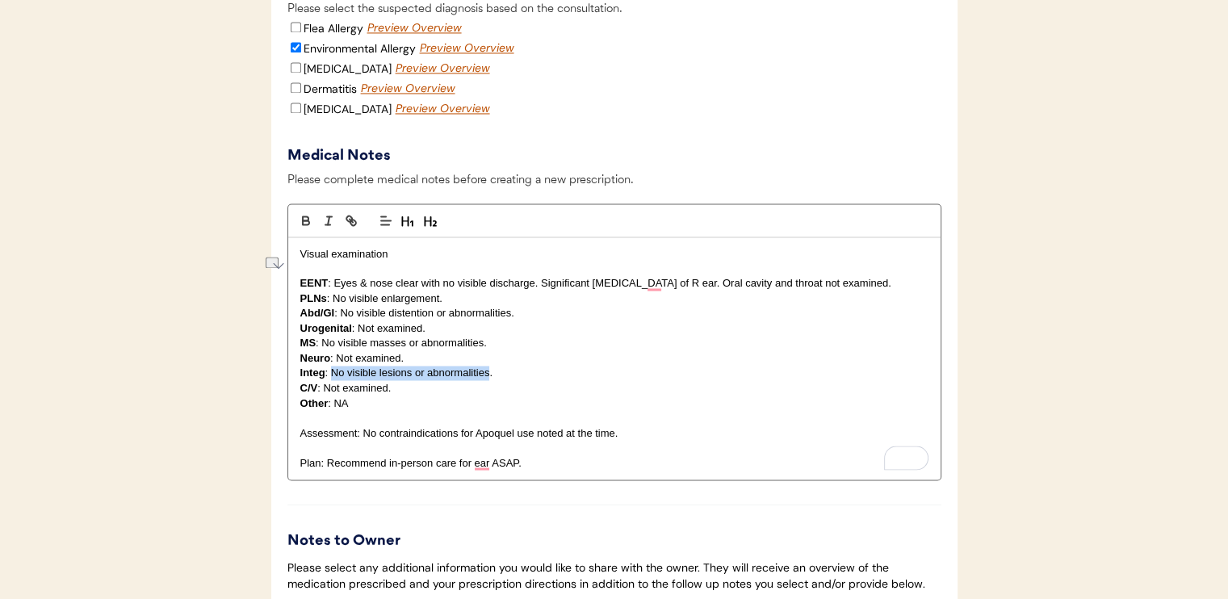
drag, startPoint x: 332, startPoint y: 388, endPoint x: 488, endPoint y: 384, distance: 155.9
click at [488, 380] on p "Integ : No visible lesions or abnormalities." at bounding box center [614, 373] width 628 height 15
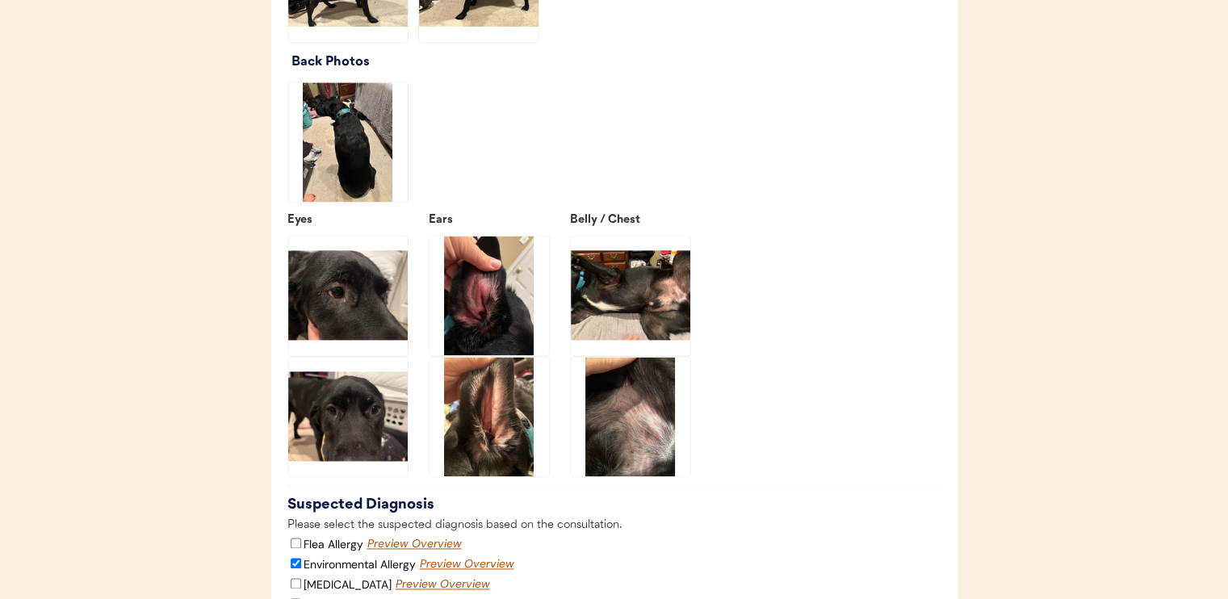
scroll to position [2100, 0]
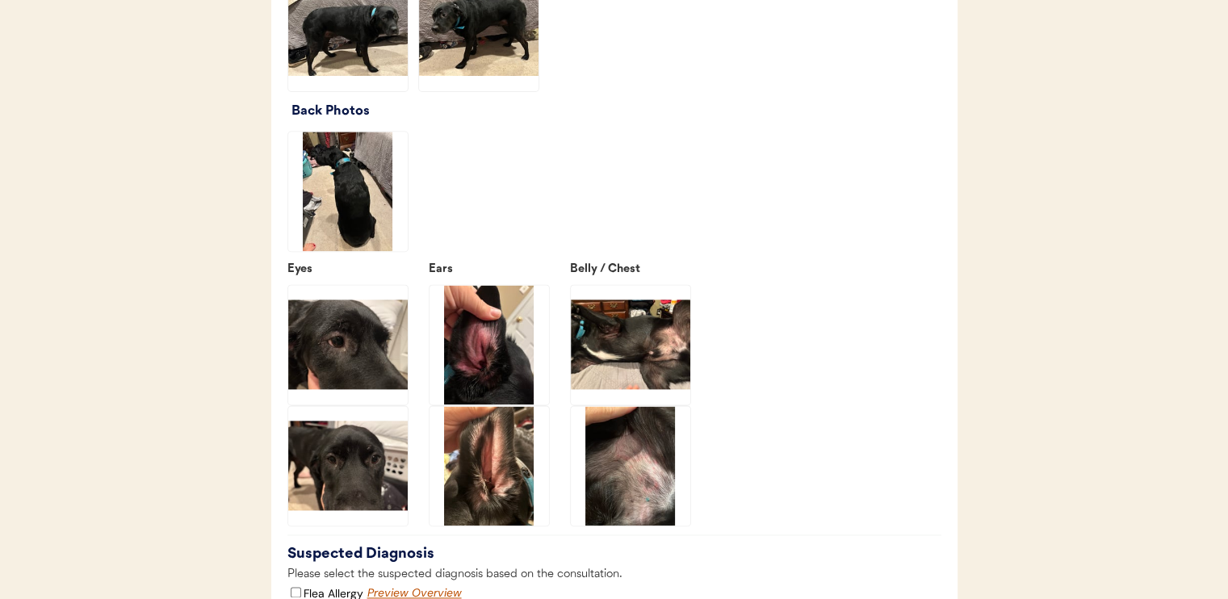
click at [631, 374] on img at bounding box center [631, 345] width 120 height 120
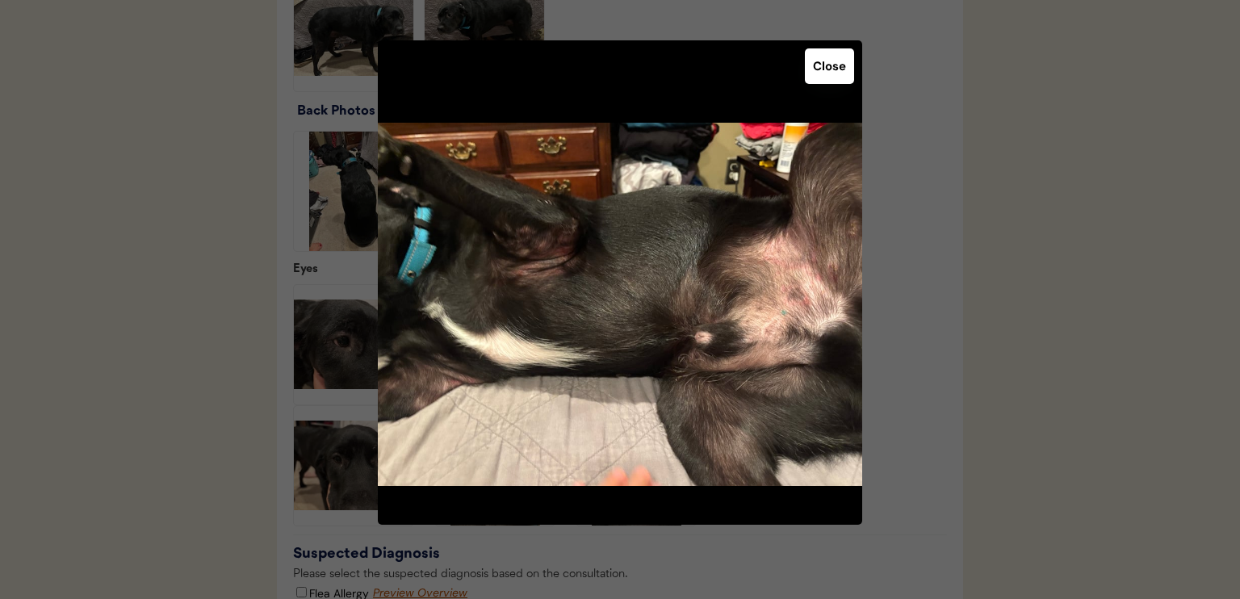
click at [834, 64] on button "Close" at bounding box center [829, 66] width 49 height 36
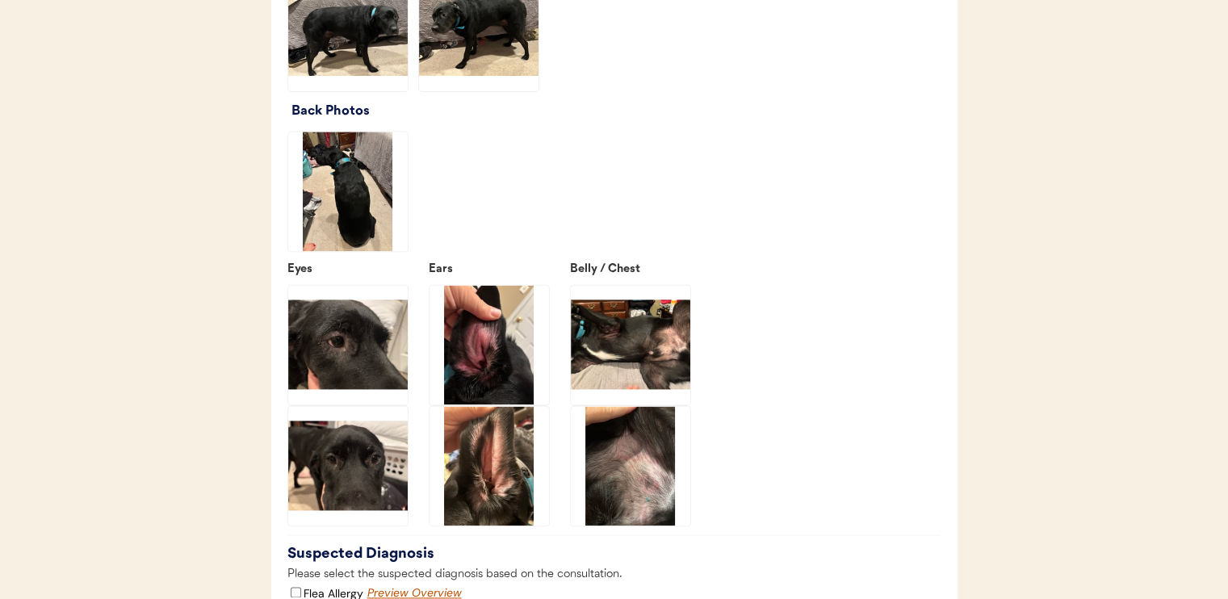
click at [369, 354] on img at bounding box center [348, 345] width 120 height 120
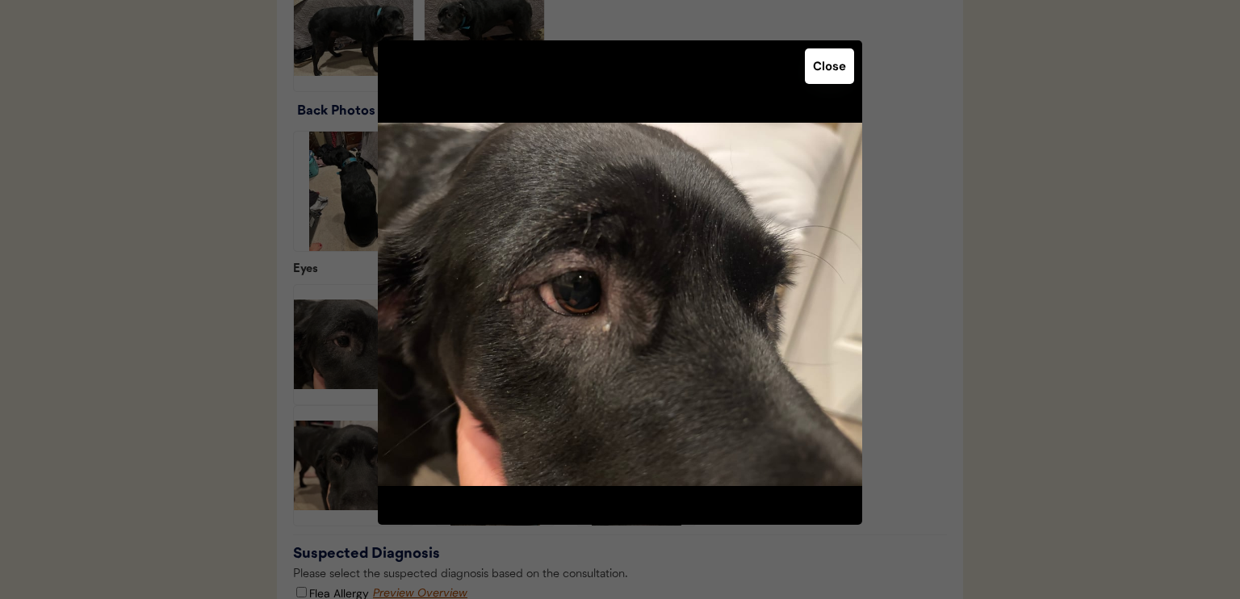
click at [842, 65] on button "Close" at bounding box center [829, 66] width 49 height 36
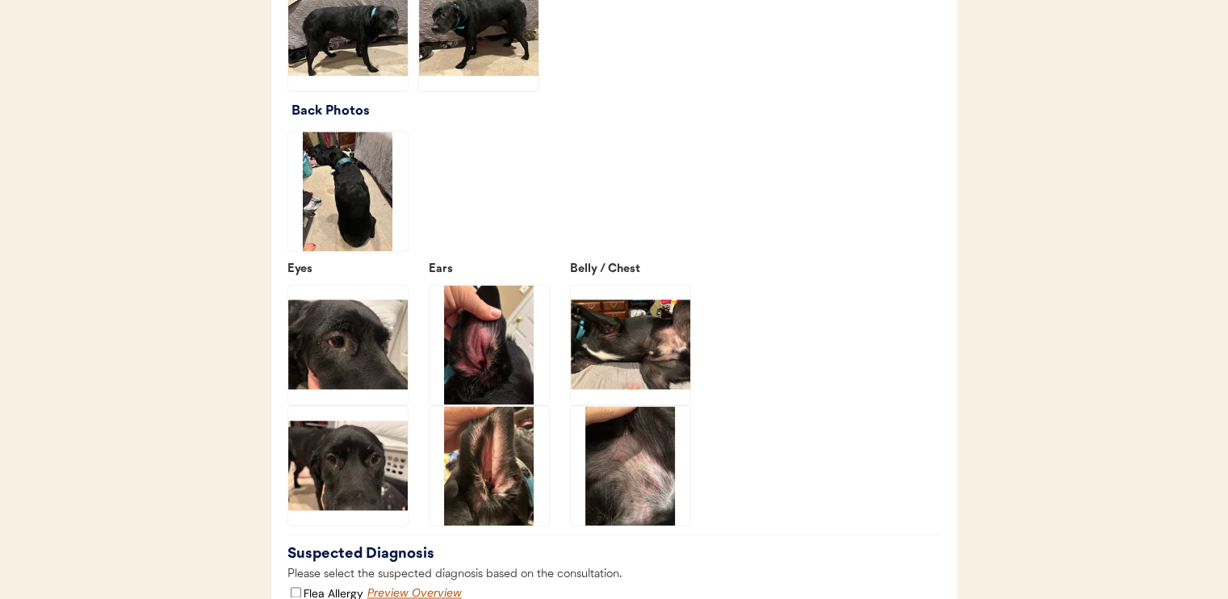
click at [354, 510] on img at bounding box center [348, 466] width 120 height 120
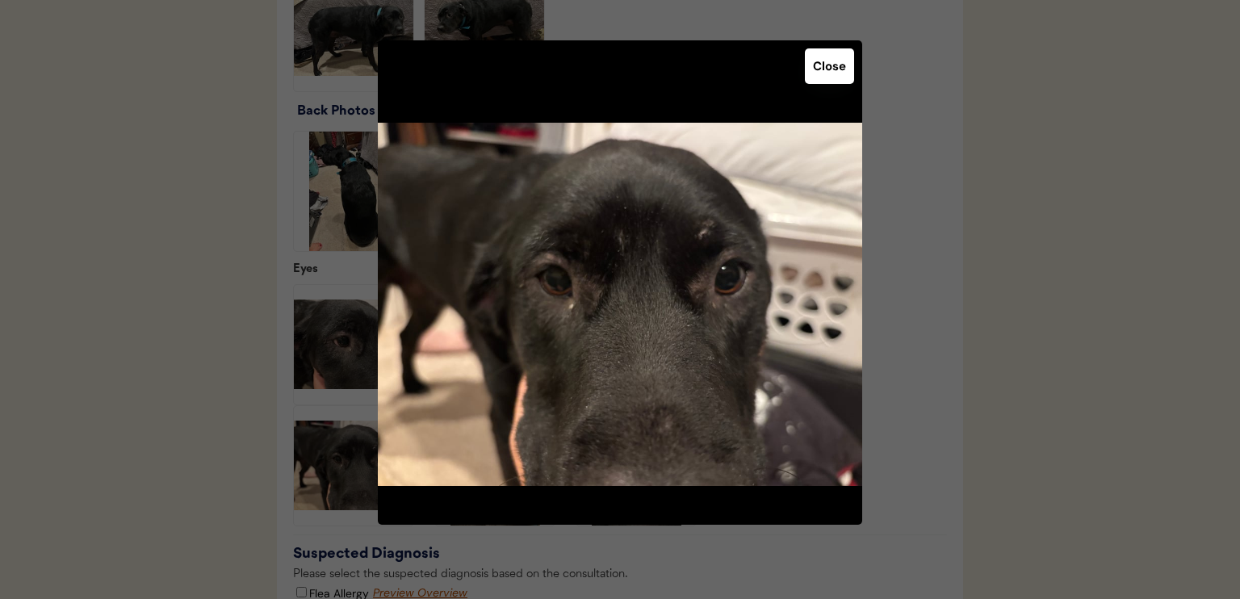
click at [834, 64] on button "Close" at bounding box center [829, 66] width 49 height 36
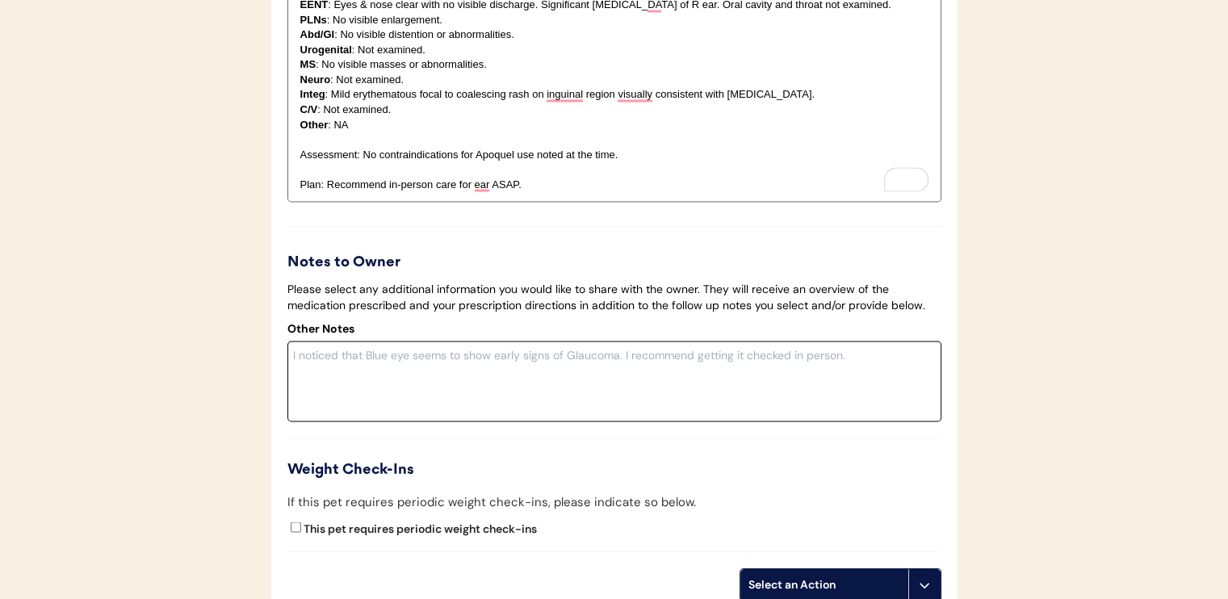
scroll to position [2988, 0]
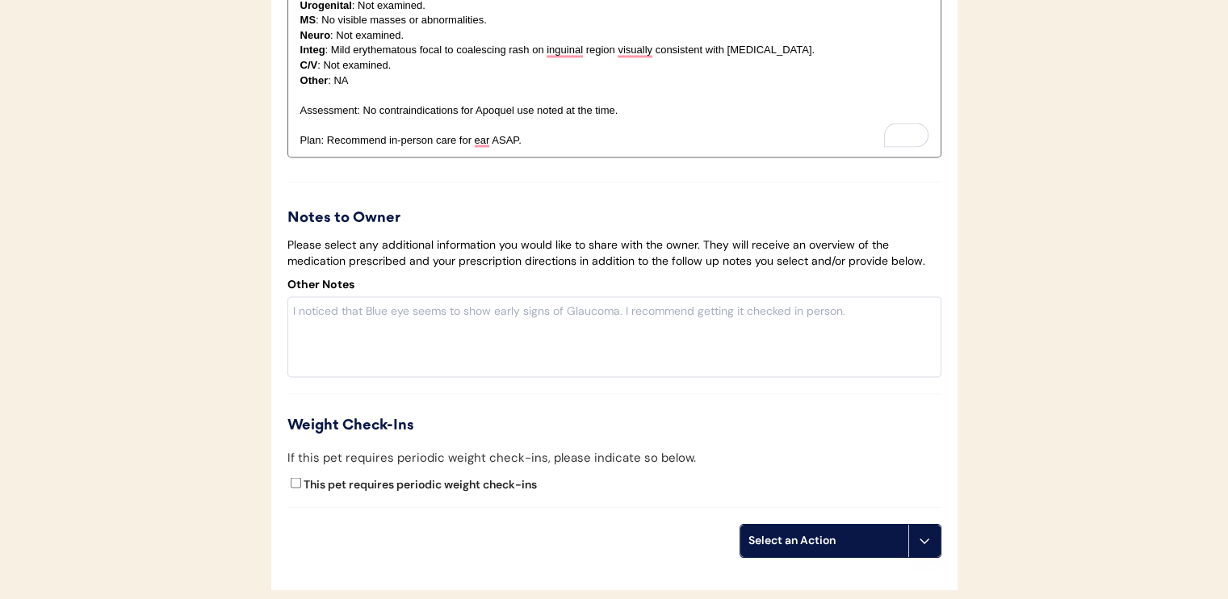
click at [631, 147] on p "Plan: Recommend in-person care for ear ASAP." at bounding box center [614, 139] width 628 height 15
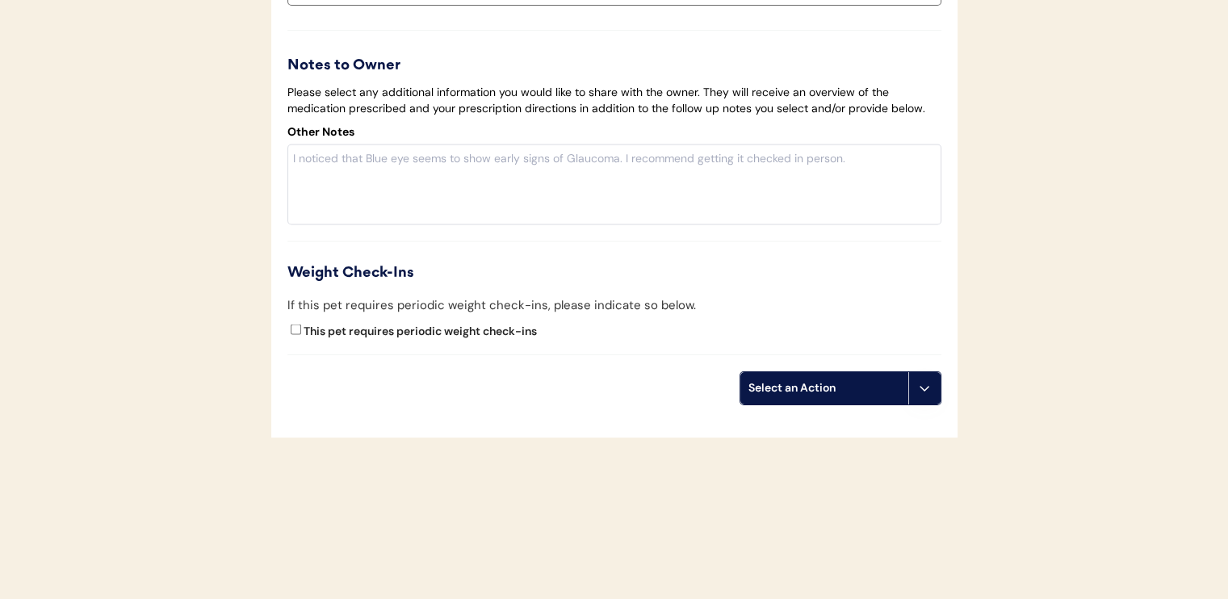
scroll to position [3217, 0]
click at [802, 379] on div "Select an Action" at bounding box center [825, 388] width 168 height 32
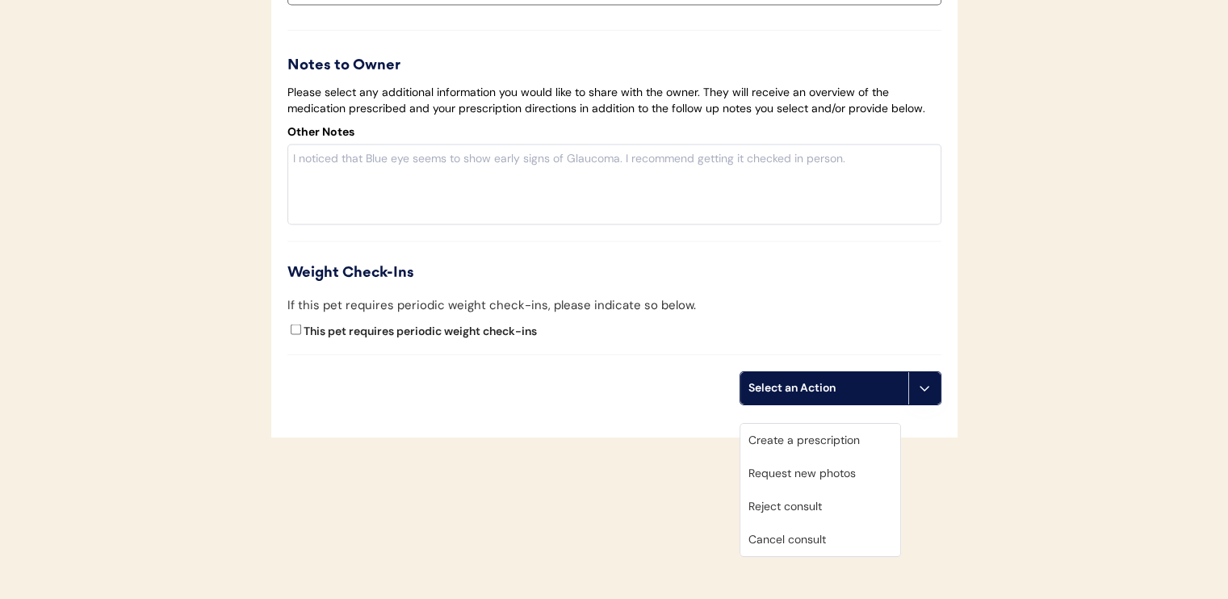
click at [796, 424] on div "Create a prescription" at bounding box center [821, 440] width 160 height 33
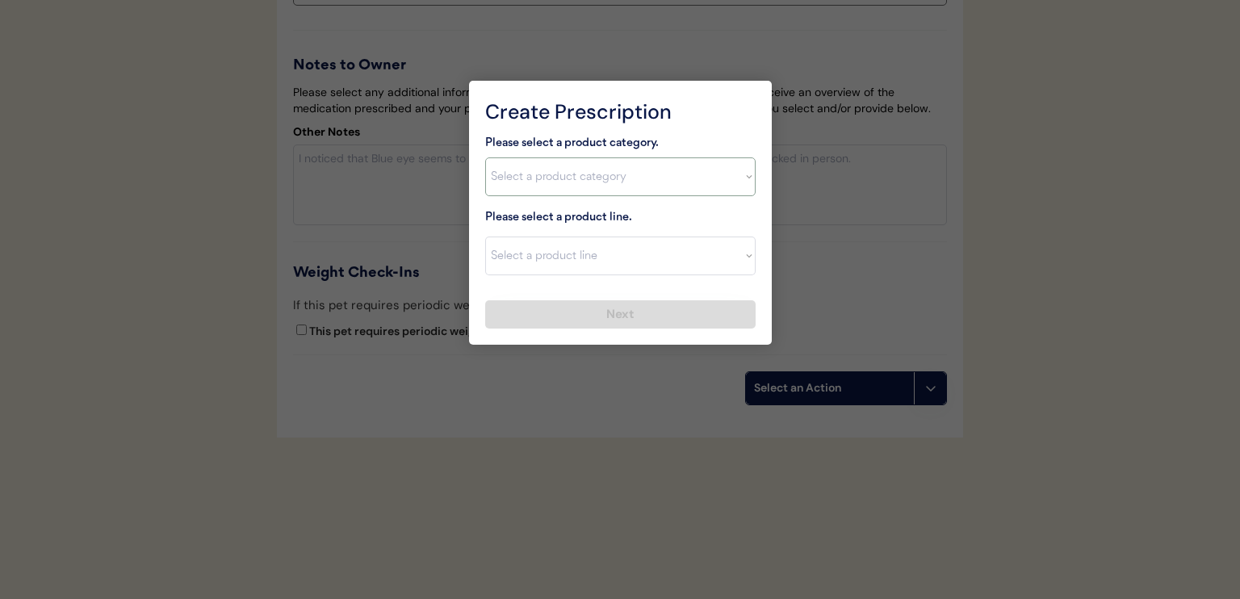
click at [513, 179] on select "Select a product category Allergies Antibiotics Anxiety Combo Parasite Preventi…" at bounding box center [620, 176] width 271 height 39
select select ""allergies""
click at [485, 157] on select "Select a product category Allergies Antibiotics Anxiety Combo Parasite Preventi…" at bounding box center [620, 176] width 271 height 39
click at [560, 259] on select "Select a product line Apoquel Chewable Tablet Apoquel Tablet Cyclosporine Derma…" at bounding box center [620, 256] width 271 height 39
select select ""Apoquel Tablet""
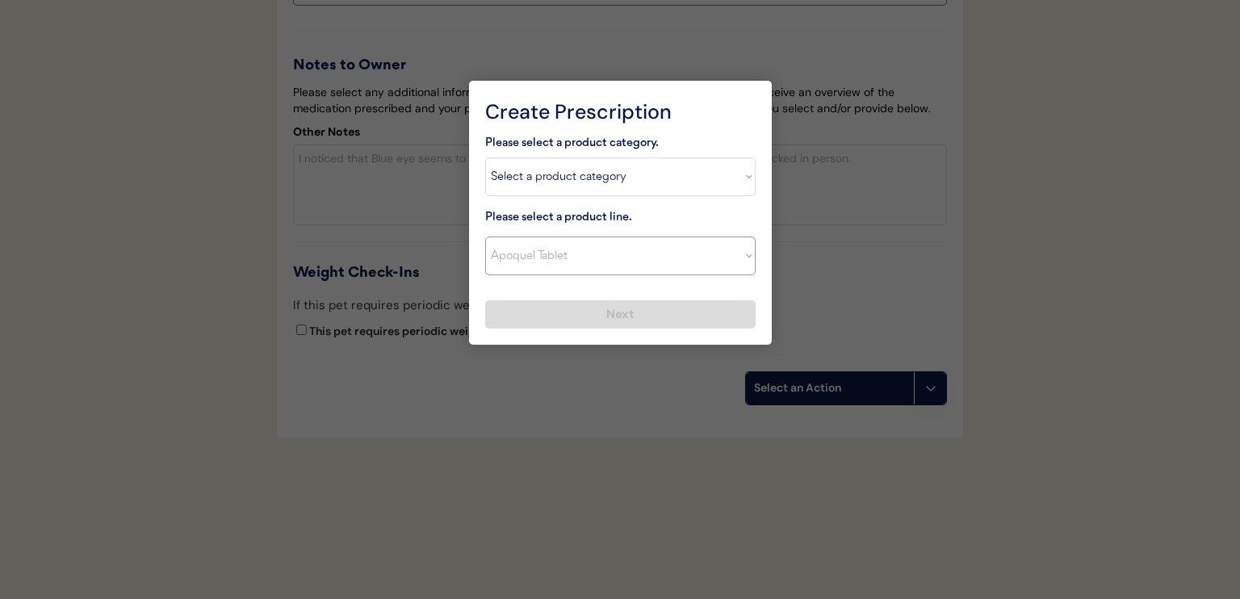
click at [485, 237] on select "Select a product line Apoquel Chewable Tablet Apoquel Tablet Cyclosporine Derma…" at bounding box center [620, 256] width 271 height 39
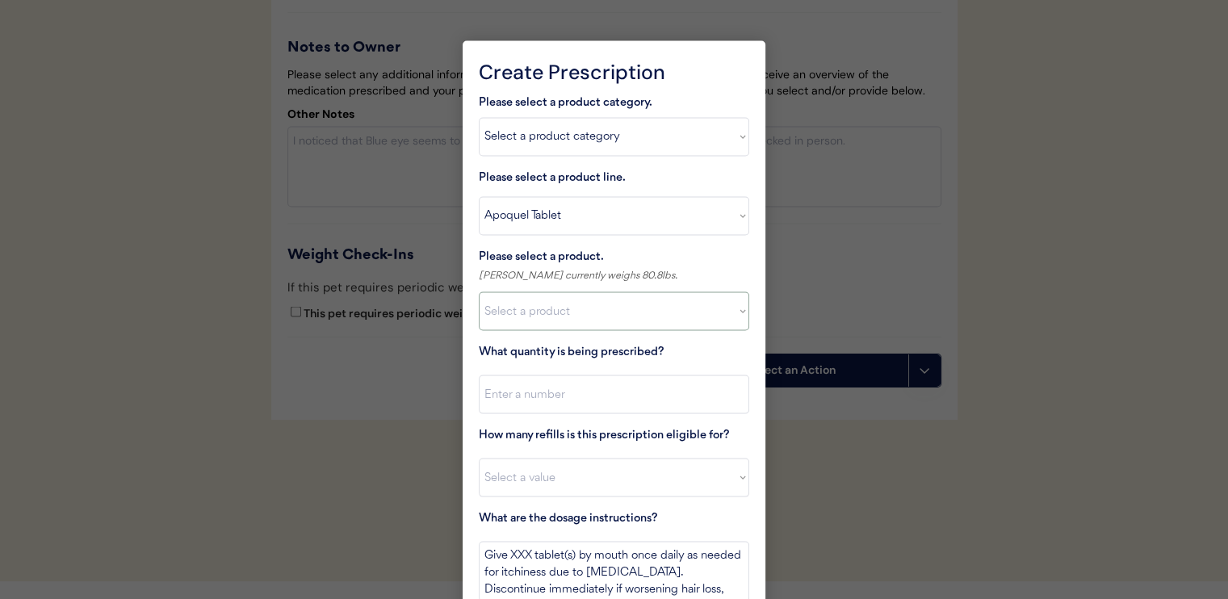
click at [591, 316] on select "Select a product Apoquel Tablet (16 mg) Apoquel Tablet (3.6 mg) Apoquel Tablet …" at bounding box center [614, 311] width 271 height 39
select select ""1348695171700984260__LOOKUP__1720647054590x322599372364987400""
click at [479, 292] on select "Select a product Apoquel Tablet (16 mg) Apoquel Tablet (3.6 mg) Apoquel Tablet …" at bounding box center [614, 311] width 271 height 39
click at [611, 388] on input "input" at bounding box center [614, 395] width 271 height 39
type input "30"
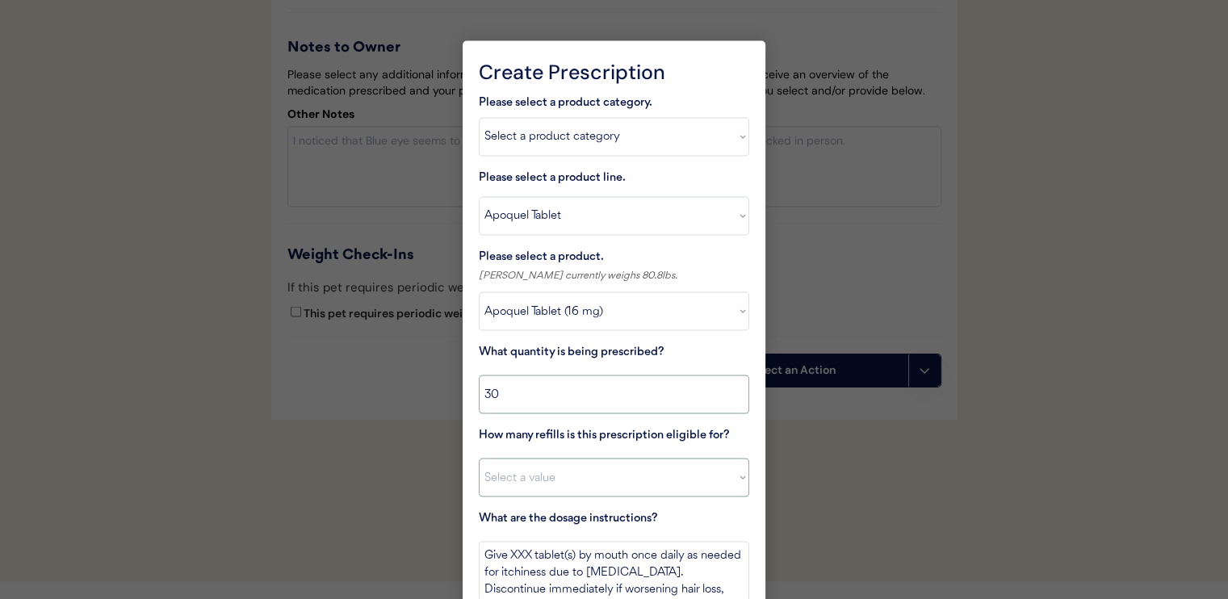
click at [652, 488] on select "Select a value 0 1 2 3 4 5 6 7 8 10 11" at bounding box center [614, 478] width 271 height 39
select select "11"
click at [479, 459] on select "Select a value 0 1 2 3 4 5 6 7 8 10 11" at bounding box center [614, 478] width 271 height 39
click at [510, 556] on textarea "Give XXX tablet(s) by mouth once daily as needed for itchiness due to allergies…" at bounding box center [614, 572] width 271 height 61
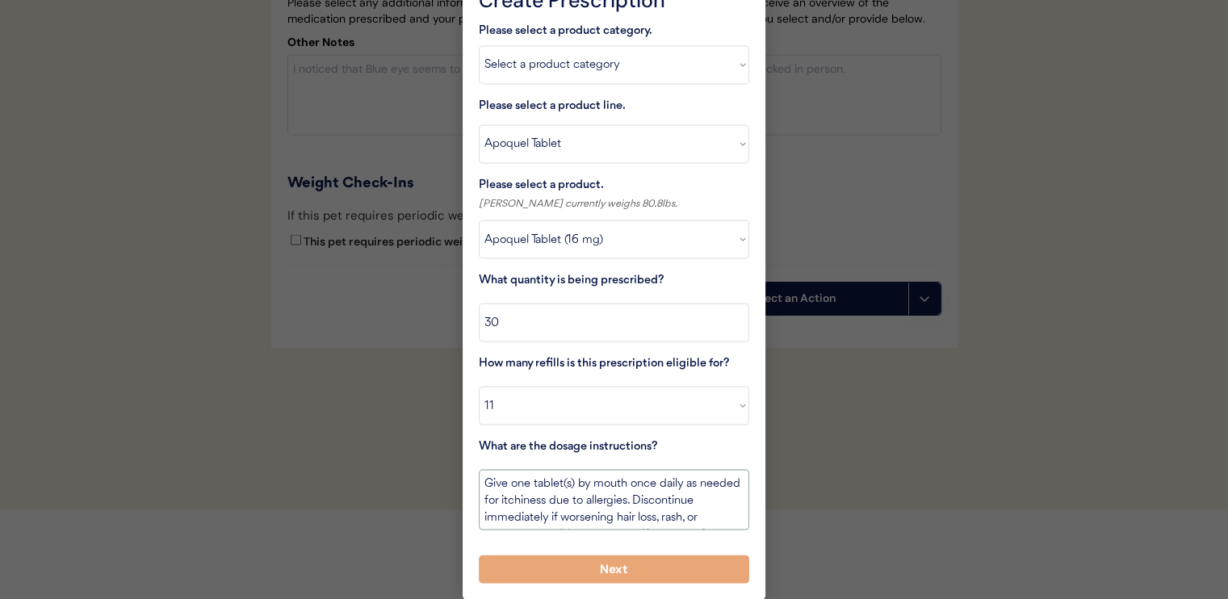
type textarea "Give one tablet(s) by mouth once daily as needed for itchiness due to allergies…"
click at [662, 569] on button "Next" at bounding box center [614, 570] width 271 height 28
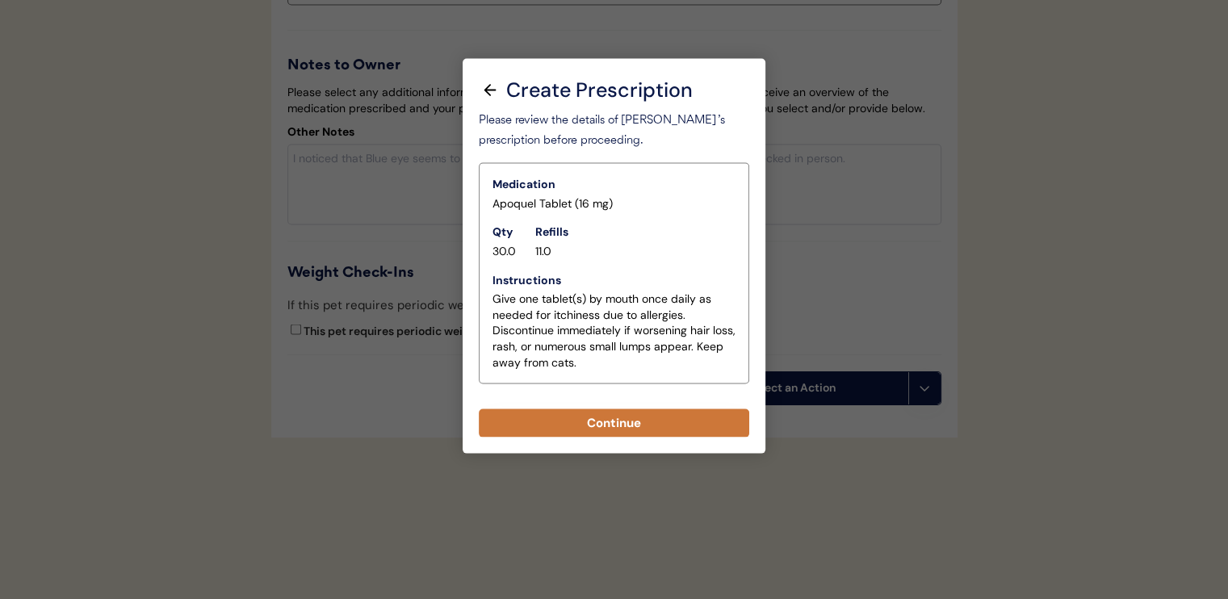
click at [680, 416] on button "Continue" at bounding box center [614, 423] width 271 height 28
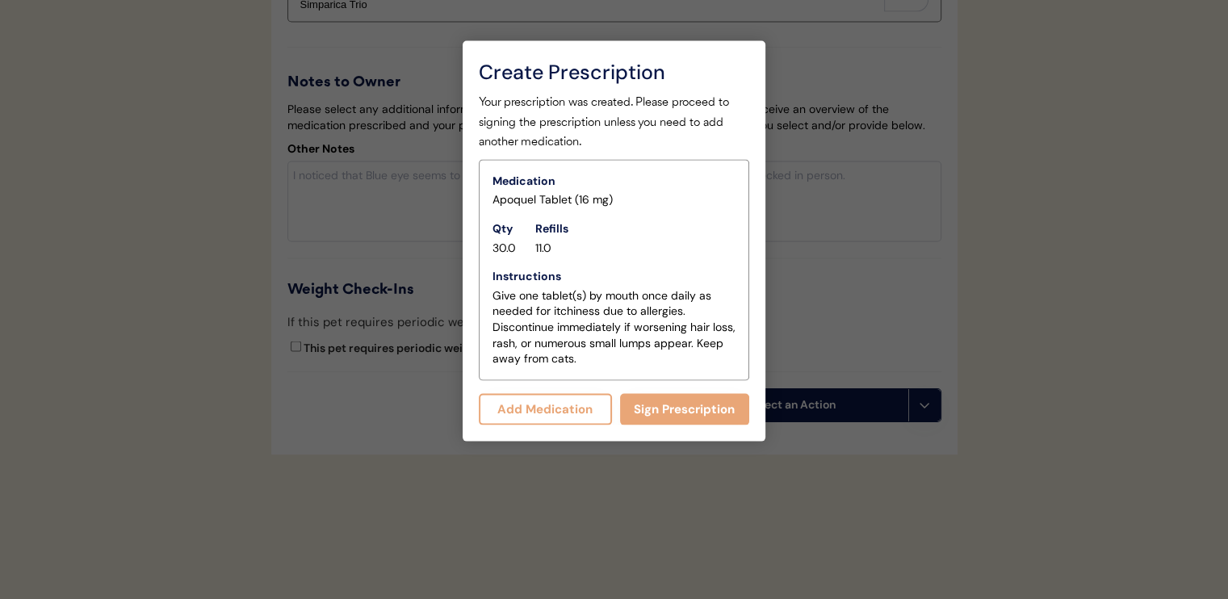
scroll to position [3252, 0]
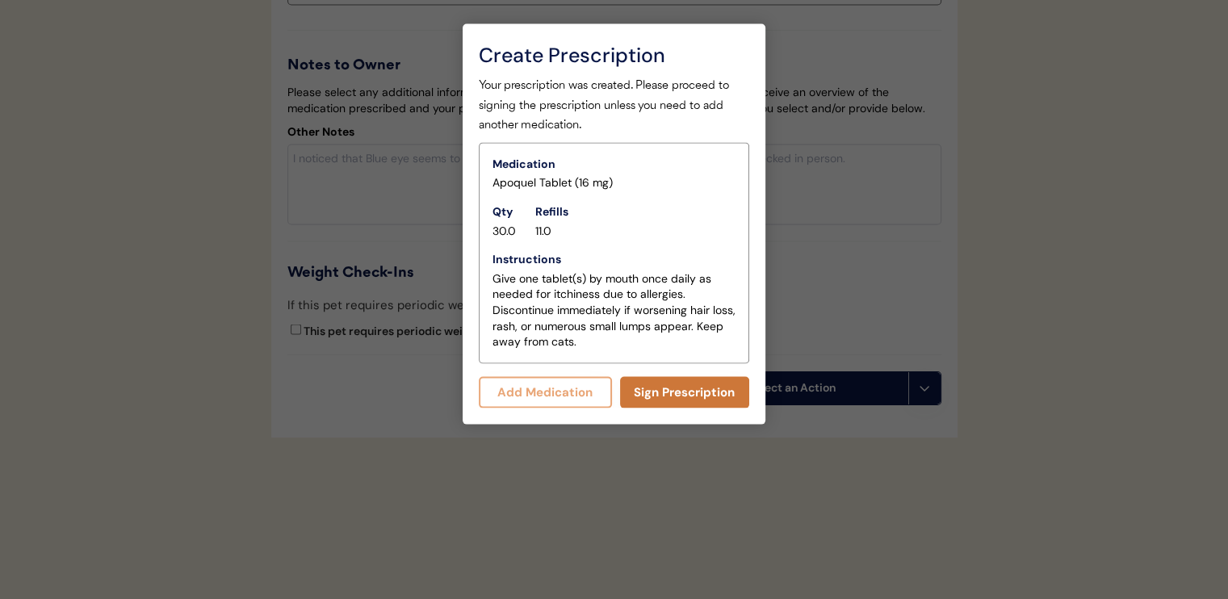
click at [688, 377] on button "Sign Prescription" at bounding box center [685, 392] width 130 height 31
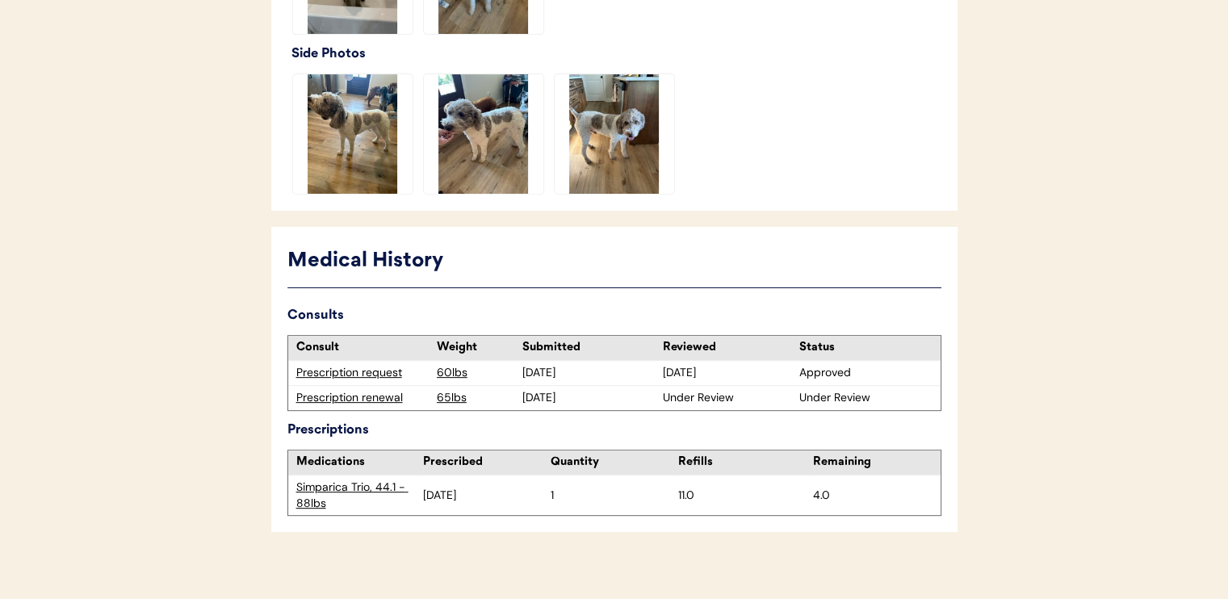
scroll to position [622, 0]
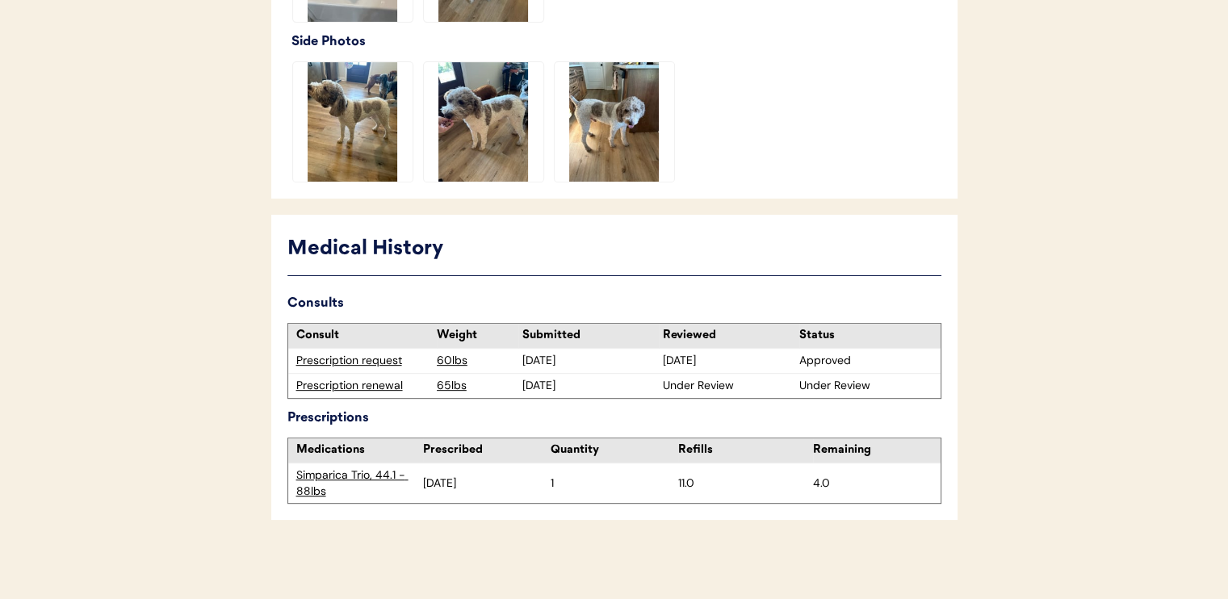
click at [368, 135] on img at bounding box center [353, 122] width 120 height 120
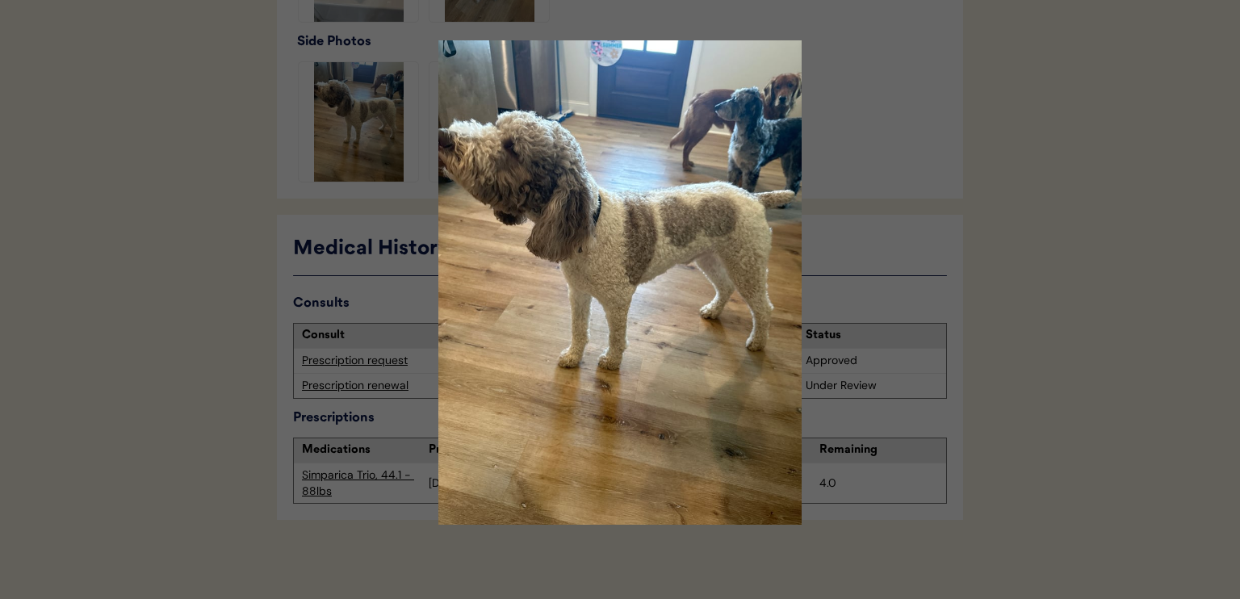
click at [1068, 164] on div at bounding box center [620, 299] width 1240 height 599
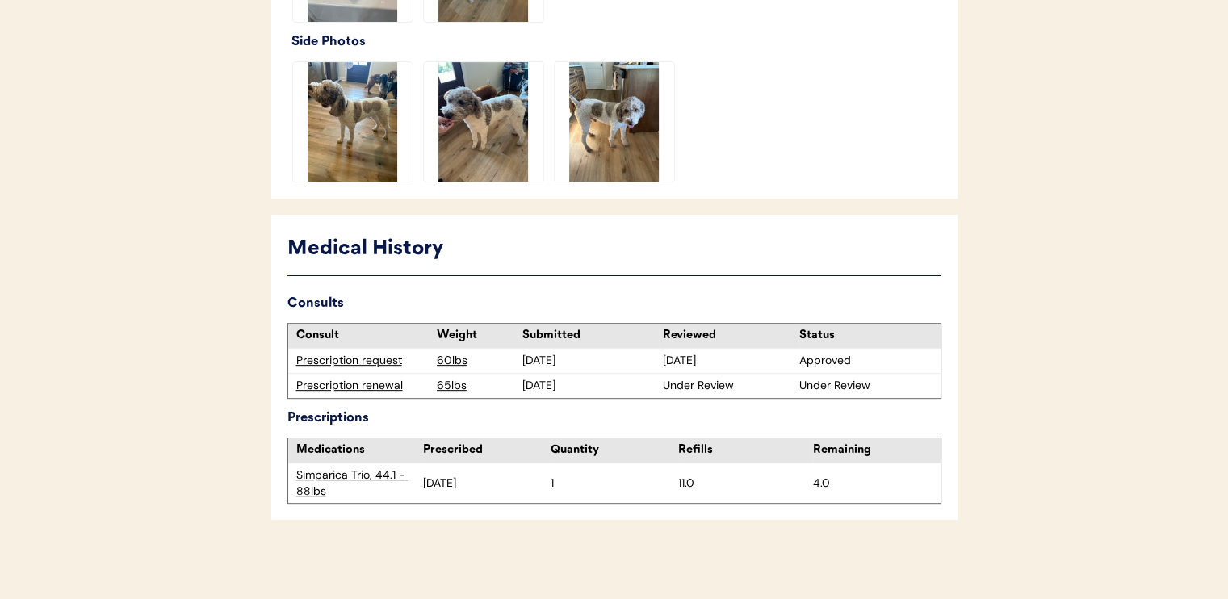
click at [488, 124] on img at bounding box center [484, 122] width 120 height 120
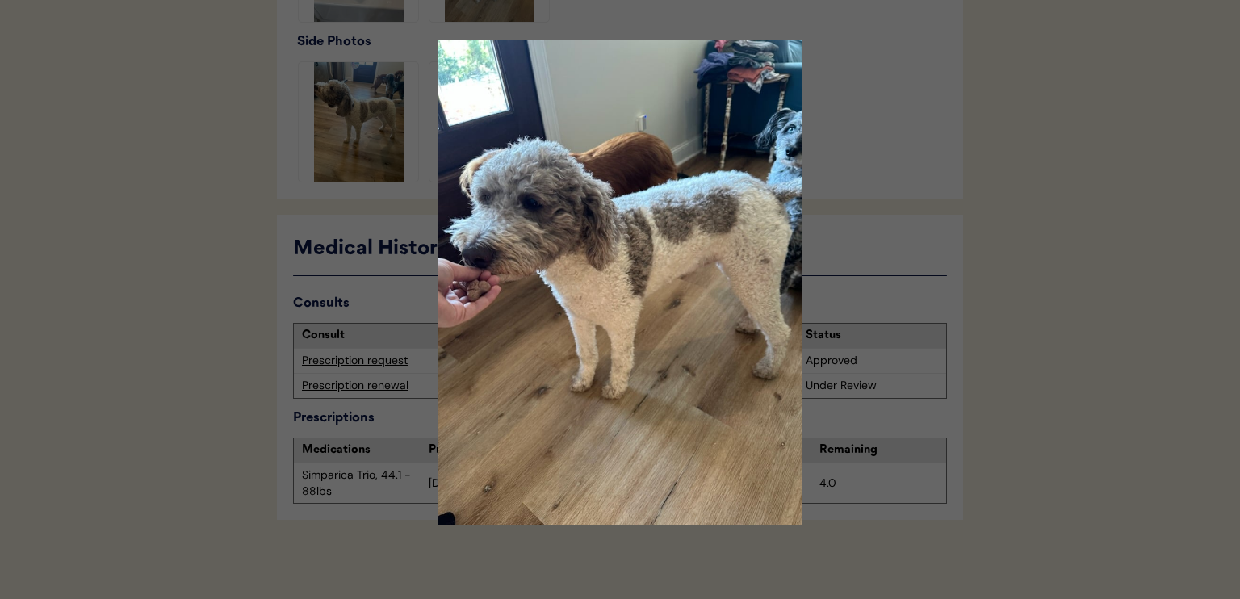
click at [1065, 255] on div at bounding box center [620, 299] width 1240 height 599
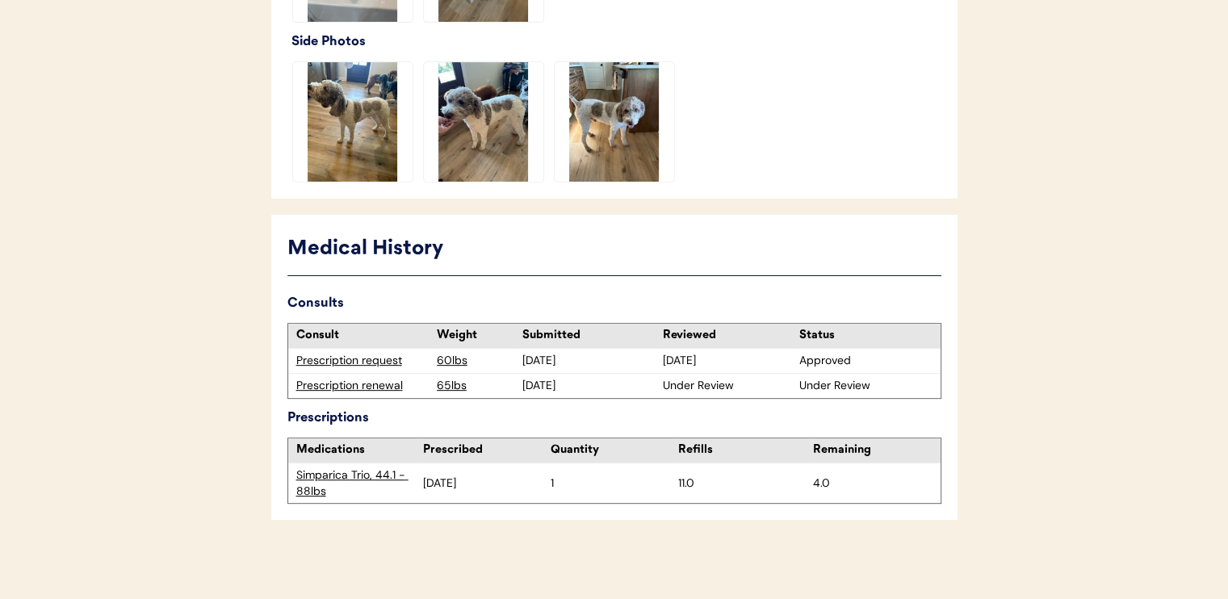
click at [617, 161] on img at bounding box center [615, 122] width 120 height 120
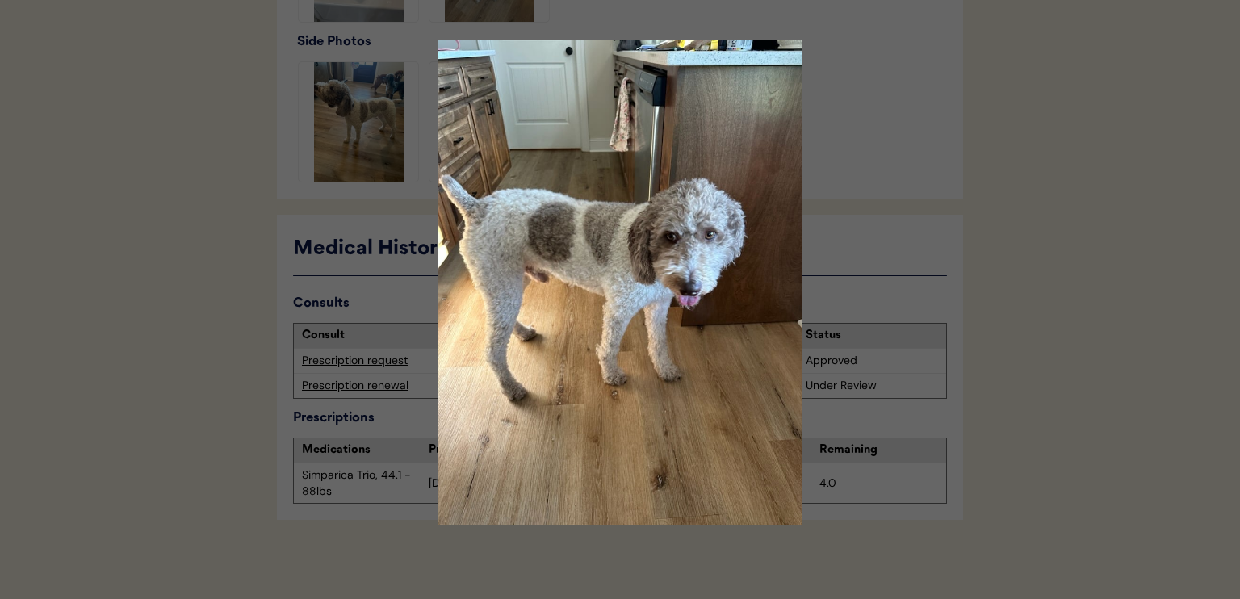
click at [1056, 177] on div at bounding box center [620, 299] width 1240 height 599
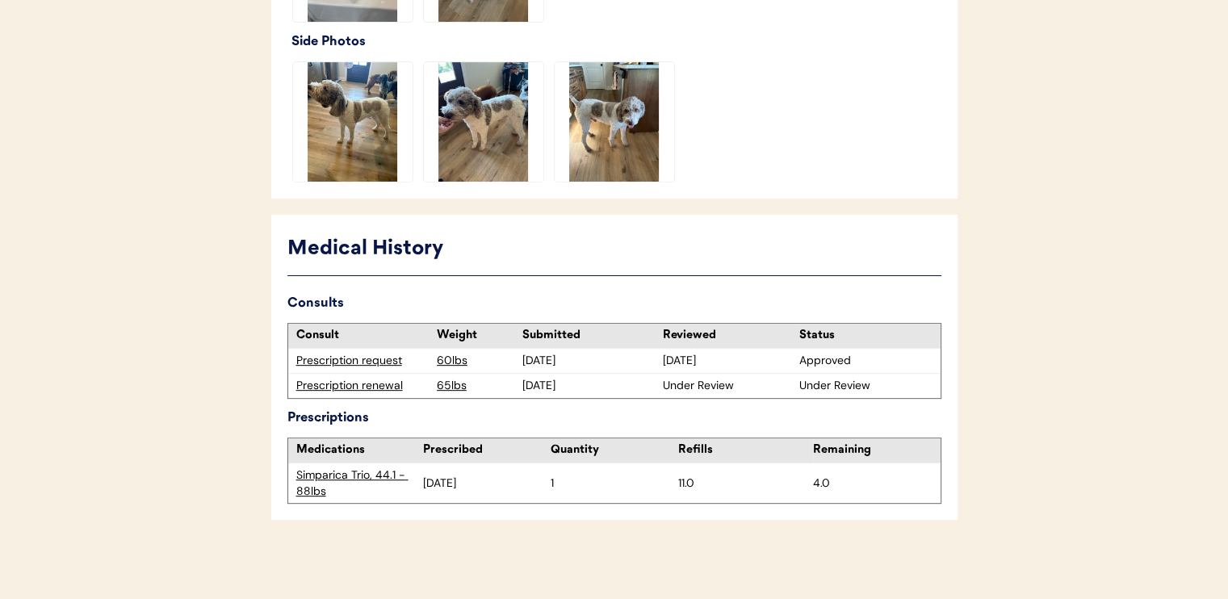
click at [504, 140] on img at bounding box center [484, 122] width 120 height 120
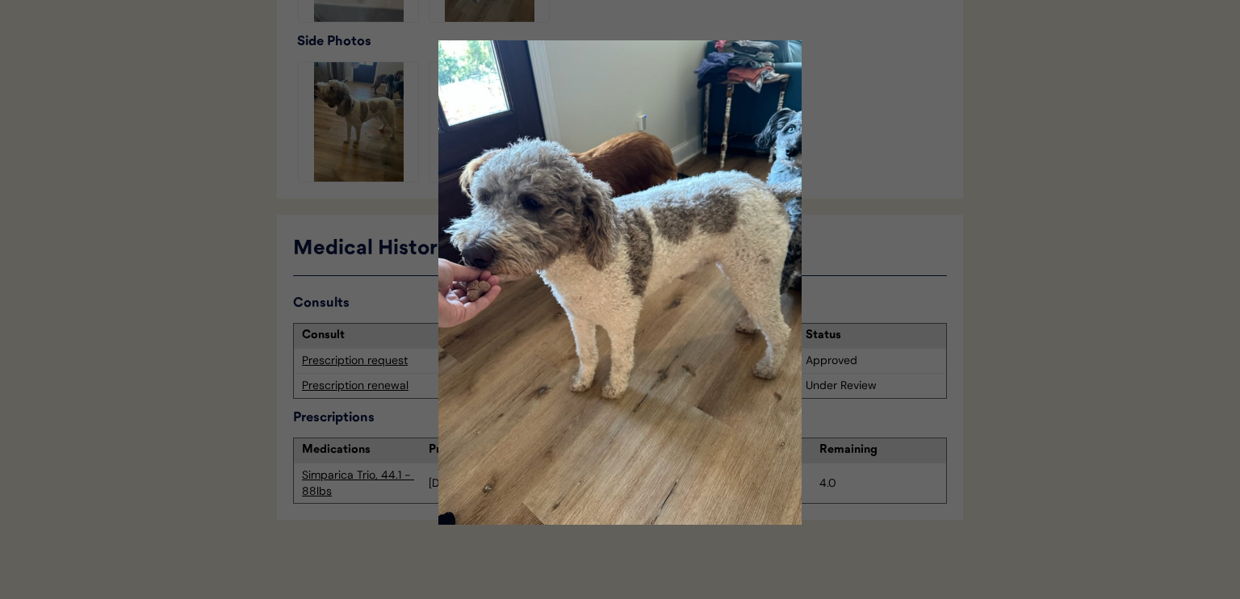
click at [1115, 224] on div at bounding box center [620, 299] width 1240 height 599
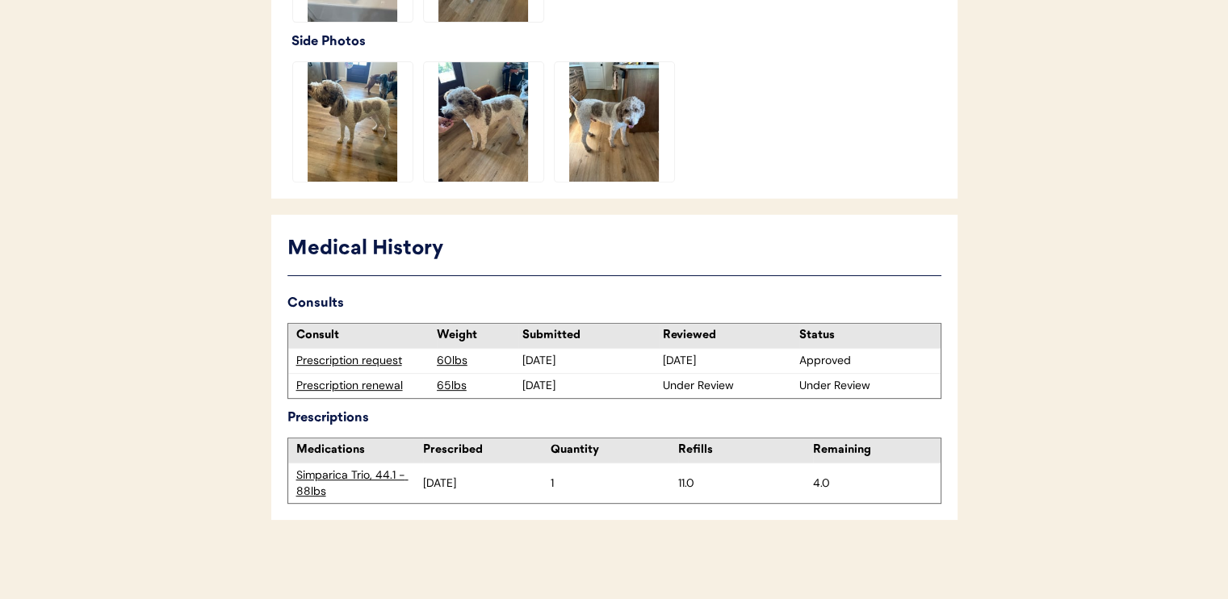
click at [354, 135] on img at bounding box center [353, 122] width 120 height 120
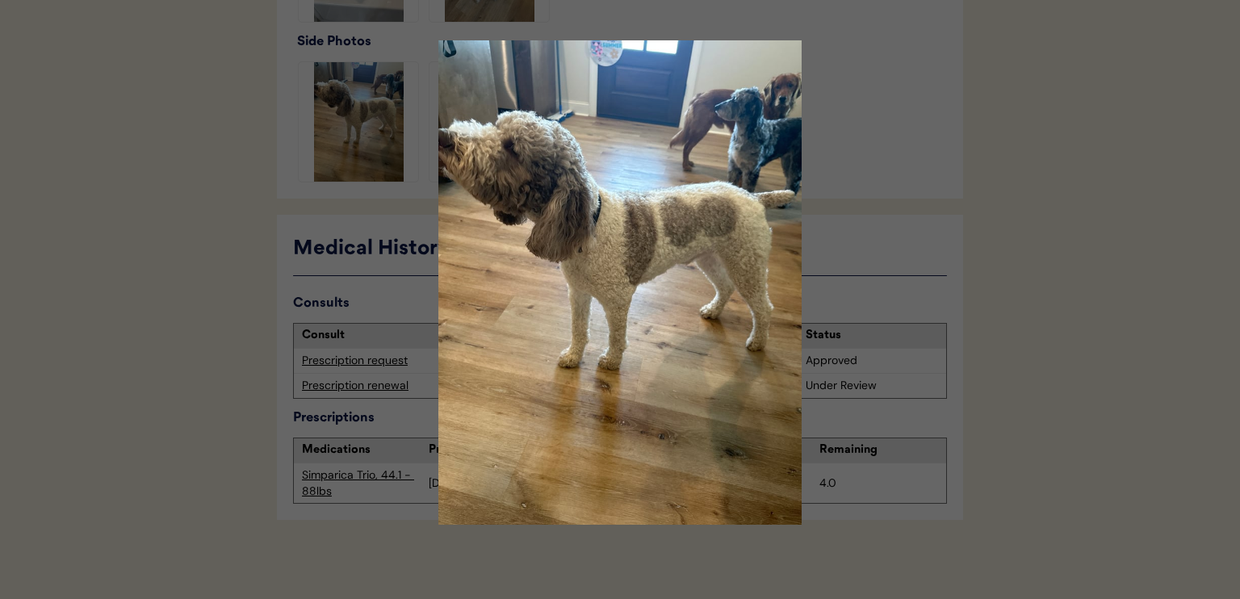
click at [1065, 194] on div at bounding box center [620, 299] width 1240 height 599
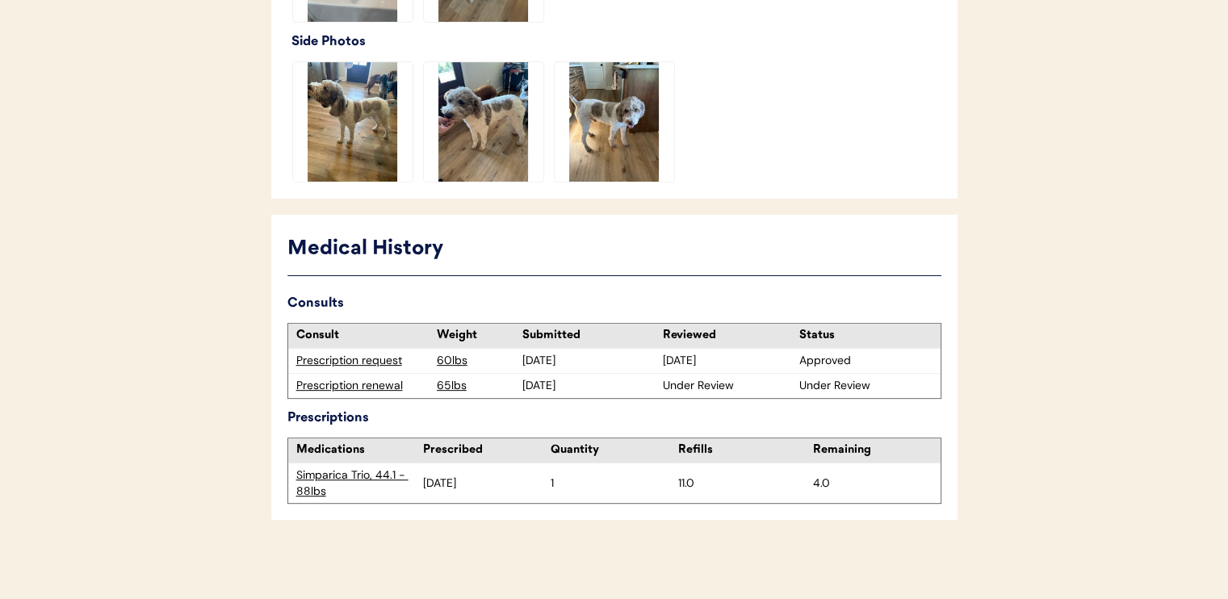
click at [348, 385] on div "Prescription renewal" at bounding box center [362, 386] width 132 height 16
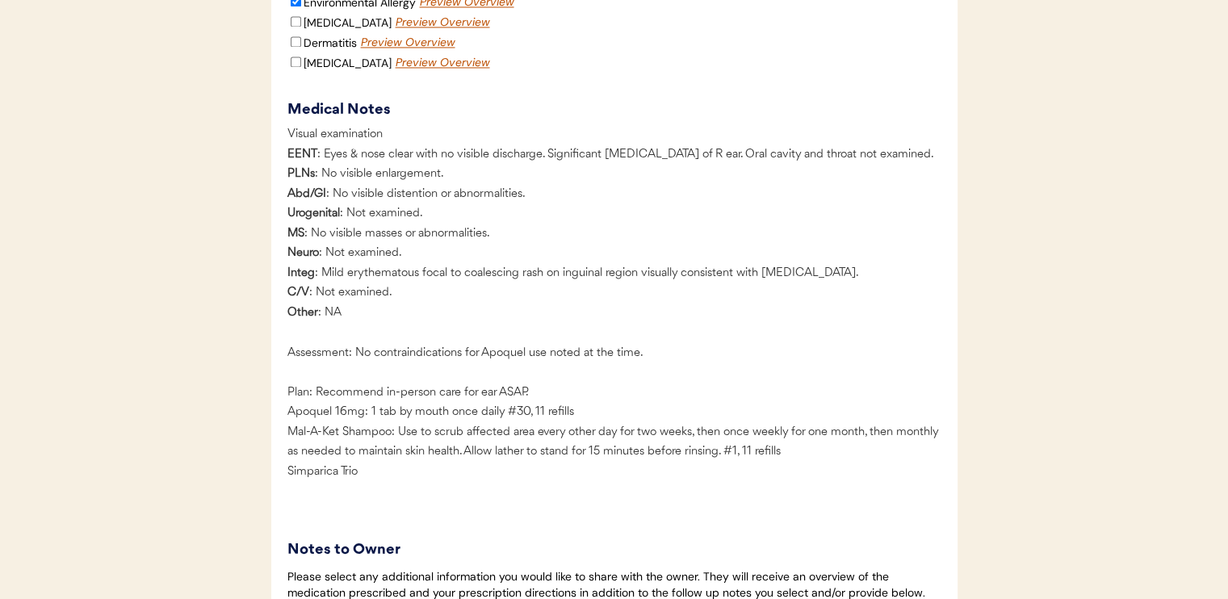
scroll to position [2584, 0]
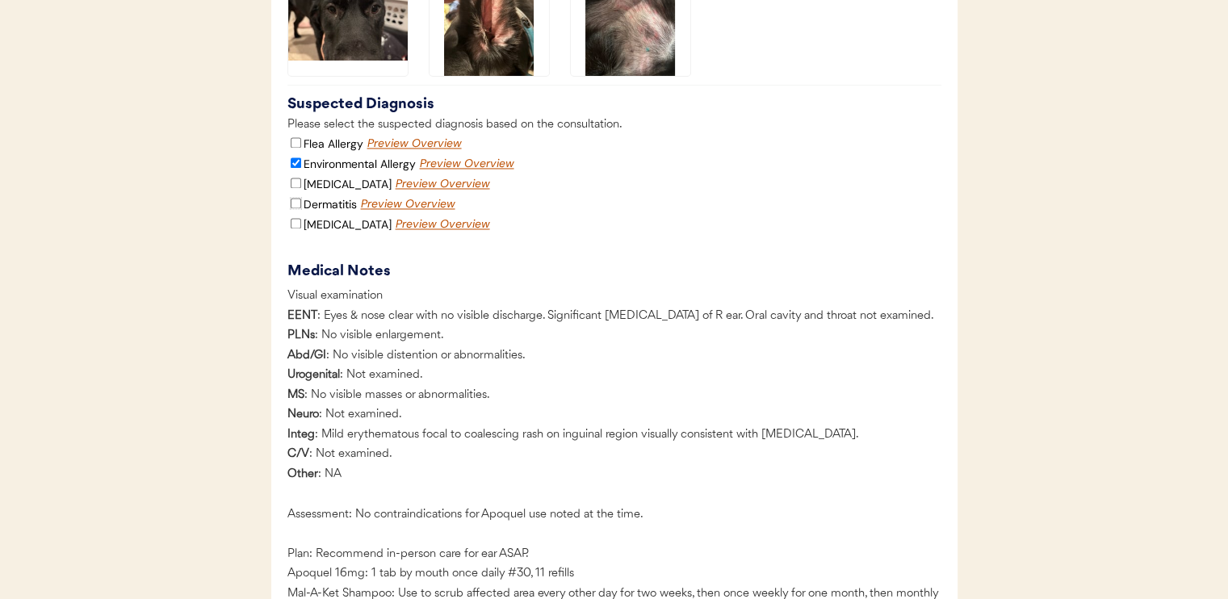
click at [294, 208] on input "Dermatitis" at bounding box center [296, 203] width 10 height 10
checkbox input "true"
click at [293, 229] on input "Skin Infection" at bounding box center [296, 223] width 10 height 10
checkbox input "true"
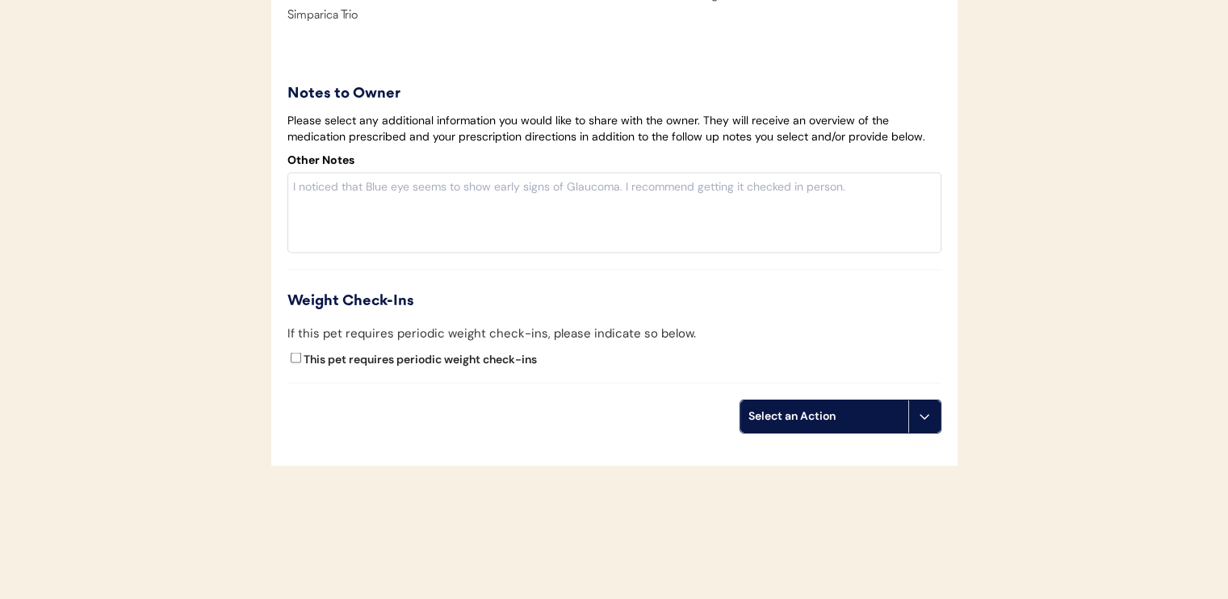
scroll to position [3230, 0]
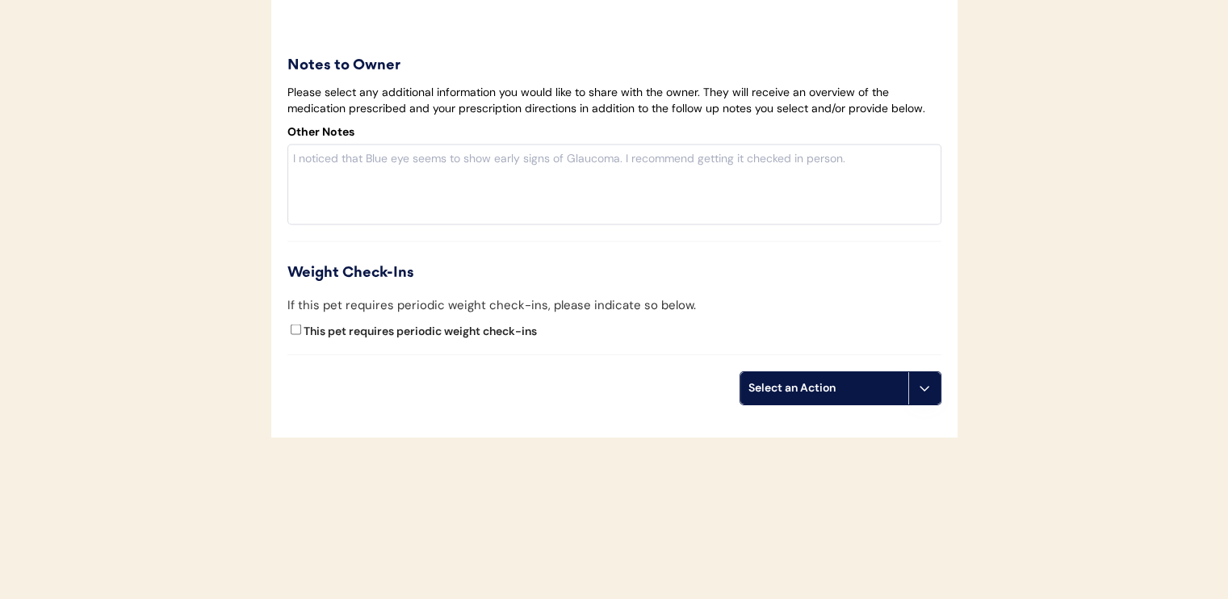
click at [795, 397] on div "Select an Action" at bounding box center [825, 388] width 152 height 16
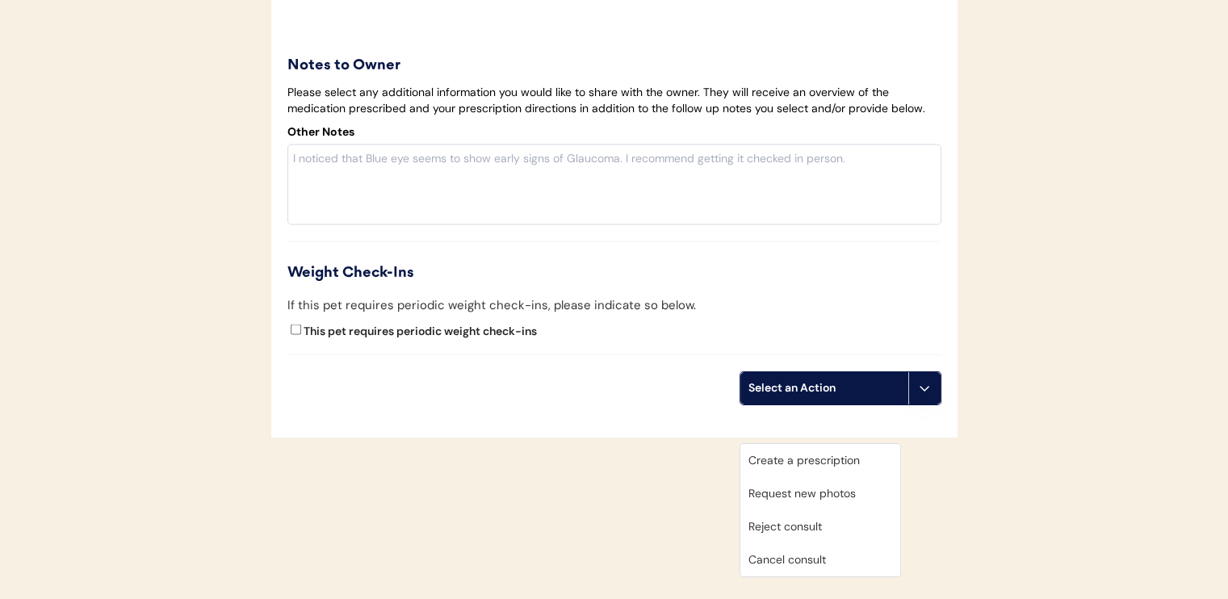
click at [802, 452] on div "Create a prescription" at bounding box center [821, 460] width 160 height 33
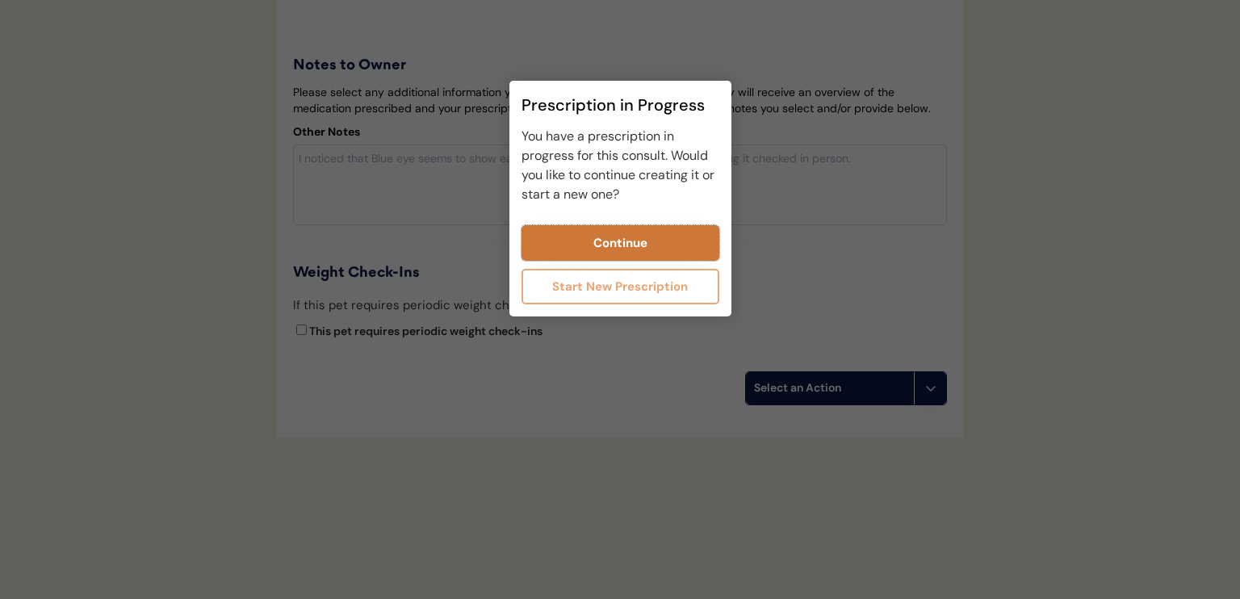
click at [608, 245] on button "Continue" at bounding box center [621, 243] width 198 height 36
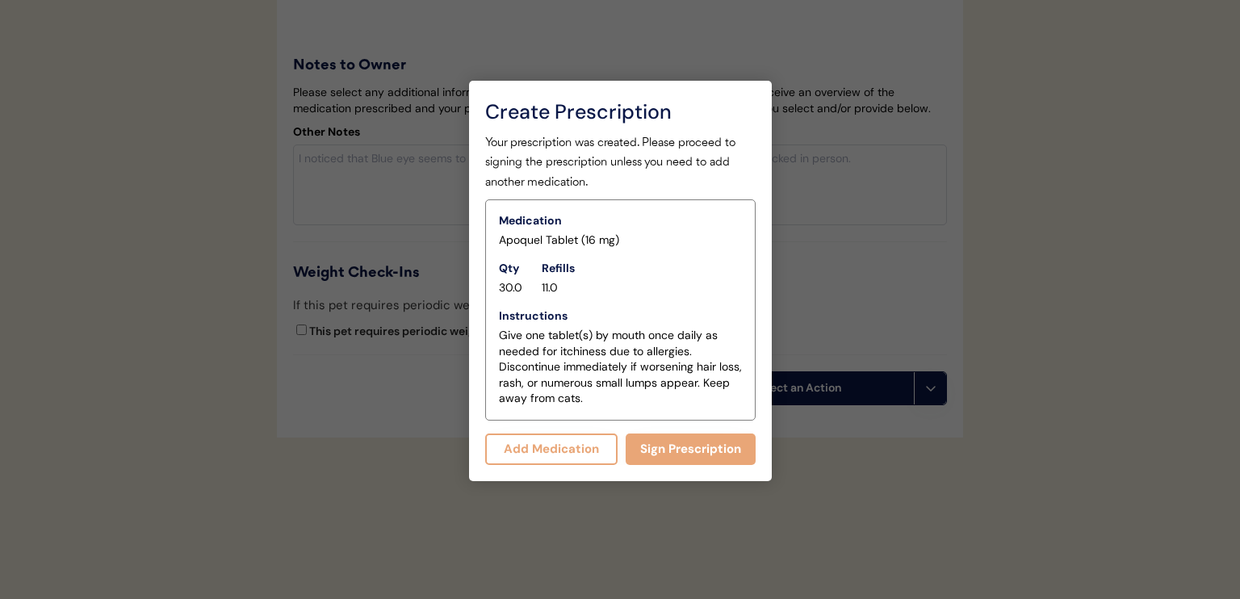
click at [564, 461] on button "Add Medication" at bounding box center [551, 449] width 133 height 31
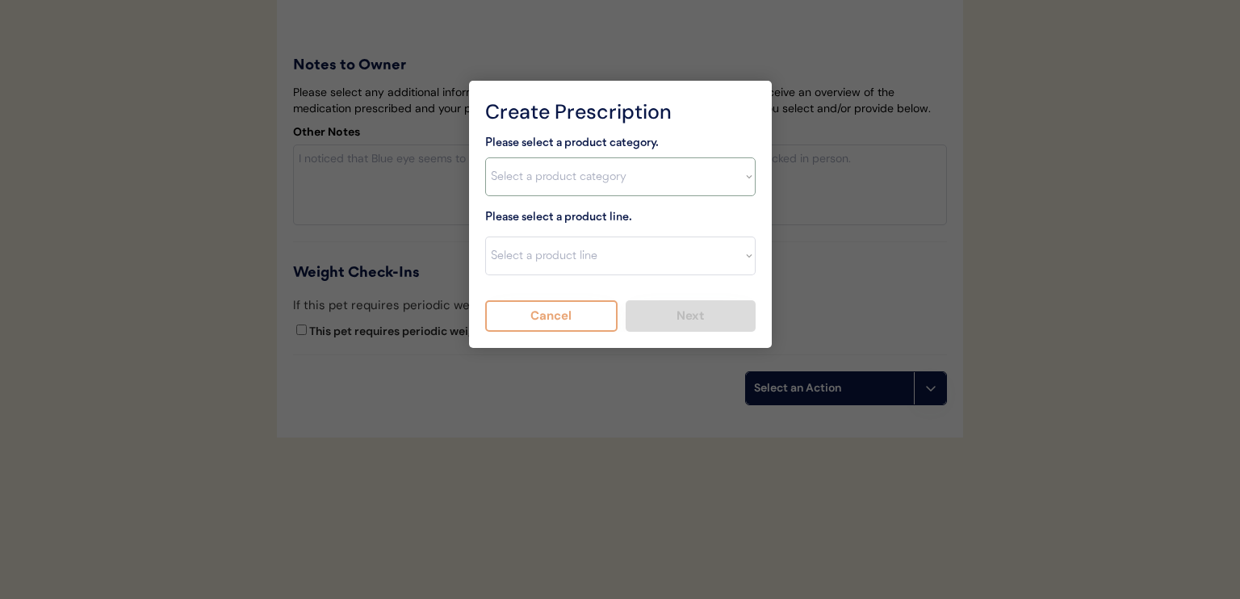
click at [543, 174] on select "Select a product category Allergies Antibiotics Anxiety Combo Parasite Preventi…" at bounding box center [620, 176] width 271 height 39
select select ""allergies""
click at [485, 157] on select "Select a product category Allergies Antibiotics Anxiety Combo Parasite Preventi…" at bounding box center [620, 176] width 271 height 39
click at [566, 254] on select "Select a product line Apoquel Chewable Tablet Apoquel Tablet Cyclosporine Derma…" at bounding box center [620, 256] width 271 height 39
select select ""Mal-A-Ket Shampoo""
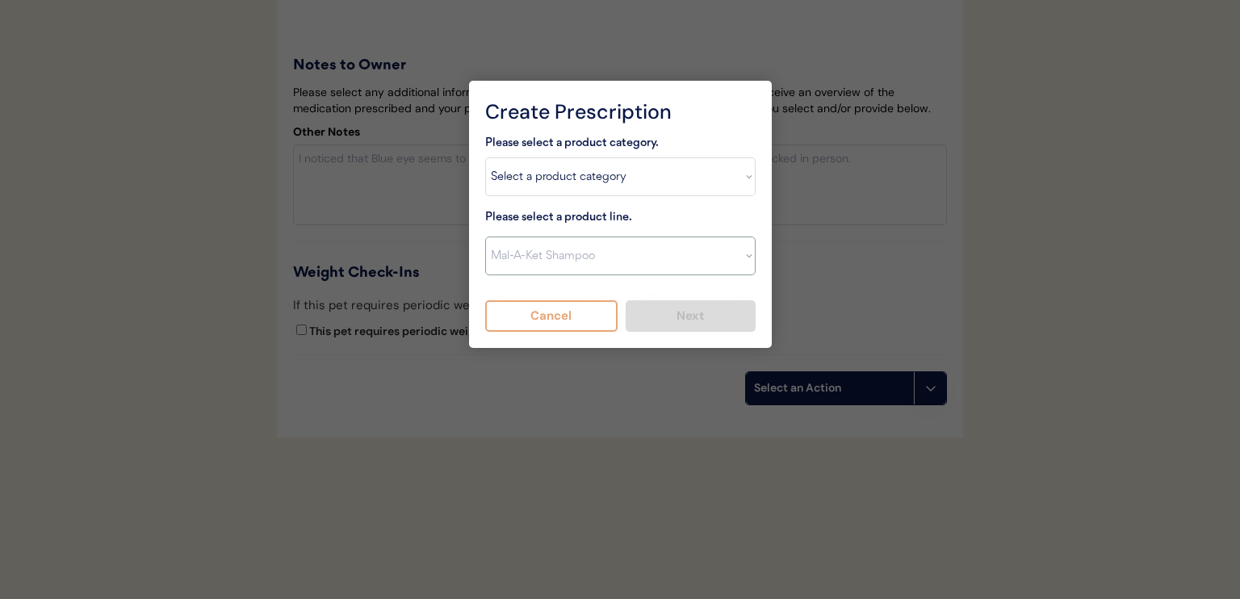
click at [485, 237] on select "Select a product line Apoquel Chewable Tablet Apoquel Tablet Cyclosporine Derma…" at bounding box center [620, 256] width 271 height 39
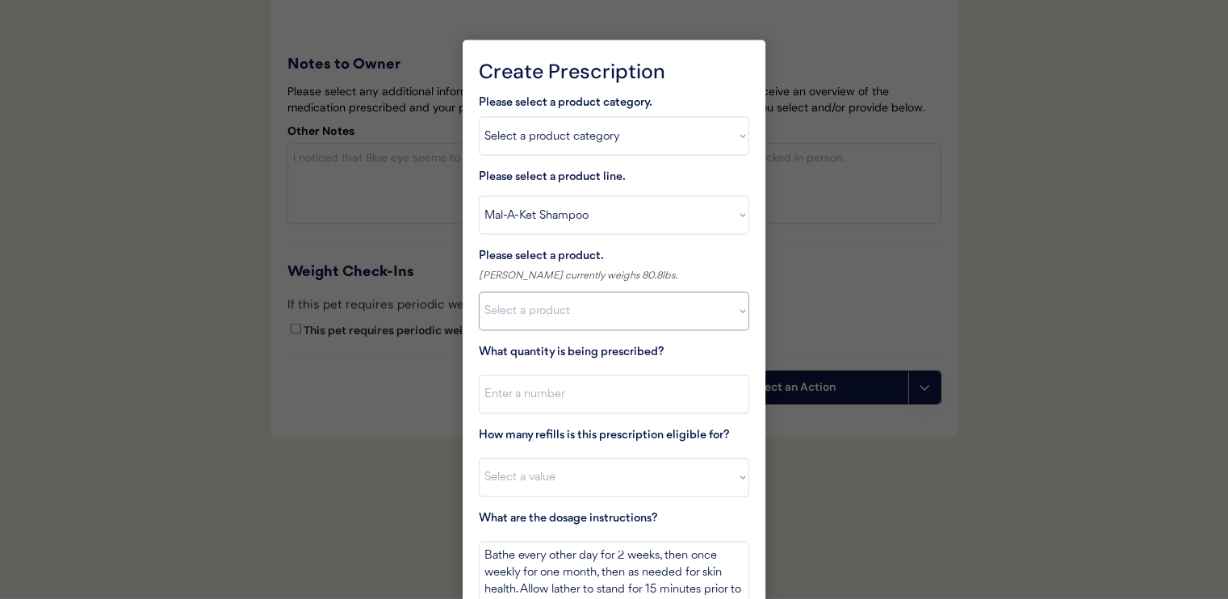
click at [604, 310] on select "Select a product Mal-A-Ket Shampoo, 8 oz" at bounding box center [614, 311] width 271 height 39
select select ""1348695171700984260__LOOKUP__1732553434443x237257447760914180""
click at [479, 292] on select "Select a product Mal-A-Ket Shampoo, 8 oz" at bounding box center [614, 311] width 271 height 39
click at [630, 397] on input "input" at bounding box center [614, 395] width 271 height 39
type input "1"
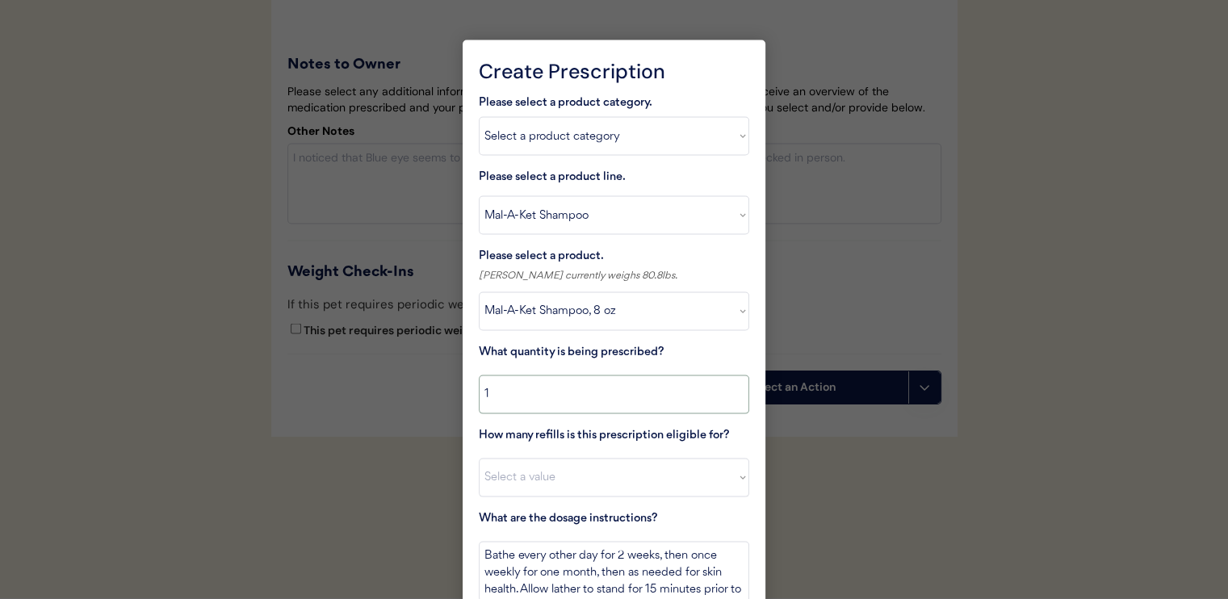
click at [680, 479] on select "Select a value 0 1 2 3 4 5 6 7 8 10 11" at bounding box center [614, 478] width 271 height 39
select select "11"
click at [479, 459] on select "Select a value 0 1 2 3 4 5 6 7 8 10 11" at bounding box center [614, 478] width 271 height 39
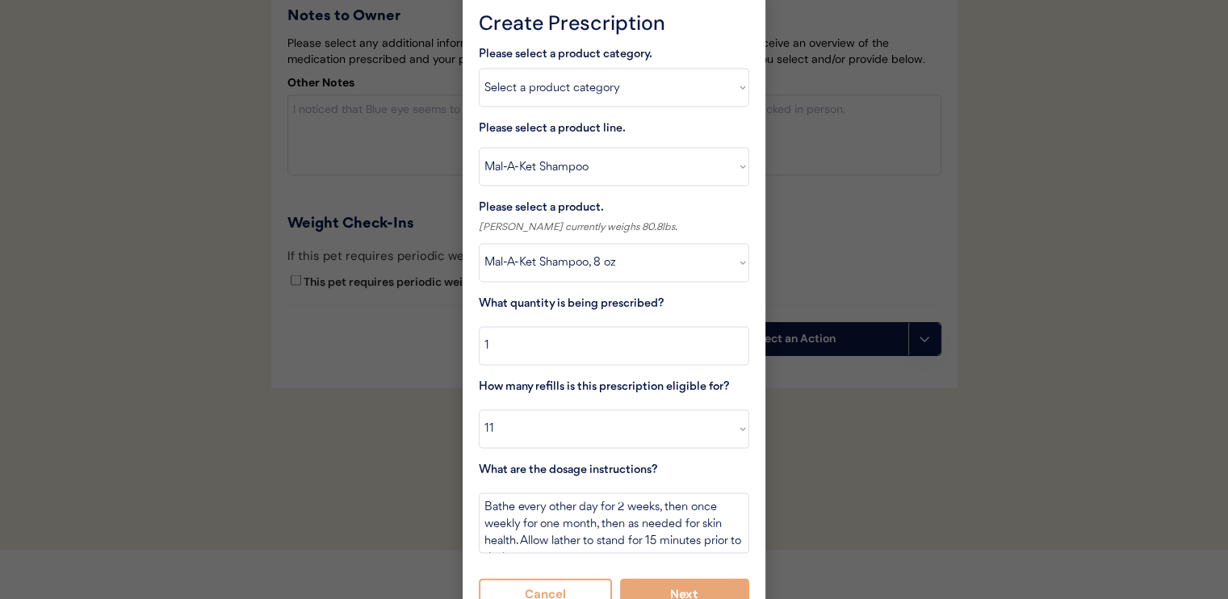
scroll to position [3304, 0]
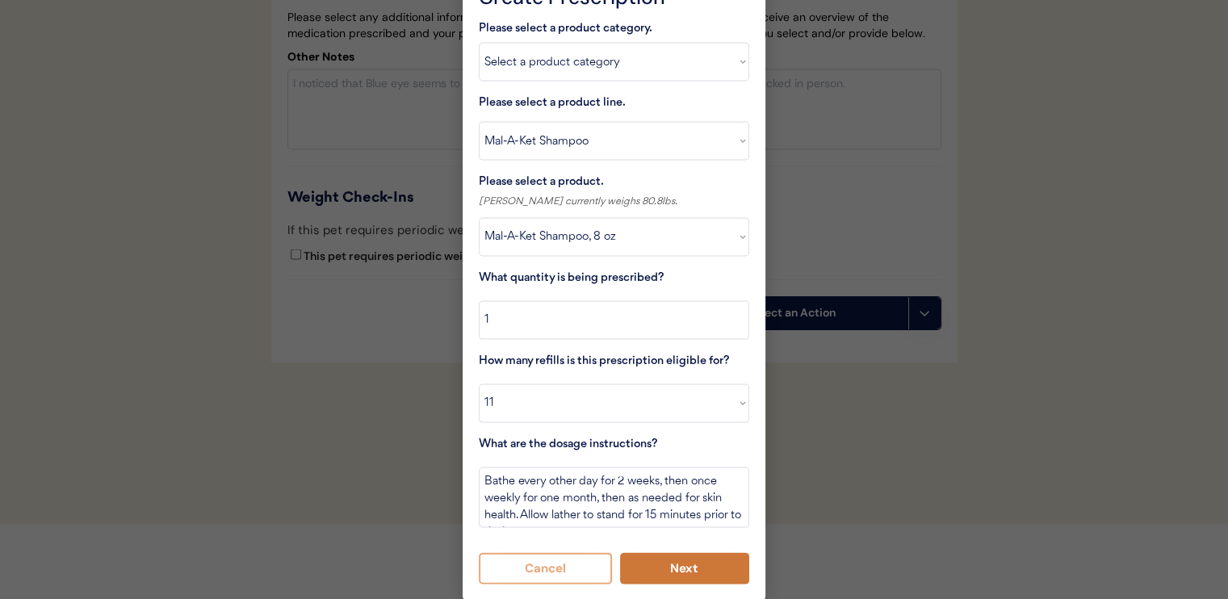
click at [681, 568] on button "Next" at bounding box center [685, 568] width 130 height 31
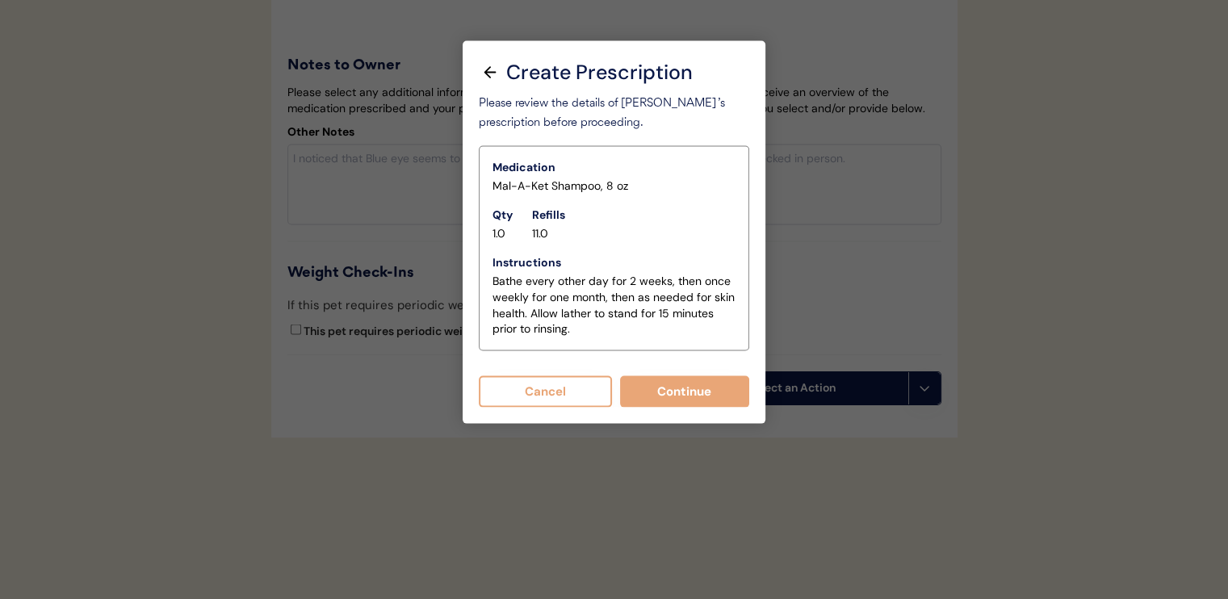
scroll to position [3266, 0]
click at [669, 376] on button "Continue" at bounding box center [685, 391] width 130 height 31
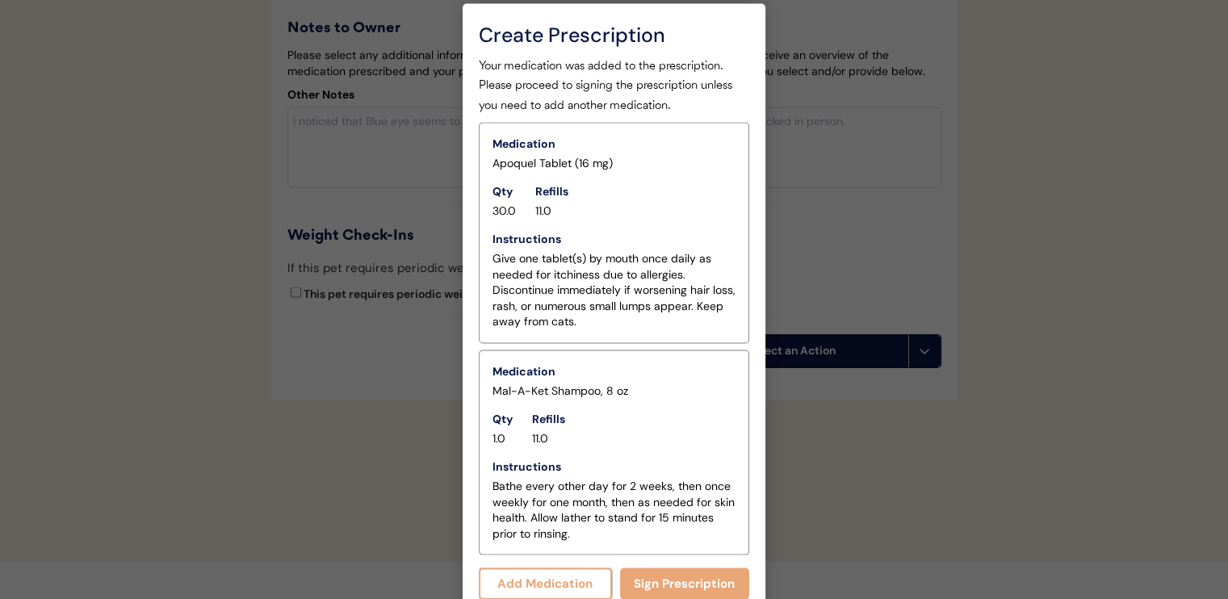
click at [557, 577] on button "Add Medication" at bounding box center [545, 584] width 133 height 31
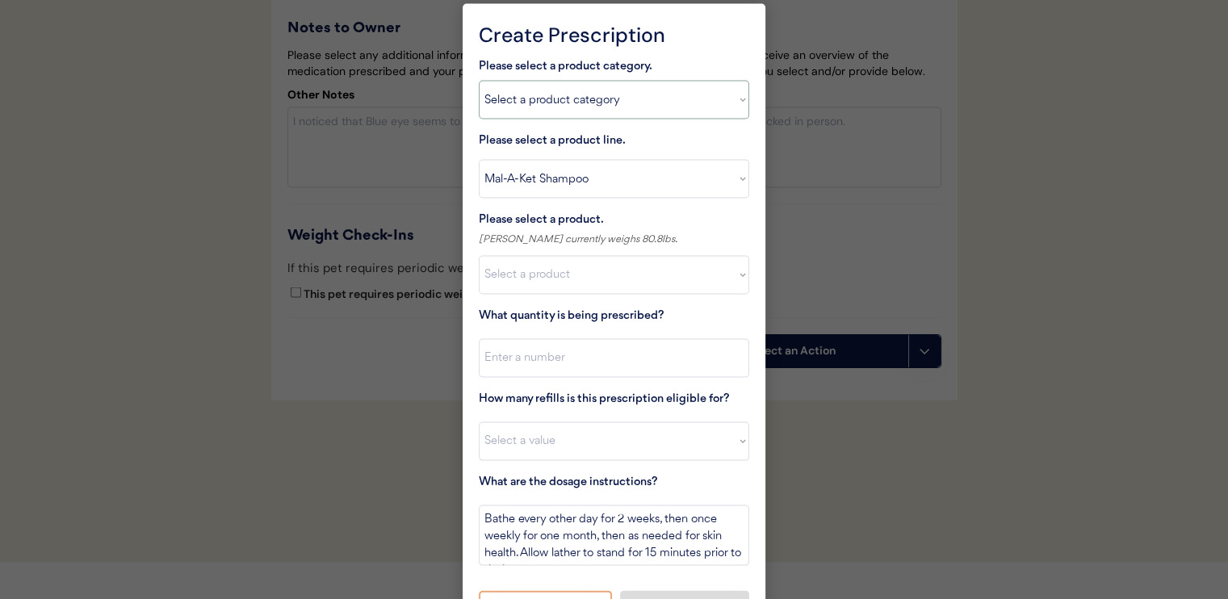
click at [554, 106] on select "Select a product category Allergies Antibiotics Anxiety Combo Parasite Preventi…" at bounding box center [614, 100] width 271 height 39
select select ""combo_parasite_prevention""
click at [479, 81] on select "Select a product category Allergies Antibiotics Anxiety Combo Parasite Preventi…" at bounding box center [614, 100] width 271 height 39
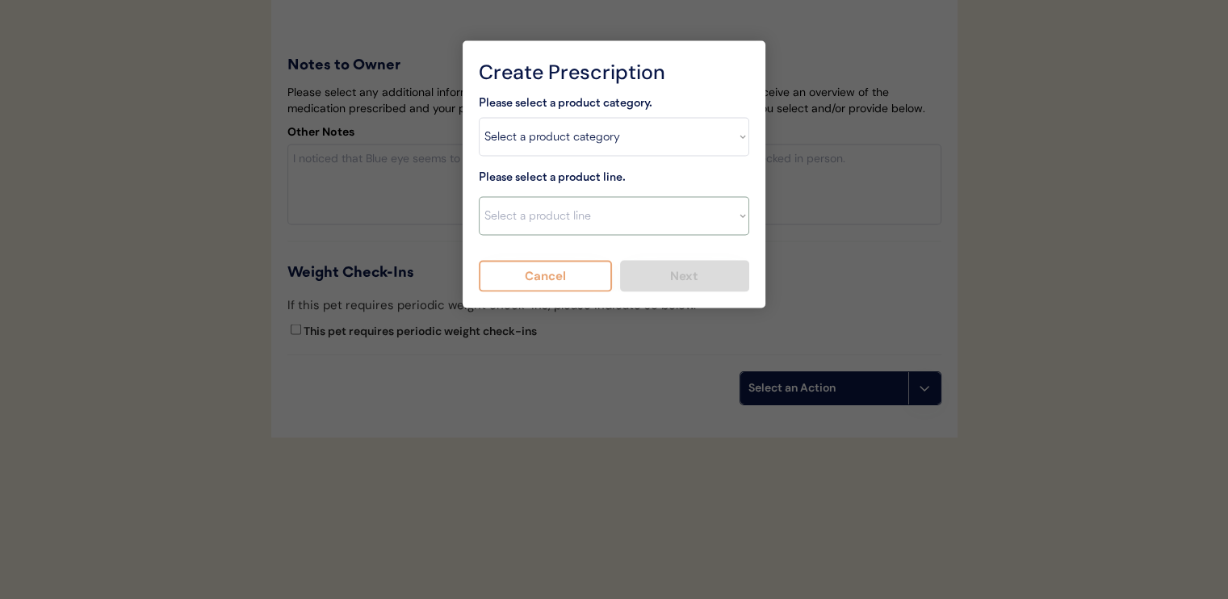
click at [565, 197] on select "Select a product line Advantage Multi for Dogs Credelio Quattro NexGard Plus Ne…" at bounding box center [614, 216] width 271 height 39
select select ""Simparica Trio""
click at [479, 197] on select "Select a product line Advantage Multi for Dogs Credelio Quattro NexGard Plus Ne…" at bounding box center [614, 216] width 271 height 39
type textarea "Give one chew by mouth every 30 days year round to control internal and externa…"
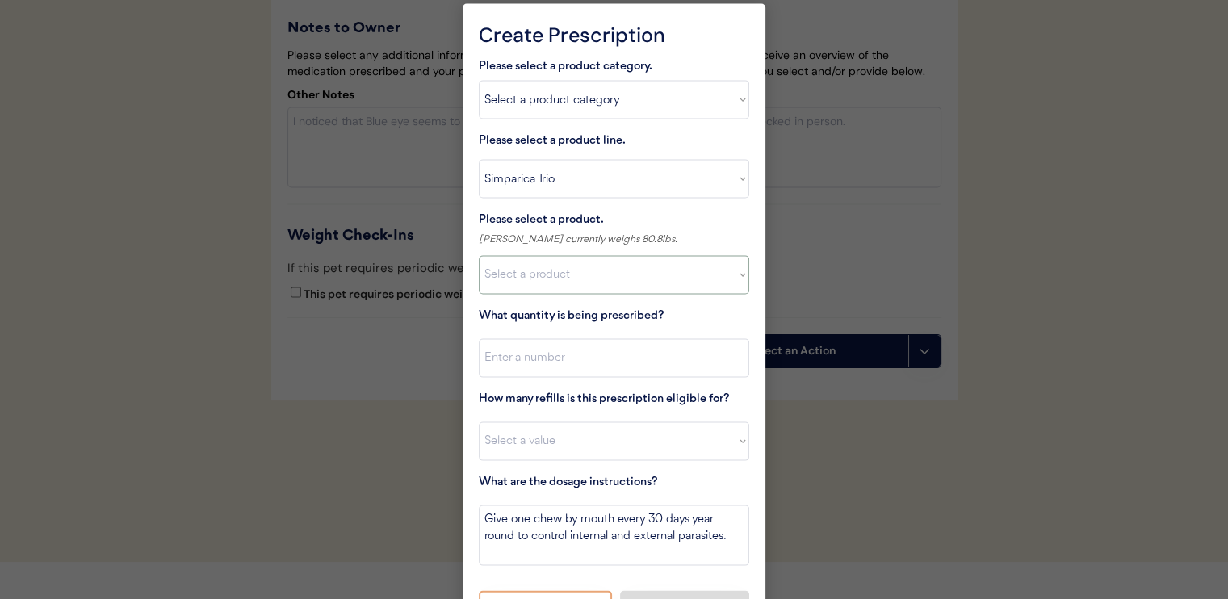
click at [591, 256] on select "Select a product Simparica Trio, 2.8 - 5.5lbs Simparica Trio, 5.6 - 11lbs Simpa…" at bounding box center [614, 275] width 271 height 39
select select ""1348695171700984260__LOOKUP__1704773707524x987977572973748600""
click at [479, 256] on select "Select a product Simparica Trio, 2.8 - 5.5lbs Simparica Trio, 5.6 - 11lbs Simpa…" at bounding box center [614, 275] width 271 height 39
click at [595, 358] on input "input" at bounding box center [614, 358] width 271 height 39
type input "1"
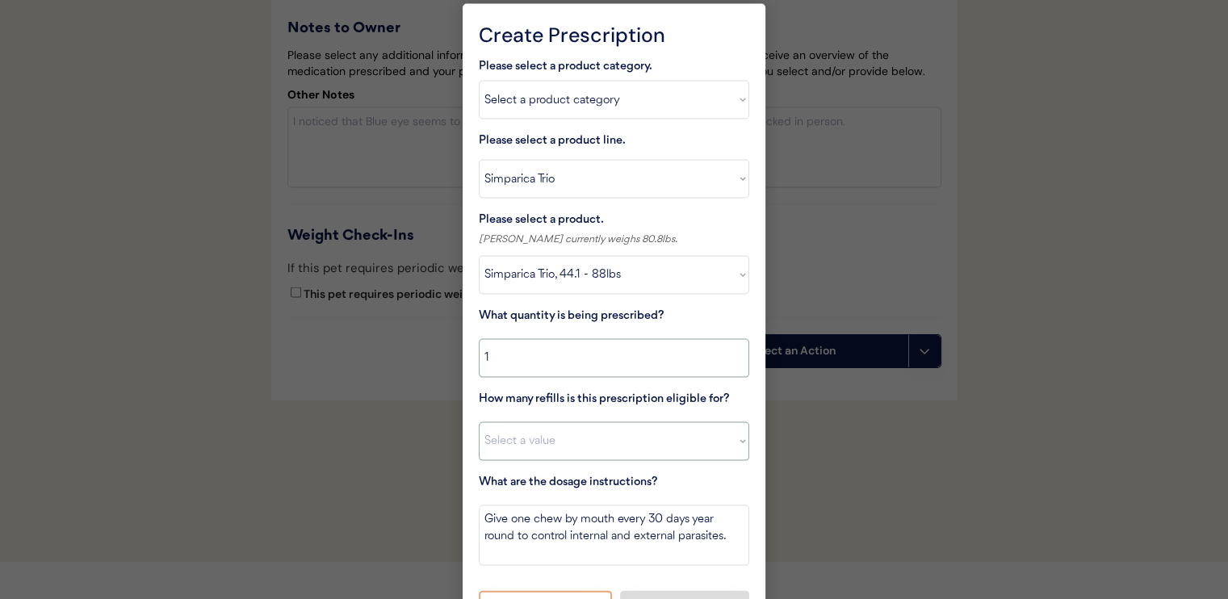
click at [630, 446] on select "Select a value 0 1 2 3 4 5 6 7 8 10 11" at bounding box center [614, 441] width 271 height 39
select select "11"
click at [479, 422] on select "Select a value 0 1 2 3 4 5 6 7 8 10 11" at bounding box center [614, 441] width 271 height 39
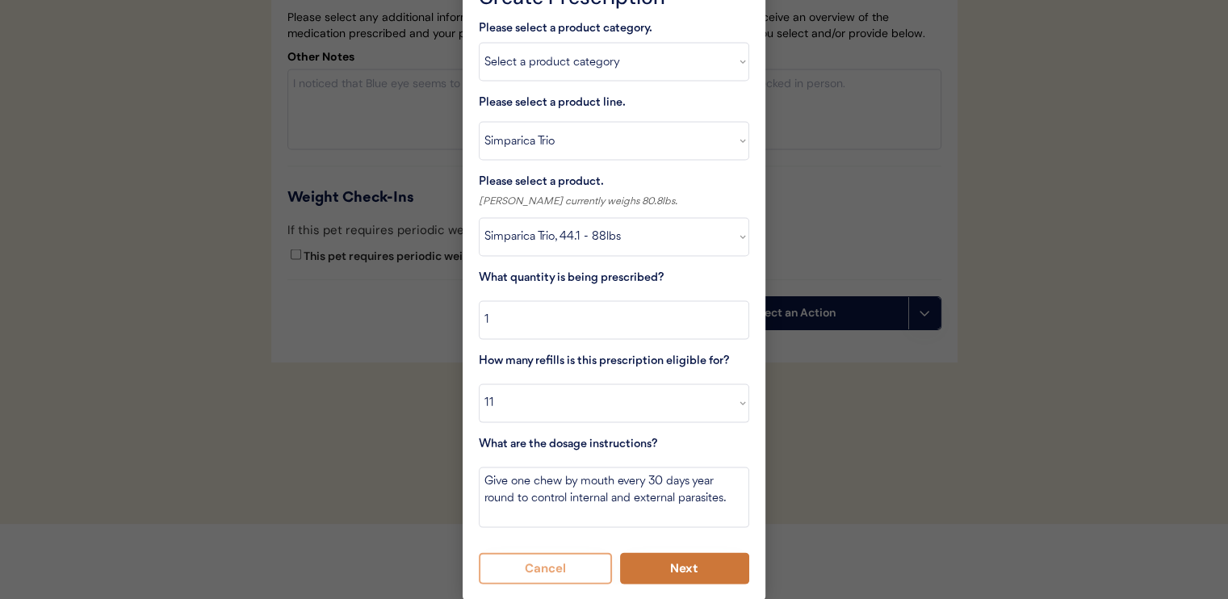
click at [659, 572] on button "Next" at bounding box center [685, 568] width 130 height 31
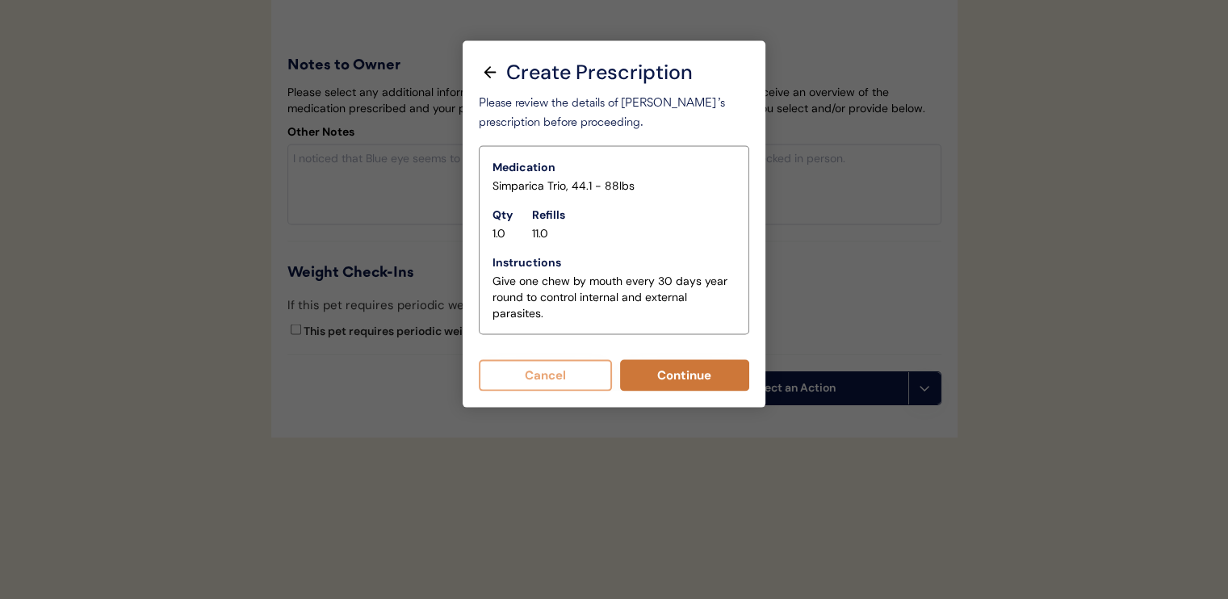
click at [650, 360] on button "Continue" at bounding box center [685, 375] width 130 height 31
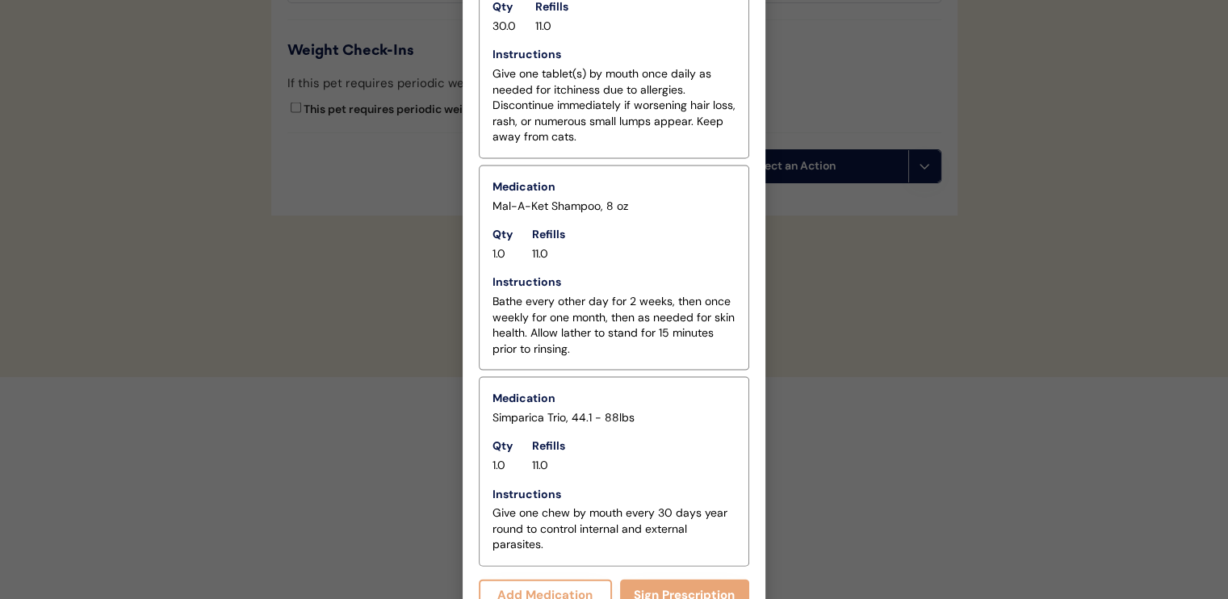
scroll to position [3478, 0]
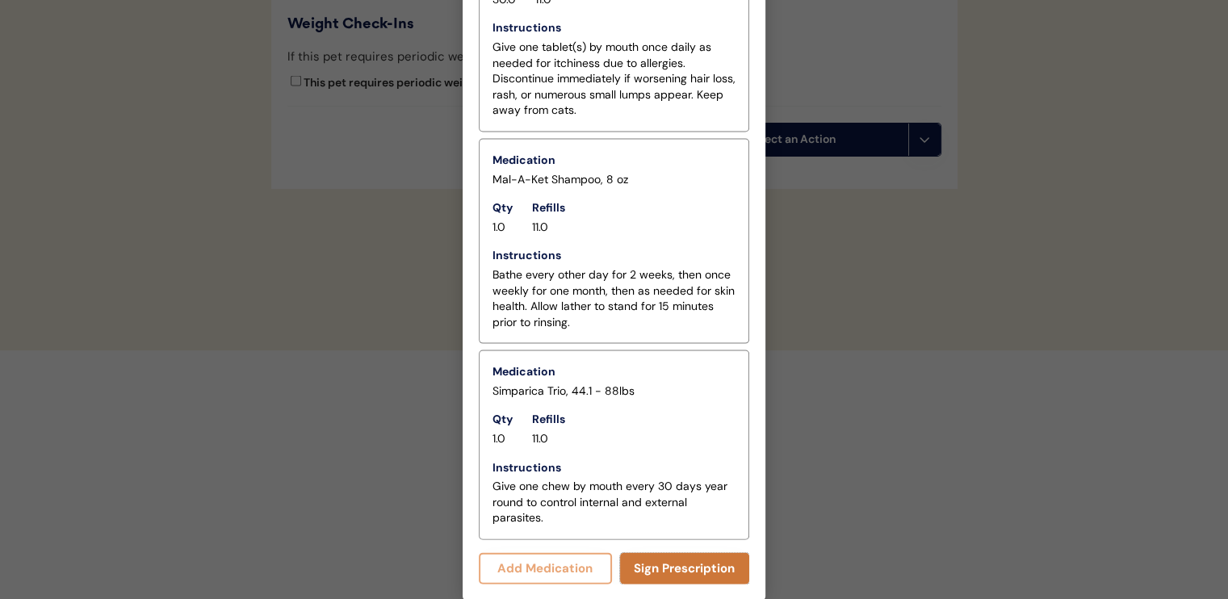
click at [689, 564] on button "Sign Prescription" at bounding box center [685, 568] width 130 height 31
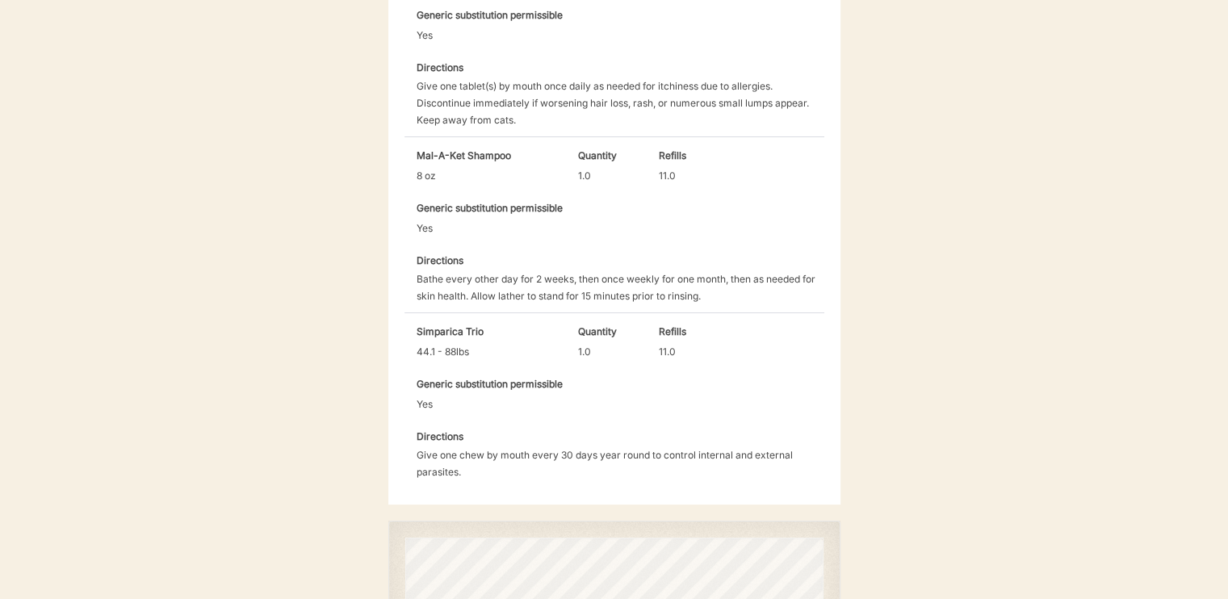
scroll to position [745, 0]
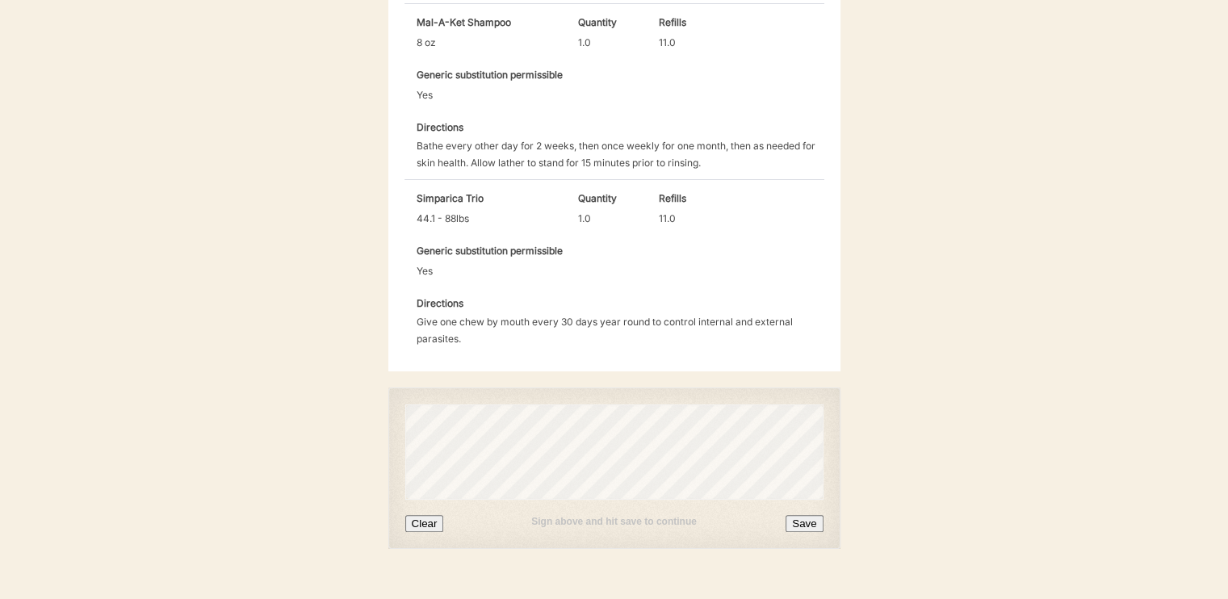
click at [817, 515] on button "Save" at bounding box center [804, 523] width 37 height 17
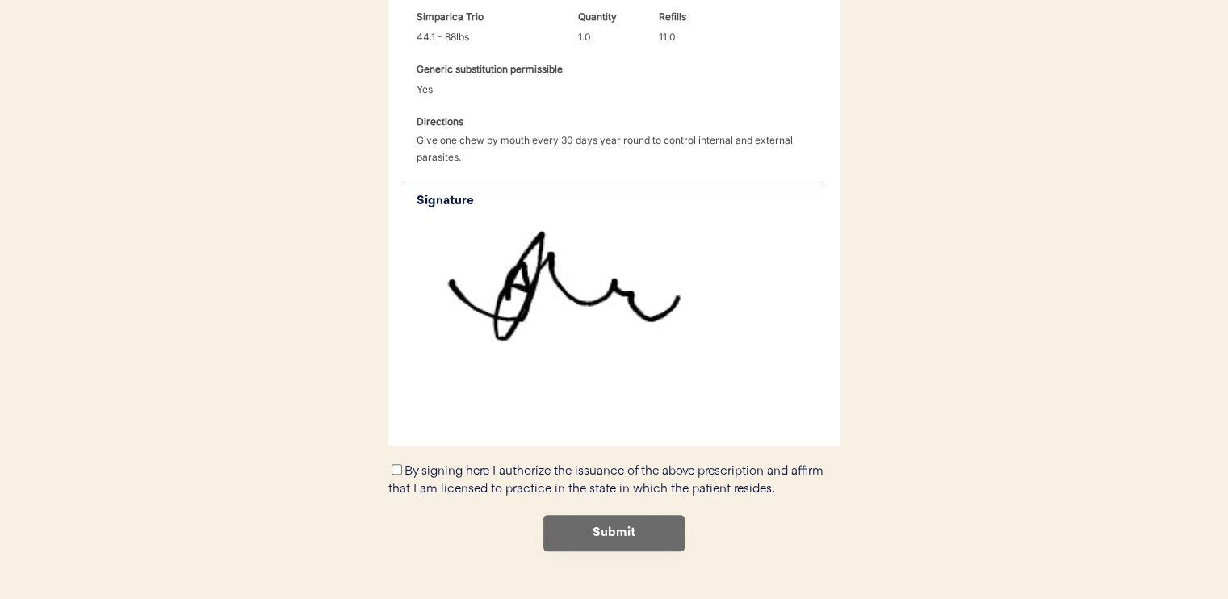
scroll to position [929, 0]
click at [392, 463] on input "By signing here I authorize the issuance of the above prescription and affirm t…" at bounding box center [397, 468] width 10 height 10
checkbox input "true"
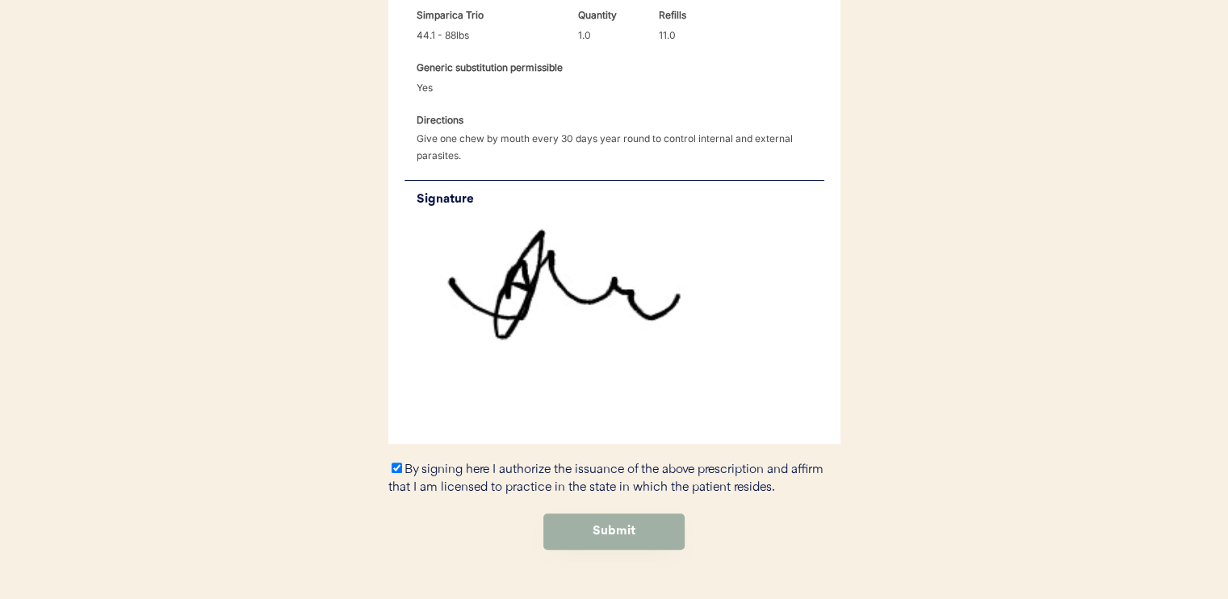
click at [582, 514] on button "Submit" at bounding box center [613, 532] width 141 height 36
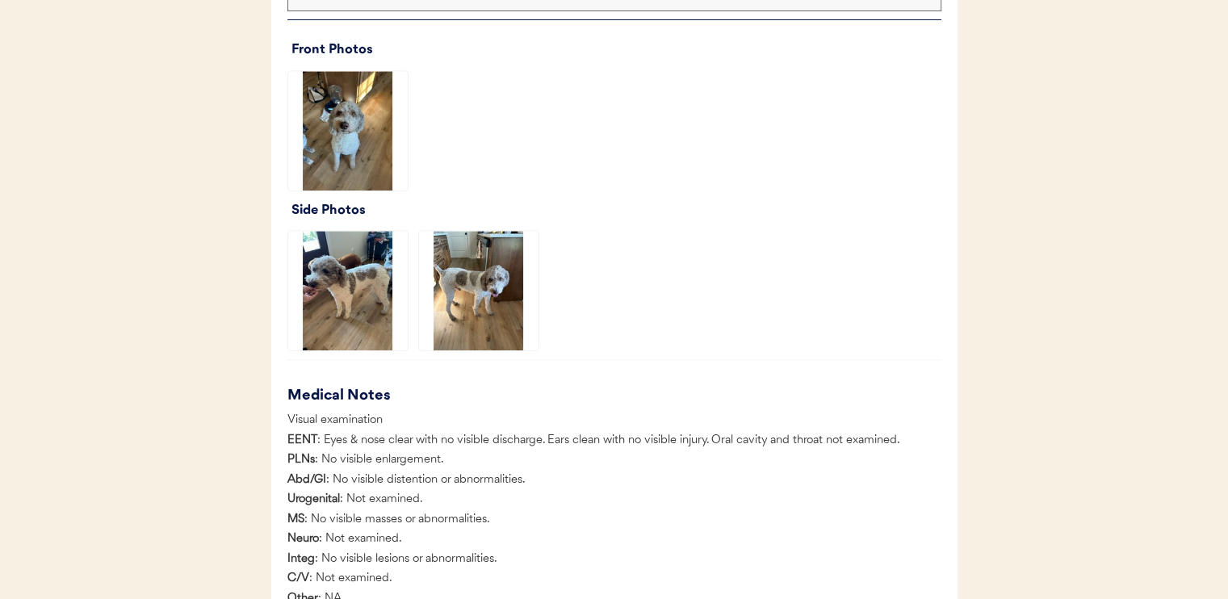
scroll to position [1211, 0]
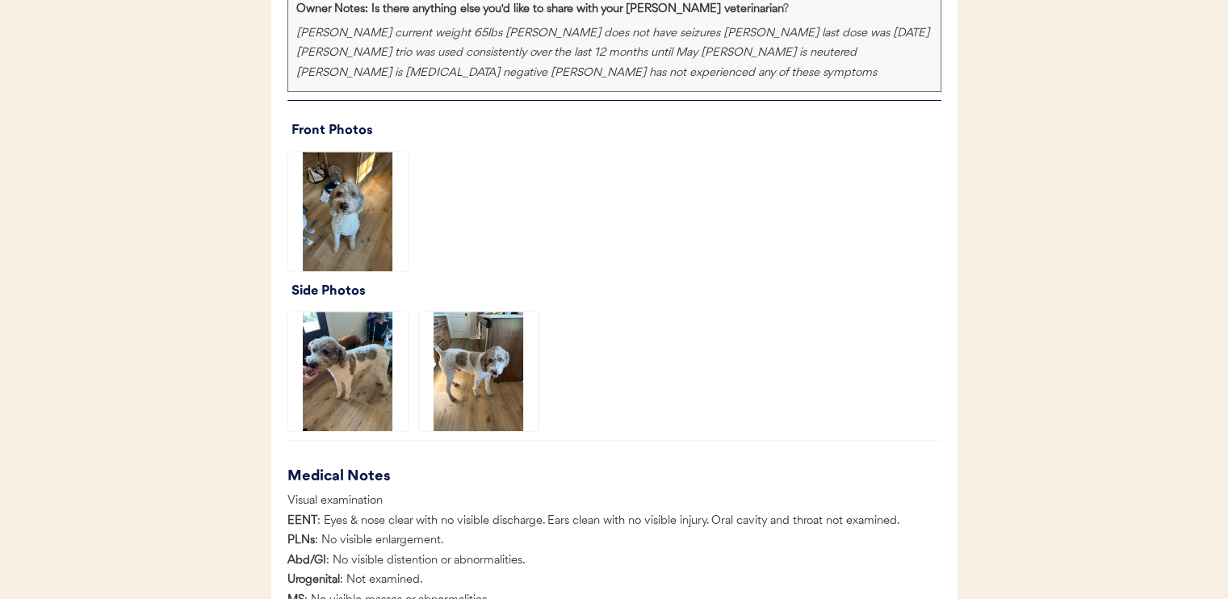
click at [349, 212] on img at bounding box center [348, 212] width 120 height 120
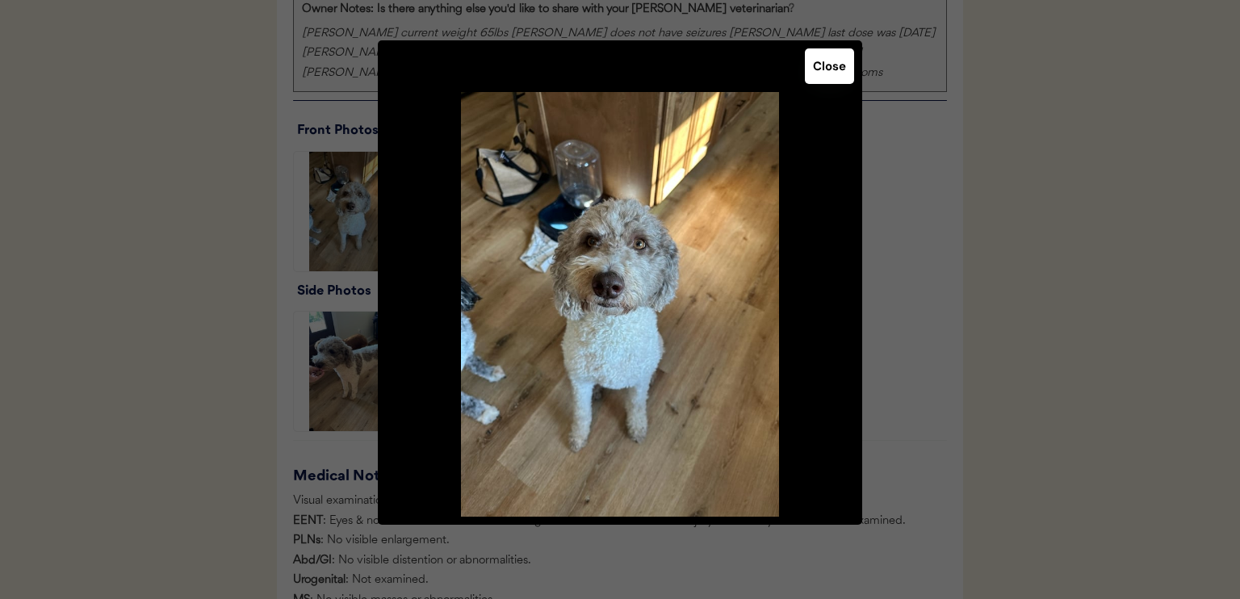
click at [831, 79] on button "Close" at bounding box center [829, 66] width 49 height 36
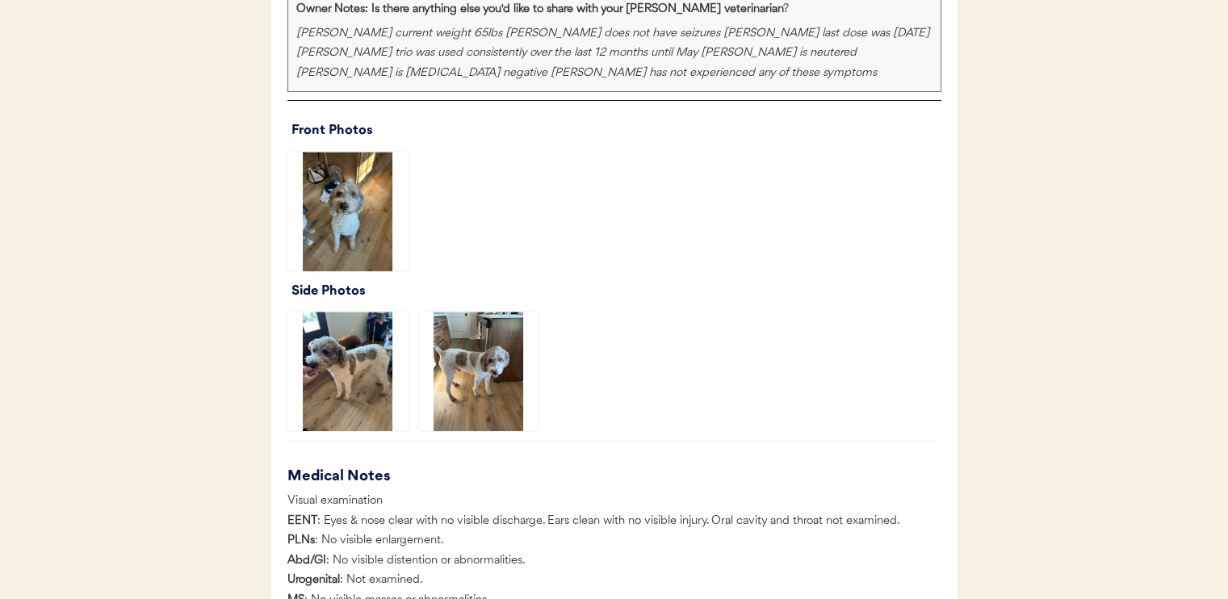
click at [329, 385] on img at bounding box center [348, 372] width 120 height 120
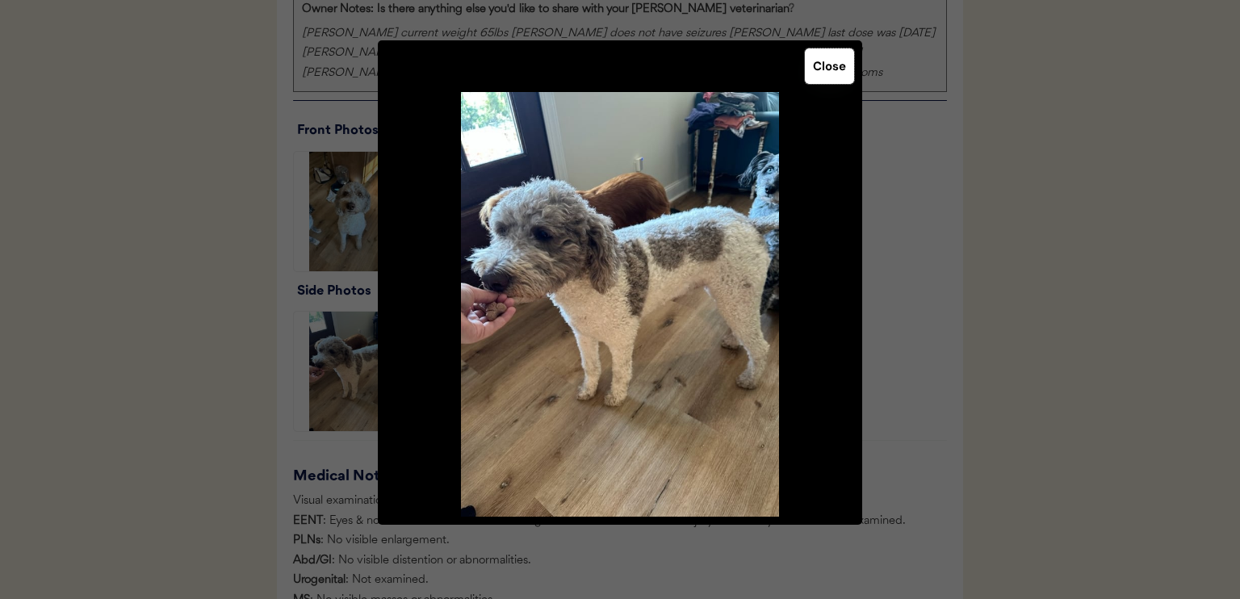
click at [839, 64] on button "Close" at bounding box center [829, 66] width 49 height 36
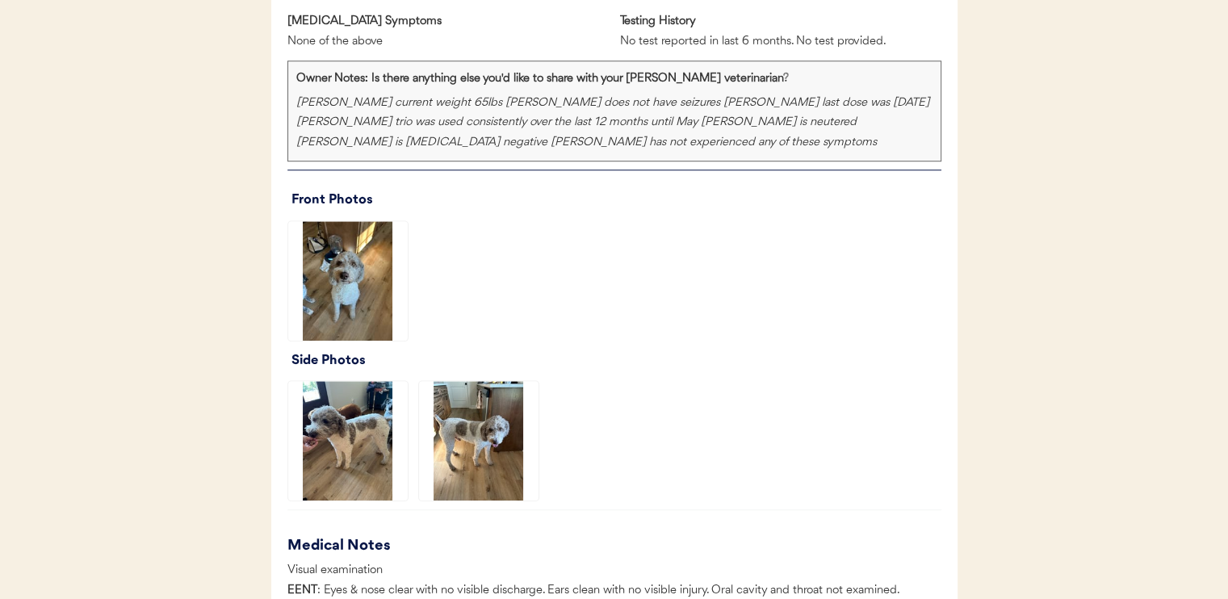
scroll to position [1454, 0]
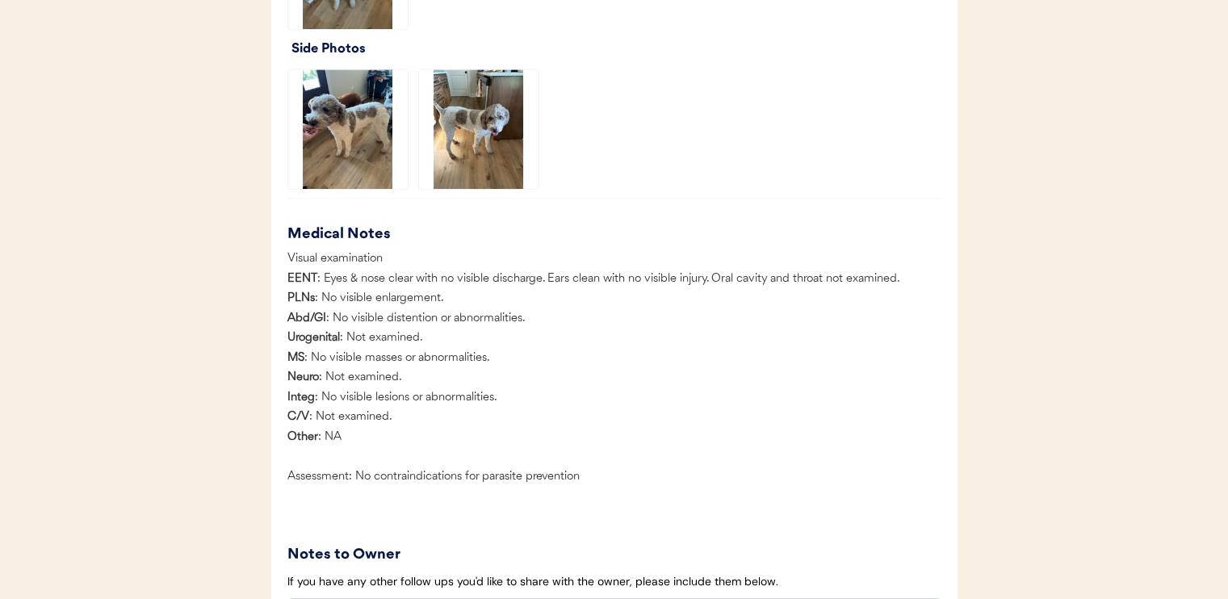
click at [459, 133] on img at bounding box center [479, 129] width 120 height 120
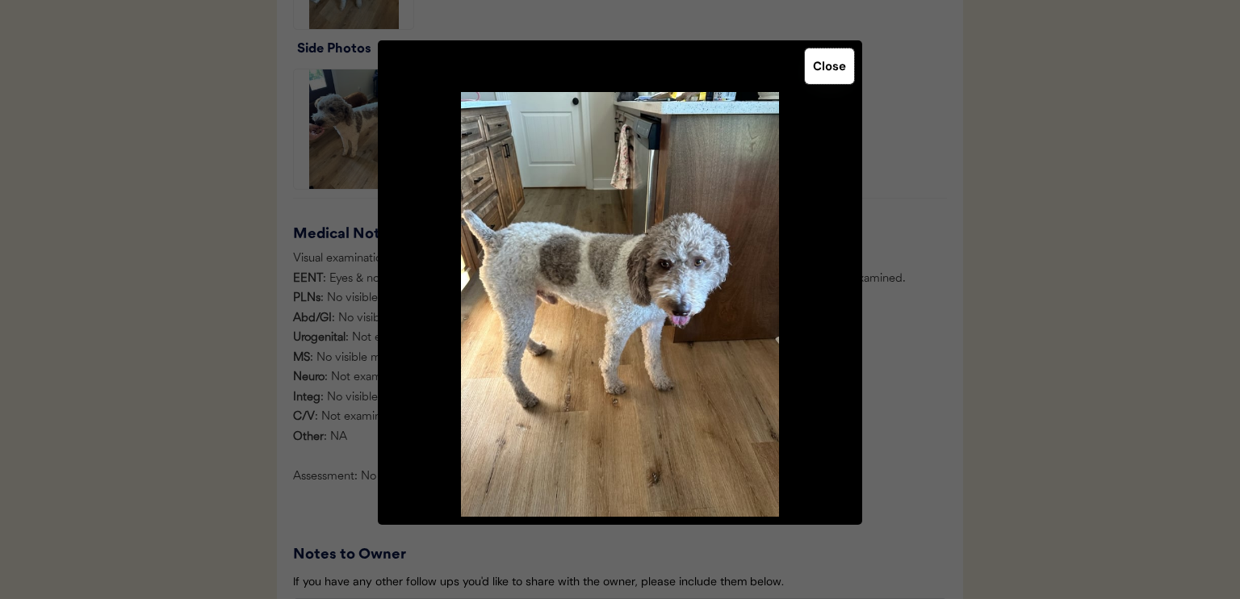
click at [839, 74] on button "Close" at bounding box center [829, 66] width 49 height 36
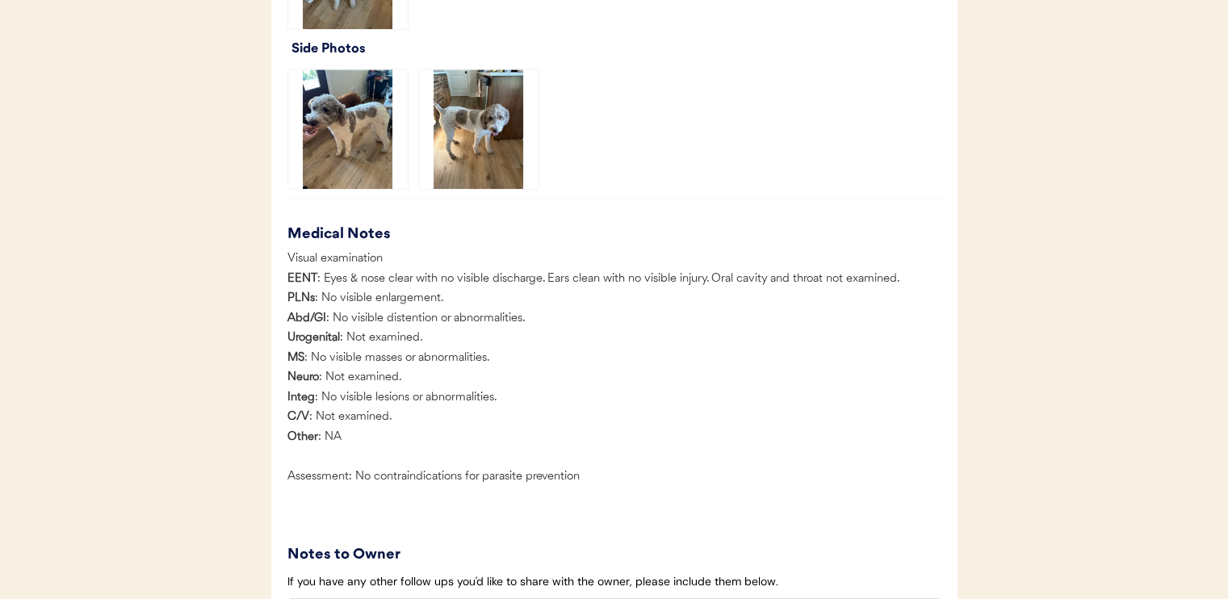
click at [357, 148] on img at bounding box center [348, 129] width 120 height 120
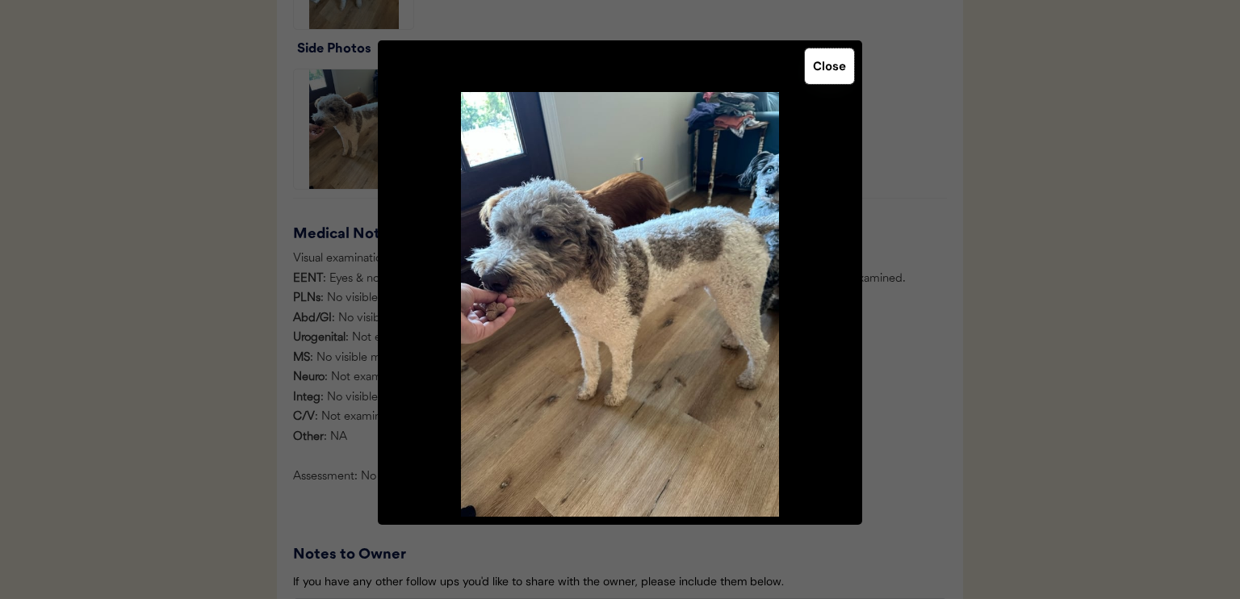
click at [820, 73] on button "Close" at bounding box center [829, 66] width 49 height 36
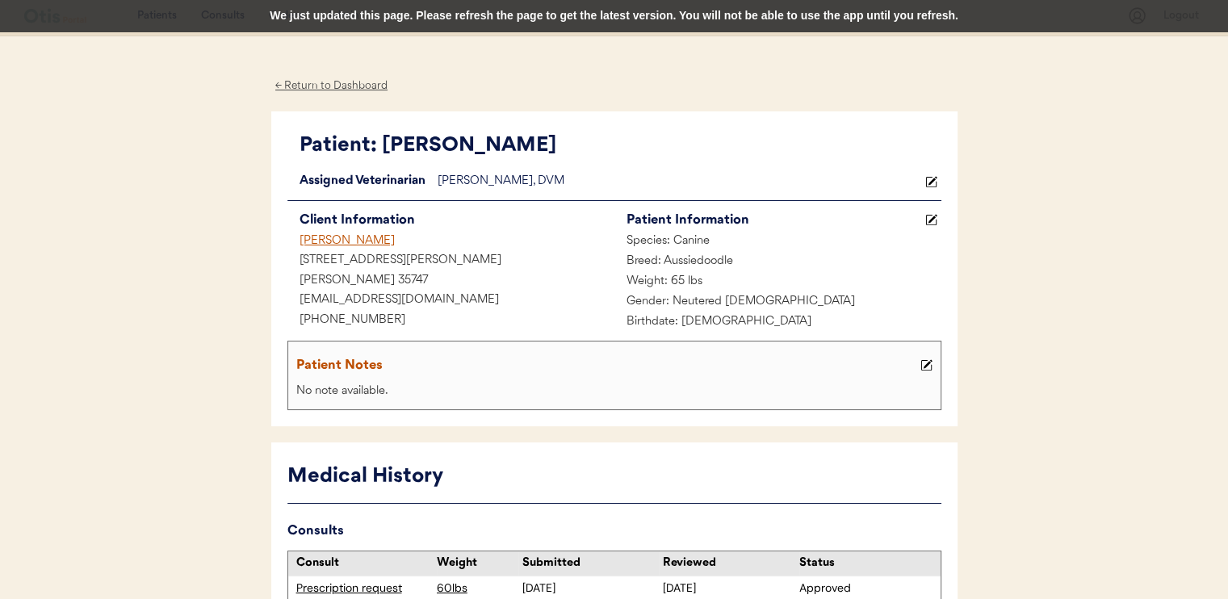
scroll to position [0, 0]
